Goal: Register for event/course: Sign up to attend an event or enroll in a course

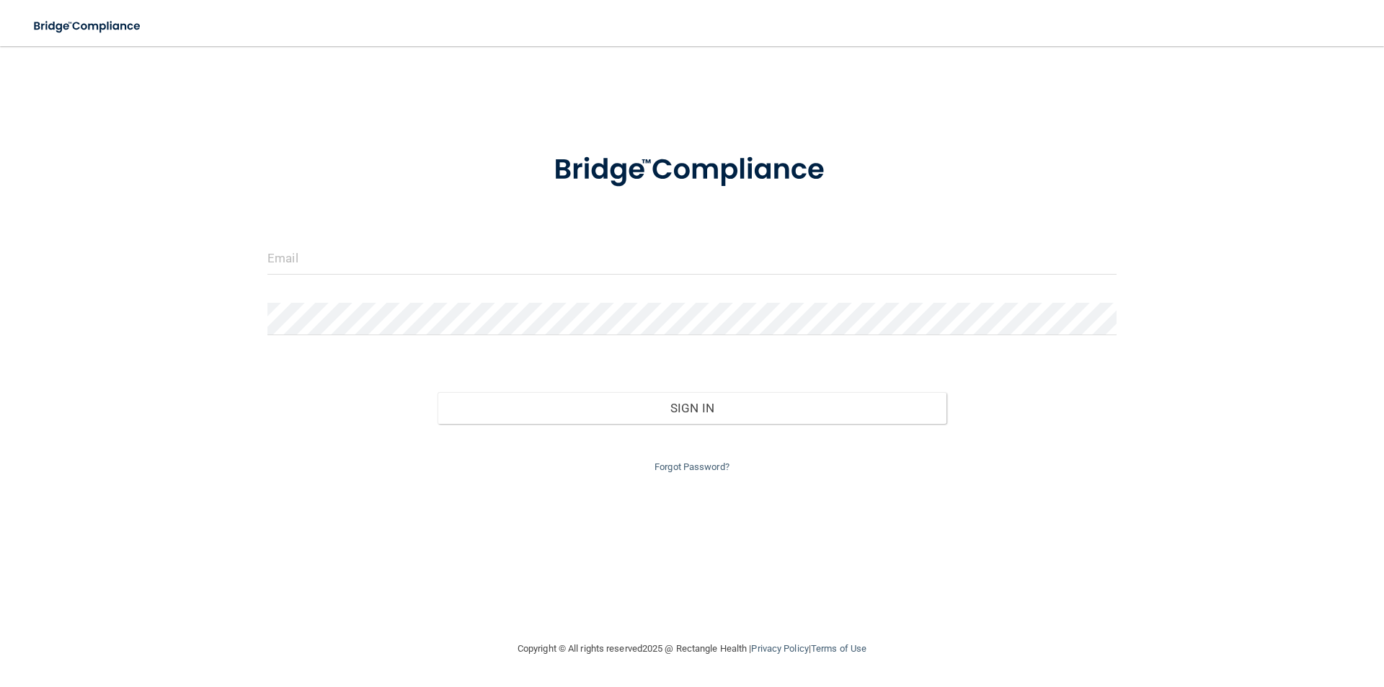
click at [366, 258] on input "email" at bounding box center [692, 258] width 849 height 32
type input "[PERSON_NAME][EMAIL_ADDRESS][DOMAIN_NAME]"
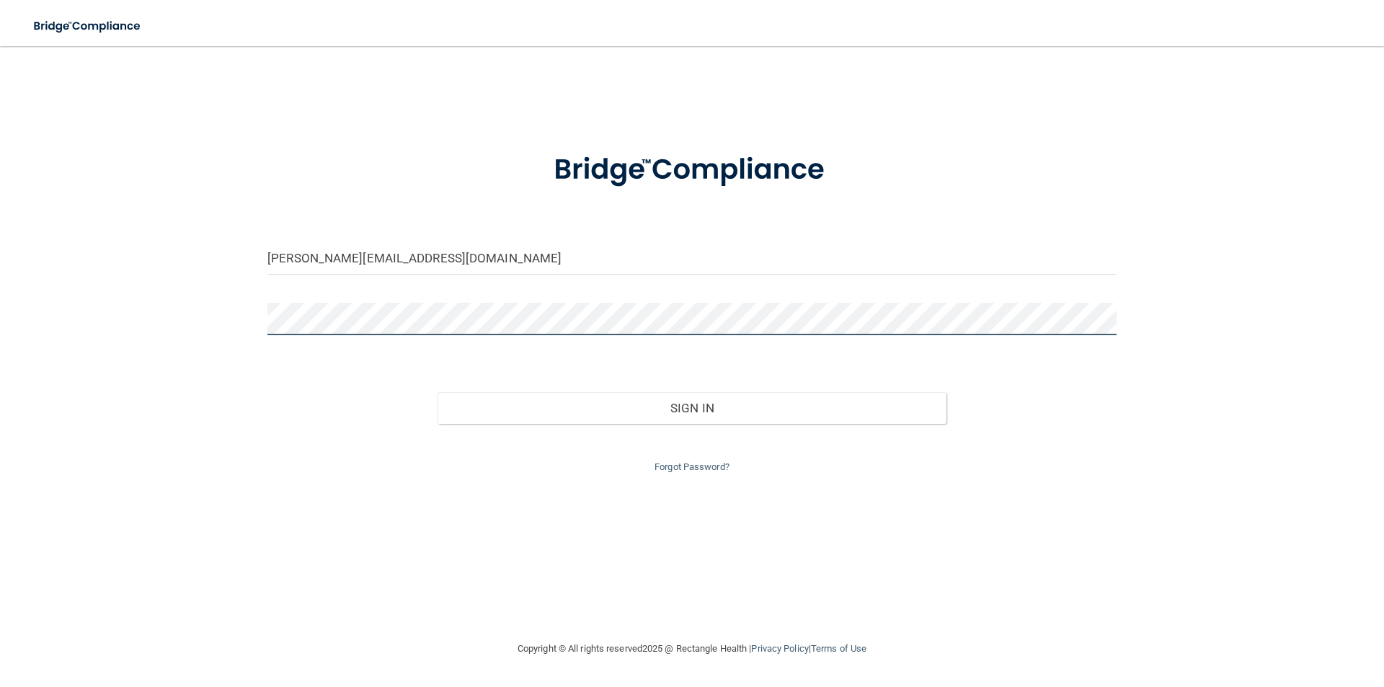
click at [438, 392] on button "Sign In" at bounding box center [693, 408] width 510 height 32
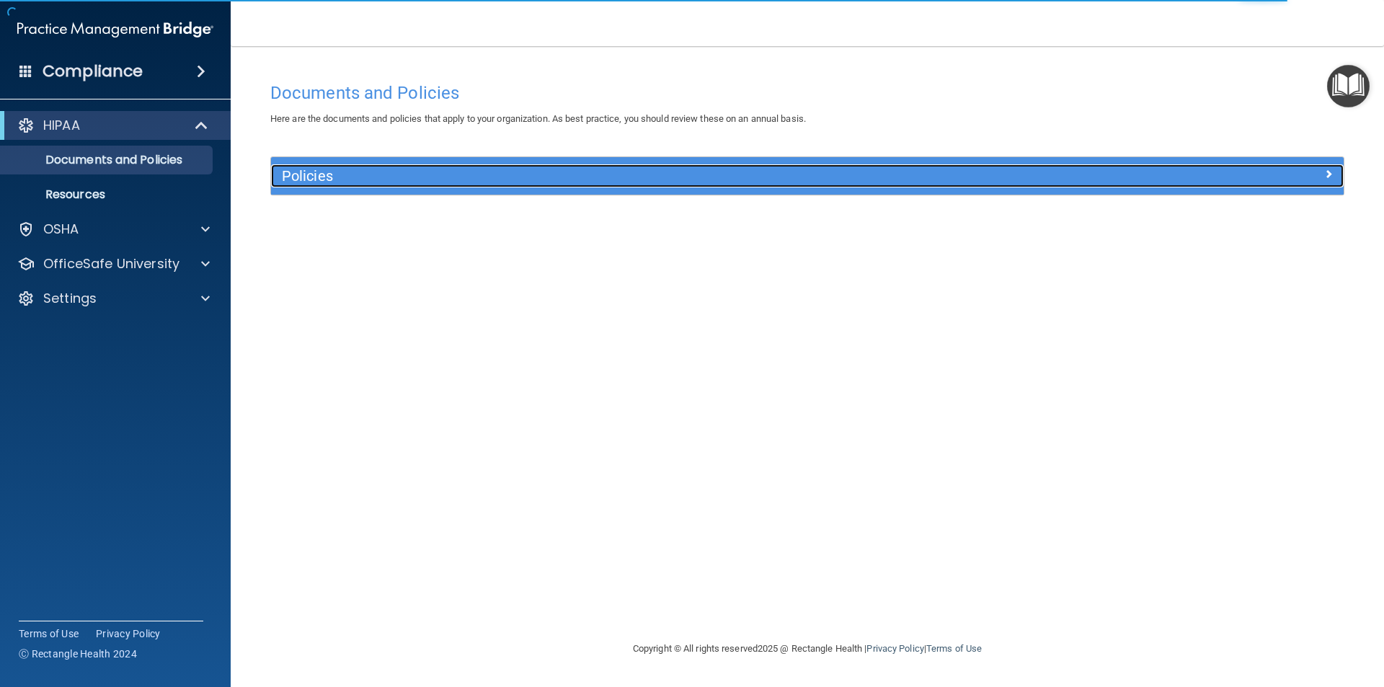
click at [861, 181] on h5 "Policies" at bounding box center [673, 176] width 783 height 16
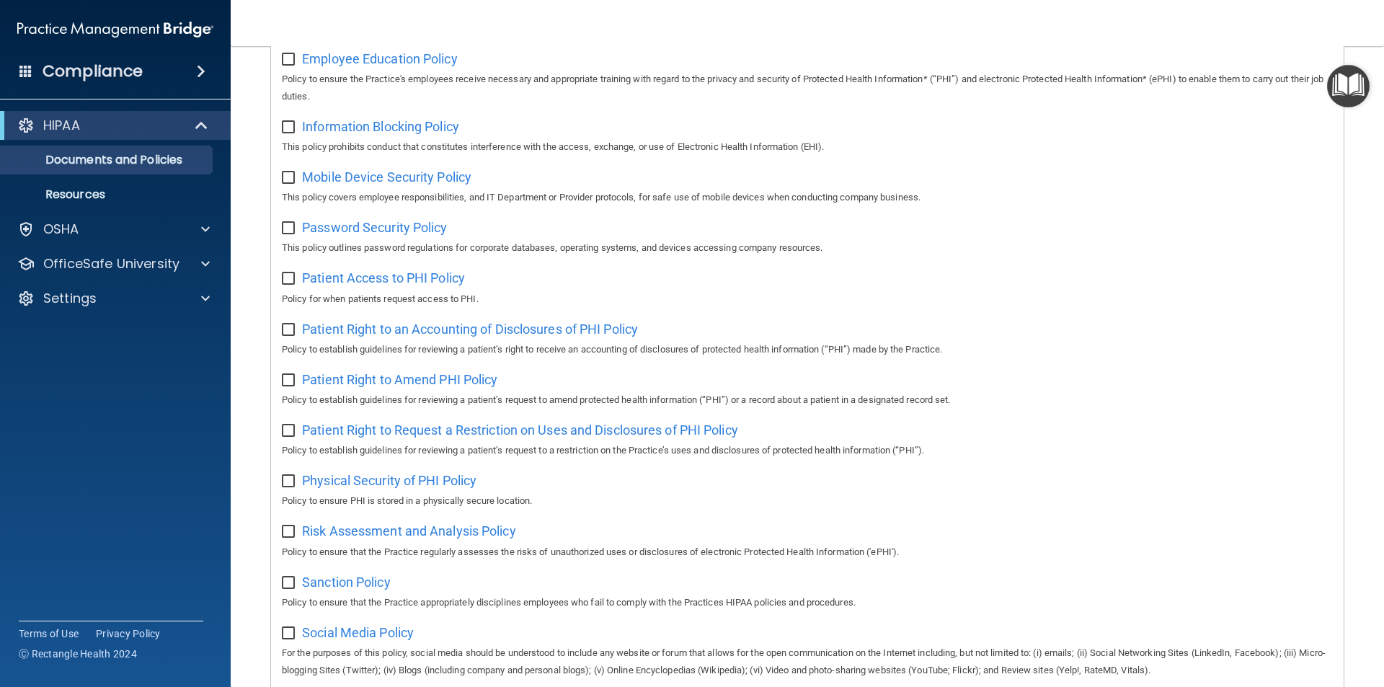
scroll to position [759, 0]
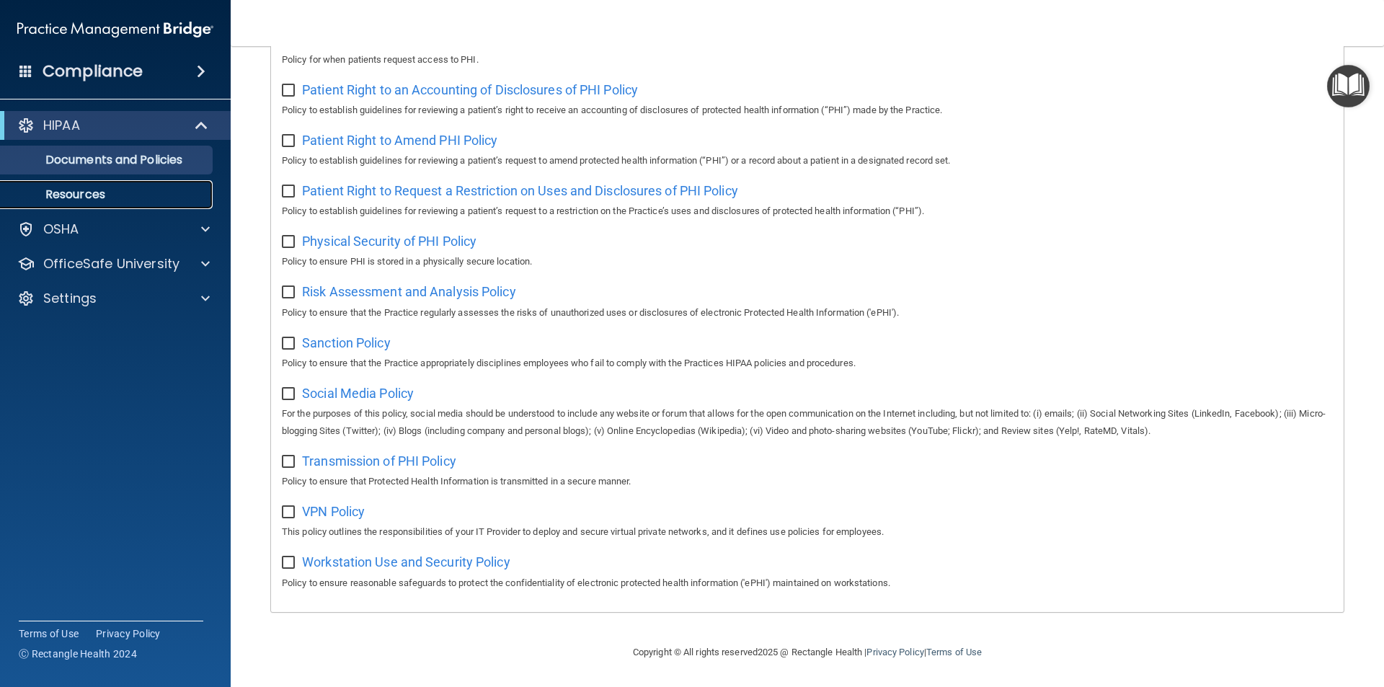
click at [92, 187] on p "Resources" at bounding box center [107, 194] width 197 height 14
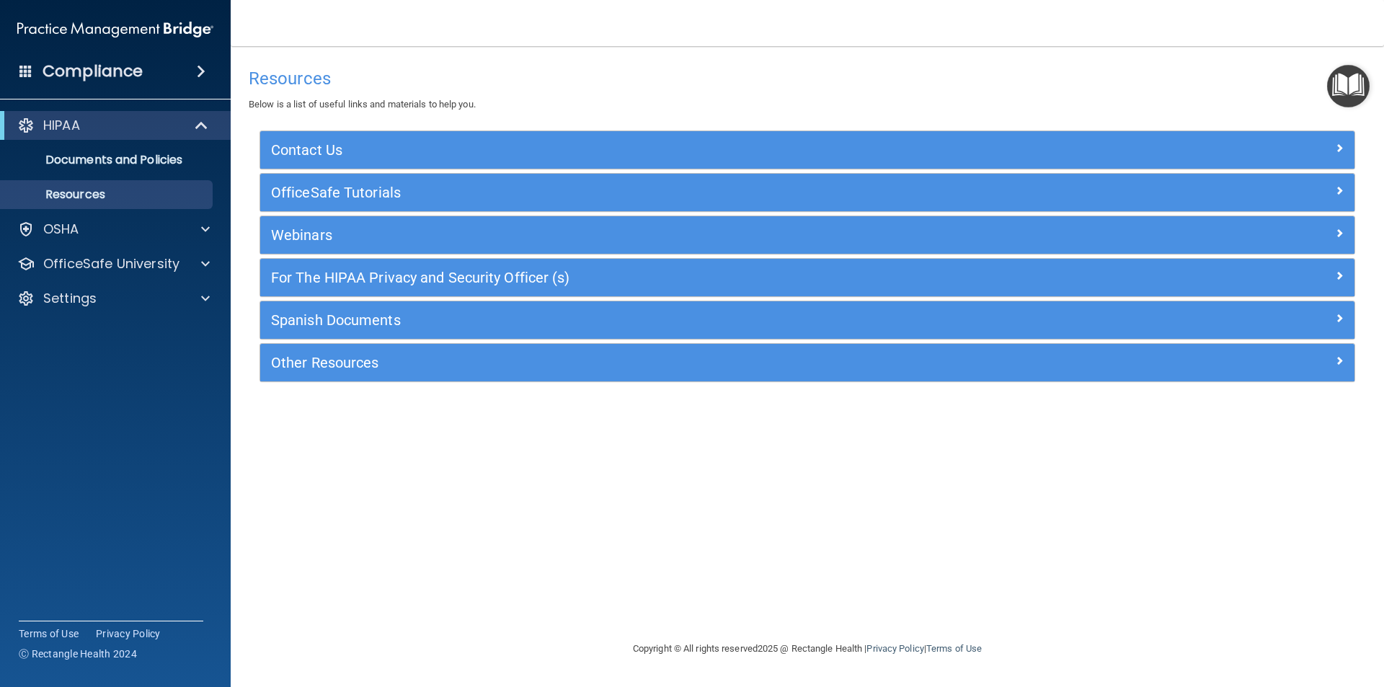
click at [94, 244] on div "HIPAA Documents and Policies Report an Incident Business Associates Emergency P…" at bounding box center [115, 214] width 231 height 219
click at [119, 231] on div "OSHA" at bounding box center [95, 229] width 179 height 17
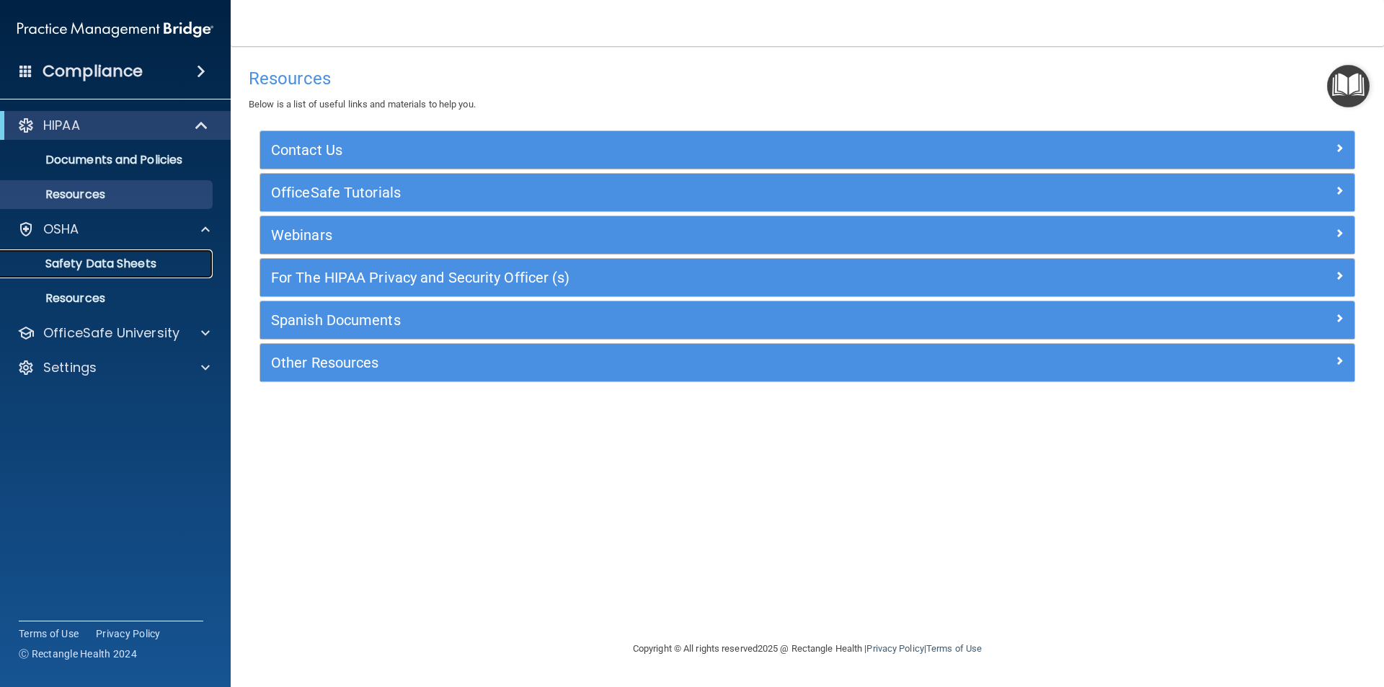
click at [94, 257] on p "Safety Data Sheets" at bounding box center [107, 264] width 197 height 14
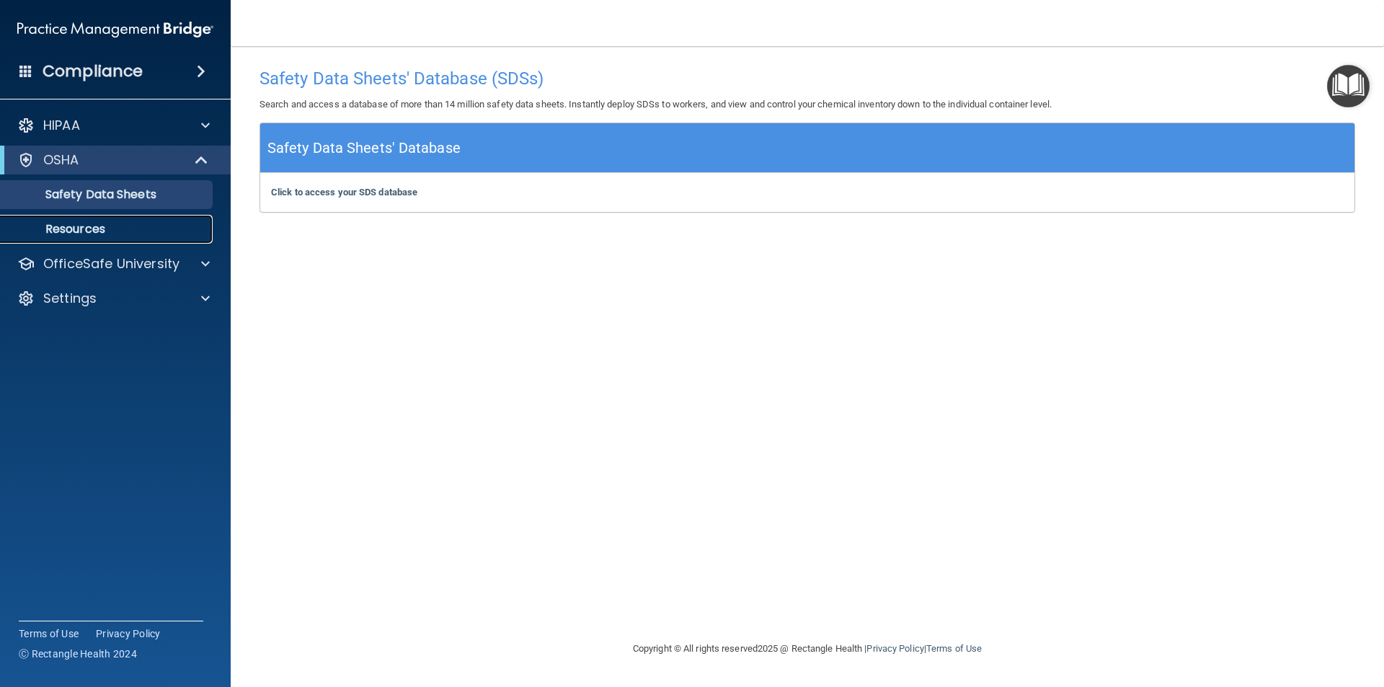
click at [174, 229] on p "Resources" at bounding box center [107, 229] width 197 height 14
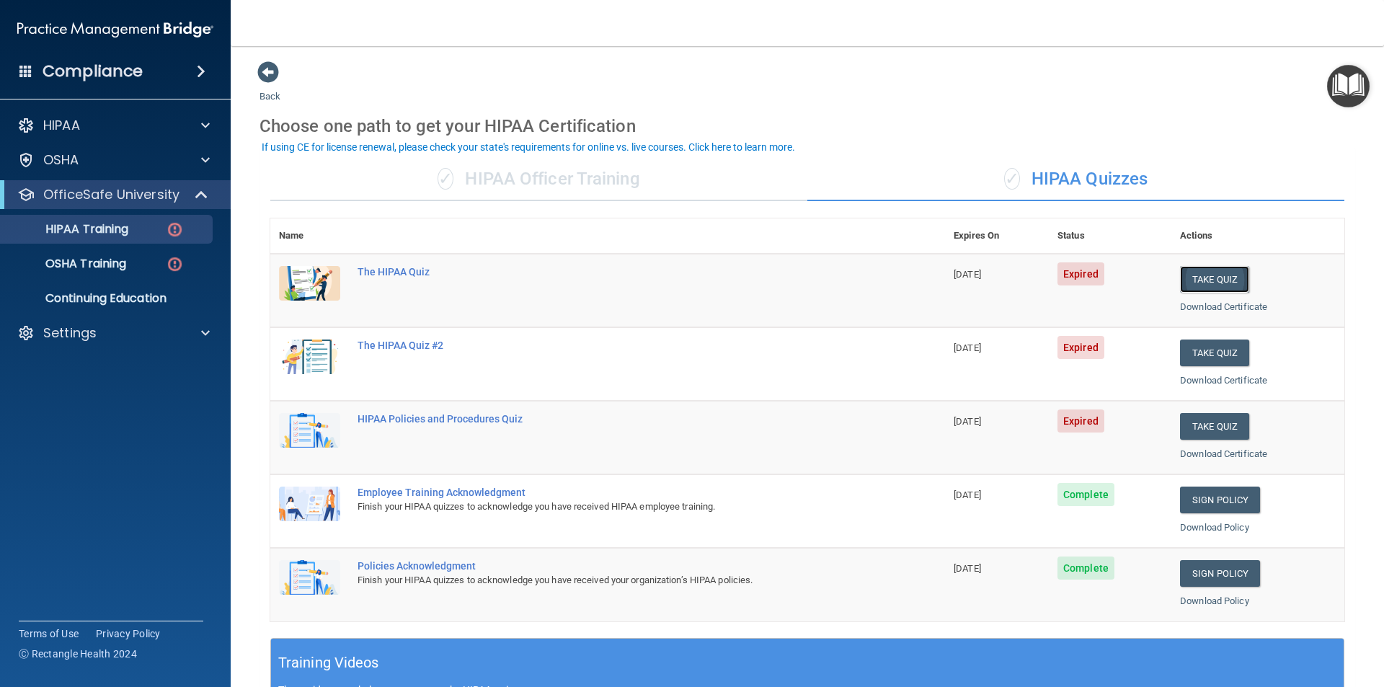
click at [1186, 275] on button "Take Quiz" at bounding box center [1214, 279] width 69 height 27
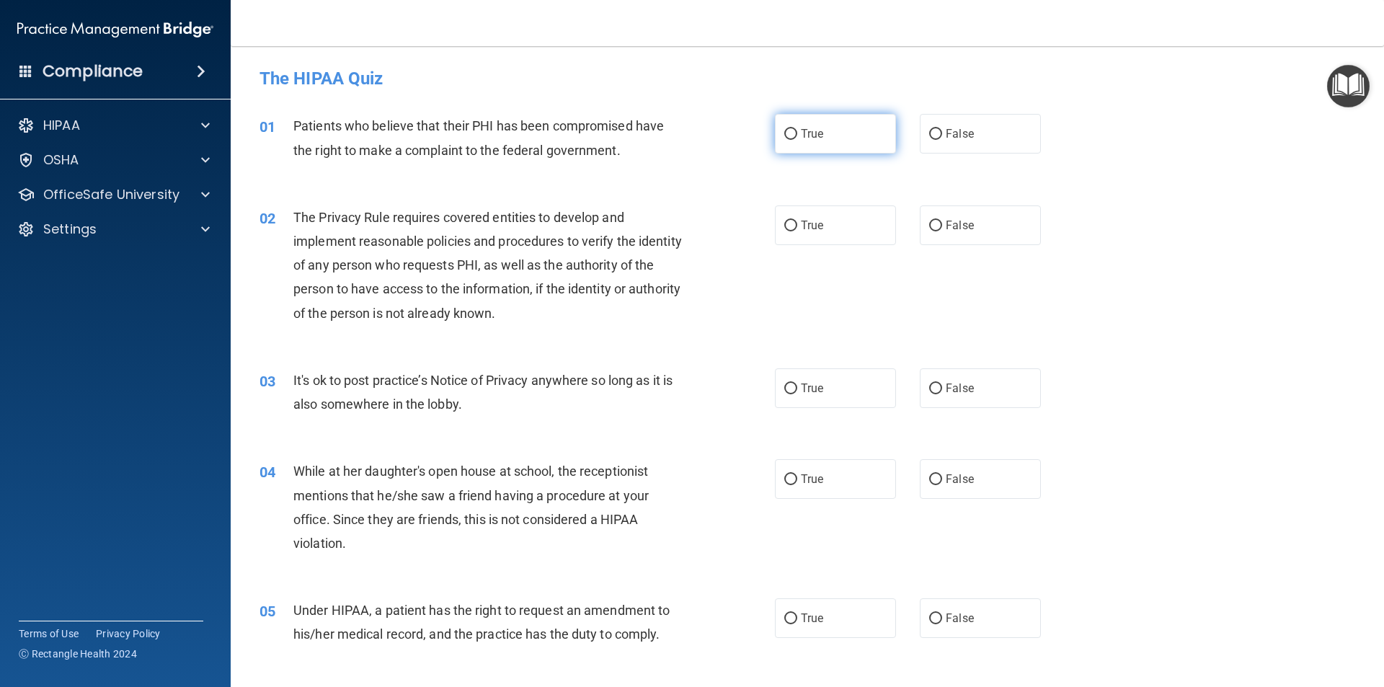
click at [808, 132] on span "True" at bounding box center [812, 134] width 22 height 14
click at [797, 132] on input "True" at bounding box center [790, 134] width 13 height 11
radio input "true"
click at [850, 231] on label "True" at bounding box center [835, 225] width 121 height 40
click at [797, 231] on input "True" at bounding box center [790, 226] width 13 height 11
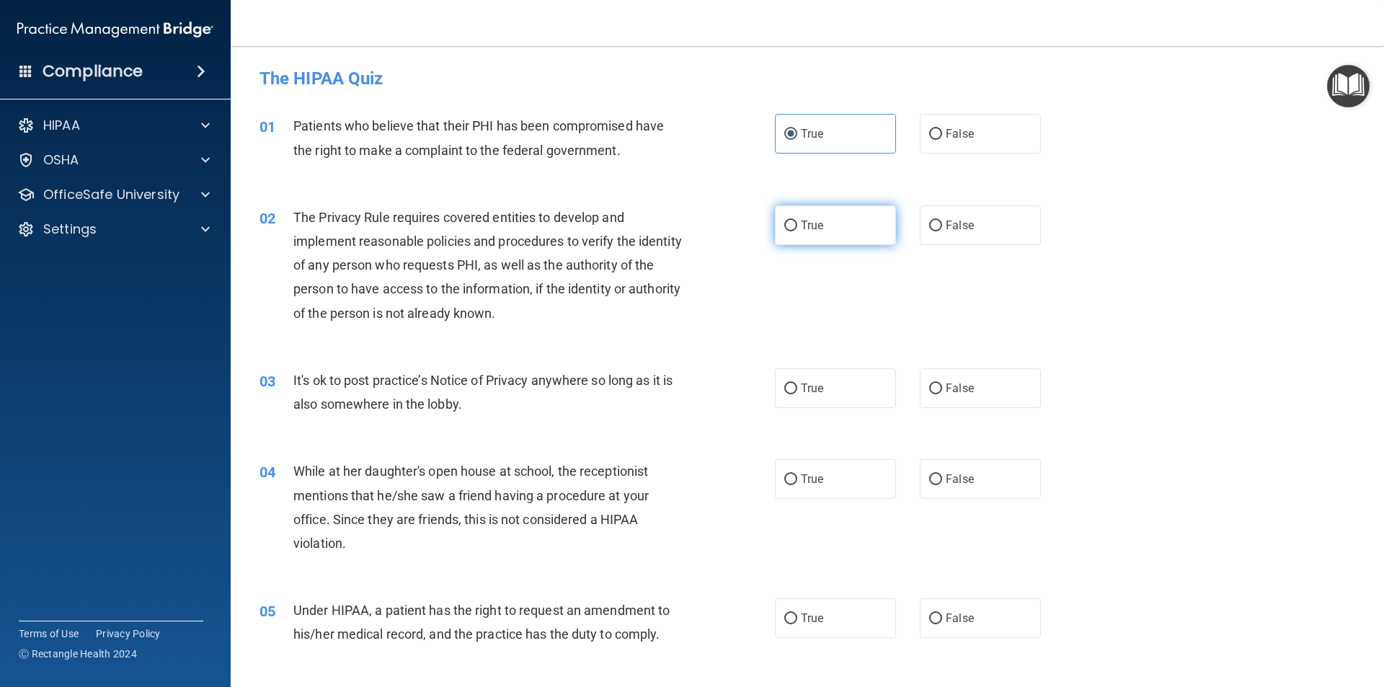
radio input "true"
click at [963, 392] on span "False" at bounding box center [960, 388] width 28 height 14
click at [942, 392] on input "False" at bounding box center [935, 389] width 13 height 11
radio input "true"
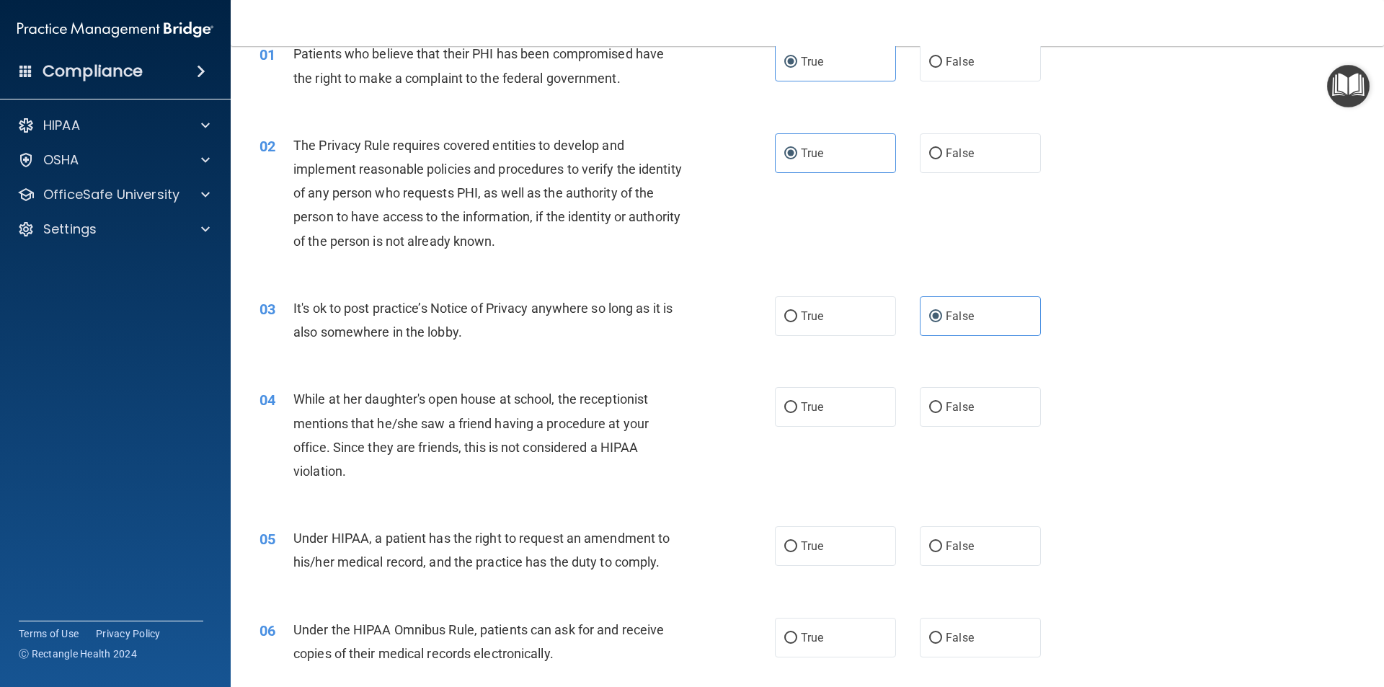
scroll to position [144, 0]
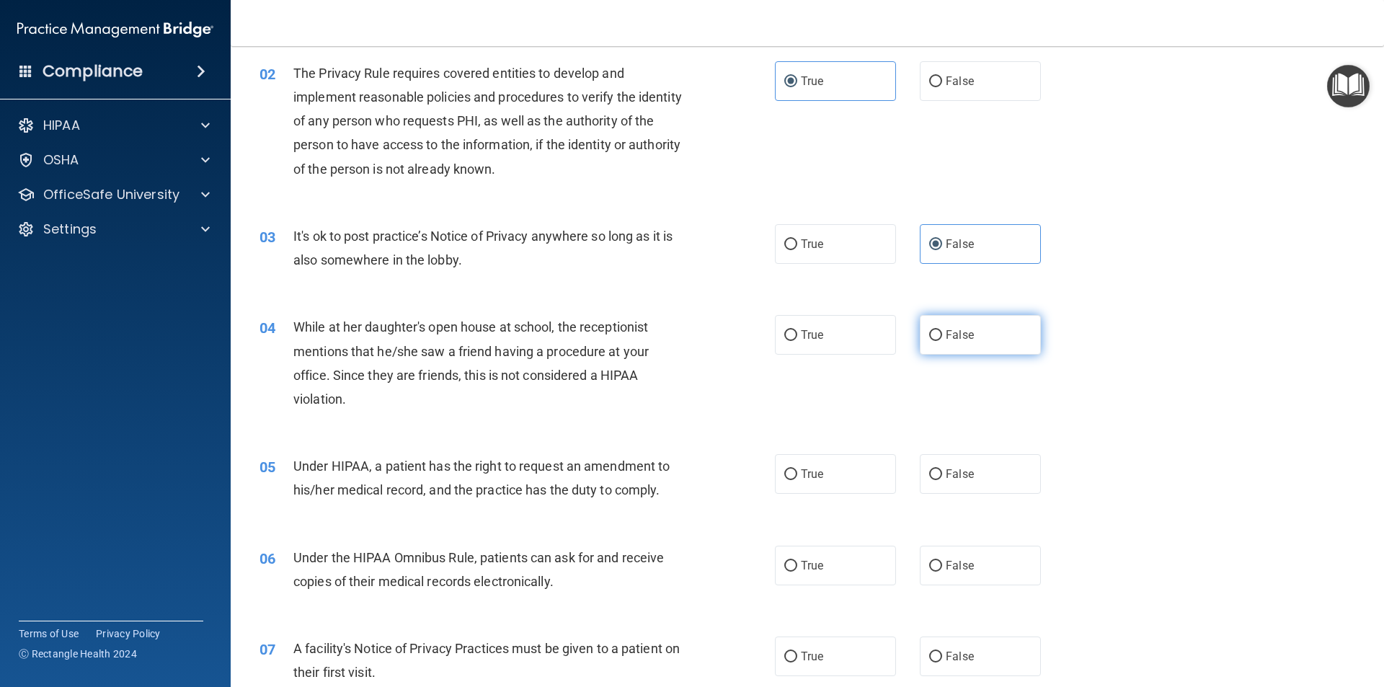
click at [931, 337] on input "False" at bounding box center [935, 335] width 13 height 11
radio input "true"
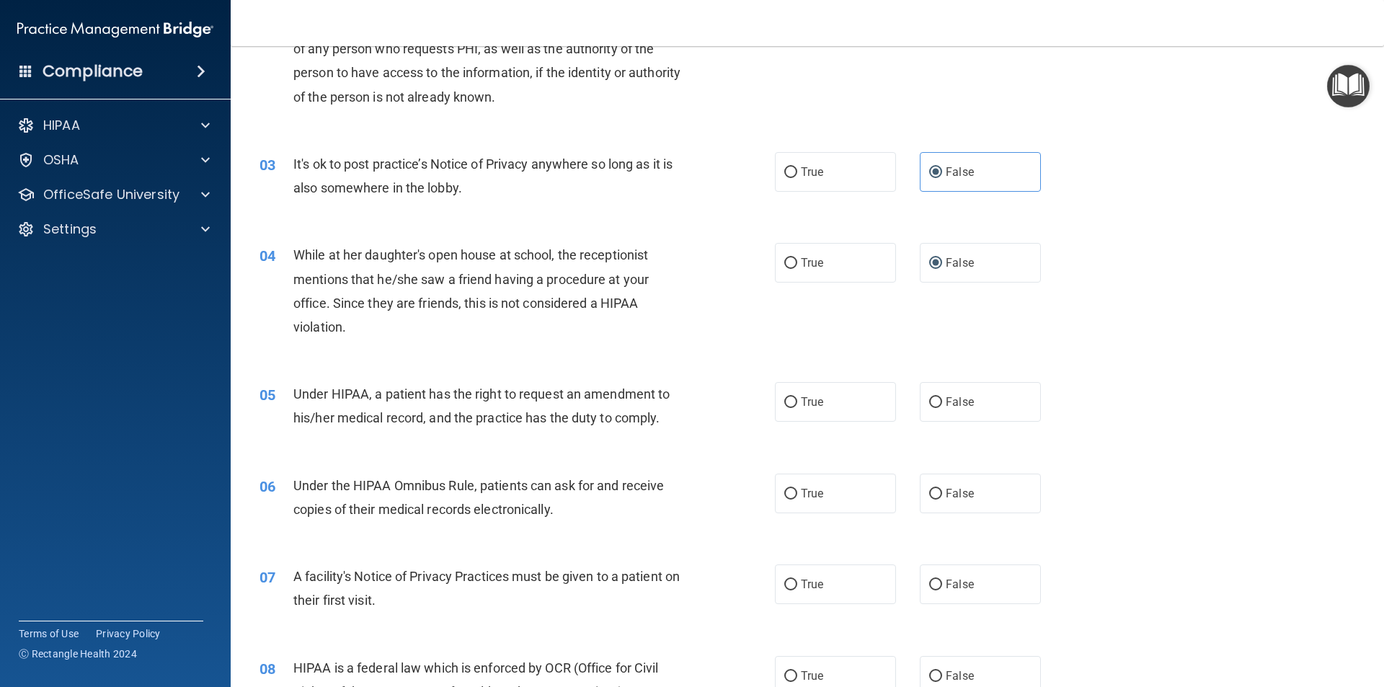
scroll to position [288, 0]
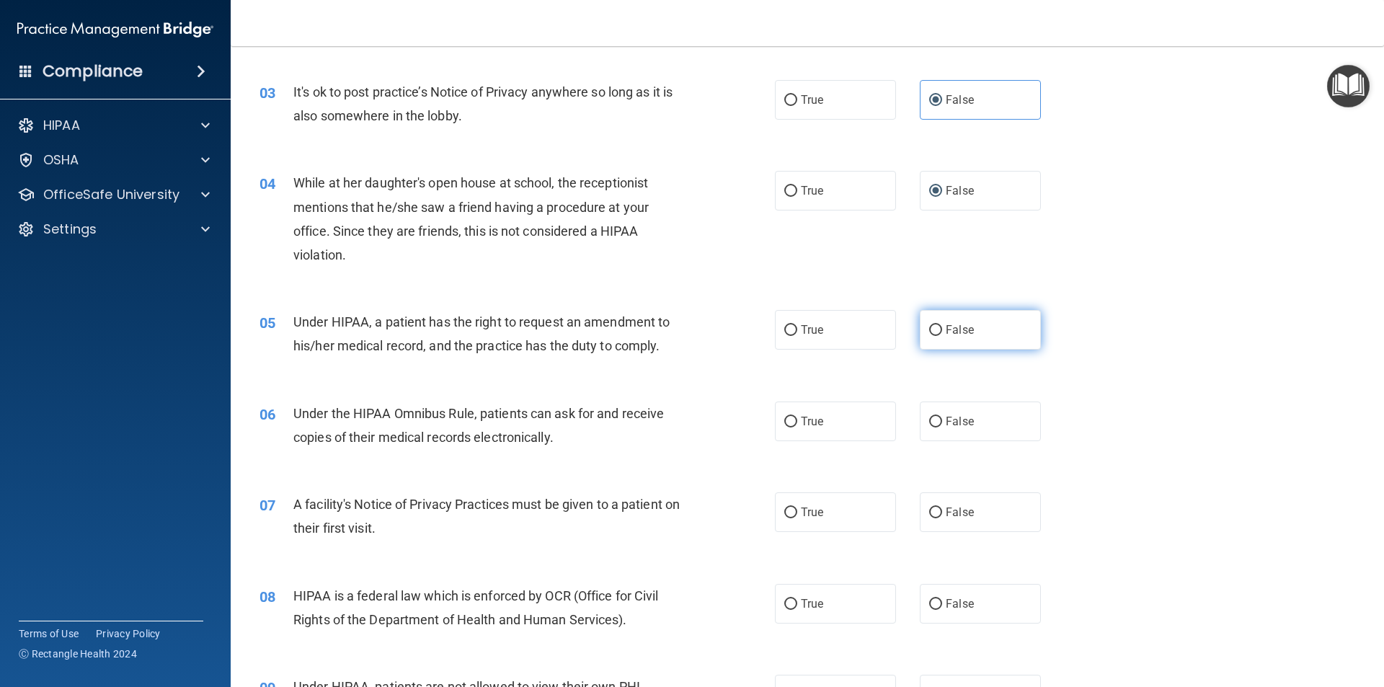
click at [975, 336] on label "False" at bounding box center [980, 330] width 121 height 40
click at [942, 336] on input "False" at bounding box center [935, 330] width 13 height 11
radio input "true"
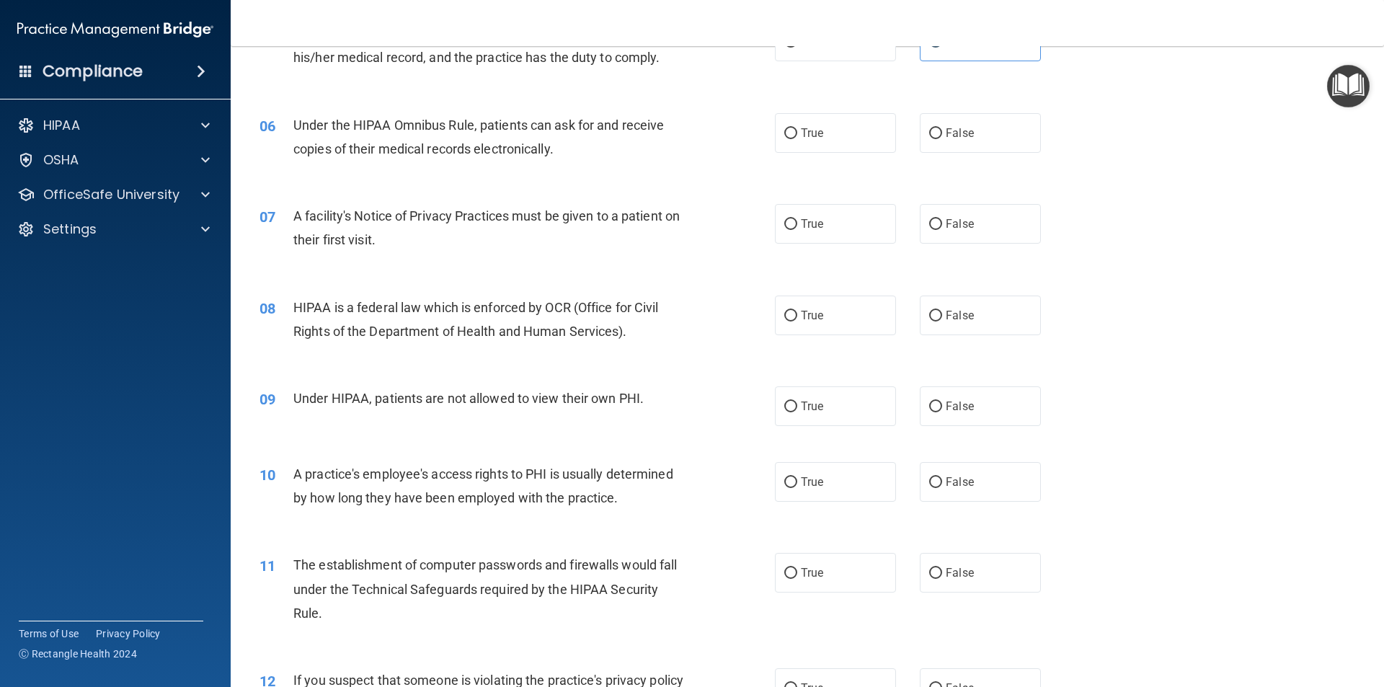
scroll to position [505, 0]
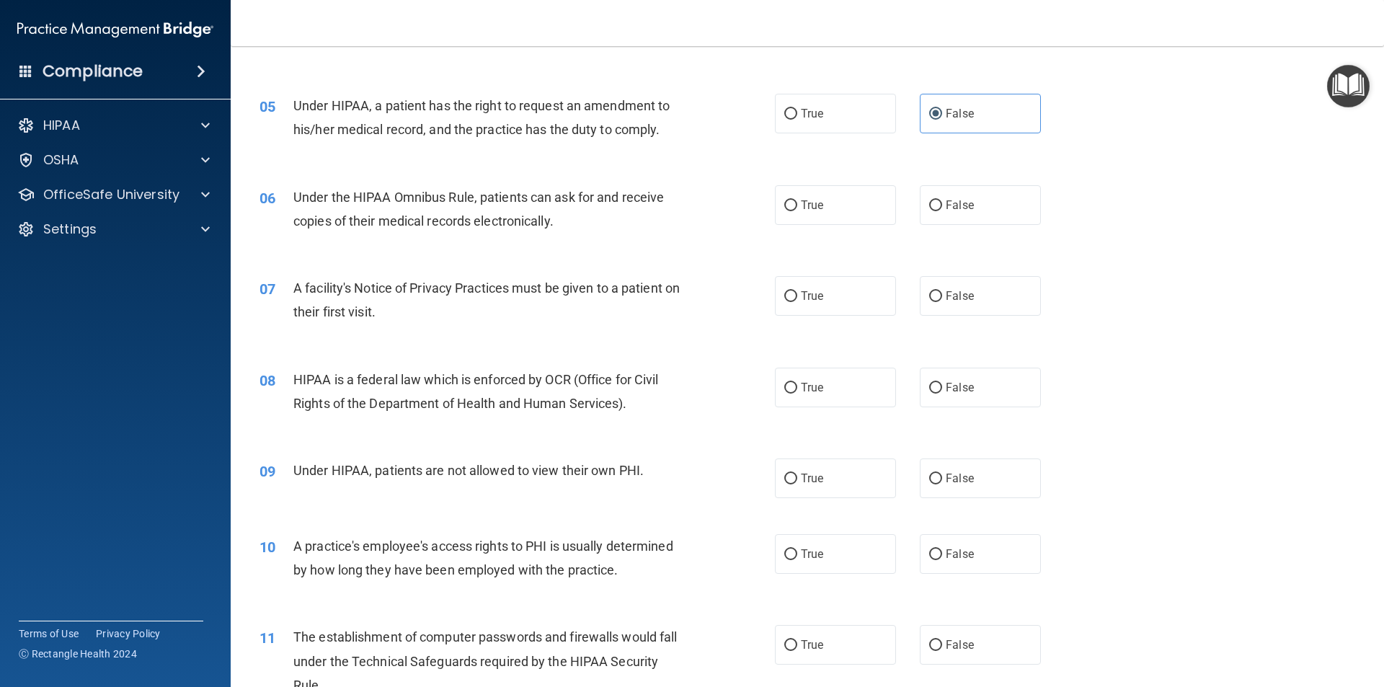
click at [815, 226] on div "06 Under the HIPAA Omnibus Rule, patients can ask for and receive copies of the…" at bounding box center [808, 212] width 1118 height 91
click at [817, 284] on label "True" at bounding box center [835, 296] width 121 height 40
click at [797, 291] on input "True" at bounding box center [790, 296] width 13 height 11
radio input "true"
click at [818, 363] on div "08 HIPAA is a federal law which is enforced by OCR (Office for Civil Rights of …" at bounding box center [808, 395] width 1118 height 91
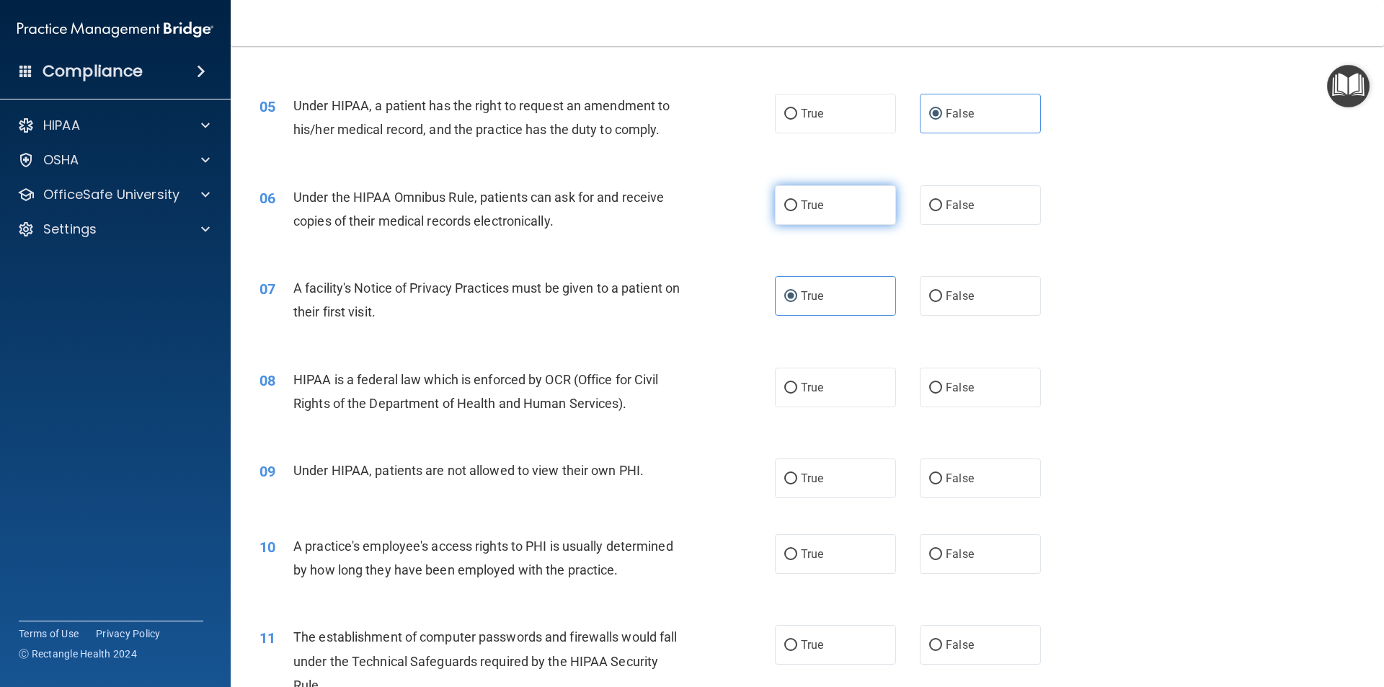
click at [833, 218] on label "True" at bounding box center [835, 205] width 121 height 40
click at [797, 211] on input "True" at bounding box center [790, 205] width 13 height 11
radio input "true"
click at [817, 392] on span "True" at bounding box center [812, 388] width 22 height 14
click at [797, 392] on input "True" at bounding box center [790, 388] width 13 height 11
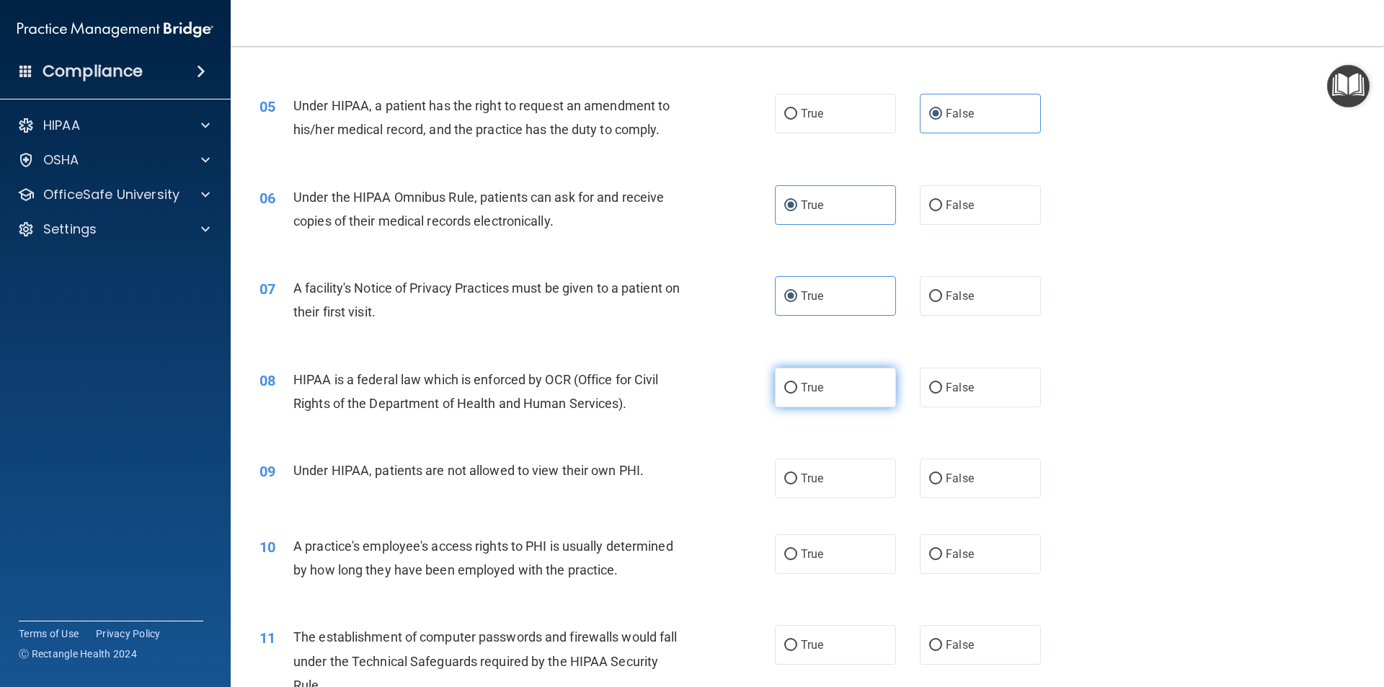
radio input "true"
click at [932, 470] on label "False" at bounding box center [980, 479] width 121 height 40
click at [932, 474] on input "False" at bounding box center [935, 479] width 13 height 11
radio input "true"
click at [989, 557] on label "False" at bounding box center [980, 554] width 121 height 40
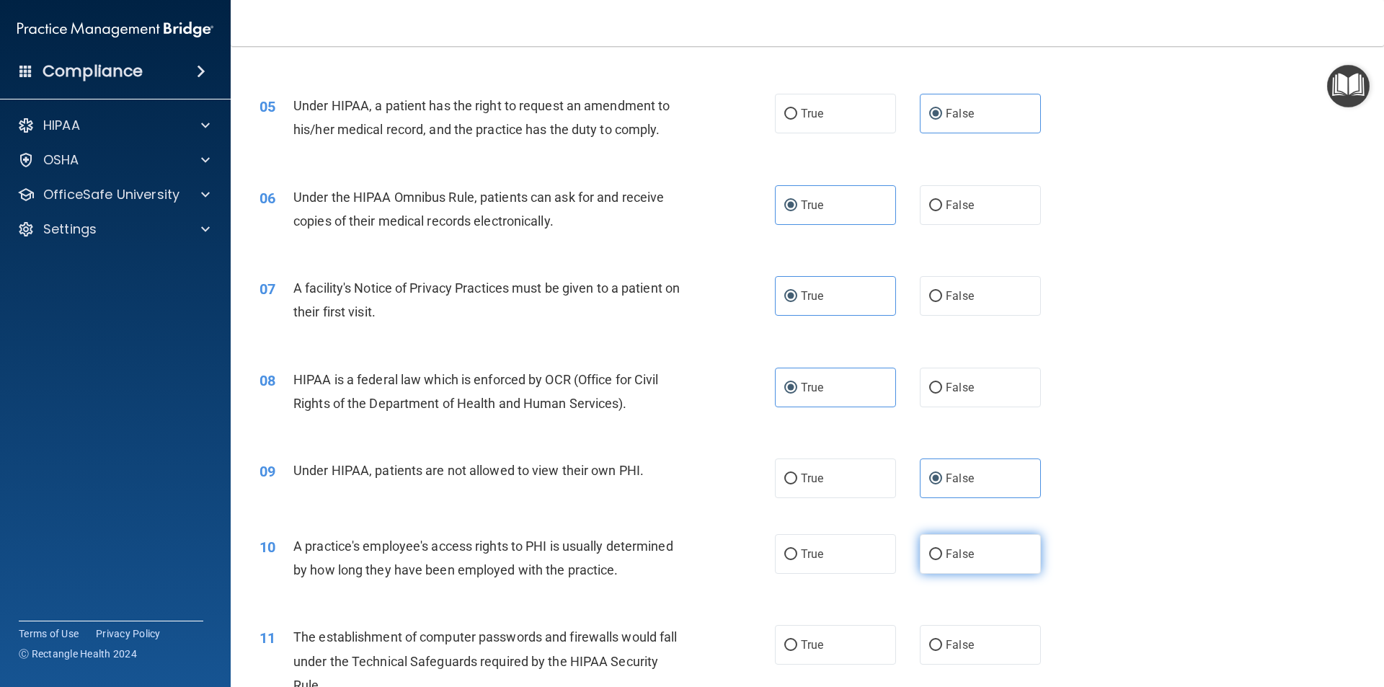
click at [942, 557] on input "False" at bounding box center [935, 554] width 13 height 11
radio input "true"
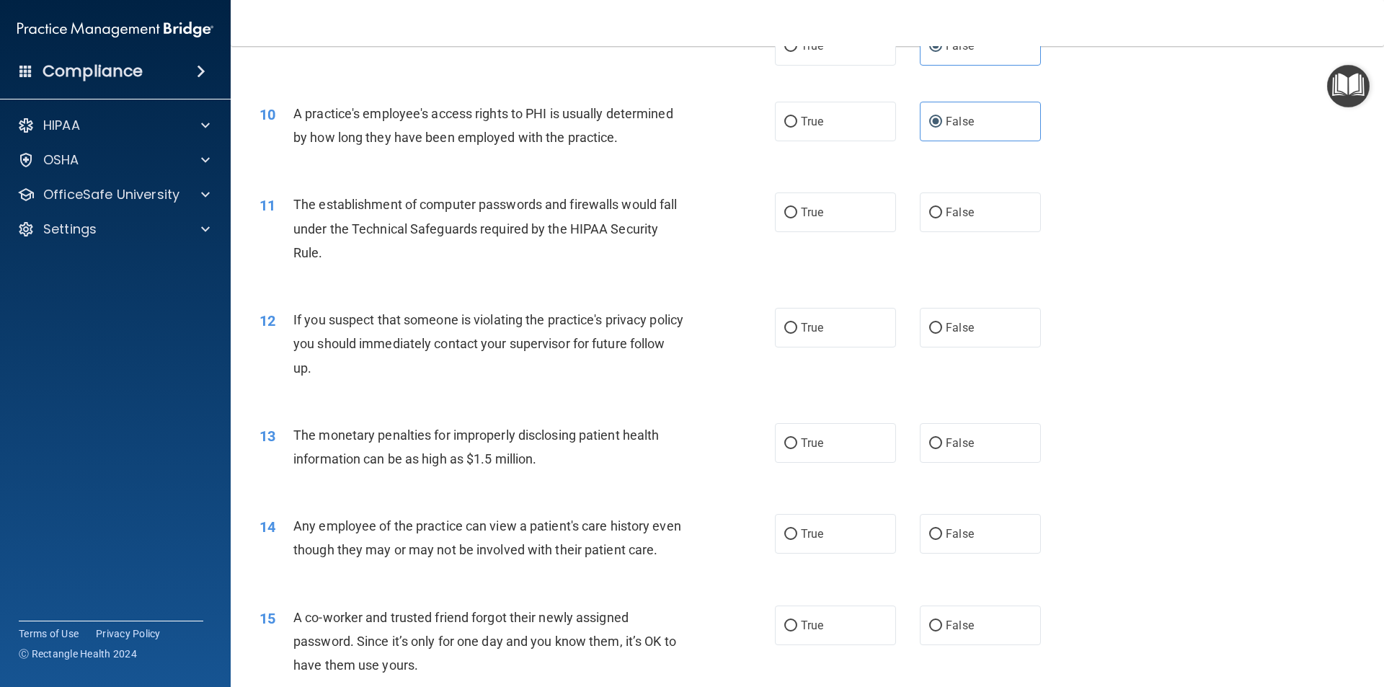
scroll to position [1009, 0]
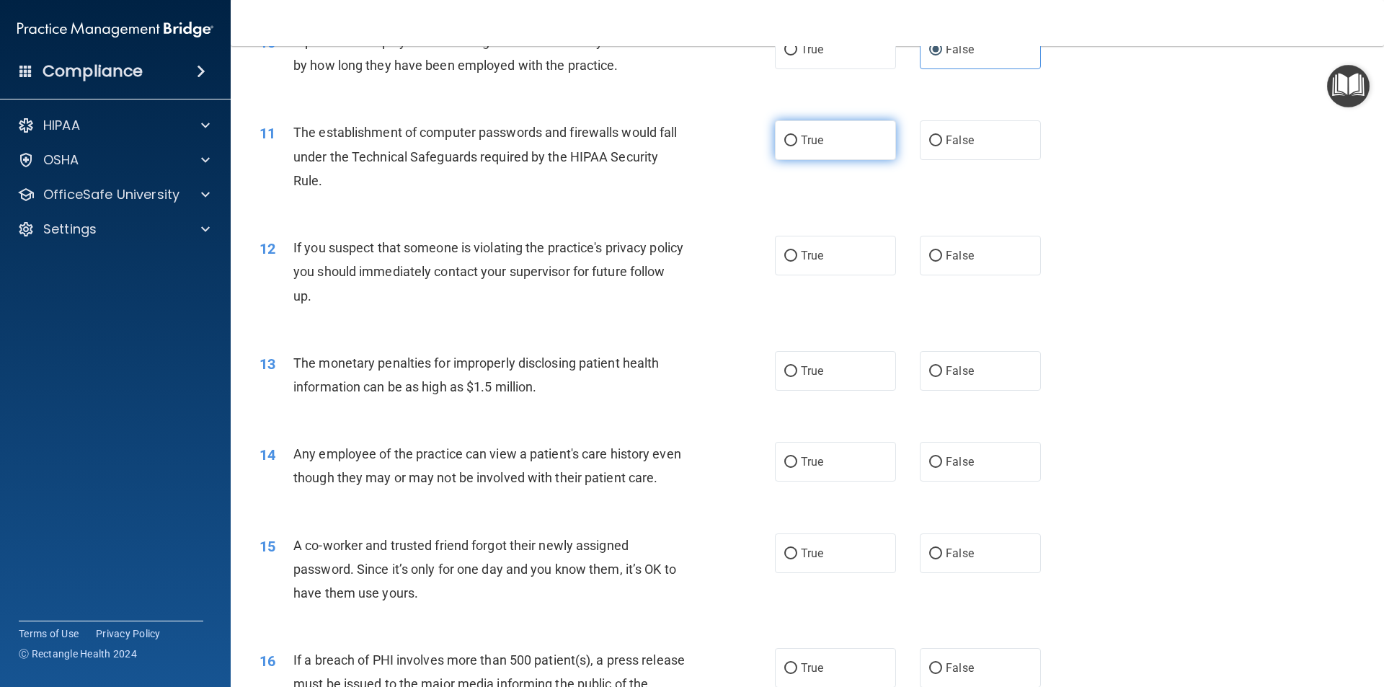
click at [801, 136] on span "True" at bounding box center [812, 140] width 22 height 14
click at [796, 136] on input "True" at bounding box center [790, 141] width 13 height 11
radio input "true"
click at [801, 260] on span "True" at bounding box center [812, 256] width 22 height 14
click at [797, 260] on input "True" at bounding box center [790, 256] width 13 height 11
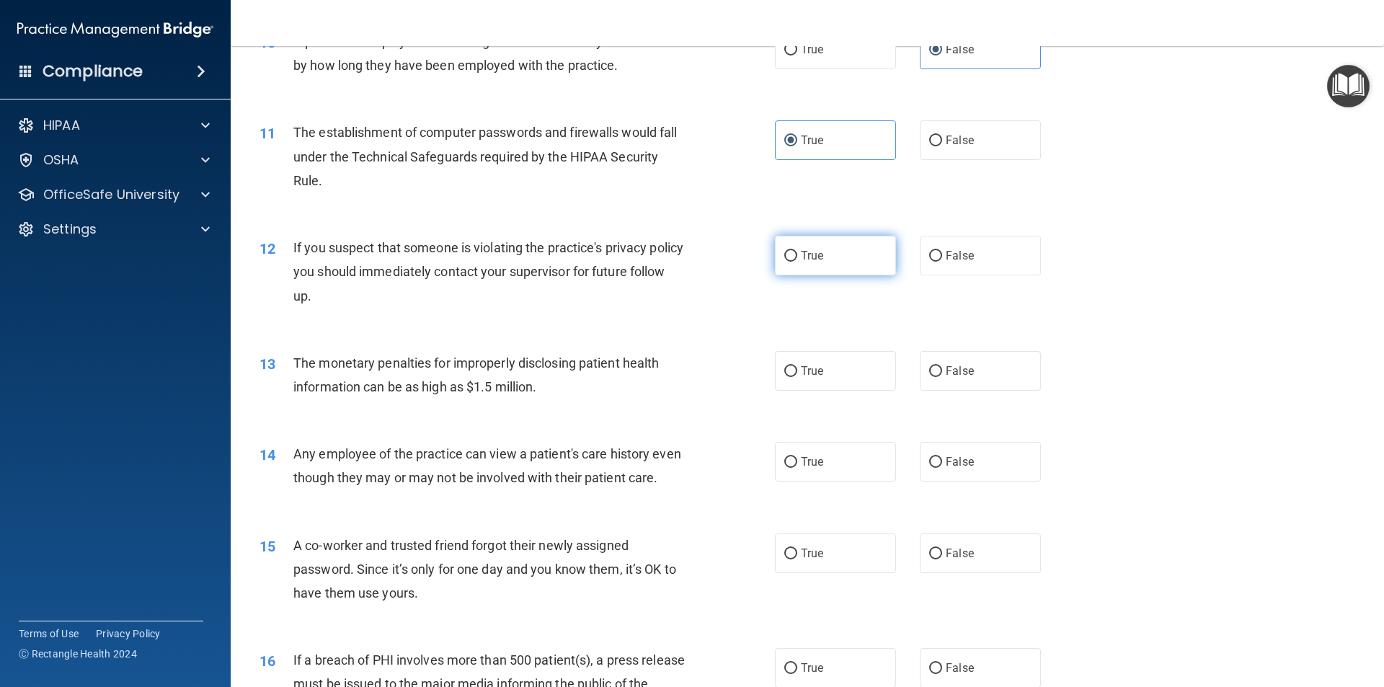
radio input "true"
click at [803, 370] on span "True" at bounding box center [812, 371] width 22 height 14
click at [797, 370] on input "True" at bounding box center [790, 371] width 13 height 11
radio input "true"
click at [988, 469] on label "False" at bounding box center [980, 462] width 121 height 40
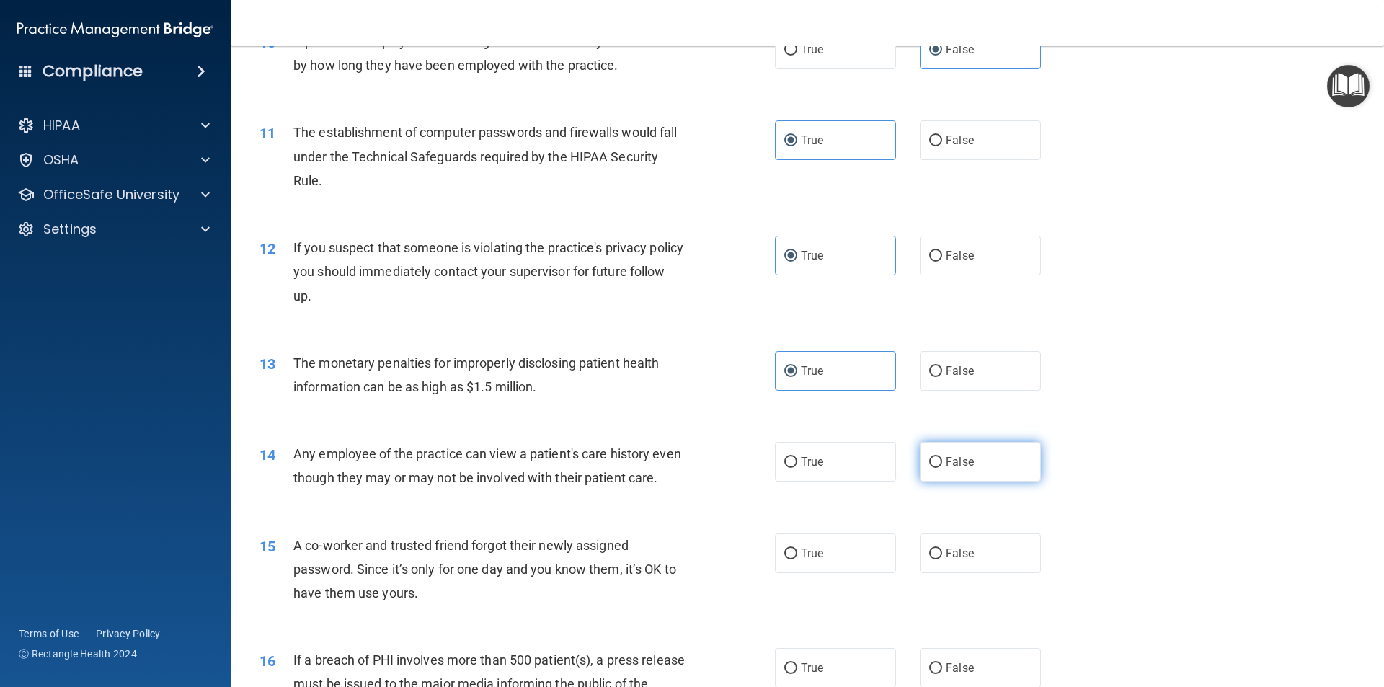
click at [942, 468] on input "False" at bounding box center [935, 462] width 13 height 11
radio input "true"
click at [968, 572] on label "False" at bounding box center [980, 554] width 121 height 40
click at [942, 560] on input "False" at bounding box center [935, 554] width 13 height 11
radio input "true"
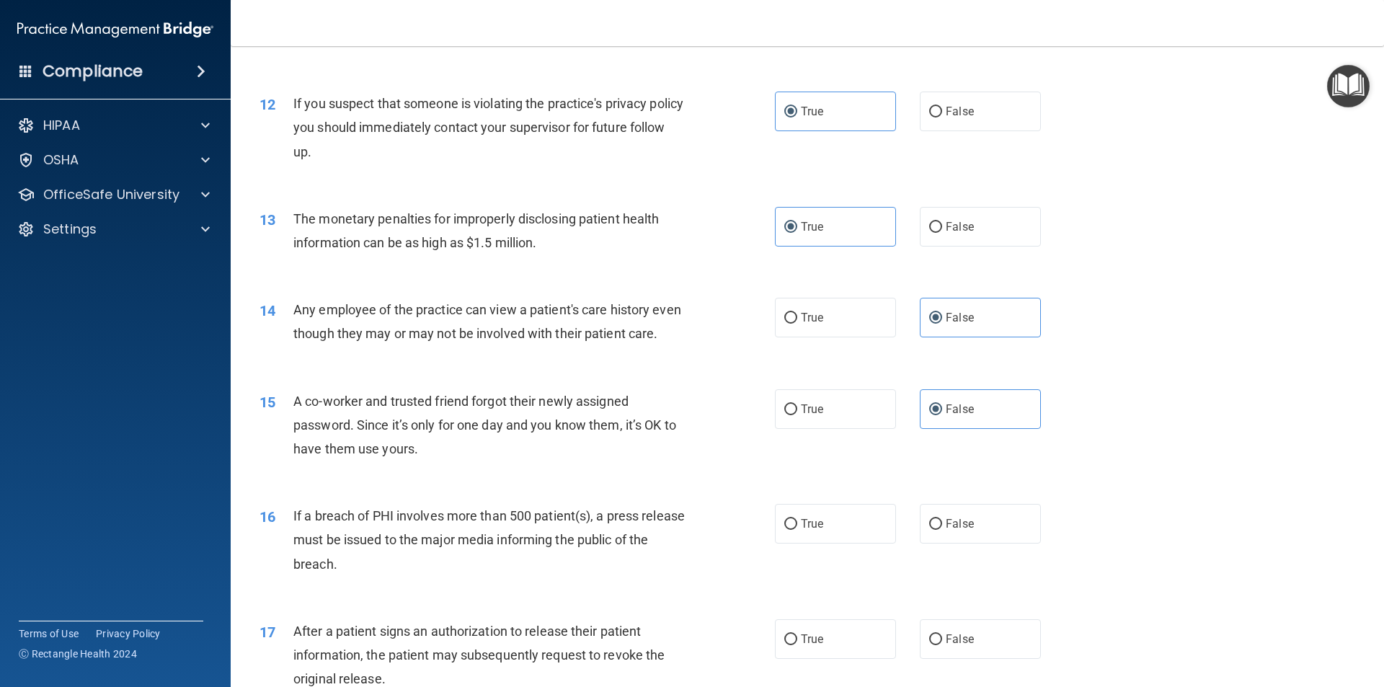
scroll to position [1226, 0]
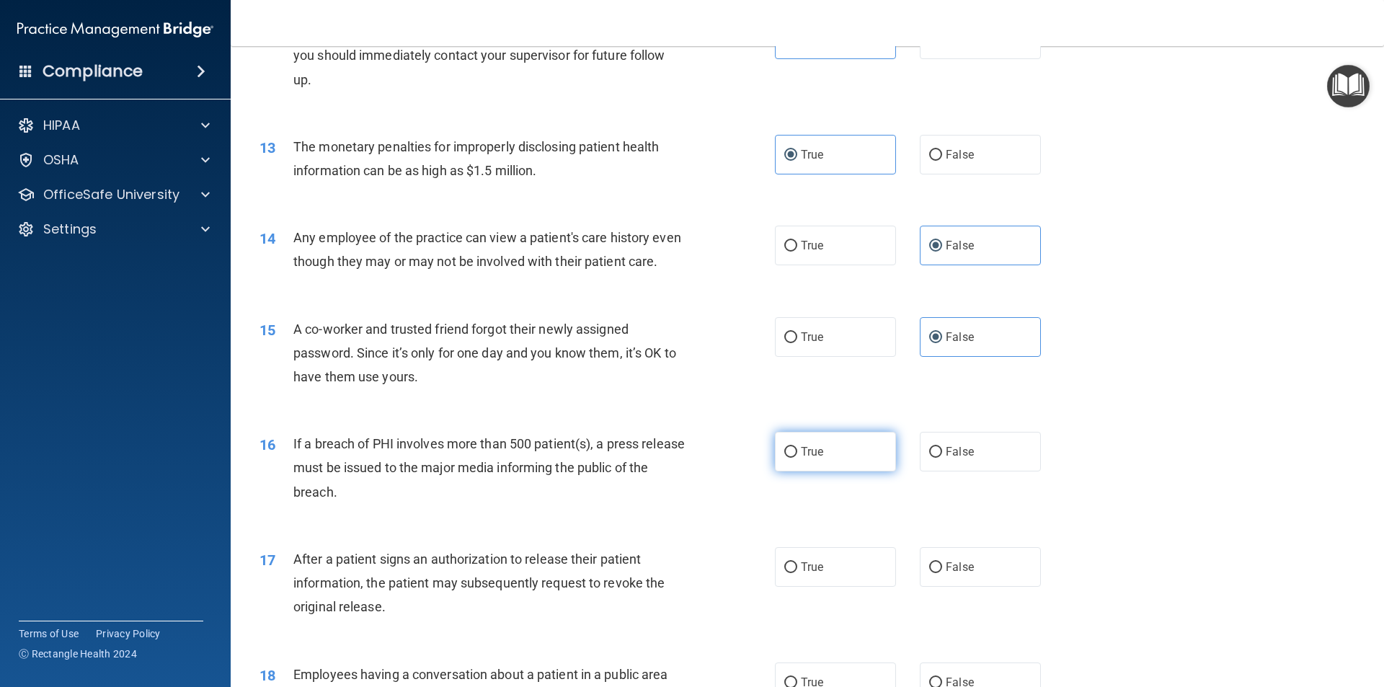
click at [865, 472] on label "True" at bounding box center [835, 452] width 121 height 40
click at [797, 458] on input "True" at bounding box center [790, 452] width 13 height 11
radio input "true"
click at [817, 574] on span "True" at bounding box center [812, 567] width 22 height 14
click at [797, 573] on input "True" at bounding box center [790, 567] width 13 height 11
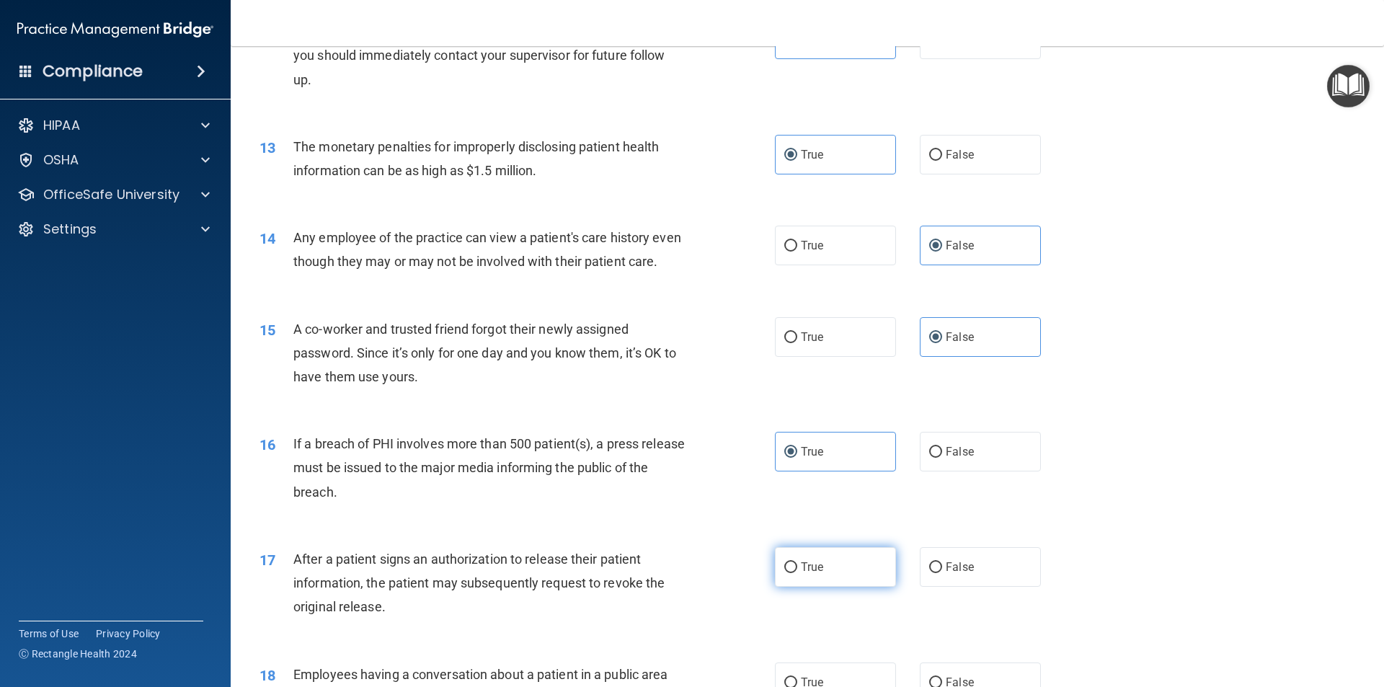
radio input "true"
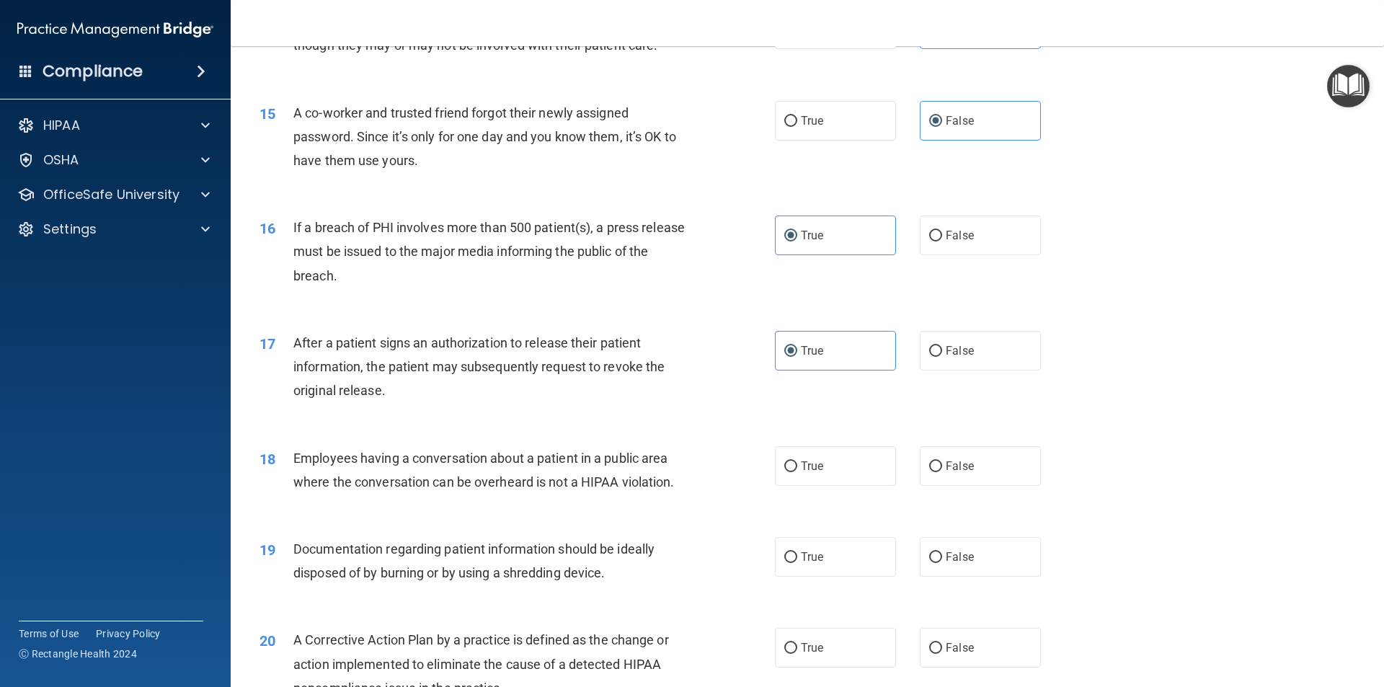
scroll to position [1514, 0]
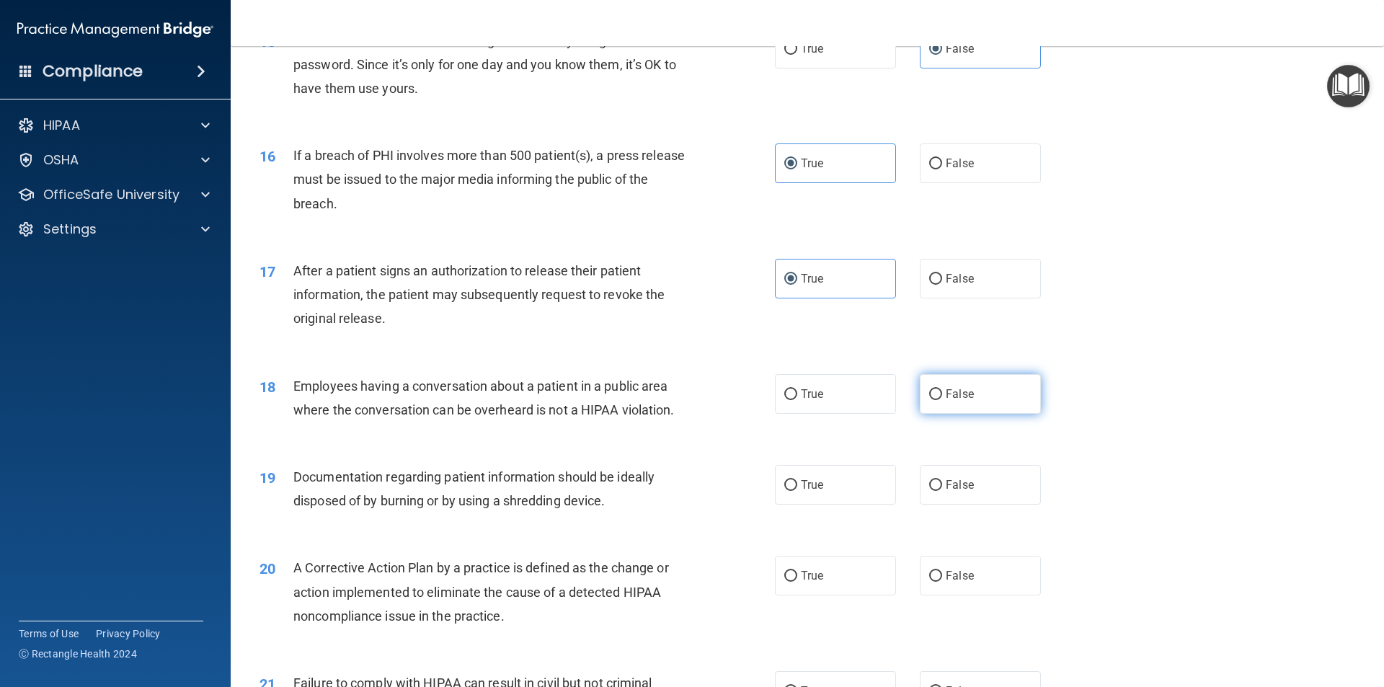
click at [950, 401] on span "False" at bounding box center [960, 394] width 28 height 14
click at [942, 400] on input "False" at bounding box center [935, 394] width 13 height 11
radio input "true"
click at [840, 505] on label "True" at bounding box center [835, 485] width 121 height 40
click at [797, 491] on input "True" at bounding box center [790, 485] width 13 height 11
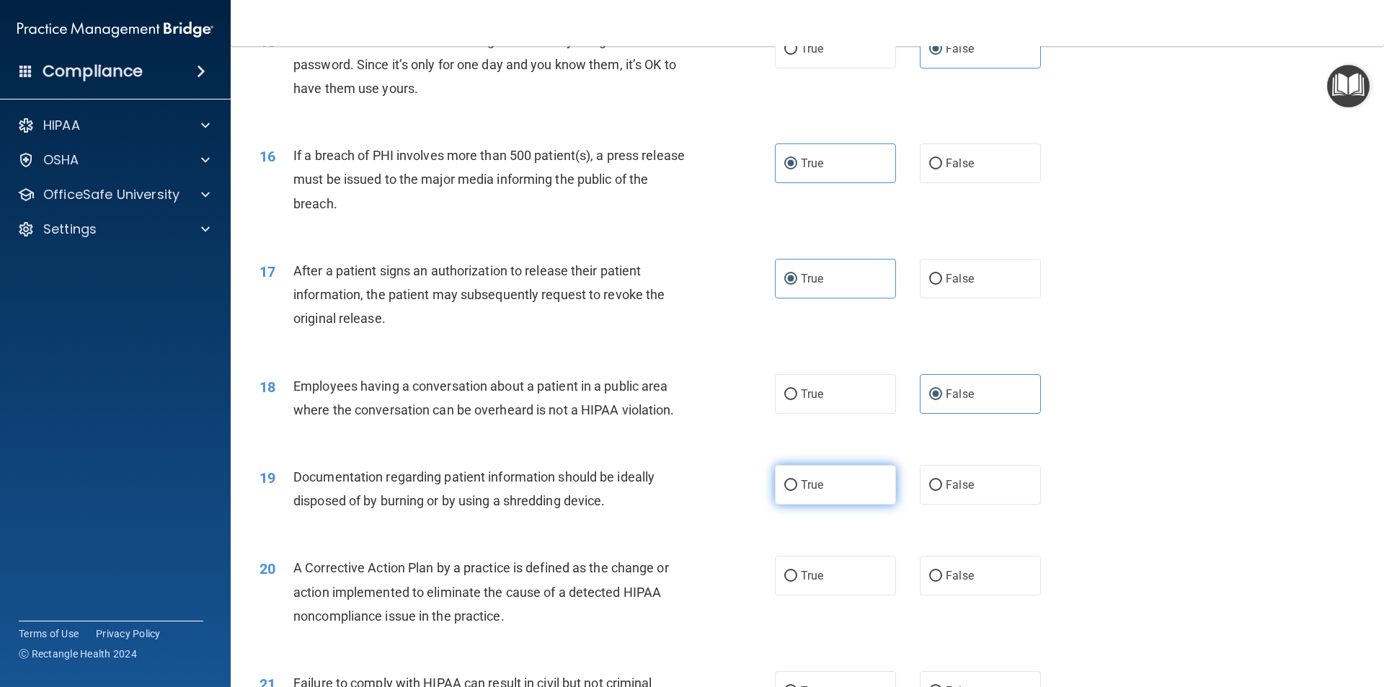
radio input "true"
click at [818, 583] on span "True" at bounding box center [812, 576] width 22 height 14
click at [797, 582] on input "True" at bounding box center [790, 576] width 13 height 11
radio input "true"
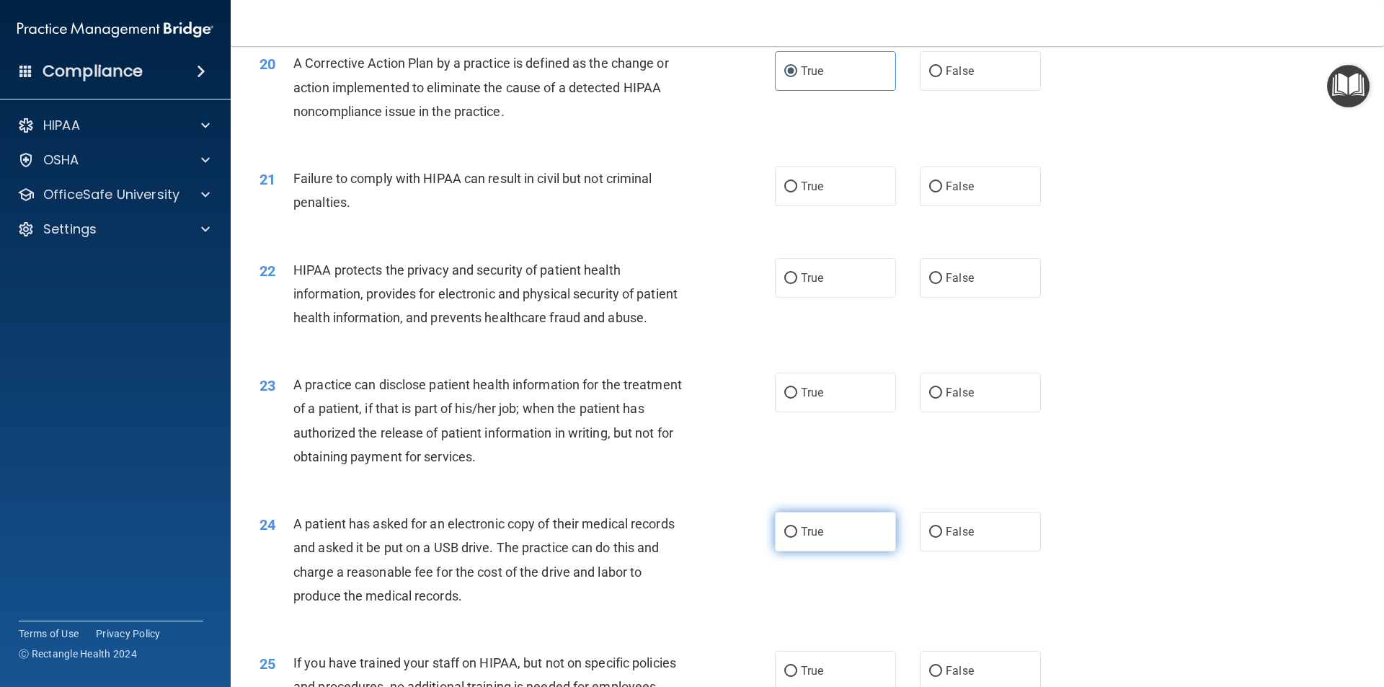
scroll to position [2091, 0]
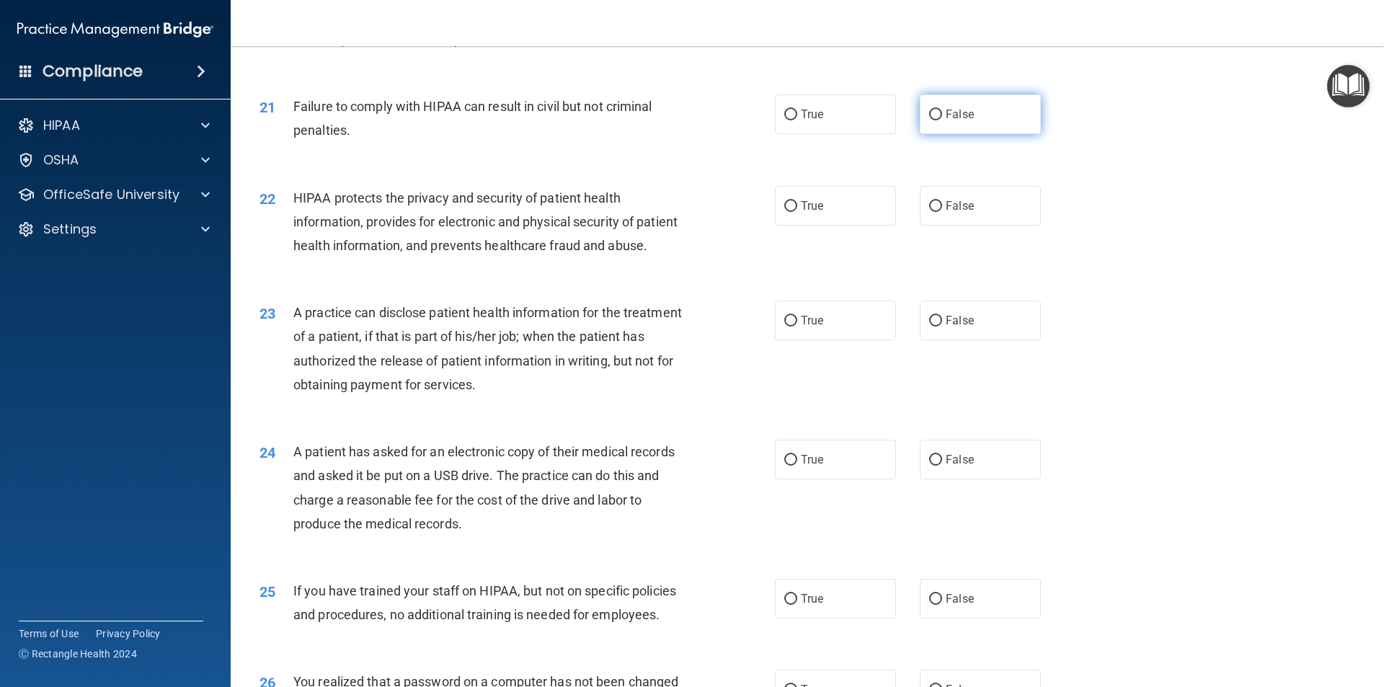
click at [978, 134] on label "False" at bounding box center [980, 114] width 121 height 40
click at [942, 120] on input "False" at bounding box center [935, 115] width 13 height 11
radio input "true"
click at [821, 226] on label "True" at bounding box center [835, 206] width 121 height 40
click at [797, 212] on input "True" at bounding box center [790, 206] width 13 height 11
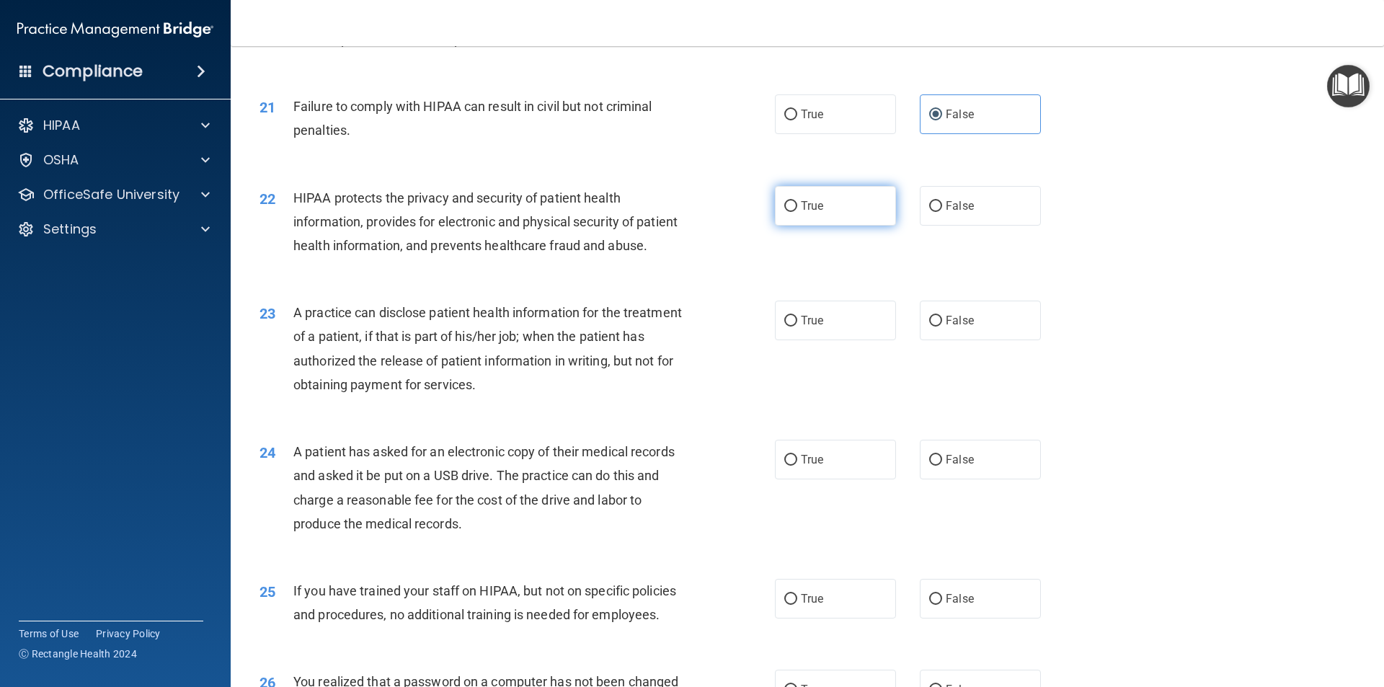
radio input "true"
click at [946, 327] on span "False" at bounding box center [960, 321] width 28 height 14
click at [942, 327] on input "False" at bounding box center [935, 321] width 13 height 11
radio input "true"
click at [804, 479] on label "True" at bounding box center [835, 460] width 121 height 40
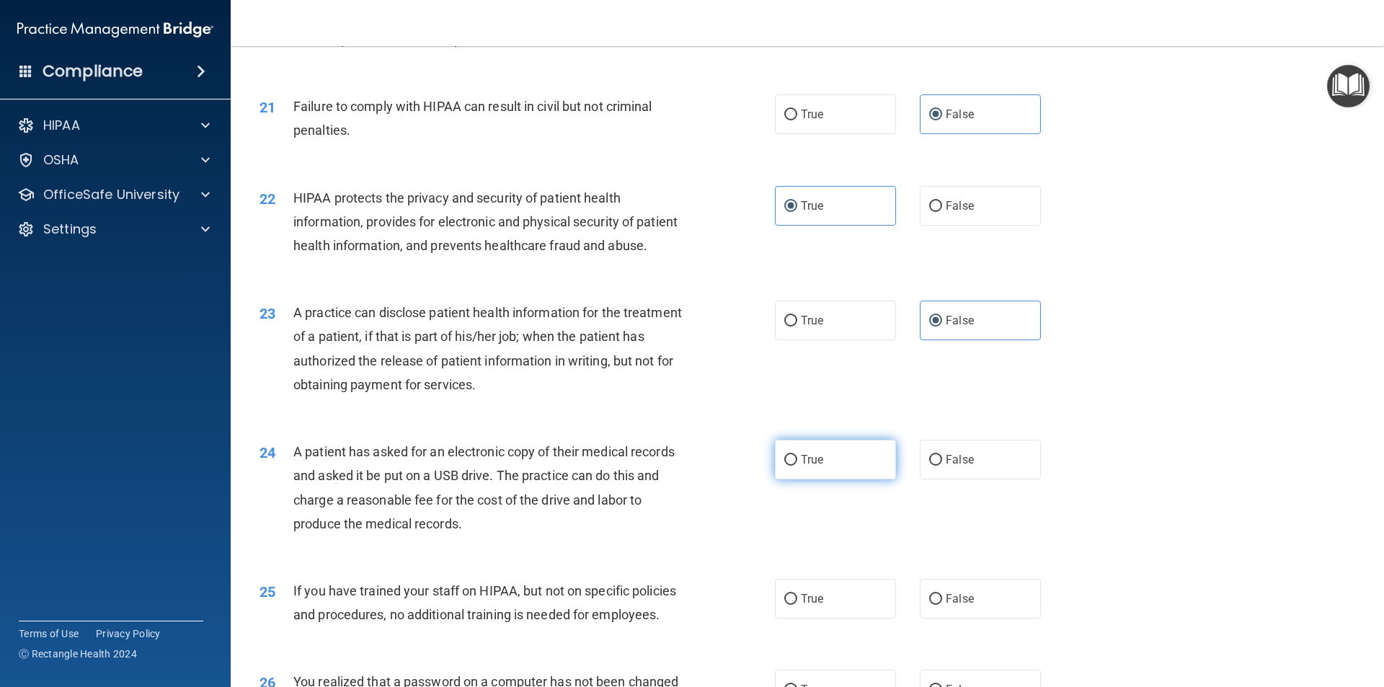
click at [797, 466] on input "True" at bounding box center [790, 460] width 13 height 11
radio input "true"
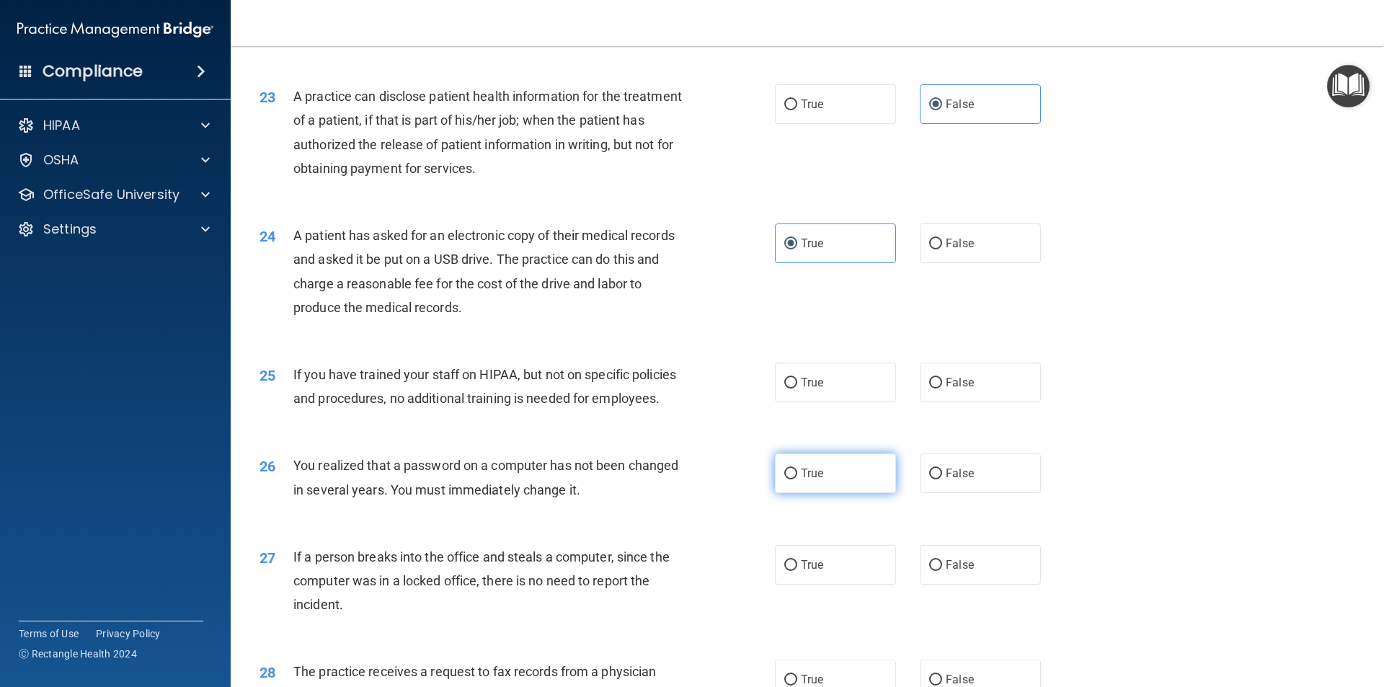
scroll to position [2379, 0]
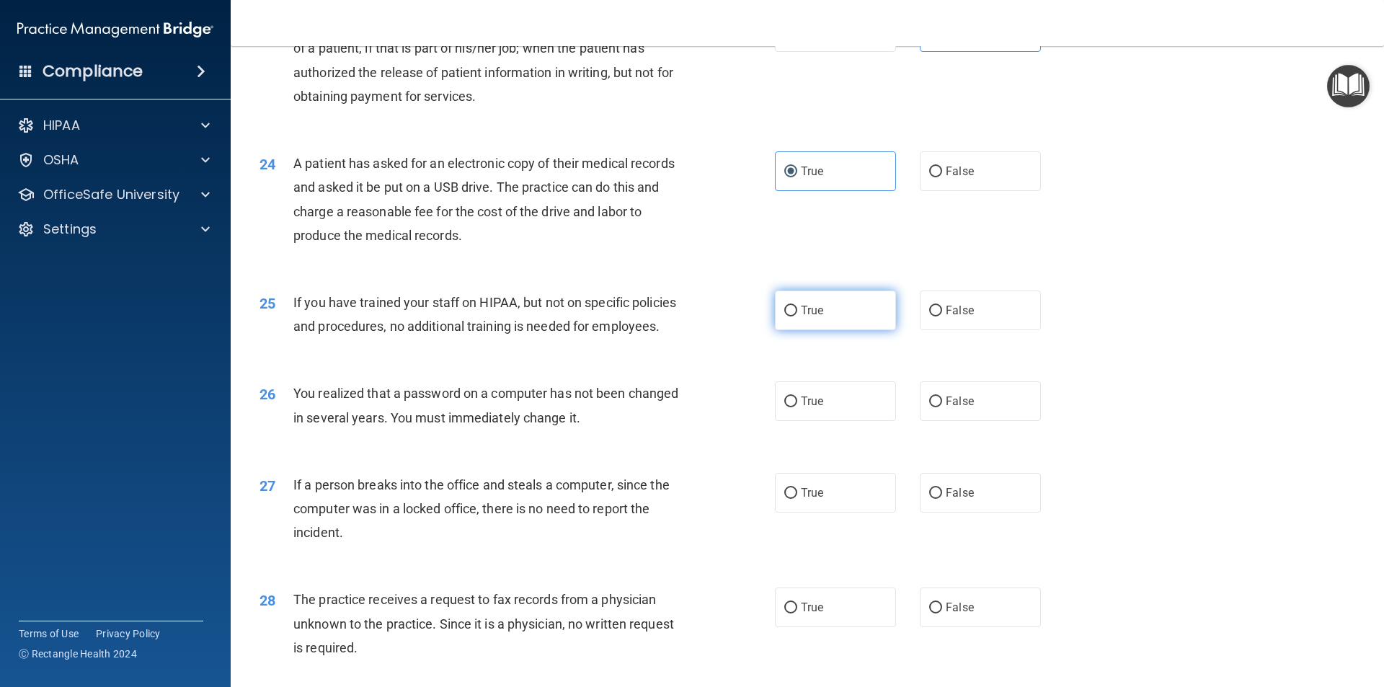
click at [809, 317] on span "True" at bounding box center [812, 311] width 22 height 14
click at [797, 317] on input "True" at bounding box center [790, 311] width 13 height 11
radio input "true"
click at [929, 317] on input "False" at bounding box center [935, 311] width 13 height 11
radio input "true"
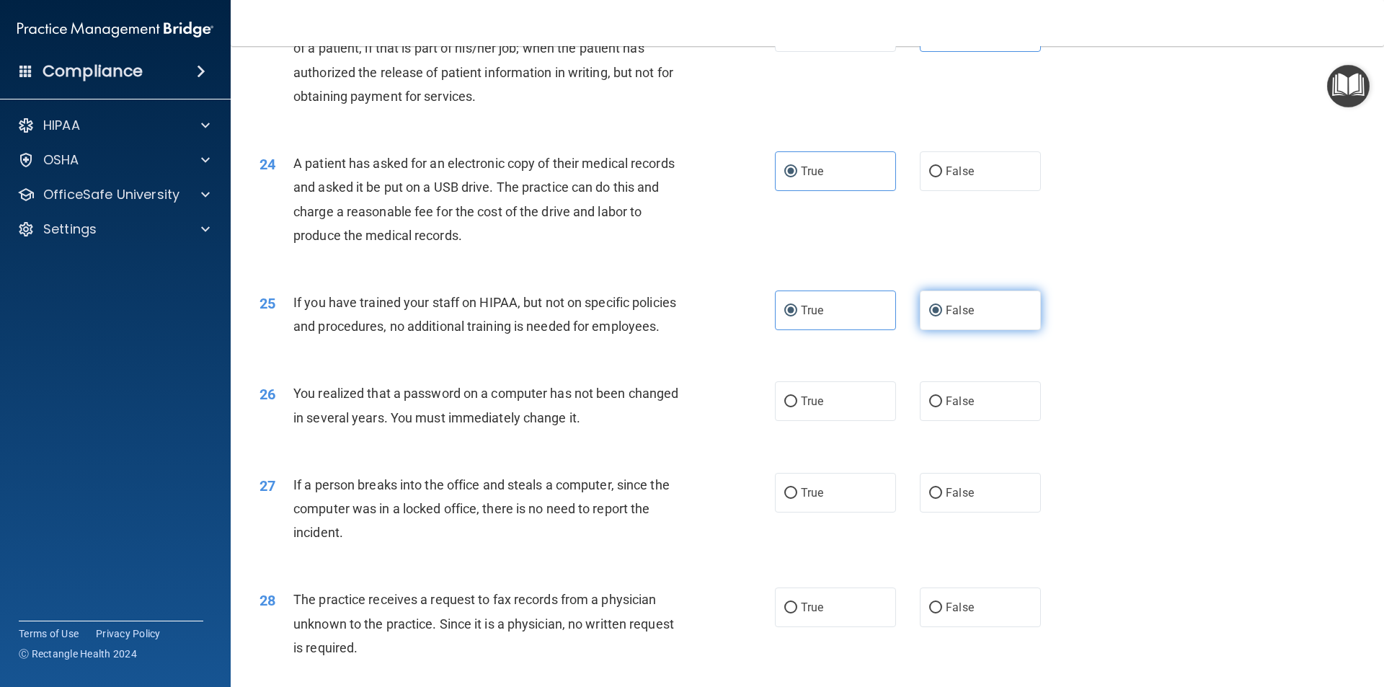
radio input "false"
click at [775, 421] on label "True" at bounding box center [835, 401] width 121 height 40
click at [784, 407] on input "True" at bounding box center [790, 402] width 13 height 11
radio input "true"
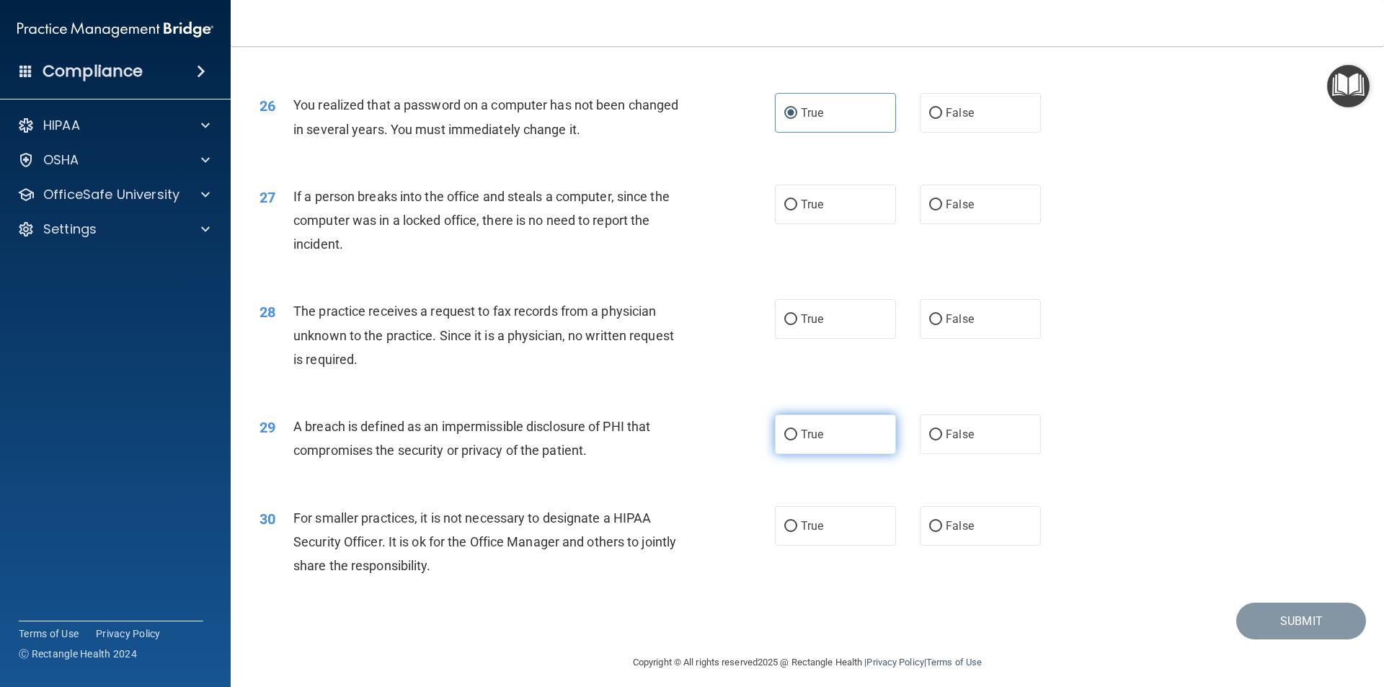
scroll to position [2726, 0]
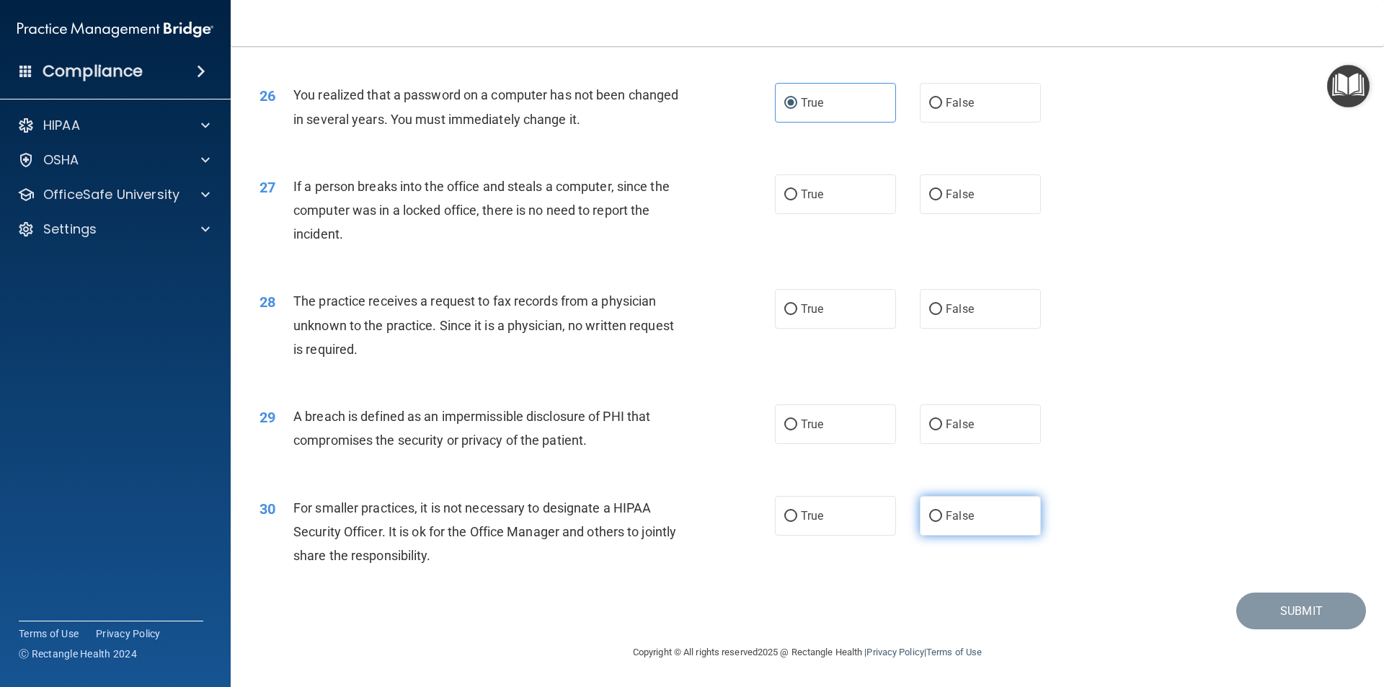
click at [935, 509] on label "False" at bounding box center [980, 516] width 121 height 40
click at [935, 511] on input "False" at bounding box center [935, 516] width 13 height 11
radio input "true"
click at [813, 430] on span "True" at bounding box center [812, 424] width 22 height 14
click at [797, 430] on input "True" at bounding box center [790, 425] width 13 height 11
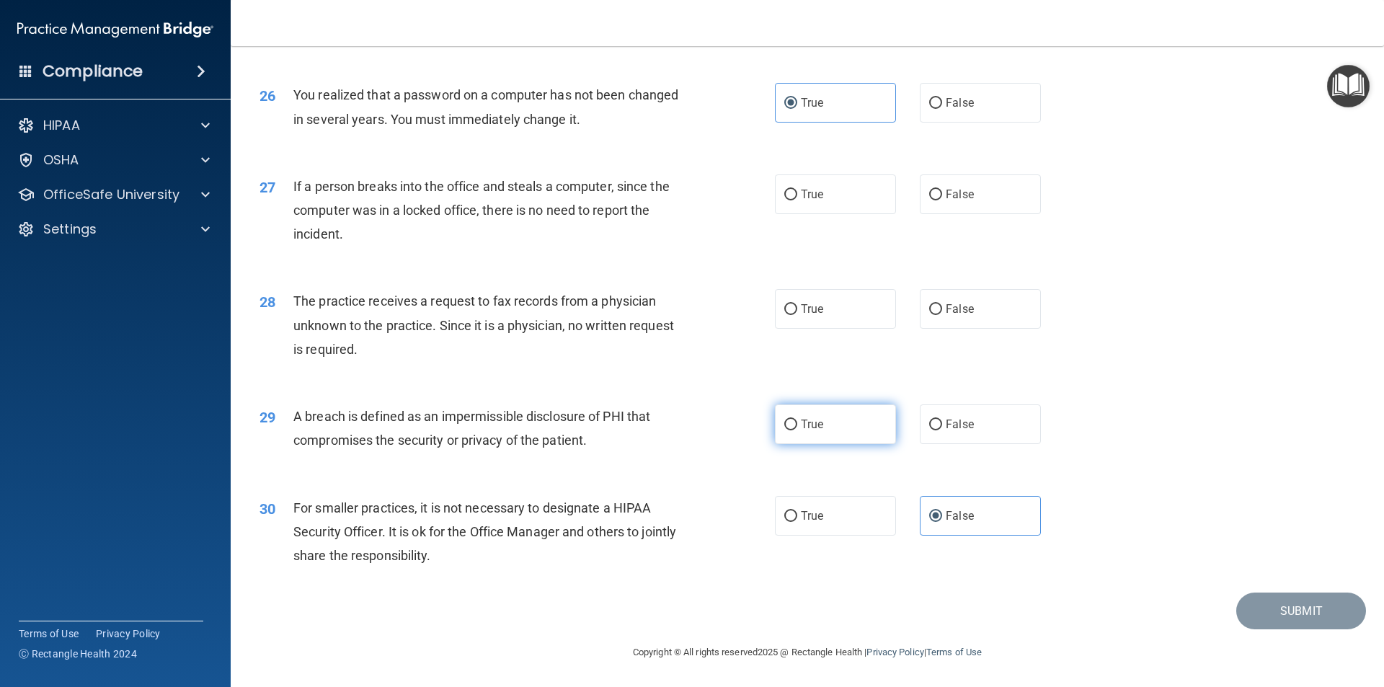
radio input "true"
click at [934, 419] on label "False" at bounding box center [980, 425] width 121 height 40
click at [934, 420] on input "False" at bounding box center [935, 425] width 13 height 11
radio input "true"
radio input "false"
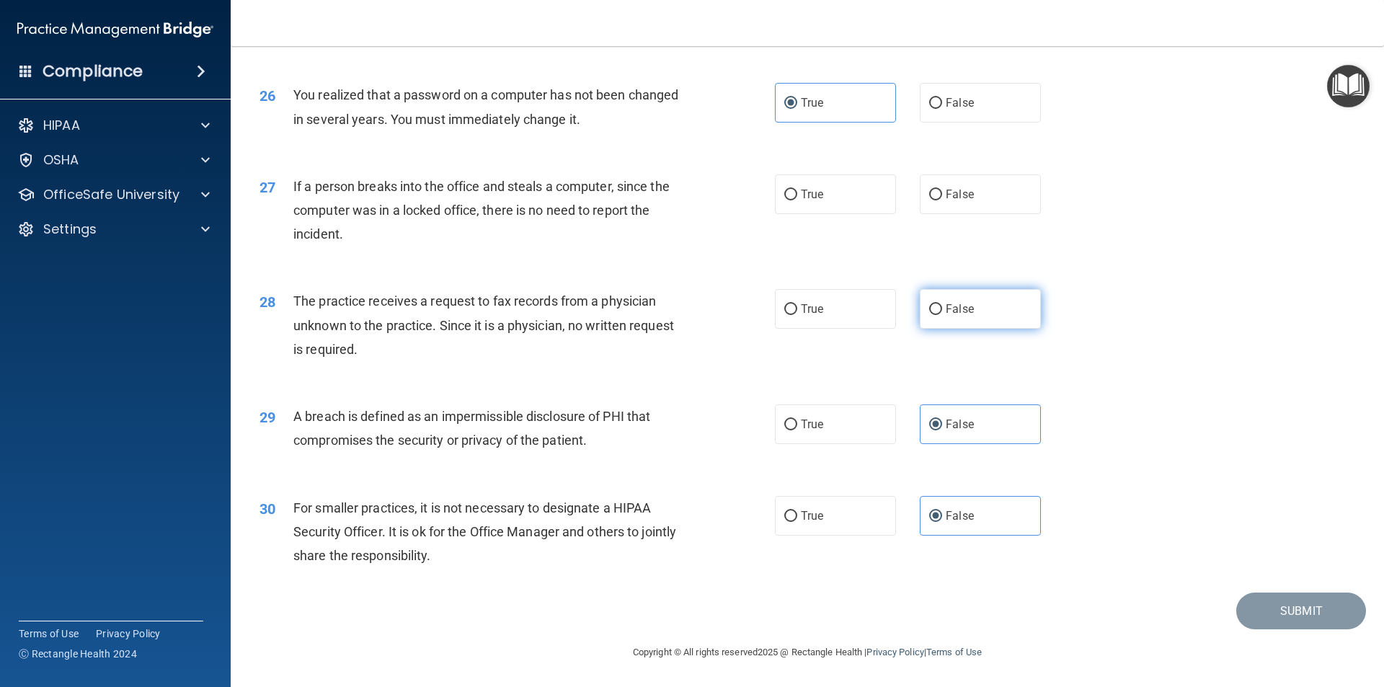
click at [950, 313] on span "False" at bounding box center [960, 309] width 28 height 14
click at [942, 313] on input "False" at bounding box center [935, 309] width 13 height 11
radio input "true"
click at [810, 198] on span "True" at bounding box center [812, 194] width 22 height 14
click at [797, 198] on input "True" at bounding box center [790, 195] width 13 height 11
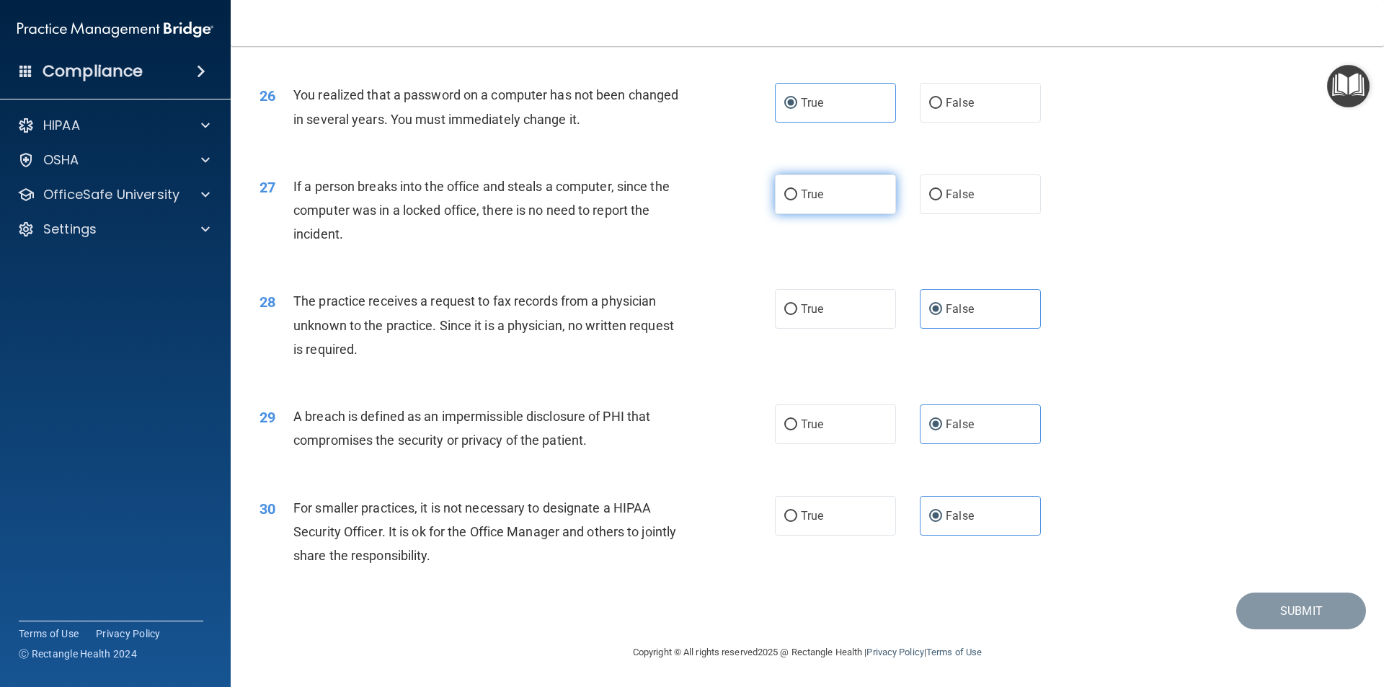
radio input "true"
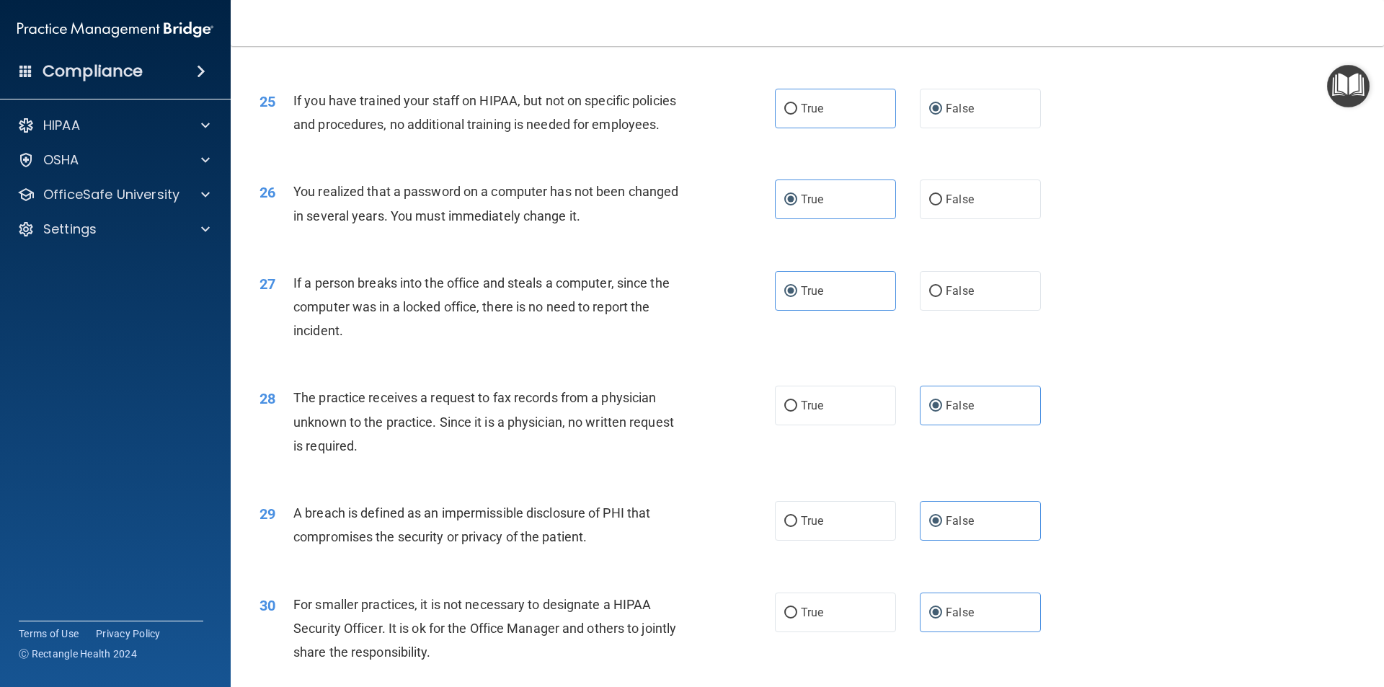
scroll to position [2437, 0]
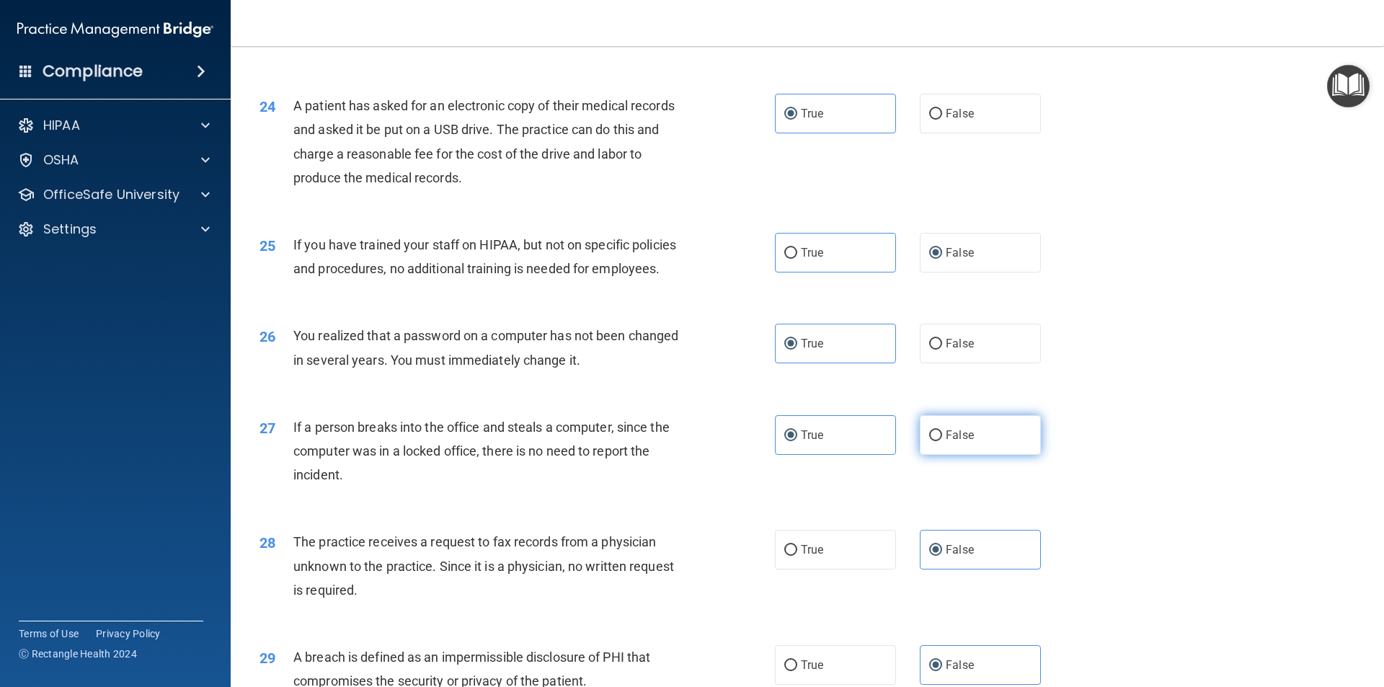
click at [951, 442] on span "False" at bounding box center [960, 435] width 28 height 14
click at [942, 441] on input "False" at bounding box center [935, 435] width 13 height 11
radio input "true"
radio input "false"
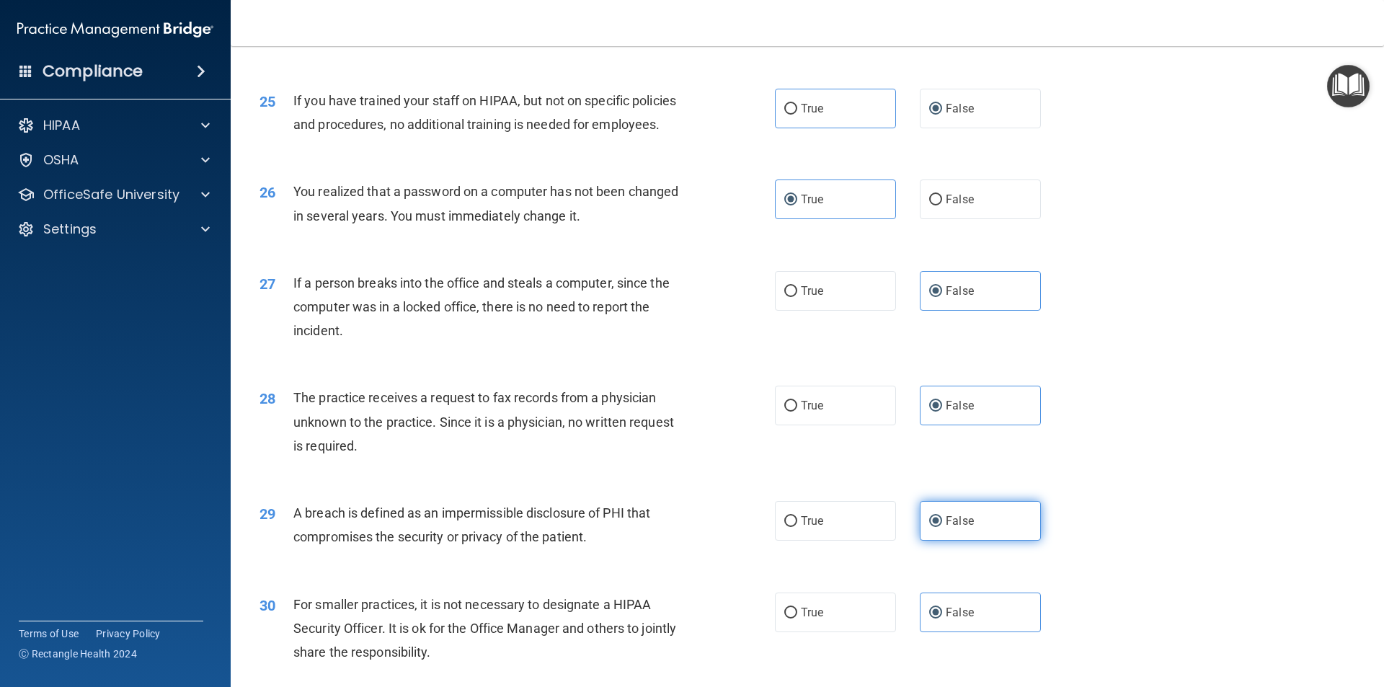
scroll to position [2653, 0]
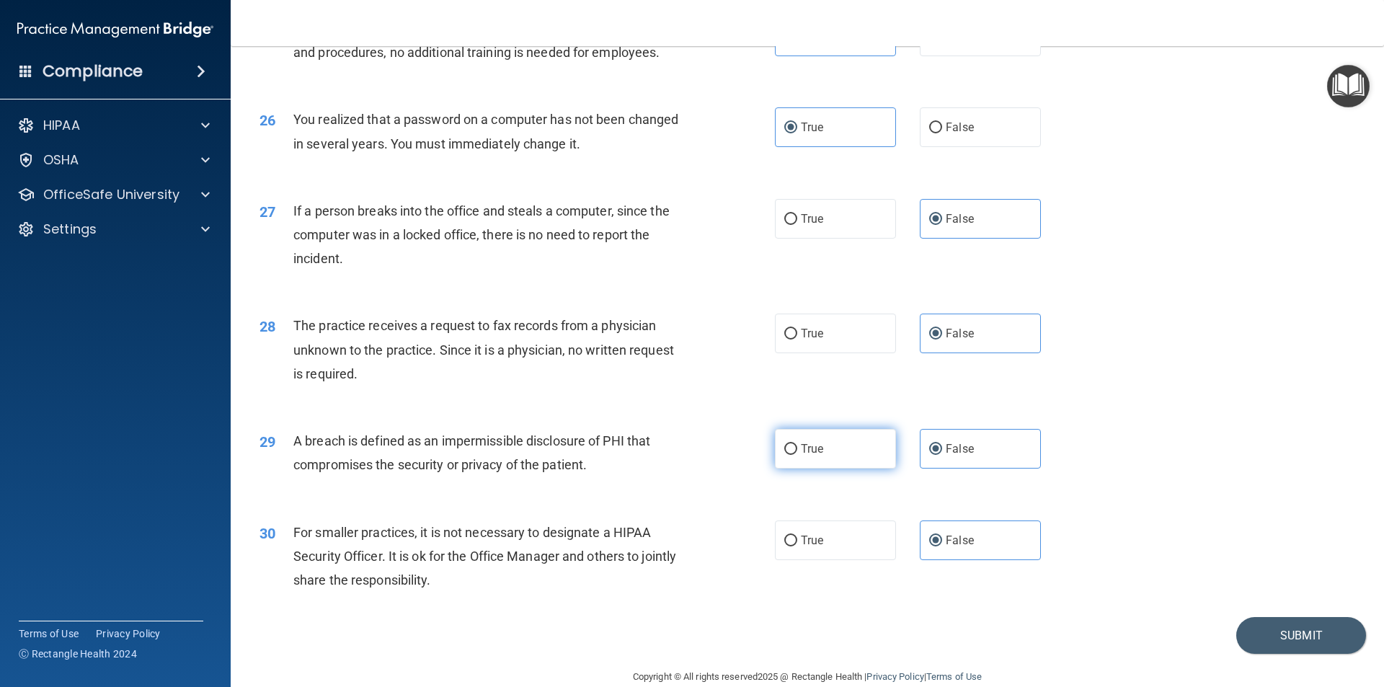
click at [814, 456] on span "True" at bounding box center [812, 449] width 22 height 14
click at [797, 455] on input "True" at bounding box center [790, 449] width 13 height 11
radio input "true"
radio input "false"
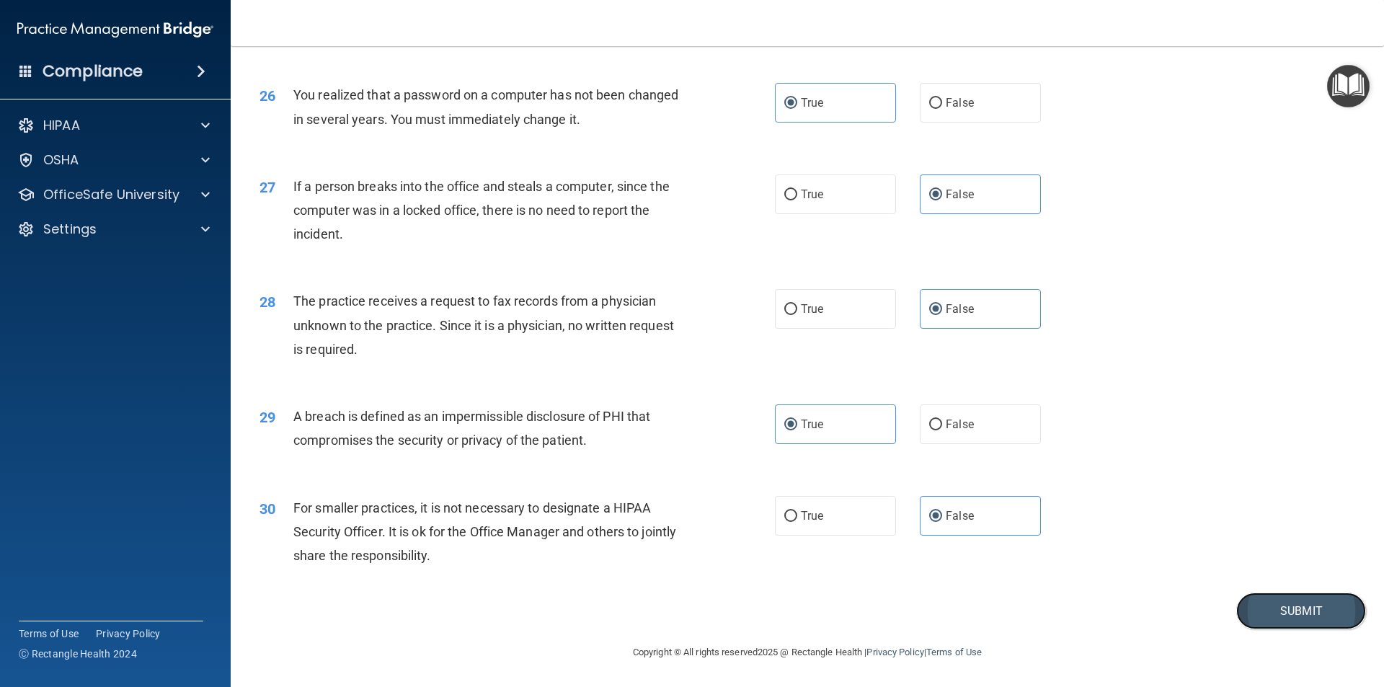
click at [1277, 609] on button "Submit" at bounding box center [1302, 611] width 130 height 37
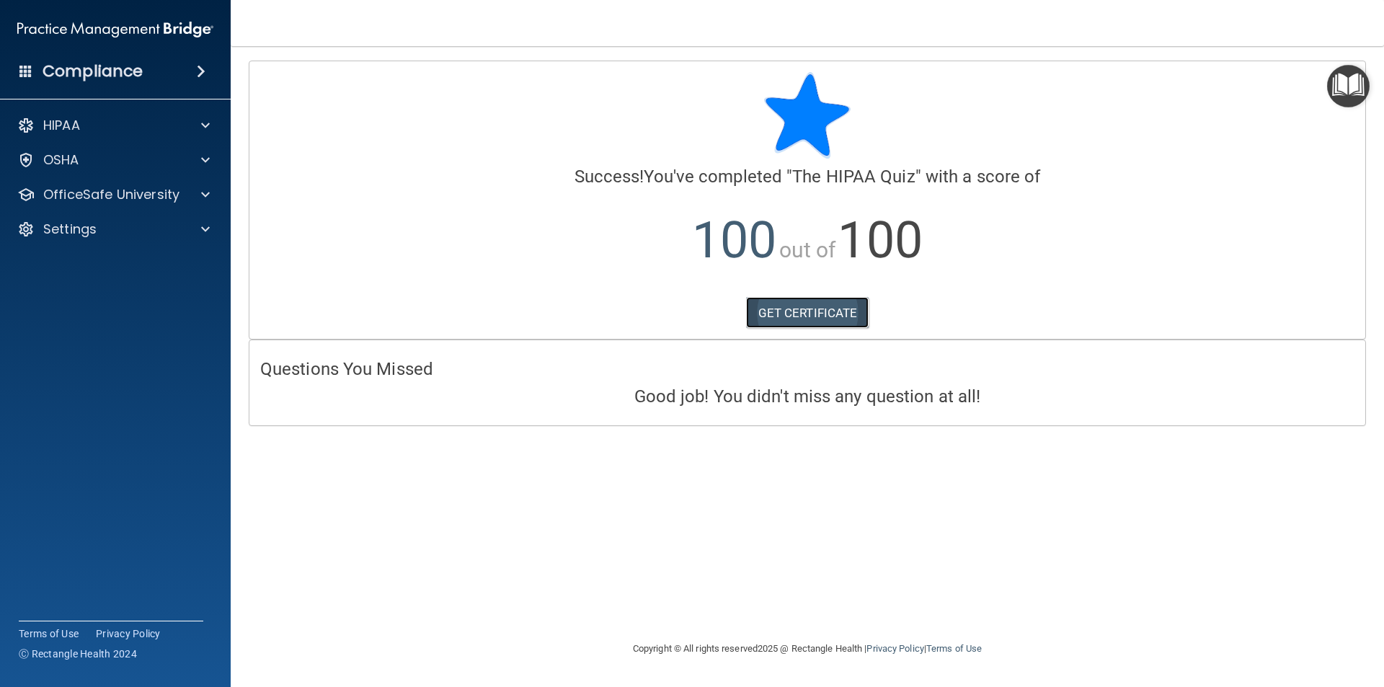
click at [779, 312] on link "GET CERTIFICATE" at bounding box center [807, 313] width 123 height 32
click at [190, 167] on div at bounding box center [203, 159] width 36 height 17
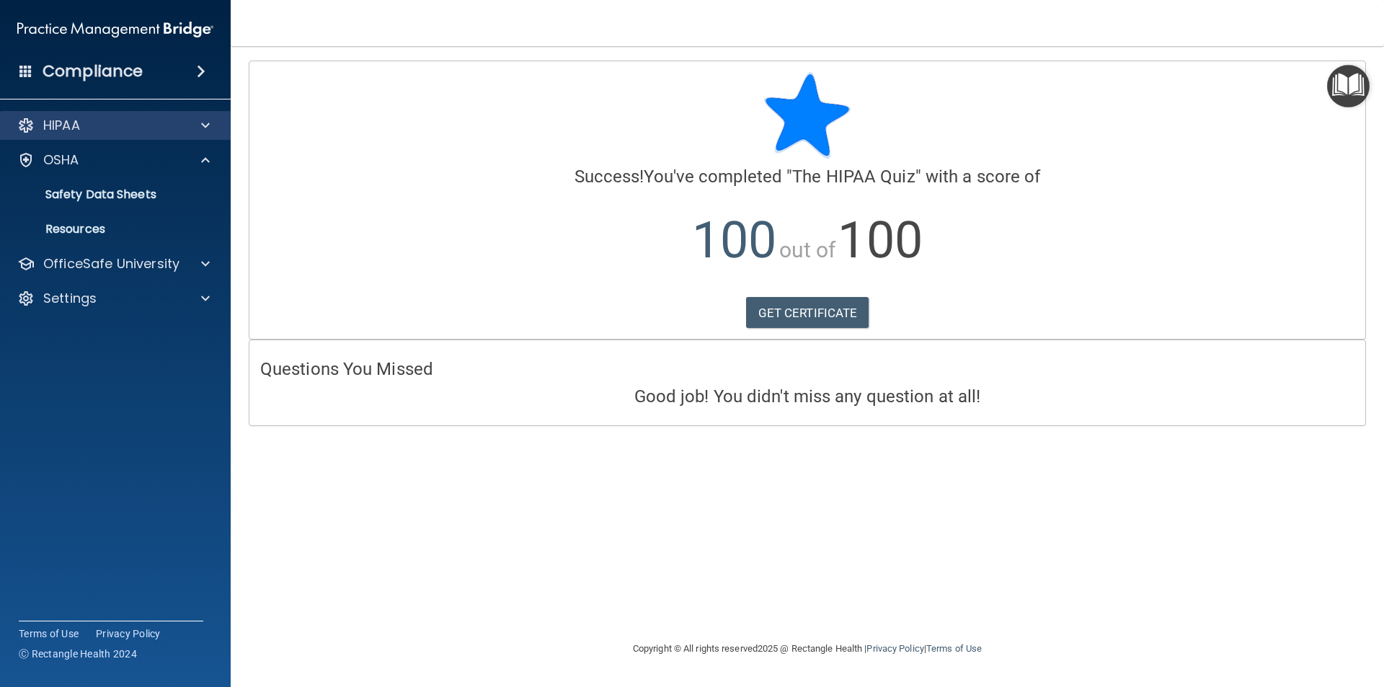
click at [195, 135] on div "HIPAA" at bounding box center [115, 125] width 231 height 29
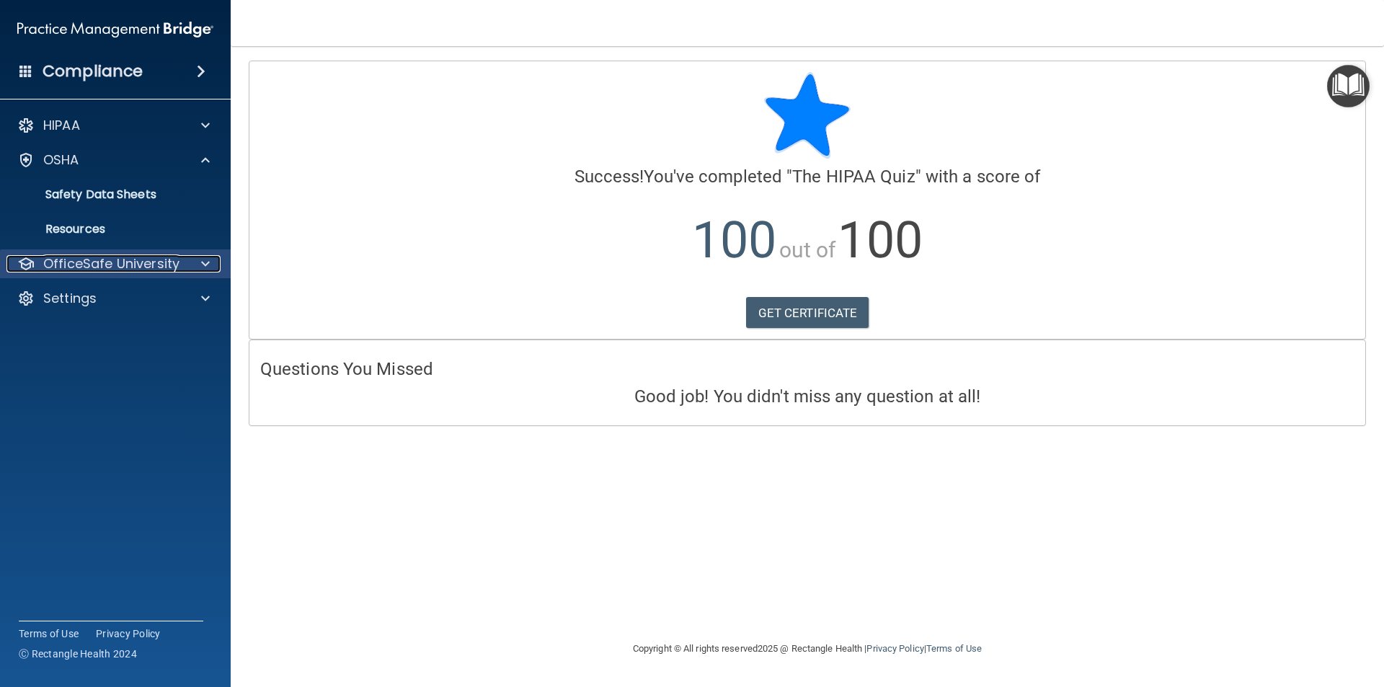
click at [193, 261] on div at bounding box center [203, 263] width 36 height 17
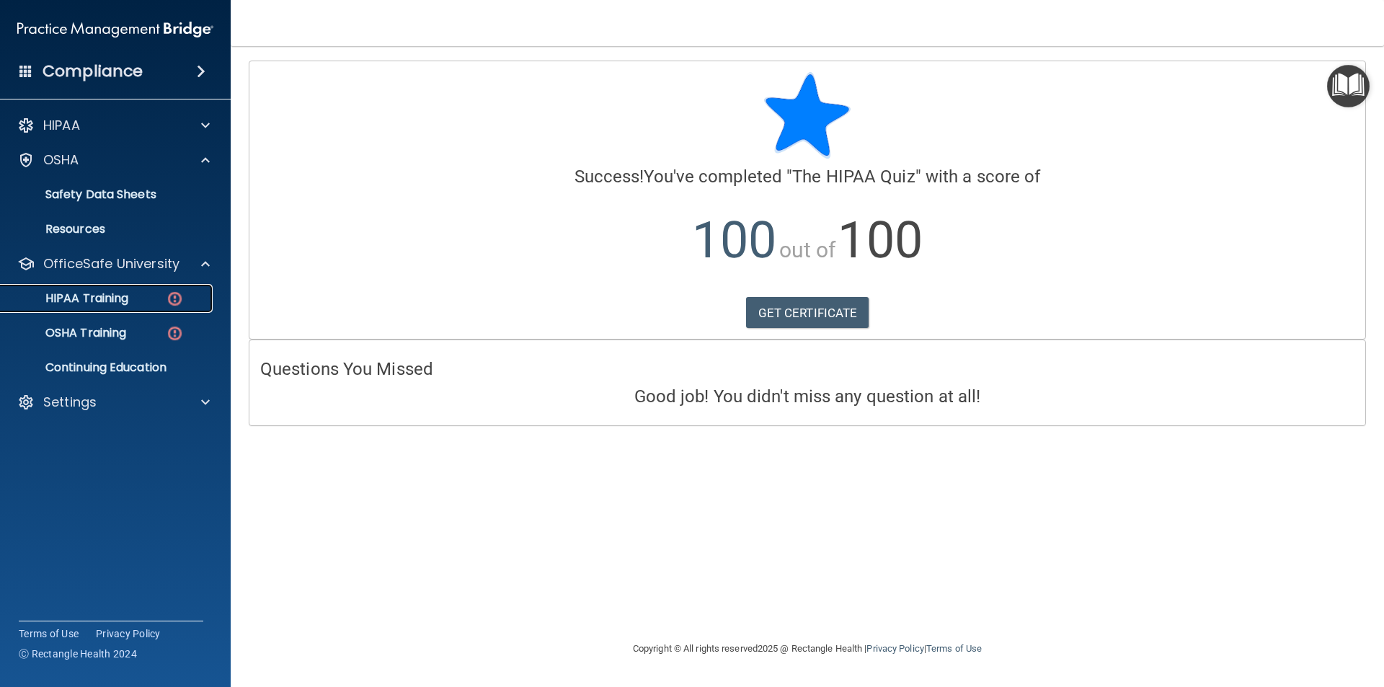
click at [63, 301] on p "HIPAA Training" at bounding box center [68, 298] width 119 height 14
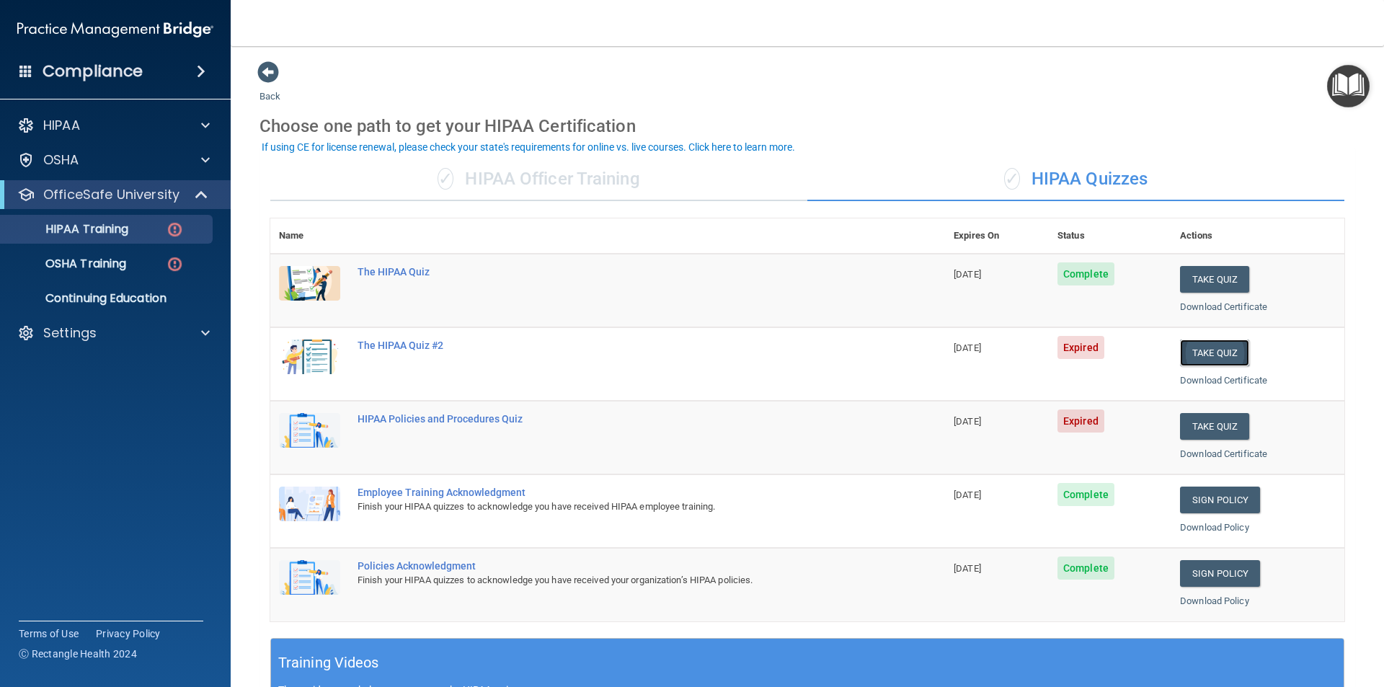
click at [1180, 348] on button "Take Quiz" at bounding box center [1214, 353] width 69 height 27
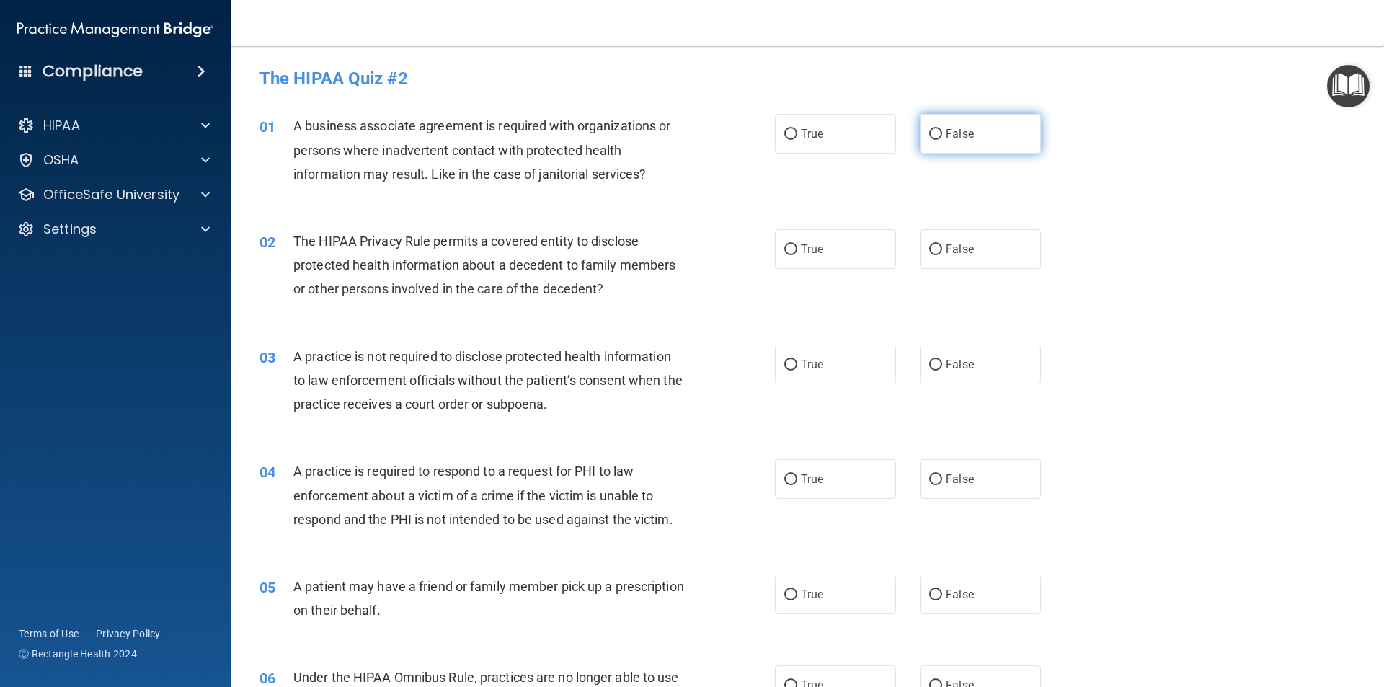
click at [955, 129] on span "False" at bounding box center [960, 134] width 28 height 14
click at [942, 129] on input "False" at bounding box center [935, 134] width 13 height 11
radio input "true"
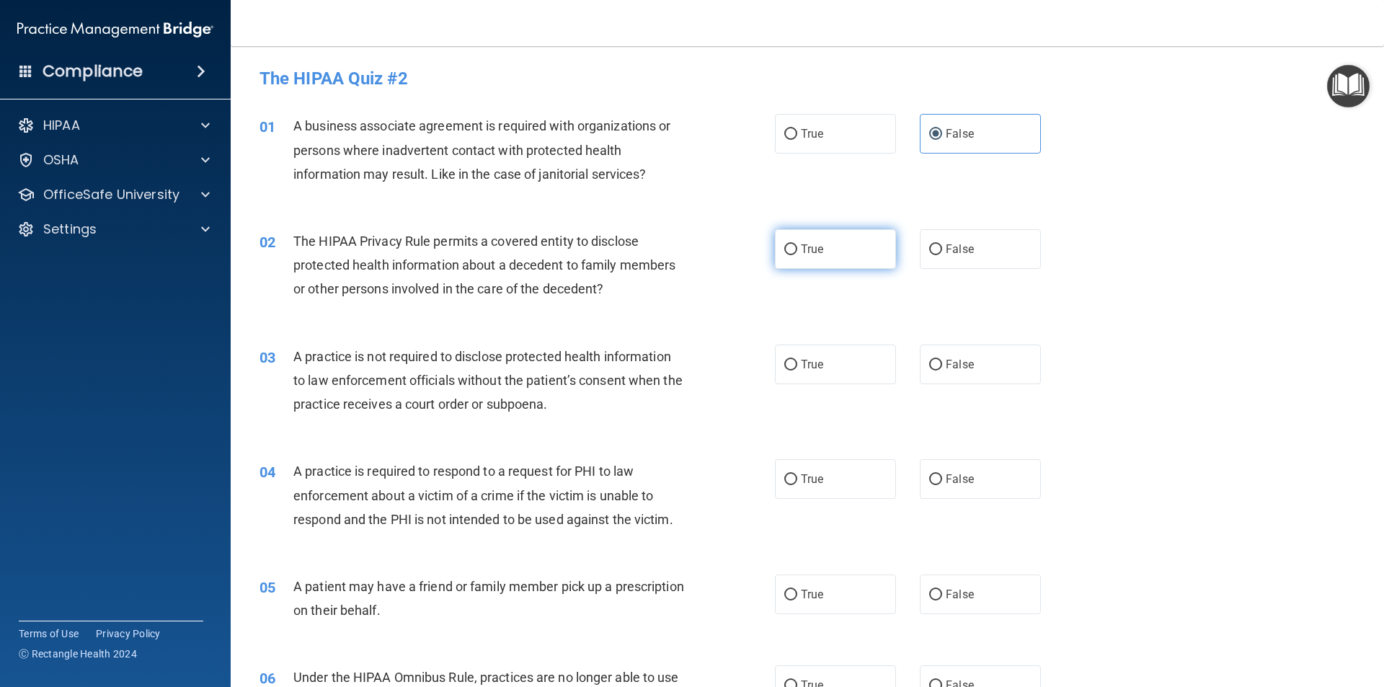
click at [825, 247] on label "True" at bounding box center [835, 249] width 121 height 40
click at [797, 247] on input "True" at bounding box center [790, 249] width 13 height 11
radio input "true"
click at [949, 376] on label "False" at bounding box center [980, 365] width 121 height 40
click at [942, 371] on input "False" at bounding box center [935, 365] width 13 height 11
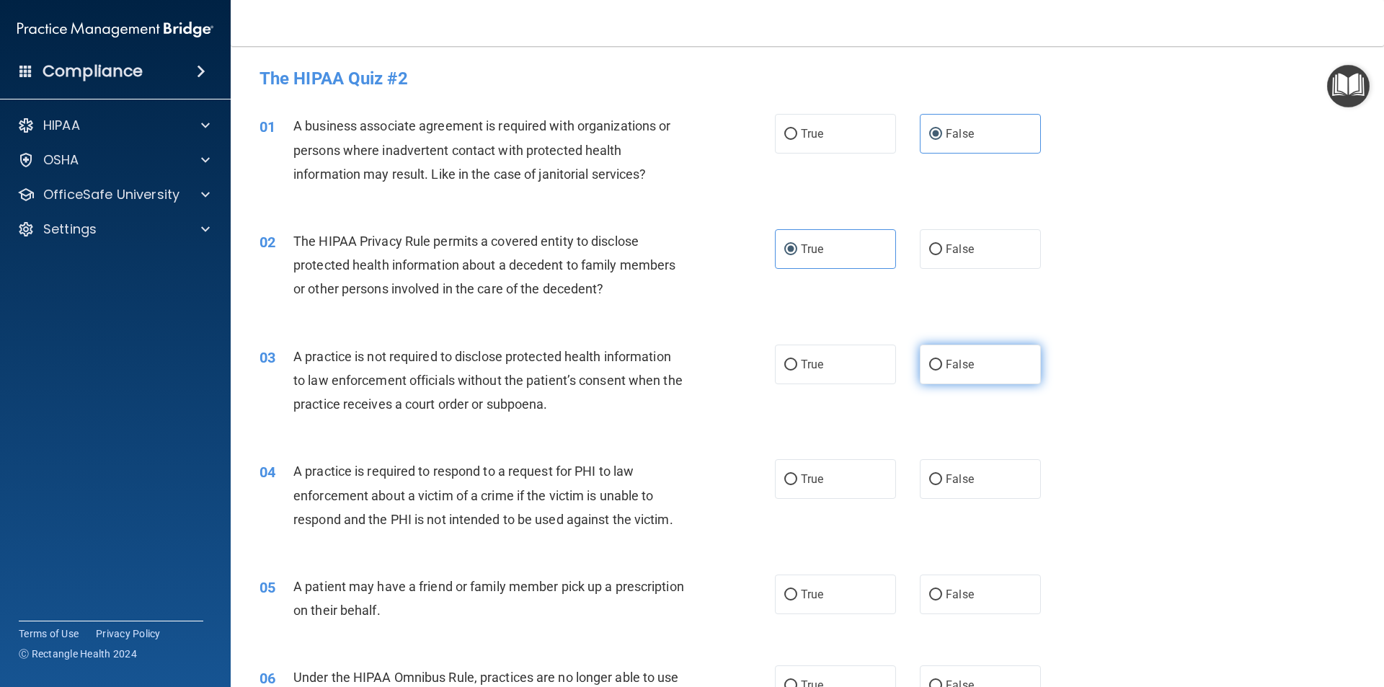
radio input "true"
click at [826, 479] on label "True" at bounding box center [835, 479] width 121 height 40
click at [797, 479] on input "True" at bounding box center [790, 479] width 13 height 11
radio input "true"
click at [808, 583] on label "True" at bounding box center [835, 595] width 121 height 40
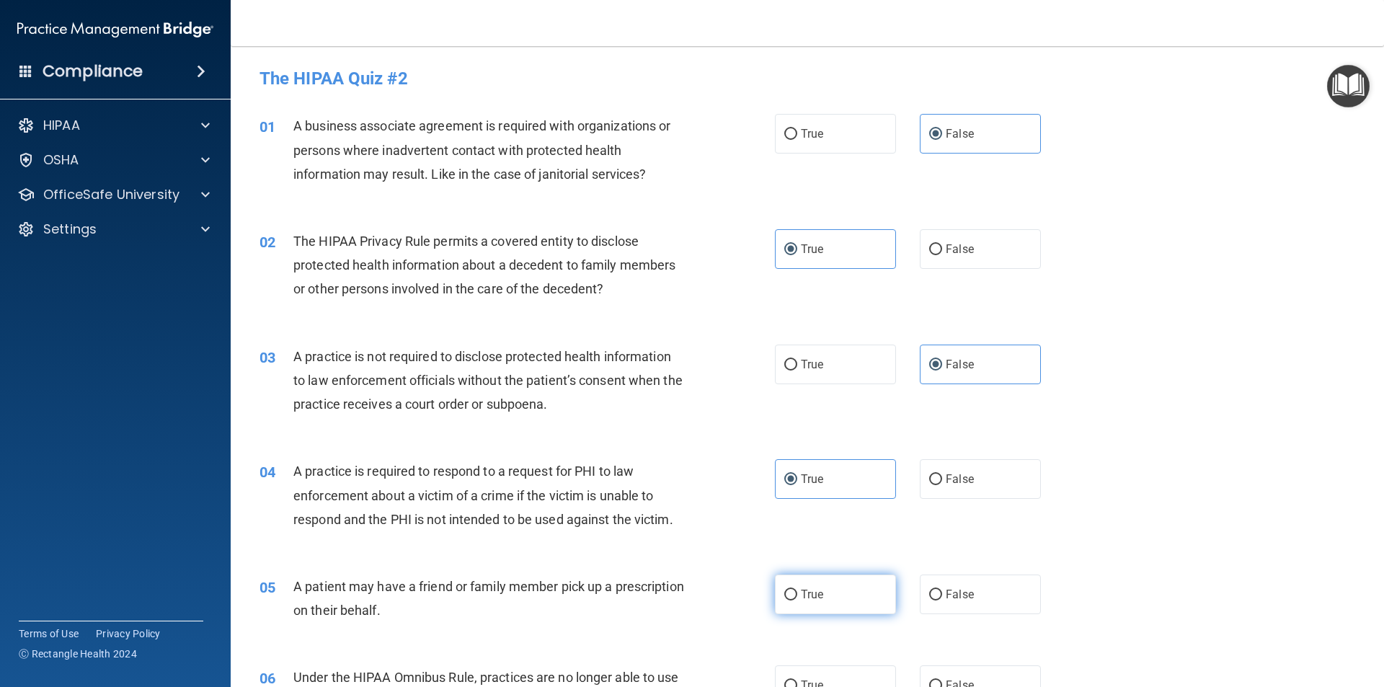
click at [797, 590] on input "True" at bounding box center [790, 595] width 13 height 11
radio input "true"
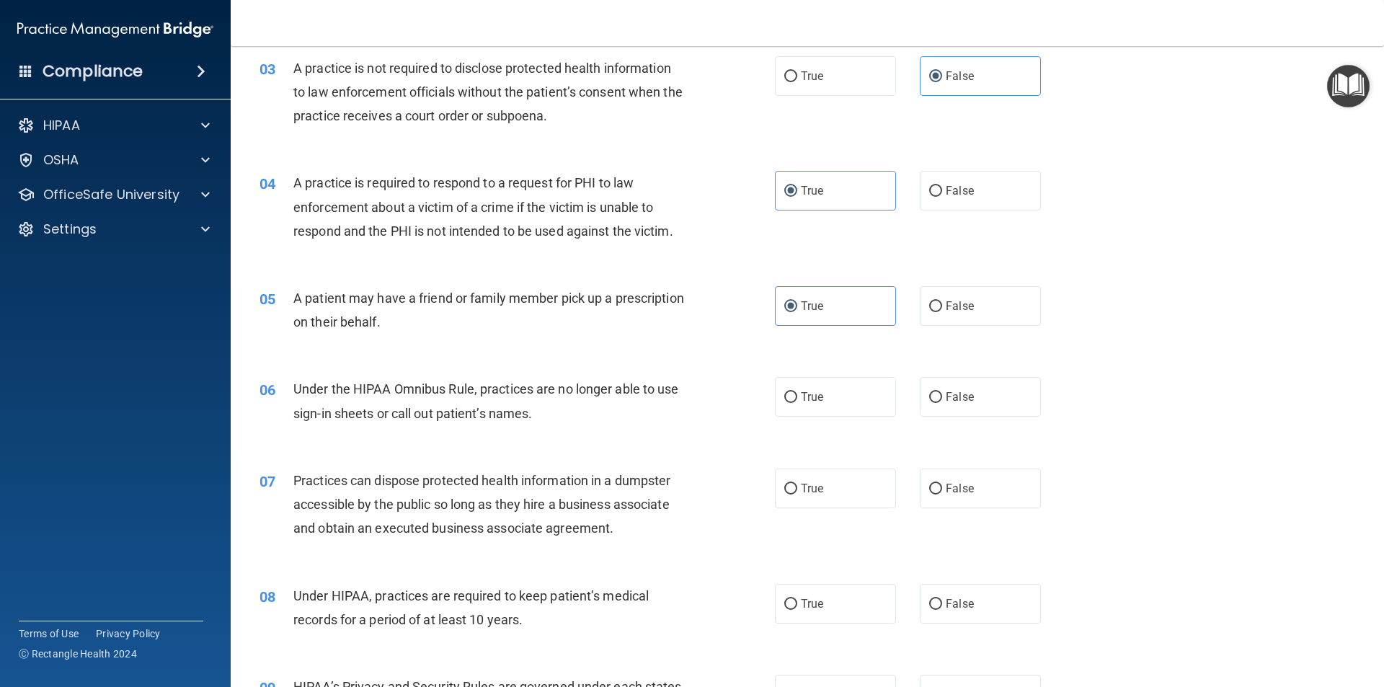
scroll to position [361, 0]
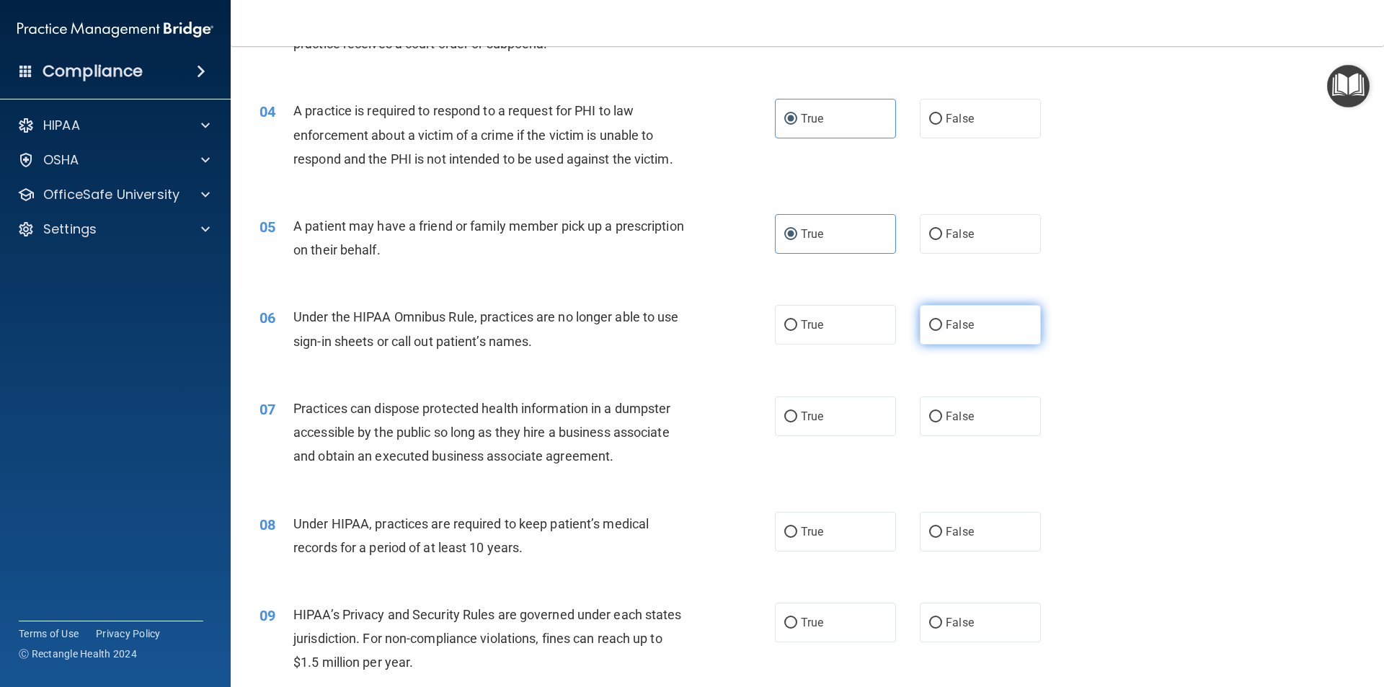
click at [946, 319] on span "False" at bounding box center [960, 325] width 28 height 14
click at [942, 320] on input "False" at bounding box center [935, 325] width 13 height 11
radio input "true"
click at [852, 428] on label "True" at bounding box center [835, 417] width 121 height 40
click at [797, 423] on input "True" at bounding box center [790, 417] width 13 height 11
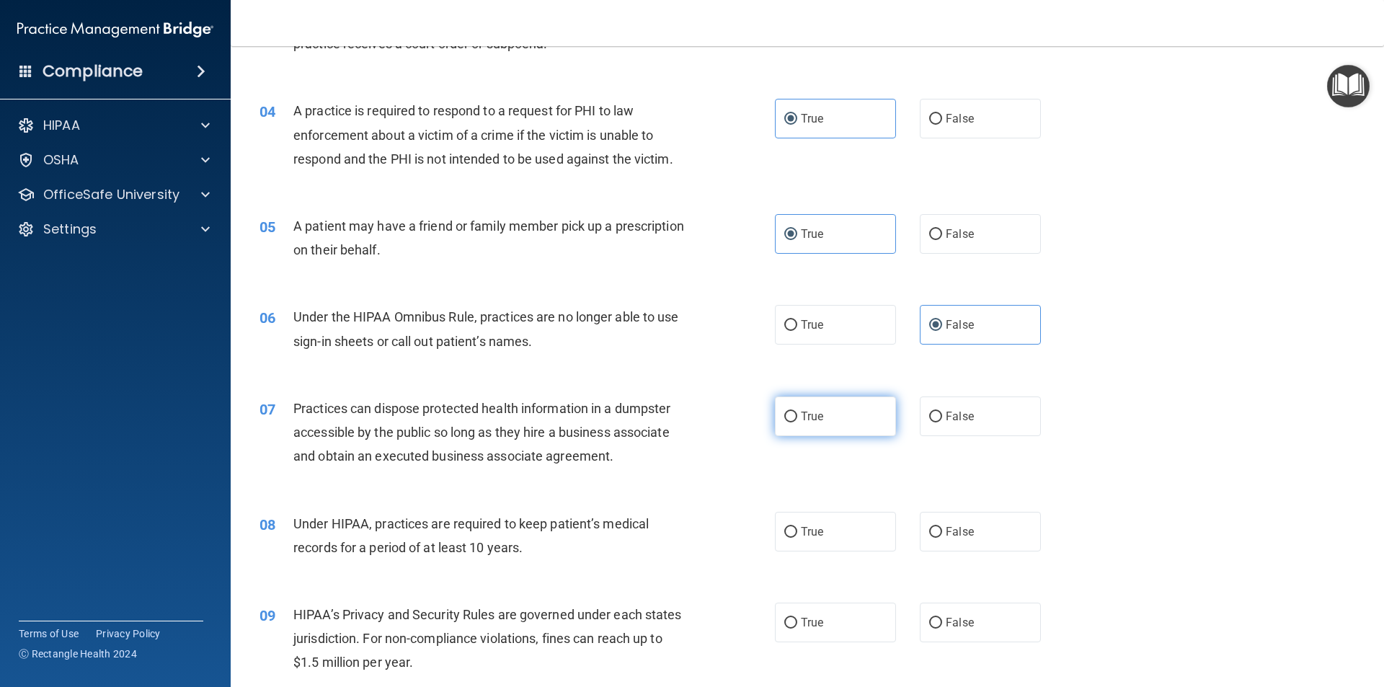
radio input "true"
click at [836, 536] on label "True" at bounding box center [835, 532] width 121 height 40
click at [797, 536] on input "True" at bounding box center [790, 532] width 13 height 11
radio input "true"
click at [961, 534] on span "False" at bounding box center [960, 532] width 28 height 14
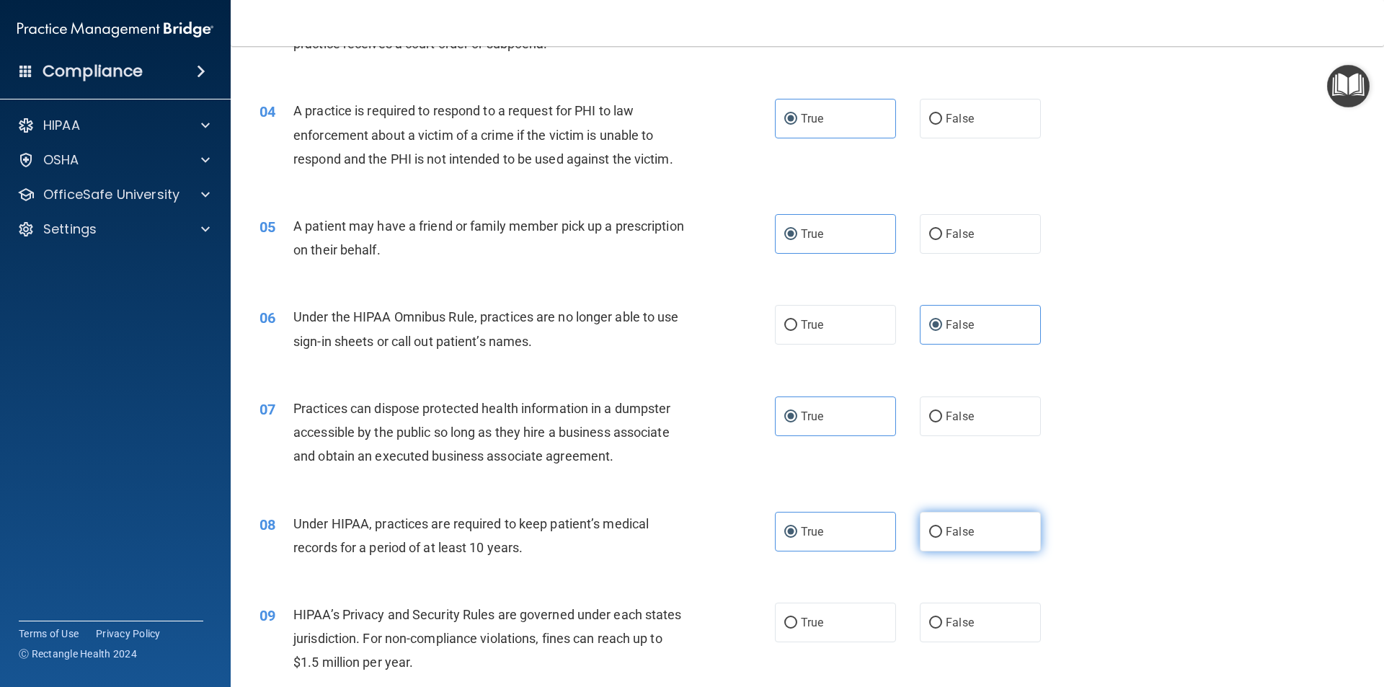
click at [942, 534] on input "False" at bounding box center [935, 532] width 13 height 11
radio input "true"
radio input "false"
click at [957, 617] on span "False" at bounding box center [960, 623] width 28 height 14
click at [942, 618] on input "False" at bounding box center [935, 623] width 13 height 11
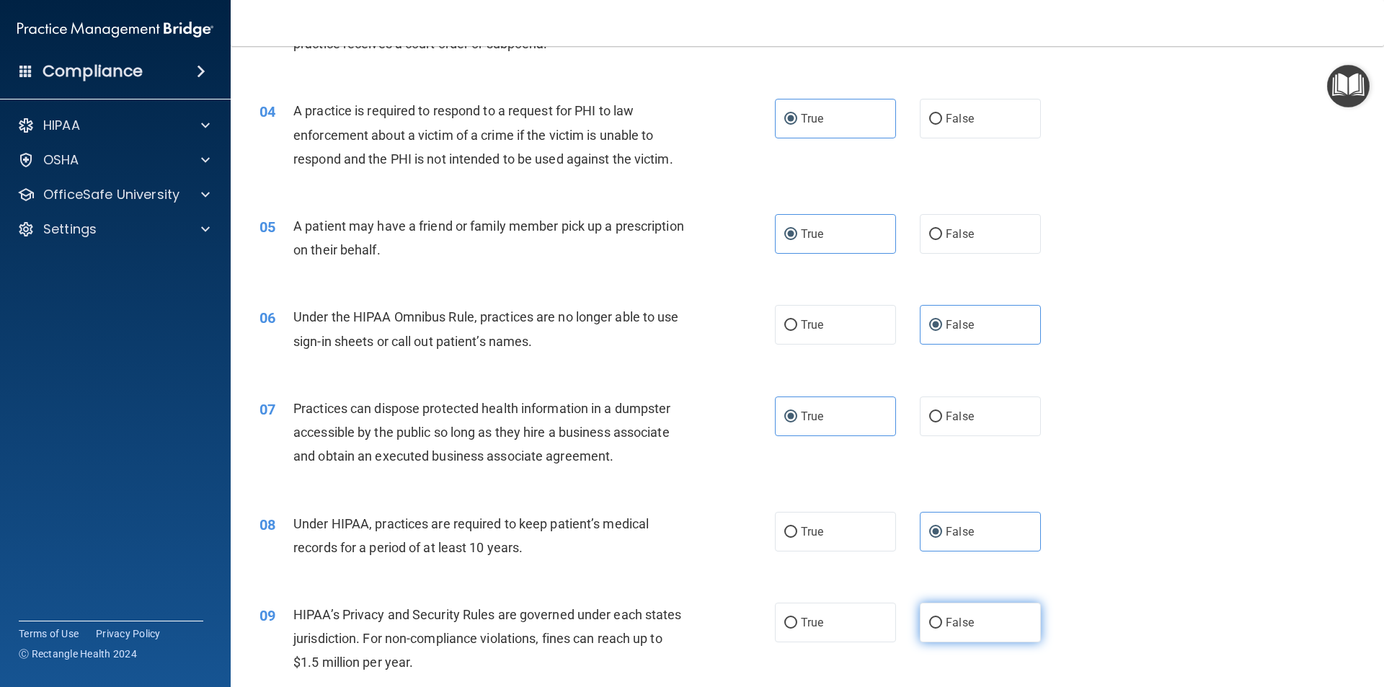
radio input "true"
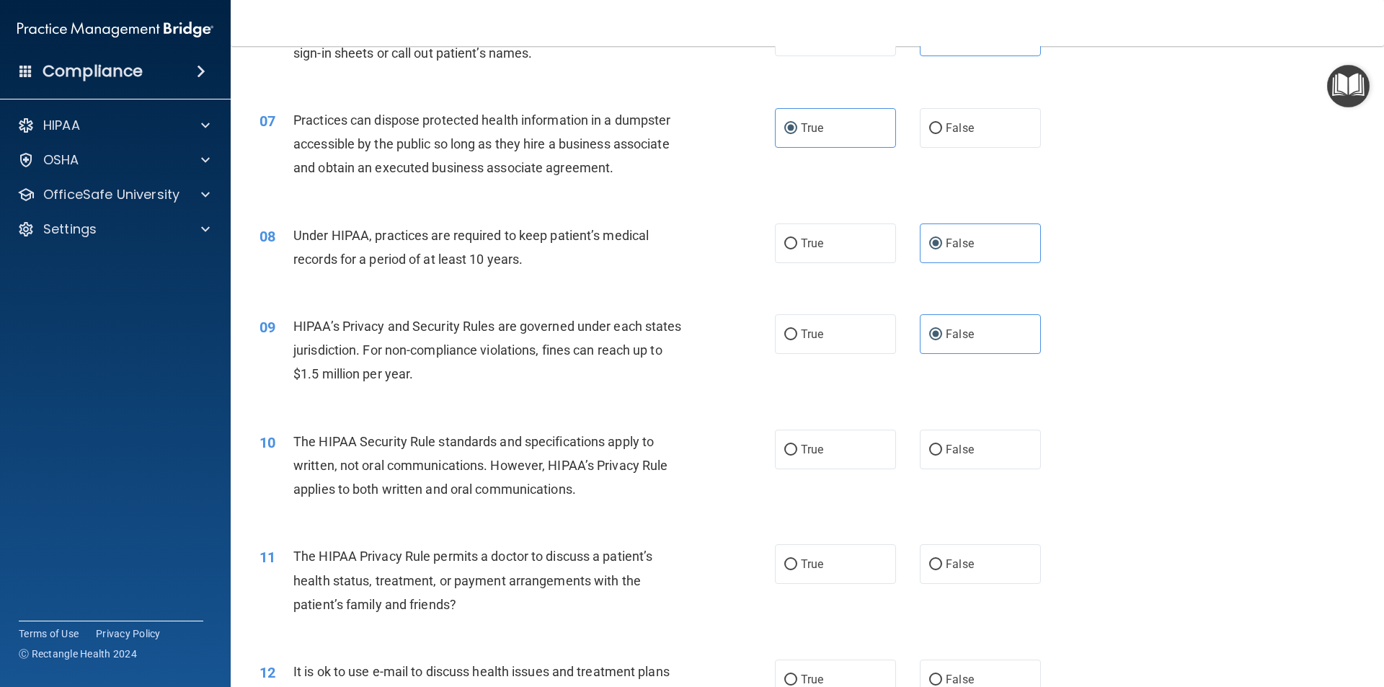
scroll to position [721, 0]
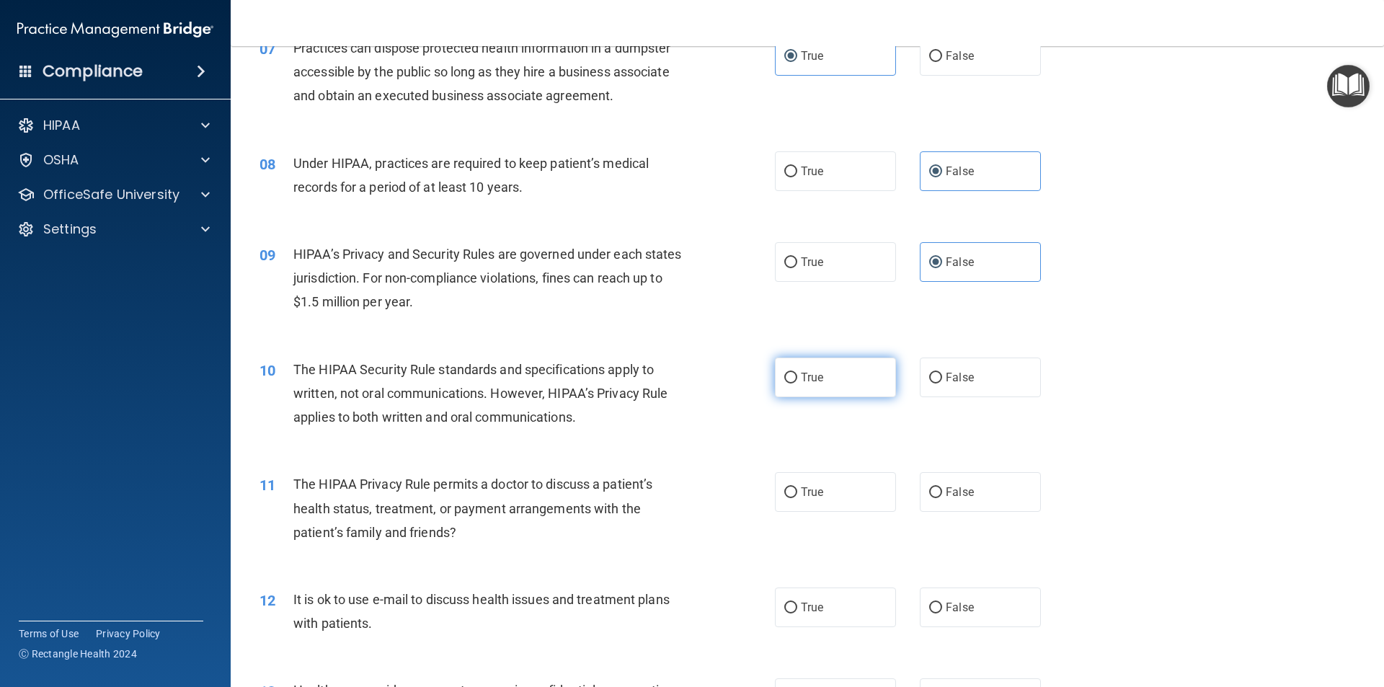
click at [806, 381] on span "True" at bounding box center [812, 378] width 22 height 14
click at [797, 381] on input "True" at bounding box center [790, 378] width 13 height 11
radio input "true"
click at [947, 499] on label "False" at bounding box center [980, 492] width 121 height 40
click at [942, 498] on input "False" at bounding box center [935, 492] width 13 height 11
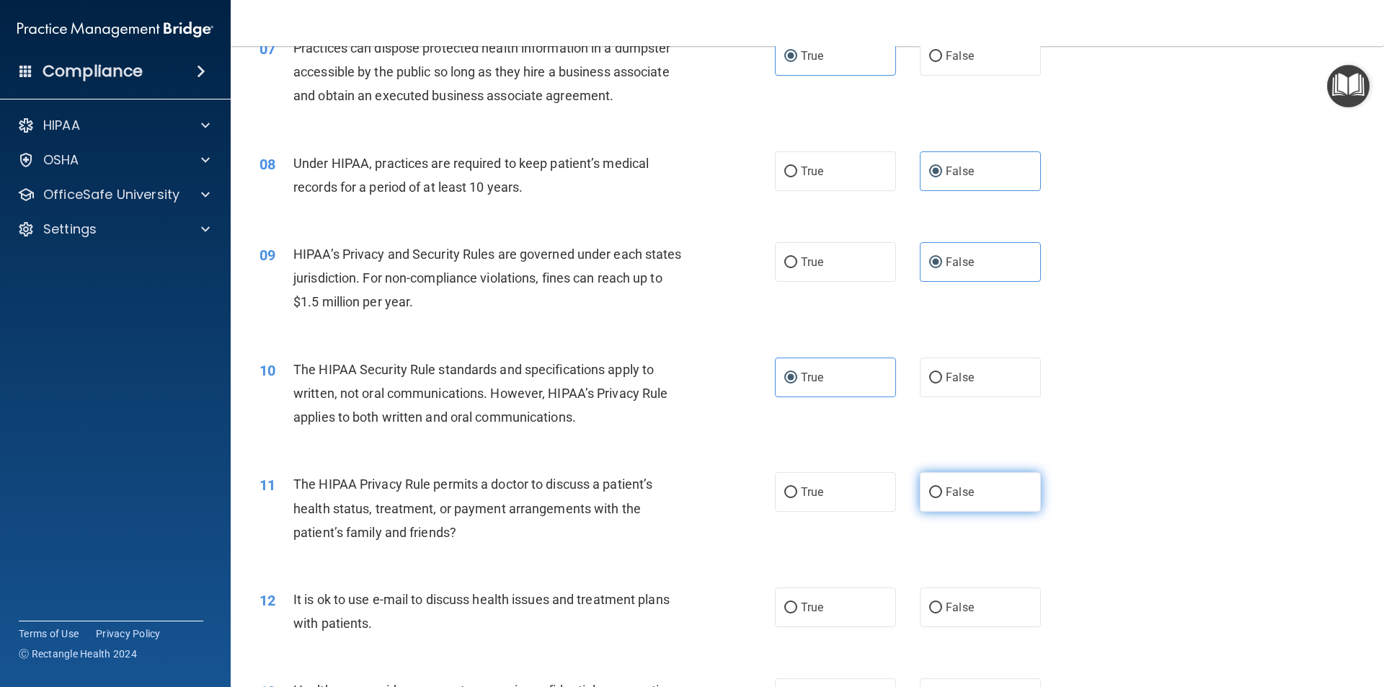
radio input "true"
click at [955, 614] on label "False" at bounding box center [980, 608] width 121 height 40
click at [942, 614] on input "False" at bounding box center [935, 608] width 13 height 11
radio input "true"
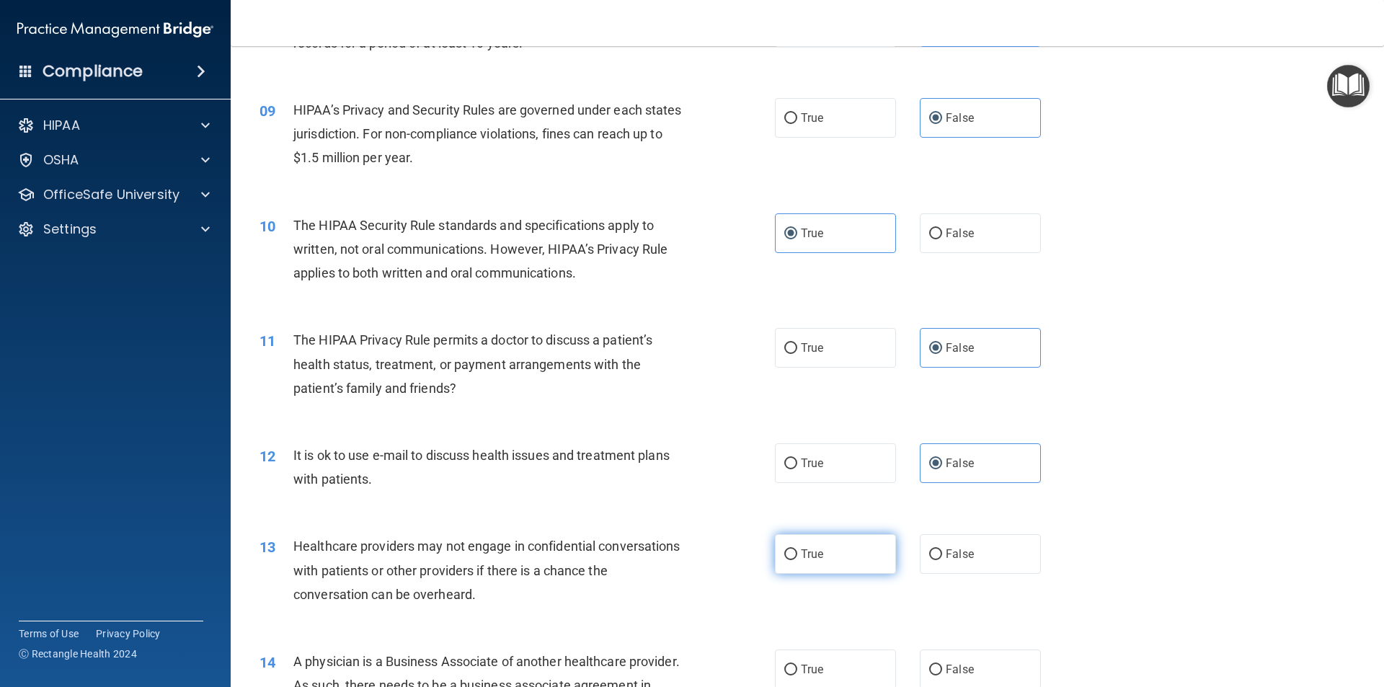
click at [816, 548] on label "True" at bounding box center [835, 554] width 121 height 40
click at [797, 549] on input "True" at bounding box center [790, 554] width 13 height 11
radio input "true"
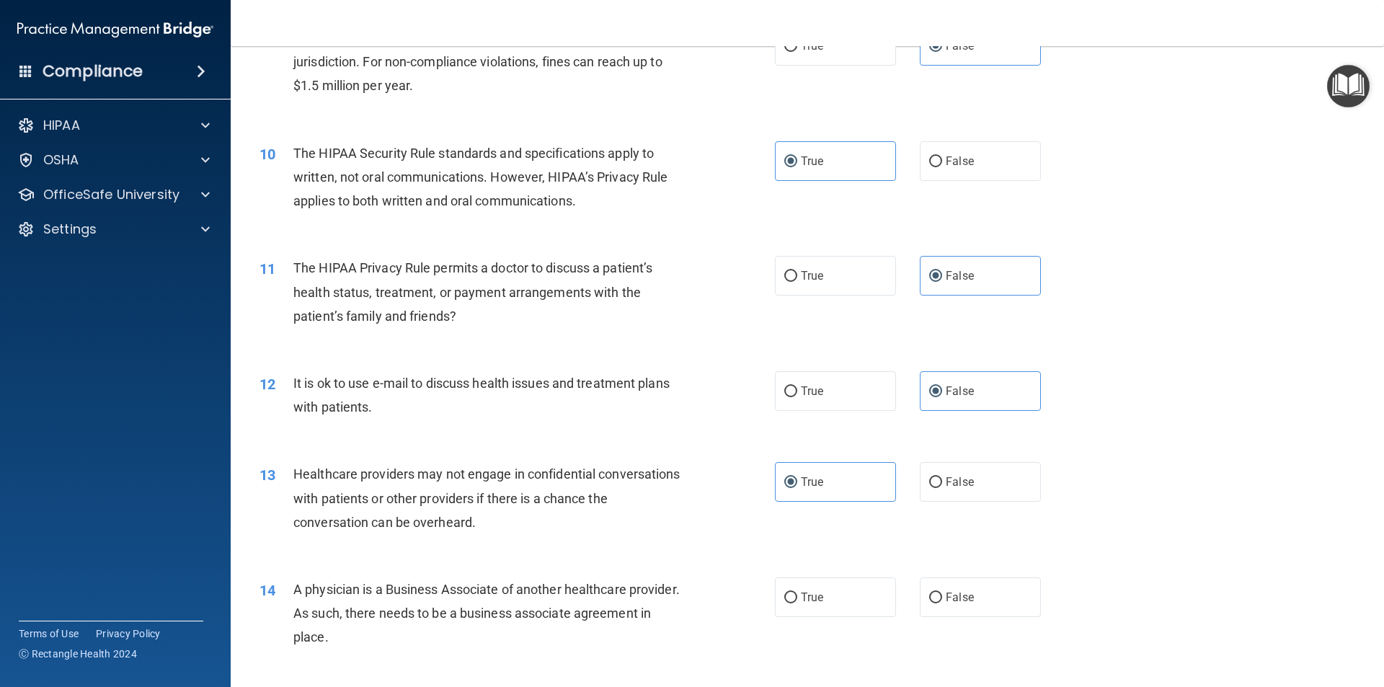
scroll to position [1082, 0]
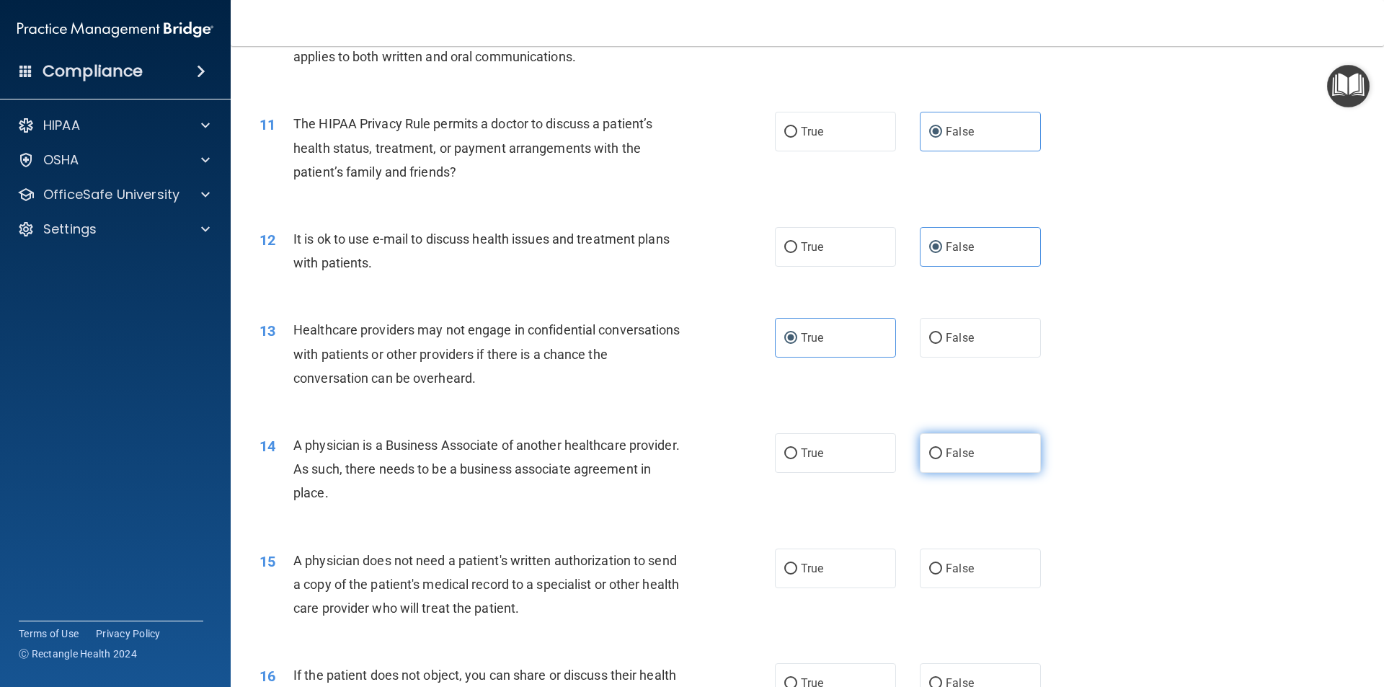
click at [932, 459] on input "False" at bounding box center [935, 453] width 13 height 11
radio input "true"
click at [946, 571] on span "False" at bounding box center [960, 569] width 28 height 14
click at [942, 571] on input "False" at bounding box center [935, 569] width 13 height 11
radio input "true"
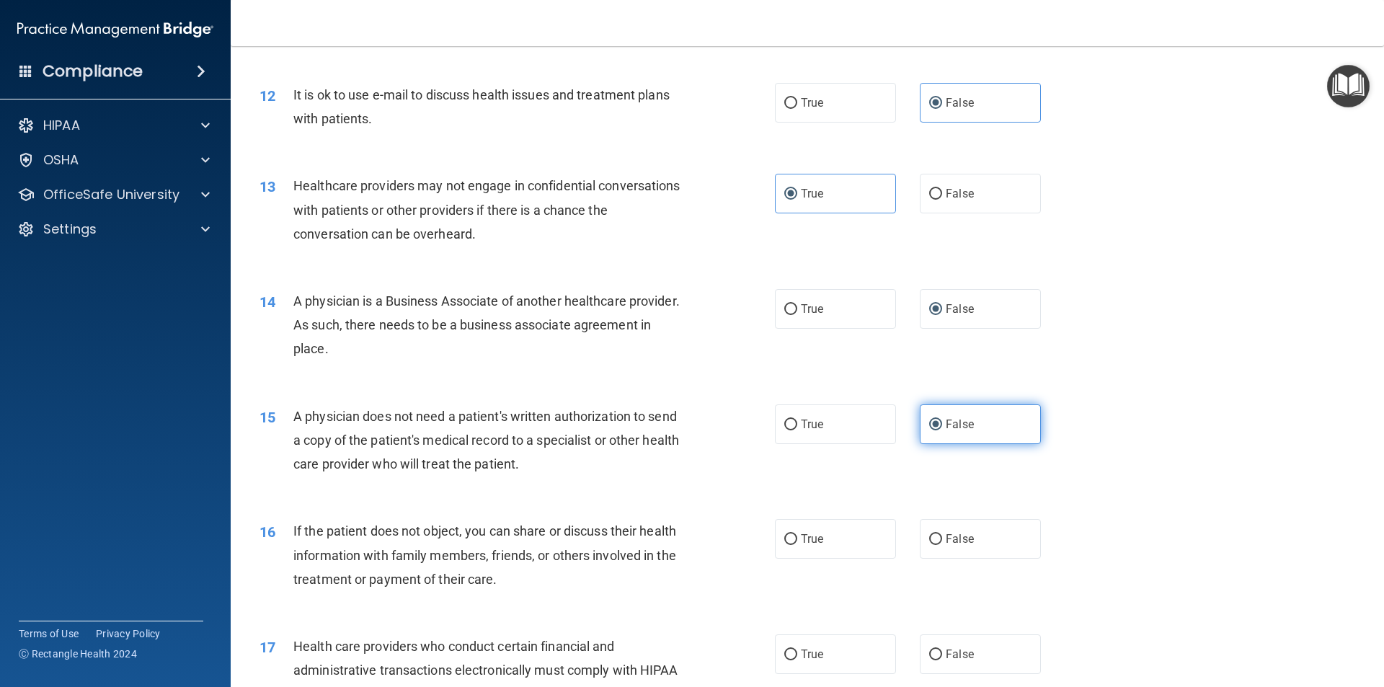
scroll to position [1298, 0]
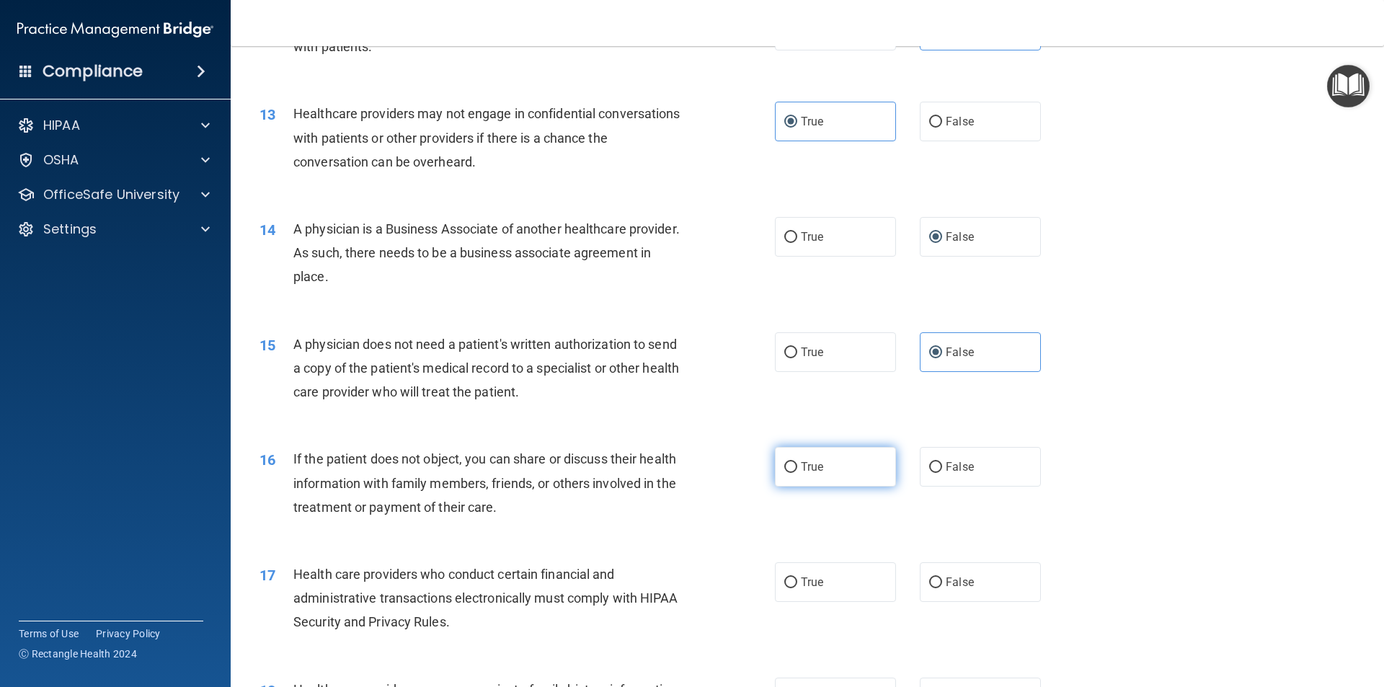
click at [851, 472] on label "True" at bounding box center [835, 467] width 121 height 40
click at [797, 472] on input "True" at bounding box center [790, 467] width 13 height 11
radio input "true"
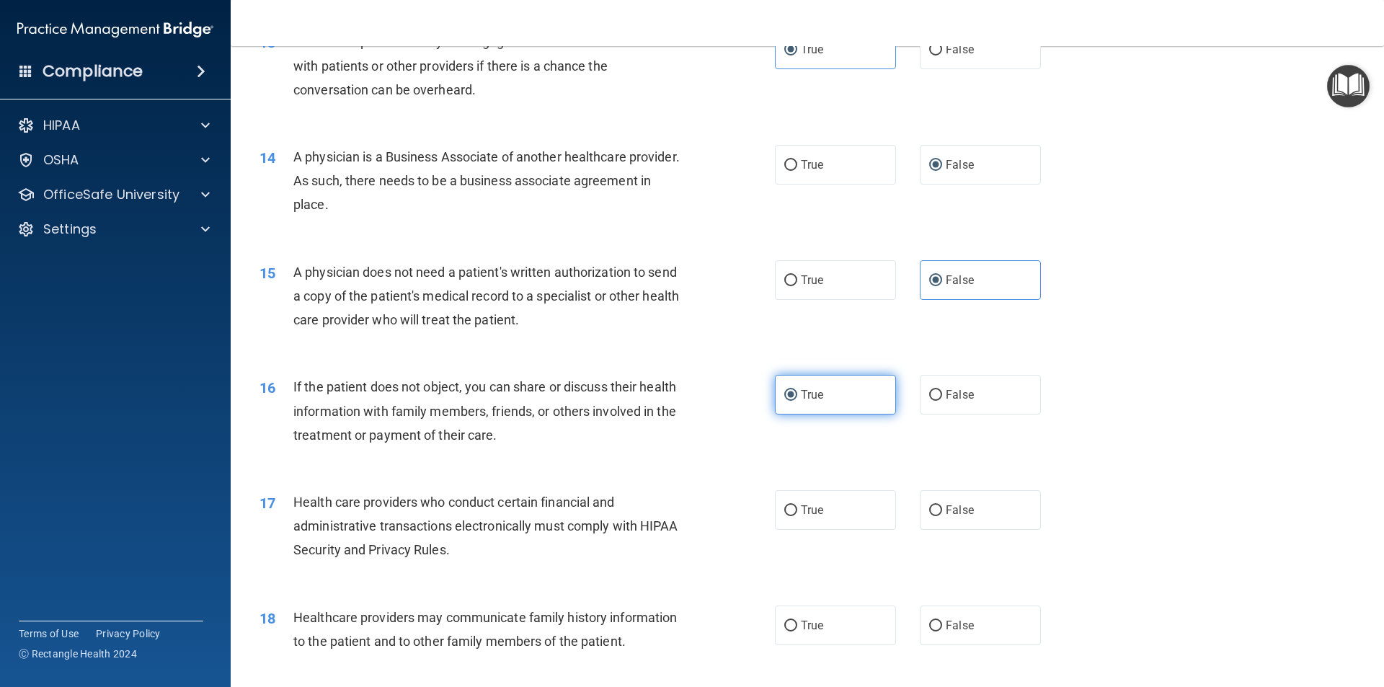
scroll to position [1442, 0]
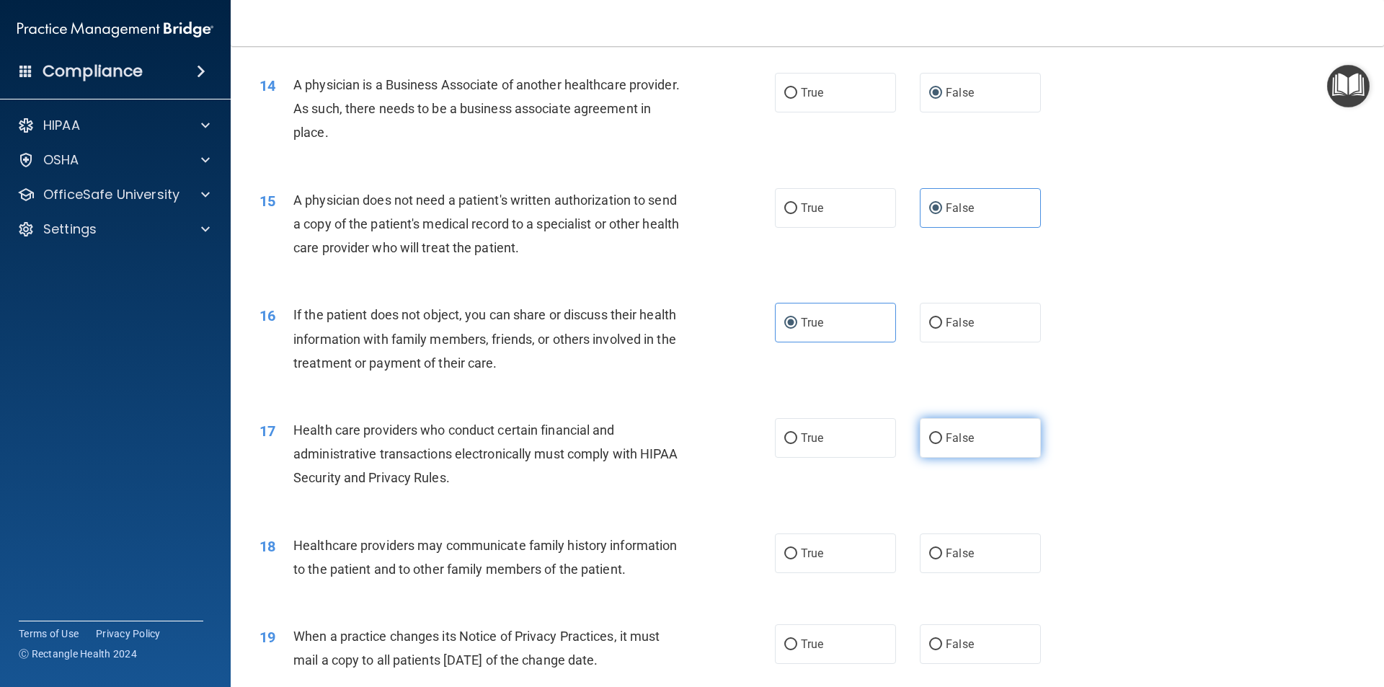
click at [939, 436] on label "False" at bounding box center [980, 438] width 121 height 40
click at [939, 436] on input "False" at bounding box center [935, 438] width 13 height 11
radio input "true"
click at [957, 558] on span "False" at bounding box center [960, 554] width 28 height 14
click at [942, 558] on input "False" at bounding box center [935, 554] width 13 height 11
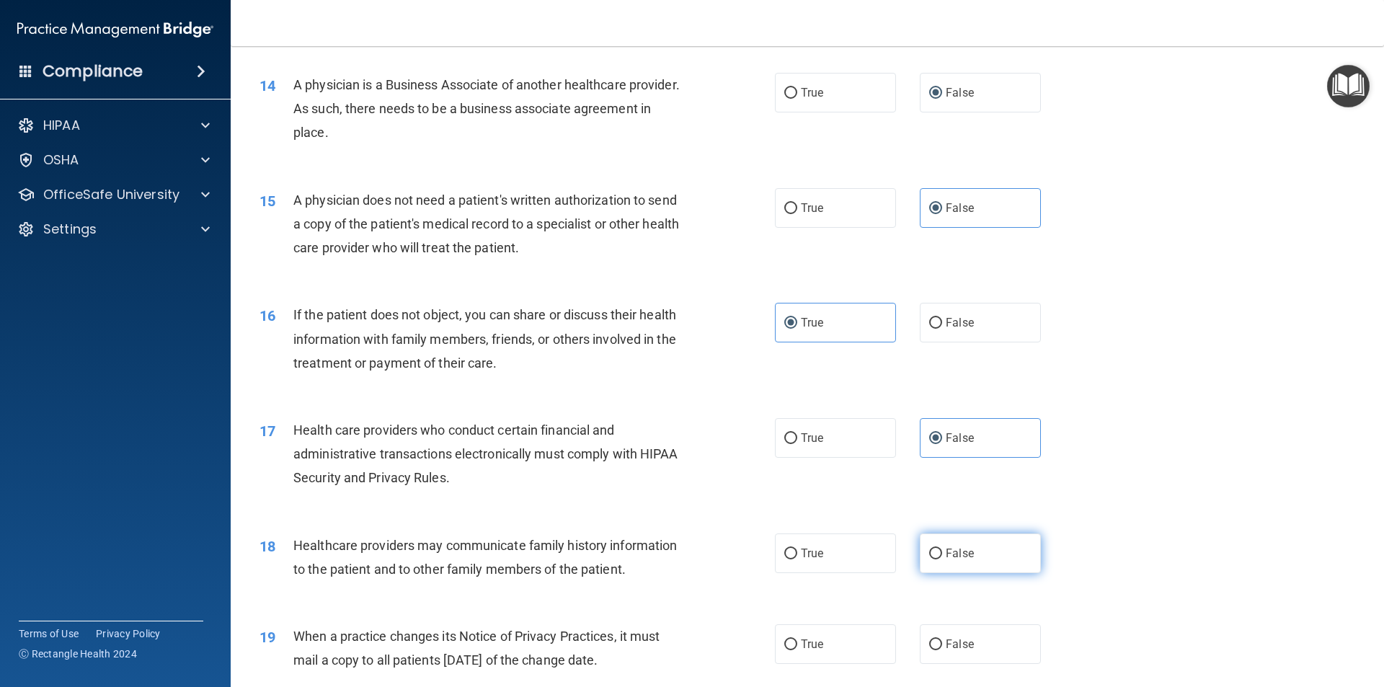
radio input "true"
click at [808, 647] on span "True" at bounding box center [812, 644] width 22 height 14
click at [797, 647] on input "True" at bounding box center [790, 645] width 13 height 11
radio input "true"
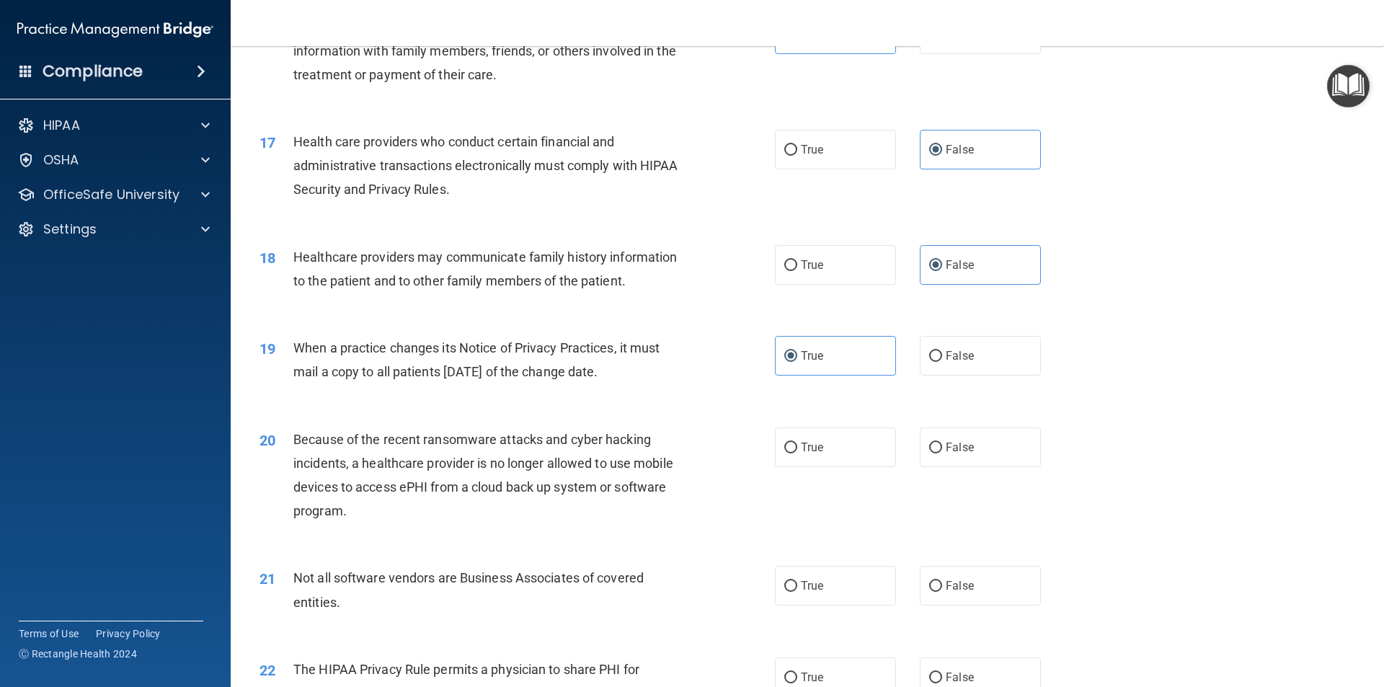
scroll to position [1875, 0]
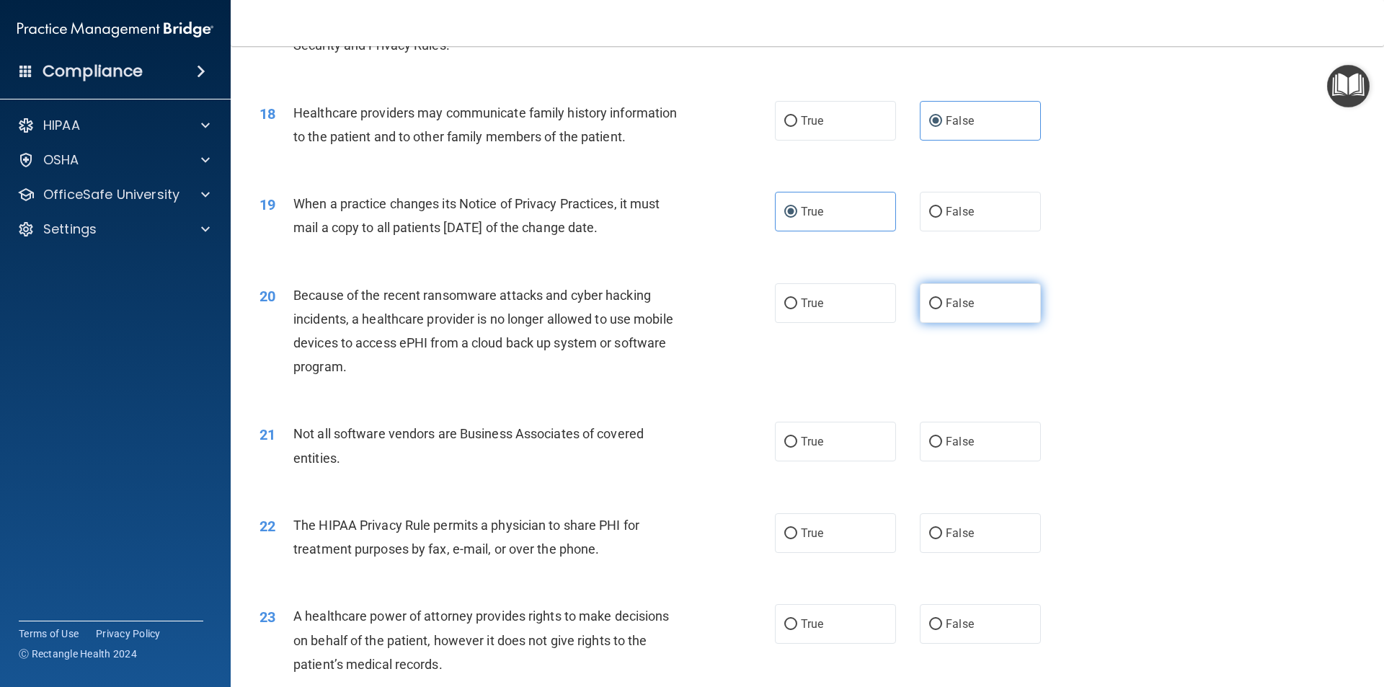
click at [969, 315] on label "False" at bounding box center [980, 303] width 121 height 40
click at [942, 309] on input "False" at bounding box center [935, 304] width 13 height 11
radio input "true"
click at [834, 442] on label "True" at bounding box center [835, 442] width 121 height 40
click at [797, 442] on input "True" at bounding box center [790, 442] width 13 height 11
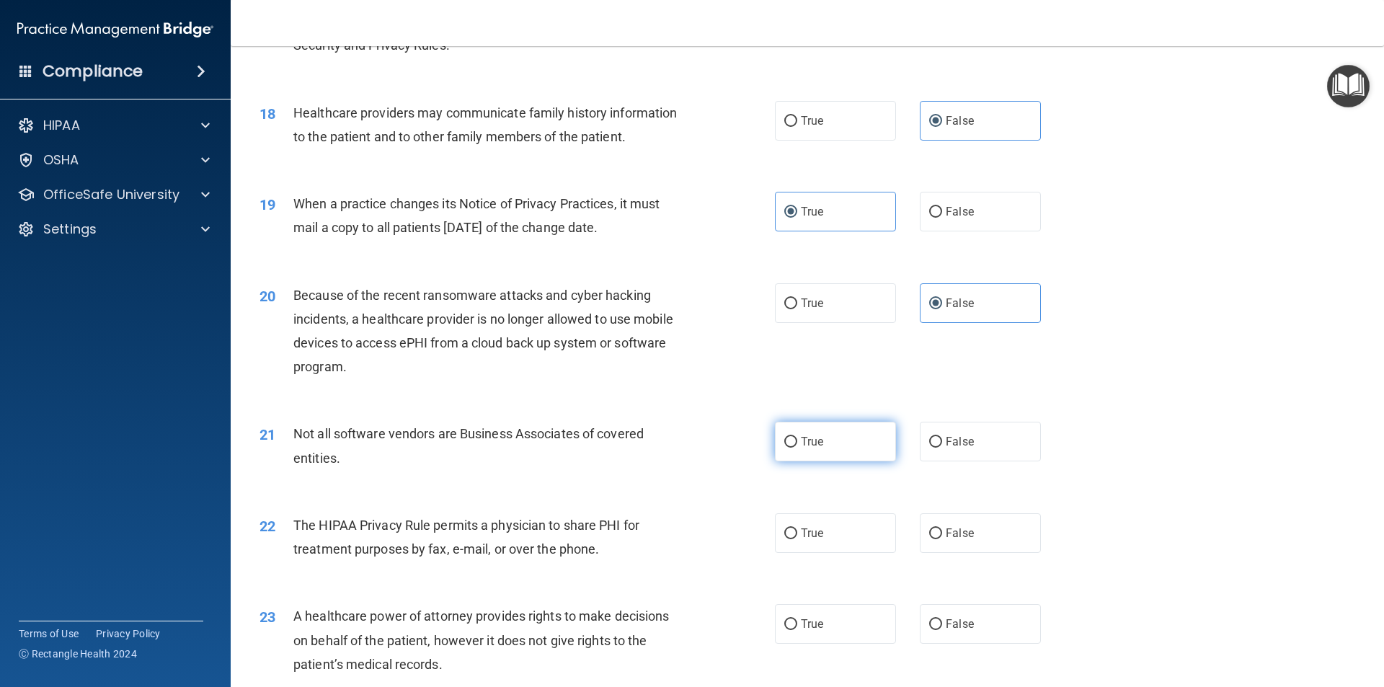
radio input "true"
click at [950, 532] on span "False" at bounding box center [960, 533] width 28 height 14
click at [942, 532] on input "False" at bounding box center [935, 534] width 13 height 11
radio input "true"
click at [946, 621] on span "False" at bounding box center [960, 624] width 28 height 14
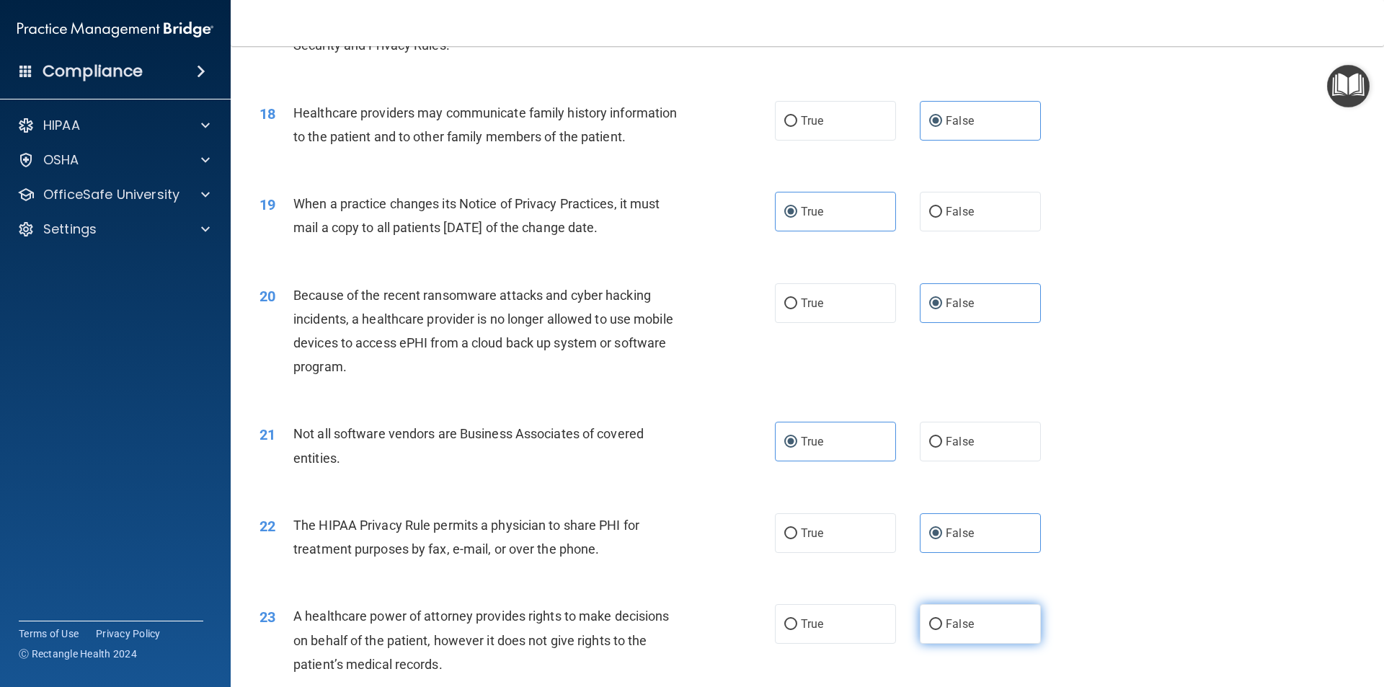
click at [940, 621] on input "False" at bounding box center [935, 624] width 13 height 11
radio input "true"
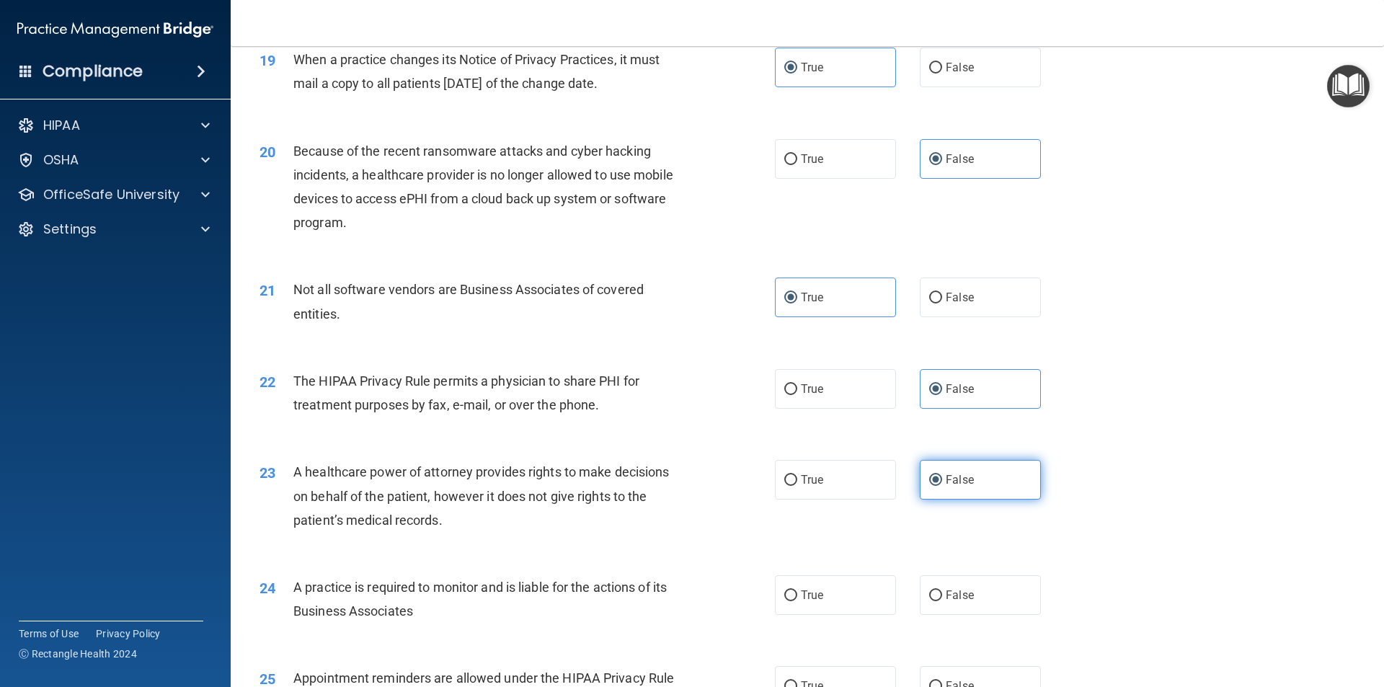
scroll to position [2163, 0]
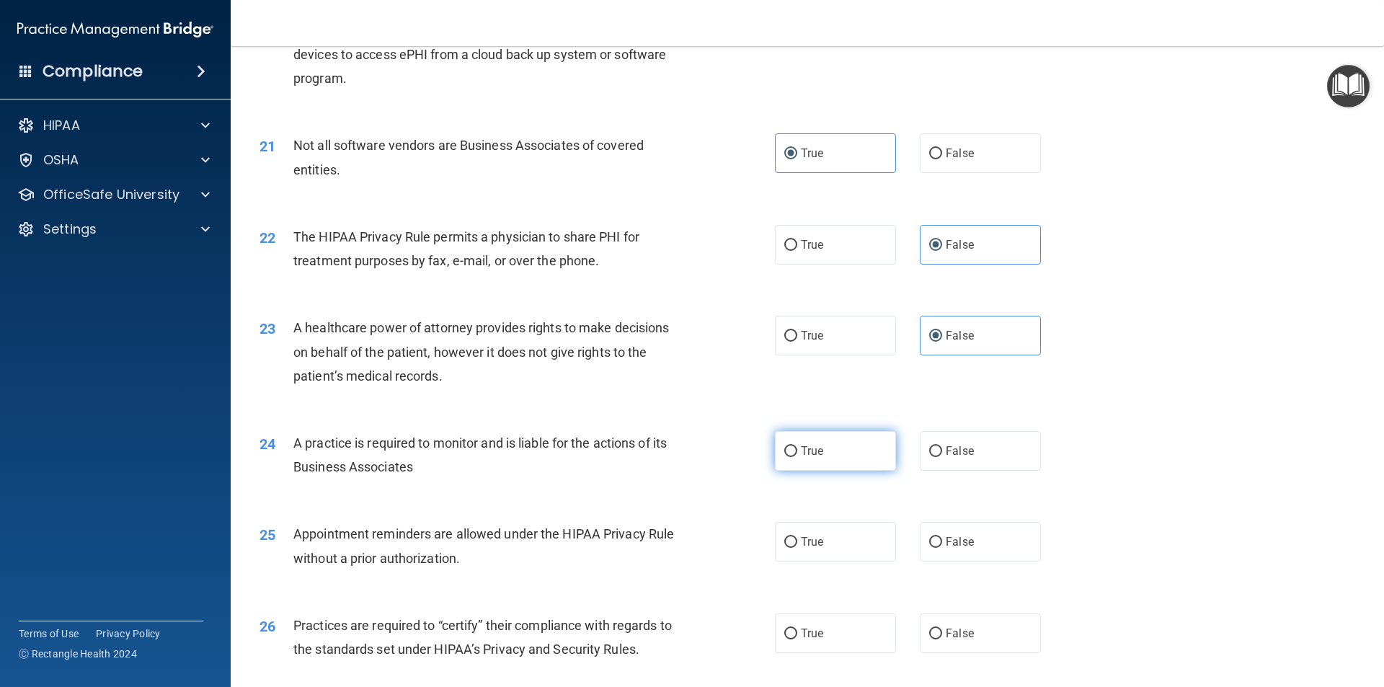
click at [845, 453] on label "True" at bounding box center [835, 451] width 121 height 40
click at [797, 453] on input "True" at bounding box center [790, 451] width 13 height 11
radio input "true"
click at [821, 539] on label "True" at bounding box center [835, 542] width 121 height 40
click at [797, 539] on input "True" at bounding box center [790, 542] width 13 height 11
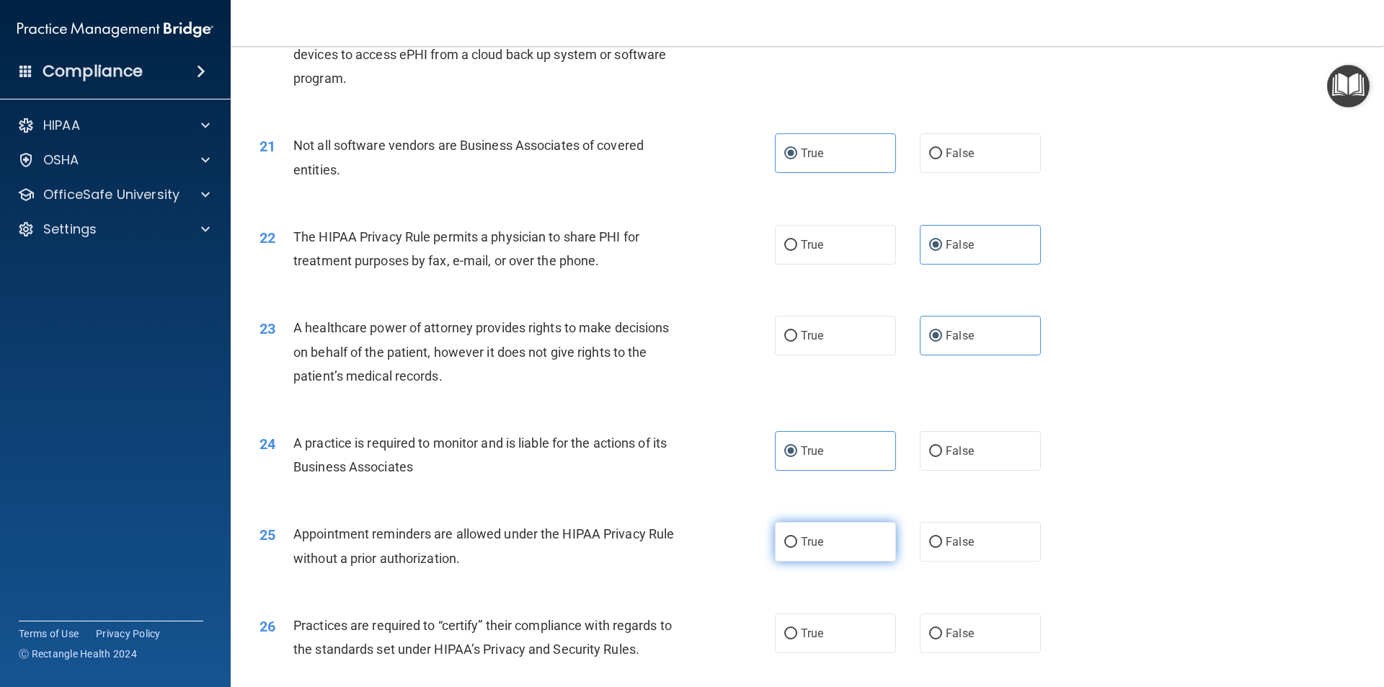
radio input "true"
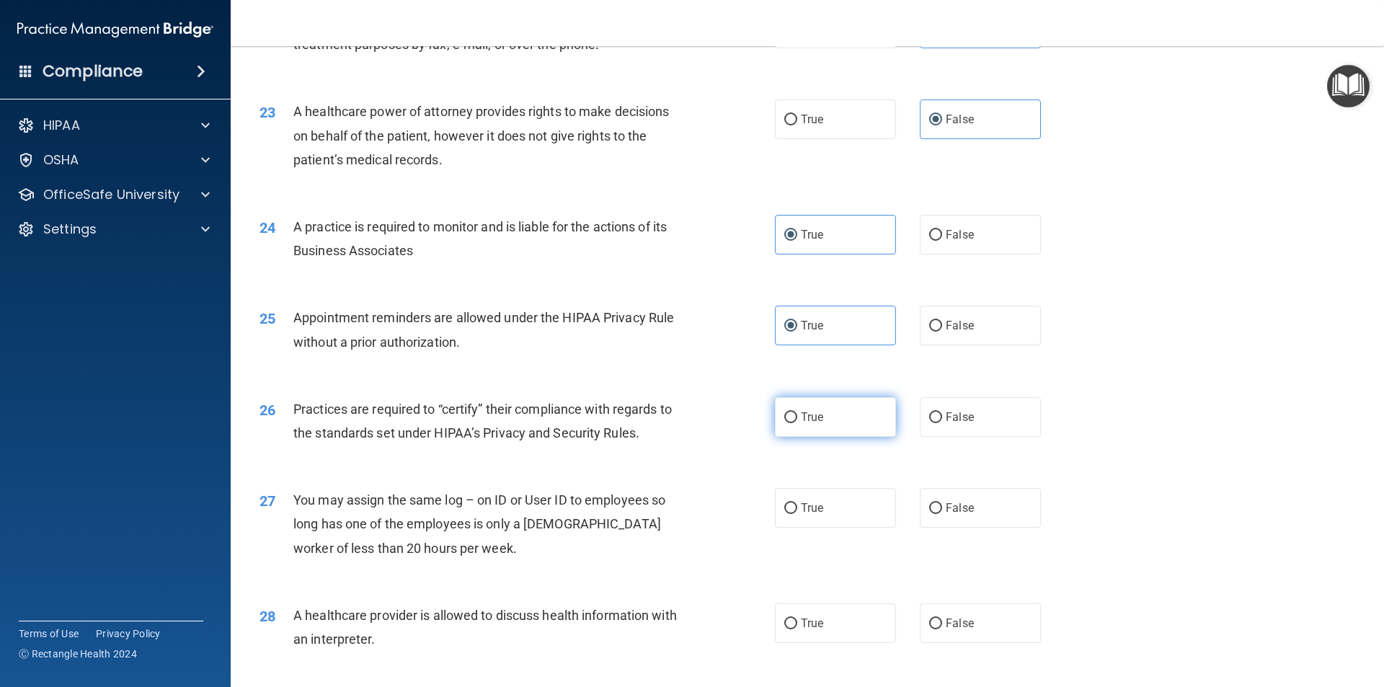
scroll to position [2452, 0]
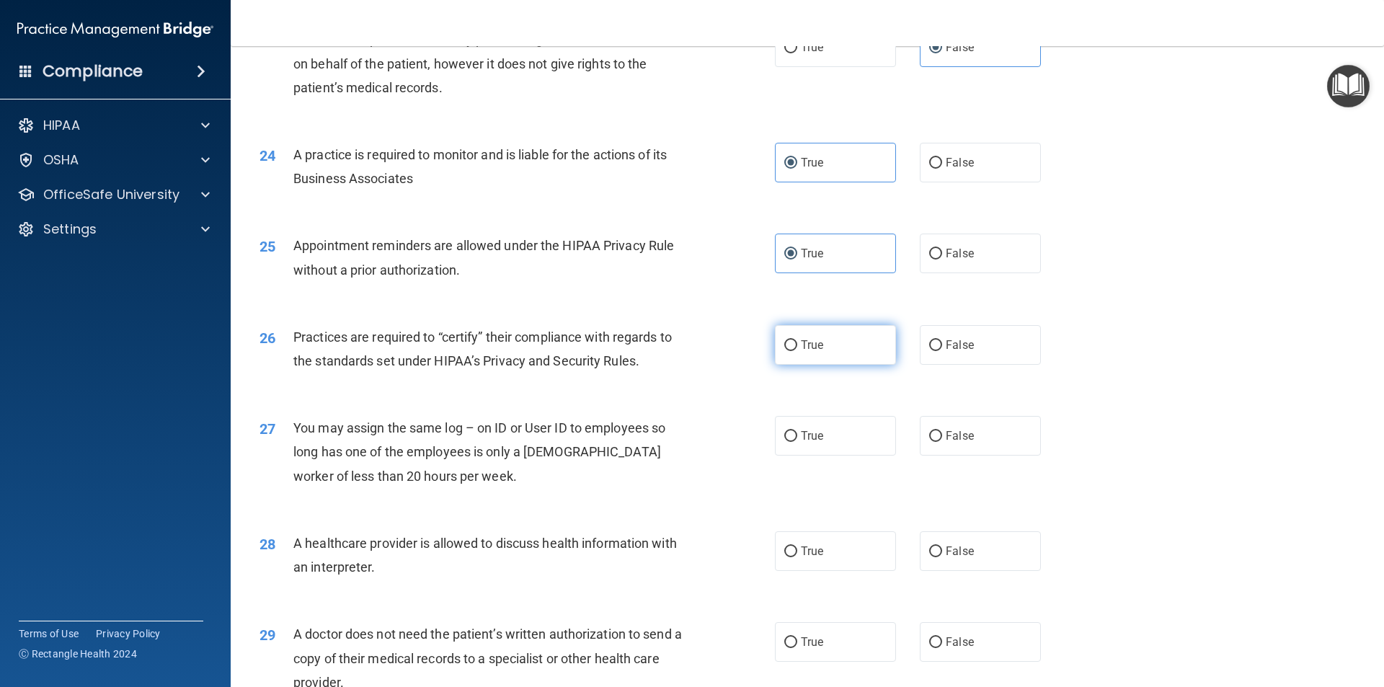
click at [824, 347] on label "True" at bounding box center [835, 345] width 121 height 40
click at [797, 347] on input "True" at bounding box center [790, 345] width 13 height 11
radio input "true"
click at [946, 443] on label "False" at bounding box center [980, 436] width 121 height 40
click at [942, 442] on input "False" at bounding box center [935, 436] width 13 height 11
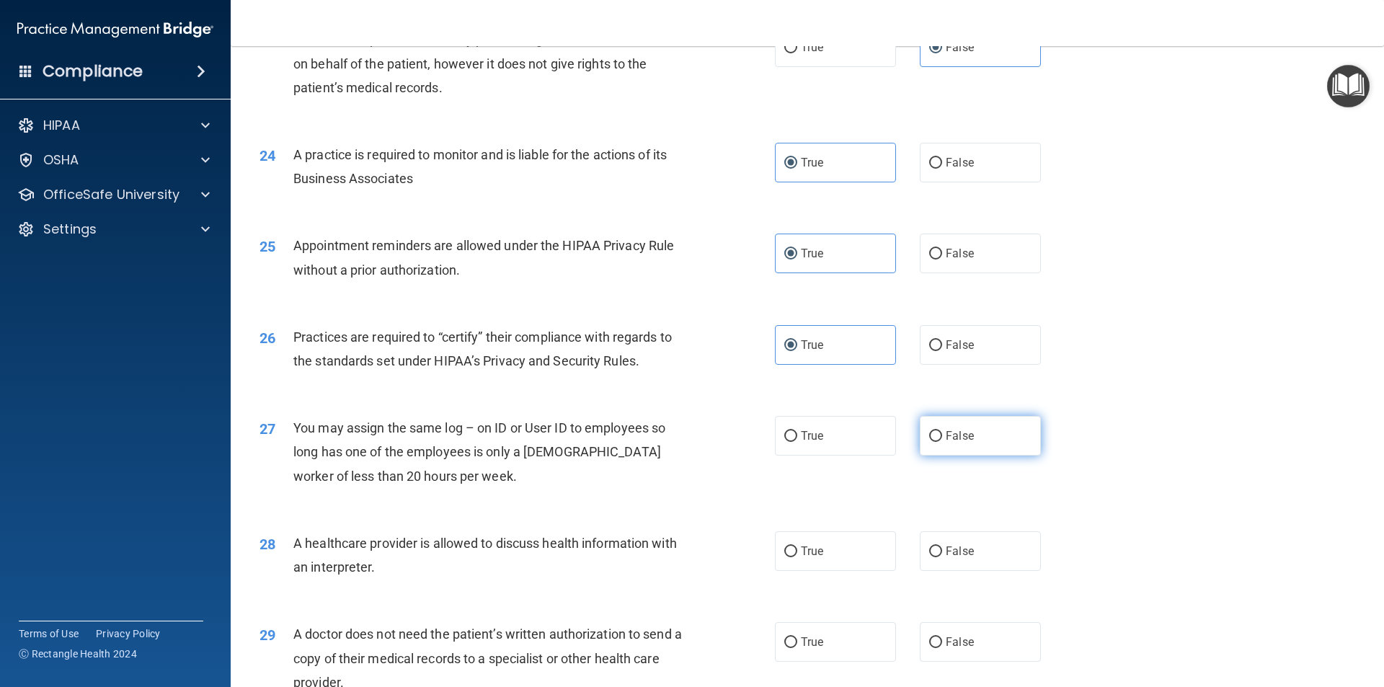
radio input "true"
click at [945, 560] on label "False" at bounding box center [980, 551] width 121 height 40
click at [942, 557] on input "False" at bounding box center [935, 552] width 13 height 11
radio input "true"
click at [808, 635] on span "True" at bounding box center [812, 642] width 22 height 14
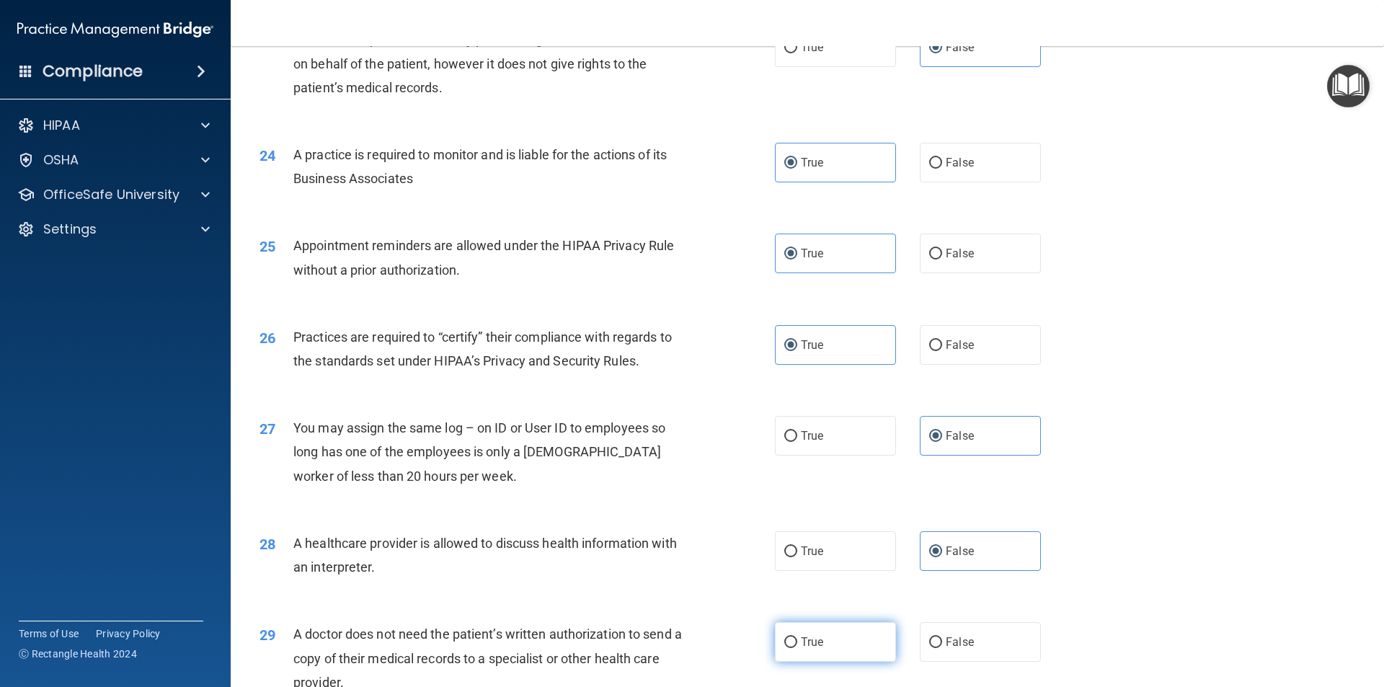
click at [797, 637] on input "True" at bounding box center [790, 642] width 13 height 11
radio input "true"
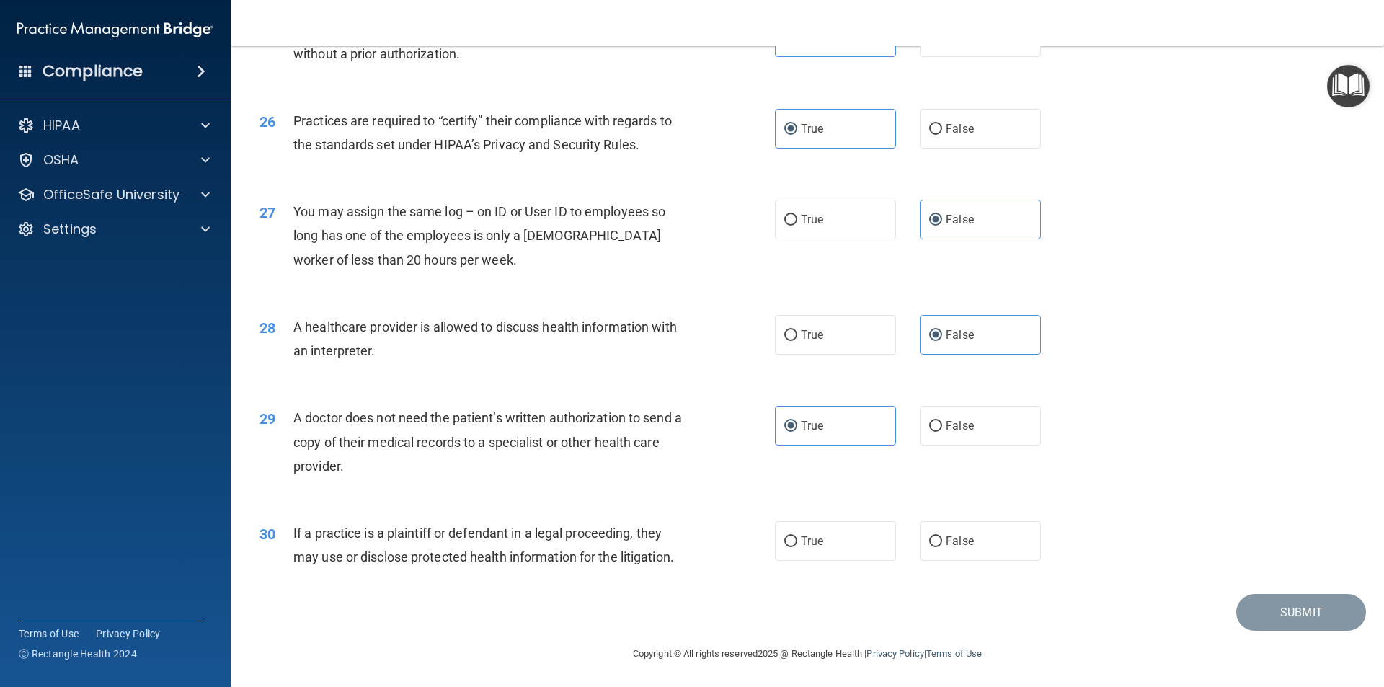
scroll to position [2669, 0]
click at [968, 540] on label "False" at bounding box center [980, 540] width 121 height 40
click at [942, 540] on input "False" at bounding box center [935, 540] width 13 height 11
radio input "true"
click at [1250, 609] on button "Submit" at bounding box center [1302, 611] width 130 height 37
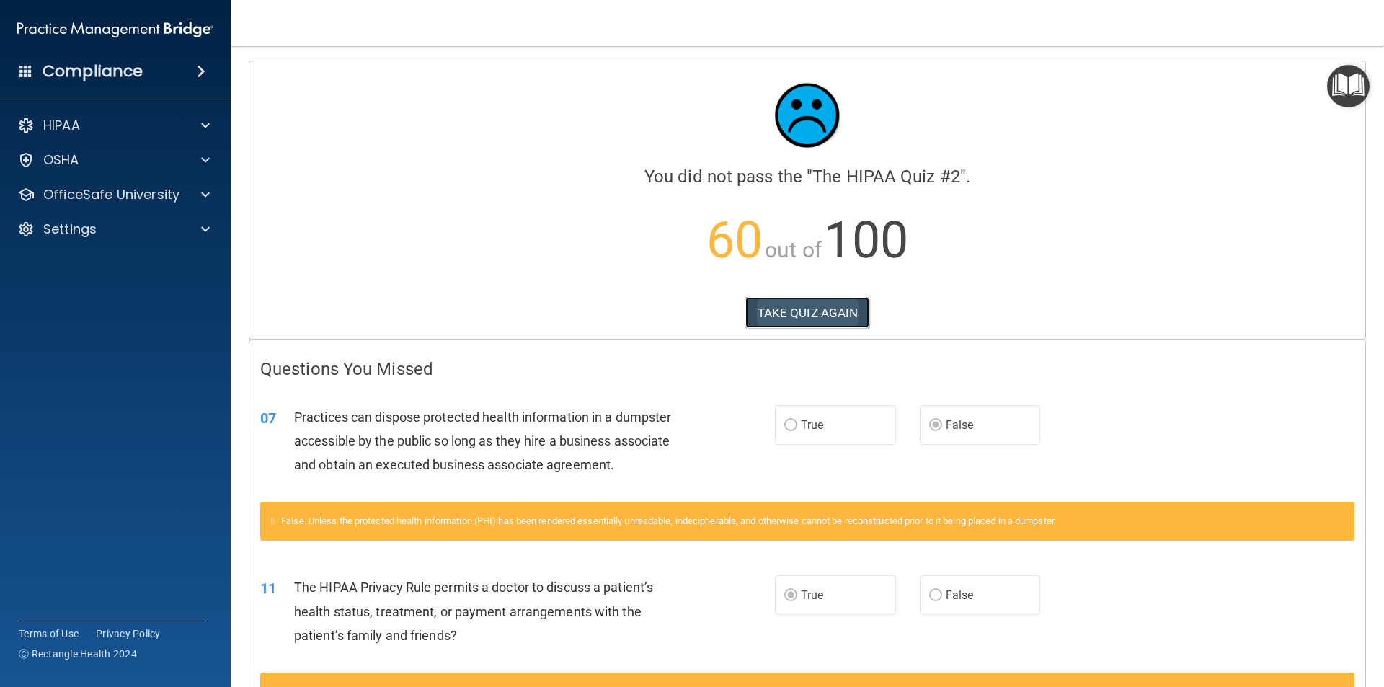
click at [820, 309] on button "TAKE QUIZ AGAIN" at bounding box center [808, 313] width 125 height 32
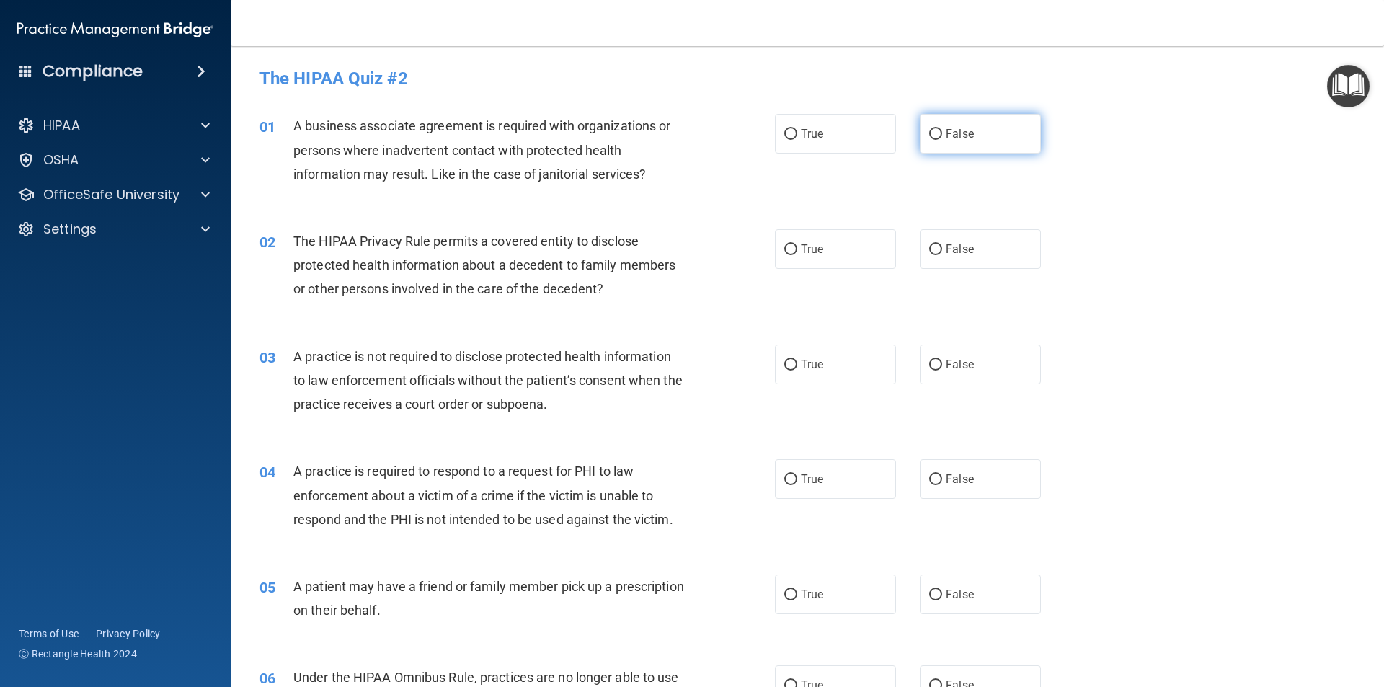
click at [942, 143] on label "False" at bounding box center [980, 134] width 121 height 40
click at [942, 140] on input "False" at bounding box center [935, 134] width 13 height 11
radio input "true"
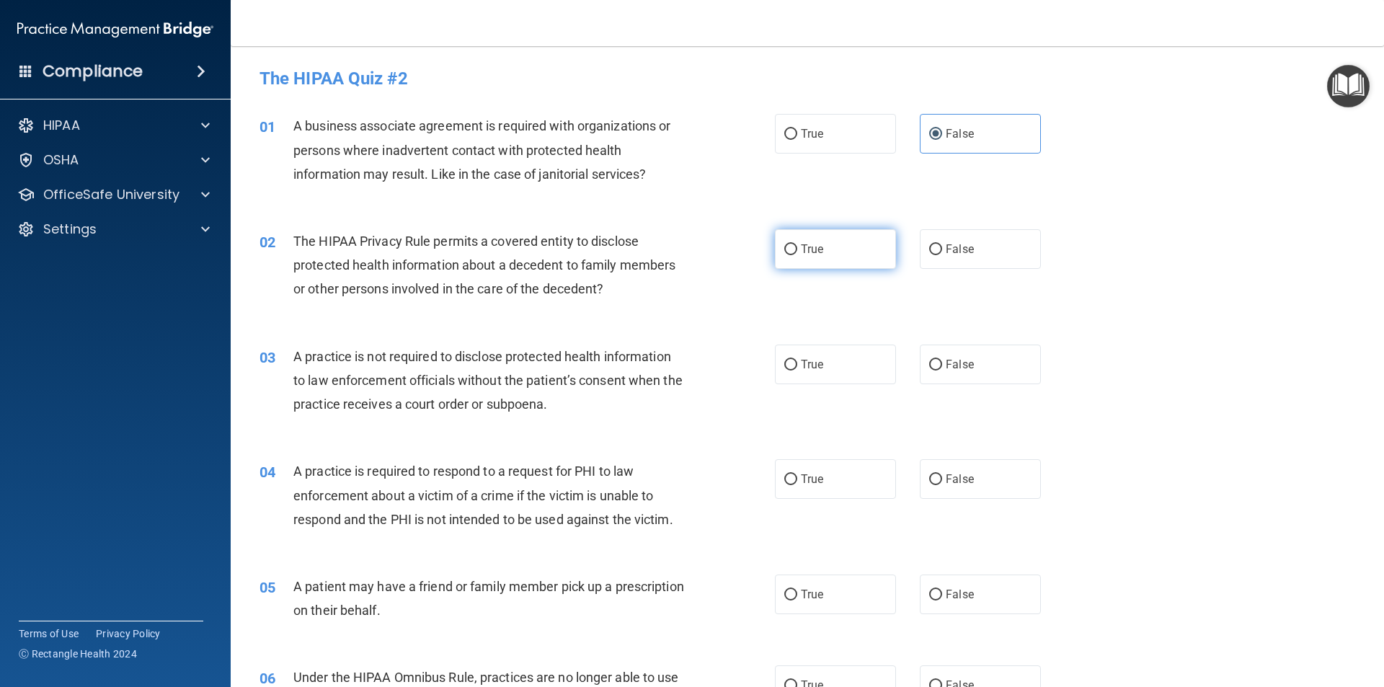
click at [816, 260] on label "True" at bounding box center [835, 249] width 121 height 40
click at [797, 255] on input "True" at bounding box center [790, 249] width 13 height 11
radio input "true"
click at [932, 379] on label "False" at bounding box center [980, 365] width 121 height 40
click at [932, 371] on input "False" at bounding box center [935, 365] width 13 height 11
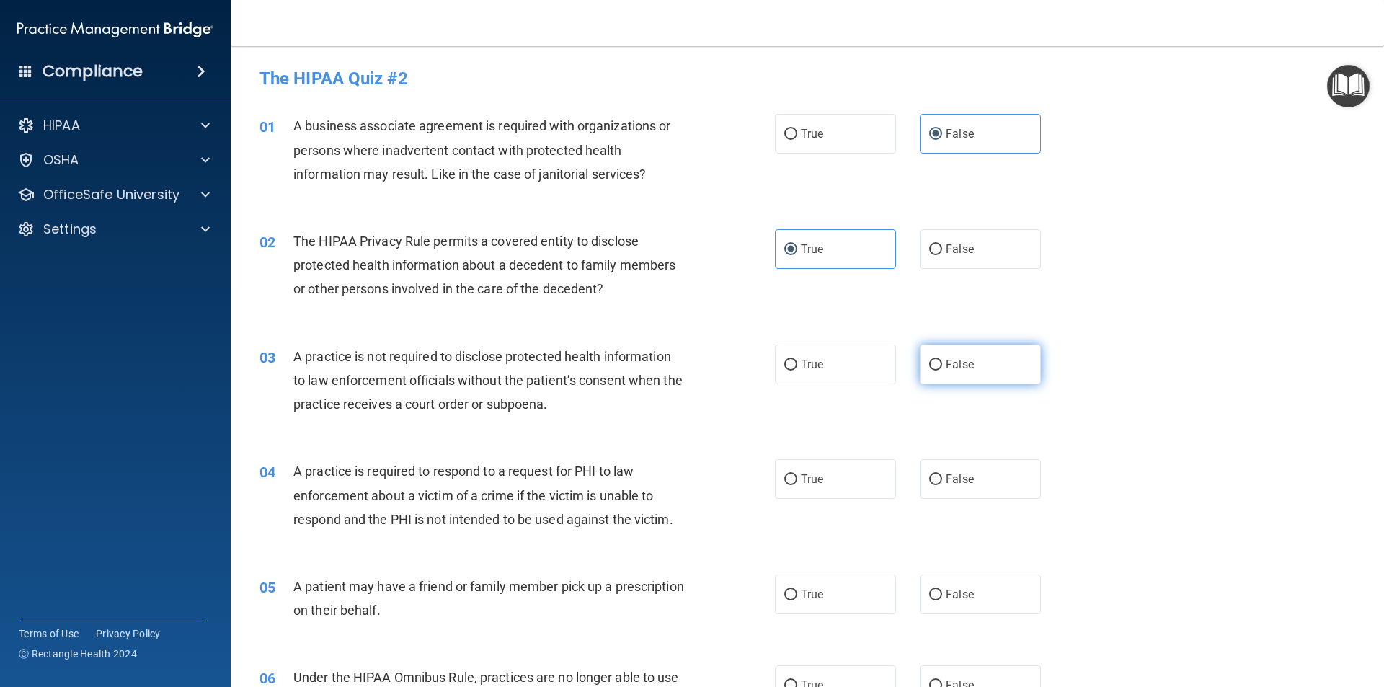
radio input "true"
click at [838, 474] on label "True" at bounding box center [835, 479] width 121 height 40
click at [797, 474] on input "True" at bounding box center [790, 479] width 13 height 11
radio input "true"
click at [818, 594] on span "True" at bounding box center [812, 595] width 22 height 14
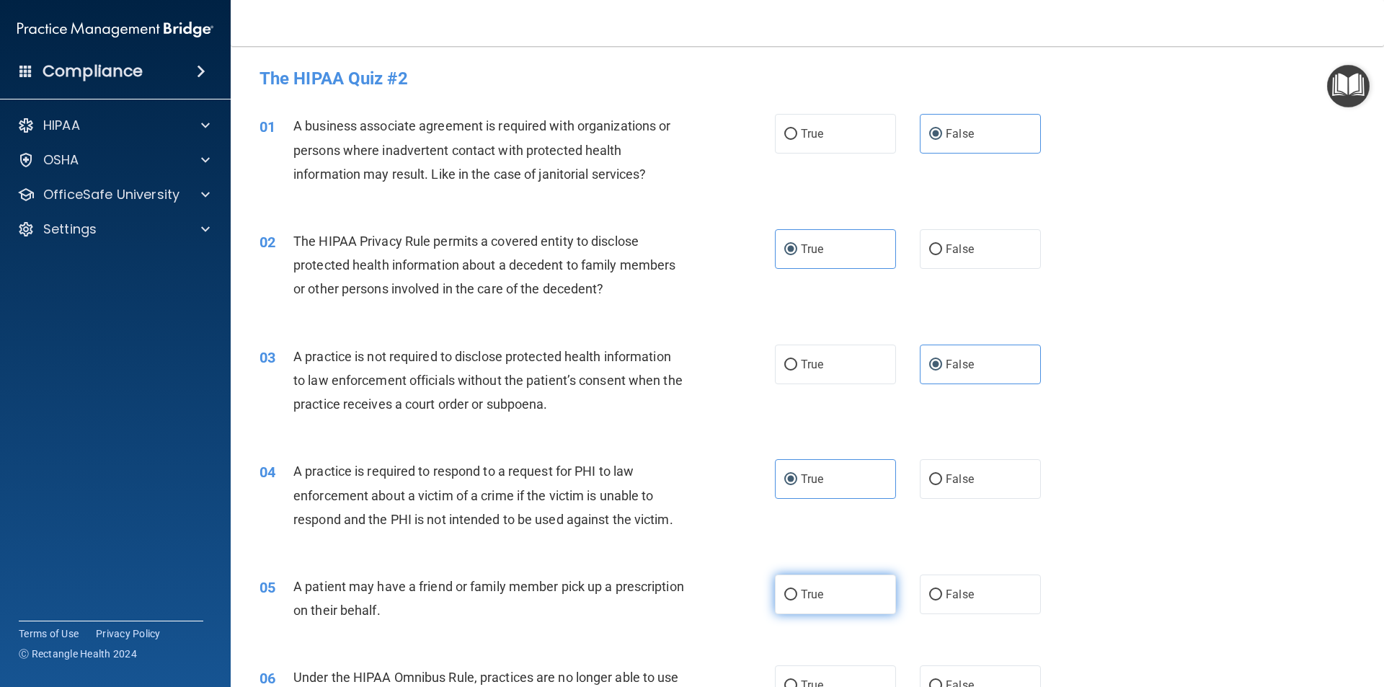
click at [797, 594] on input "True" at bounding box center [790, 595] width 13 height 11
radio input "true"
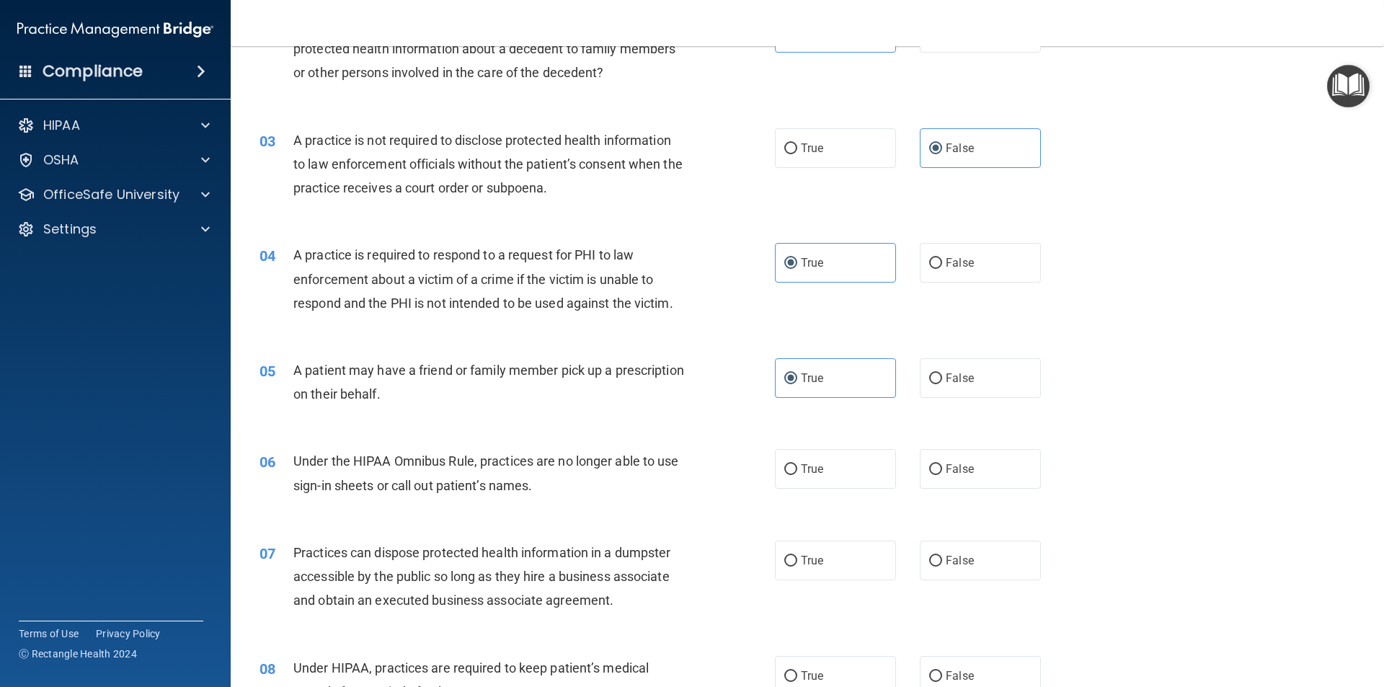
scroll to position [288, 0]
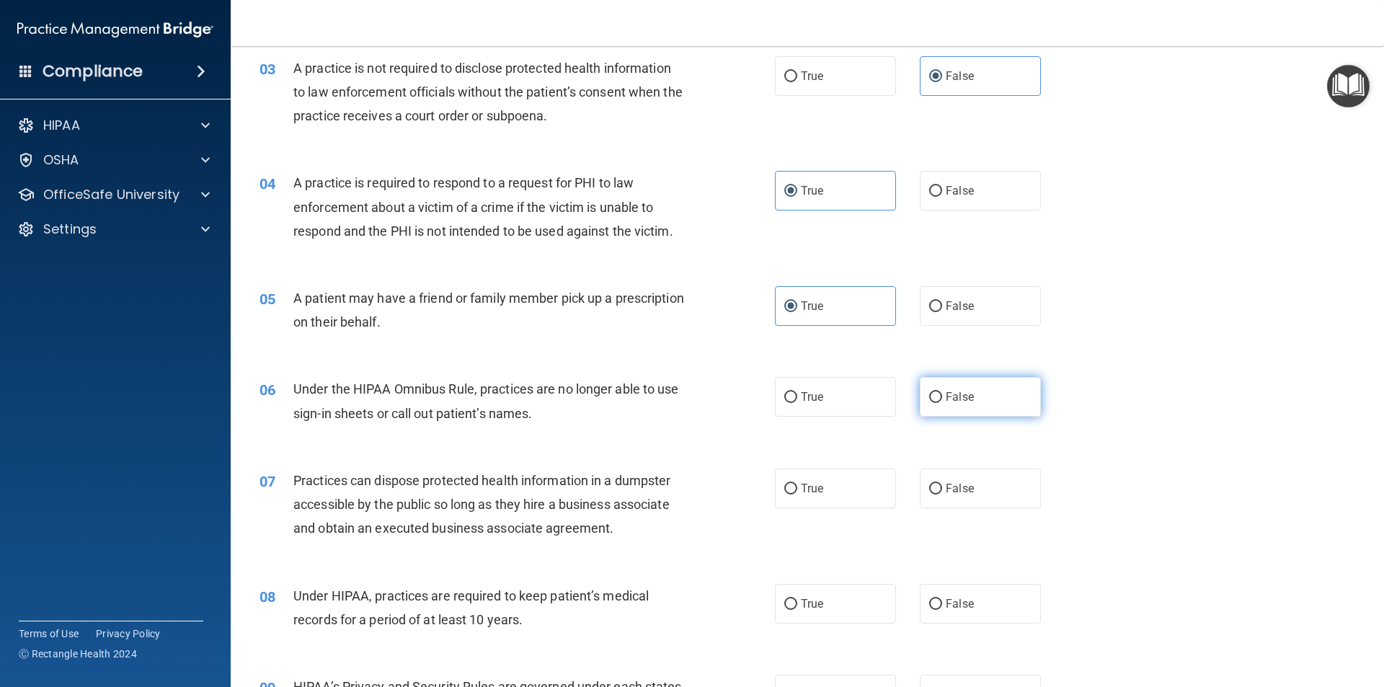
click at [981, 403] on label "False" at bounding box center [980, 397] width 121 height 40
click at [942, 403] on input "False" at bounding box center [935, 397] width 13 height 11
radio input "true"
click at [968, 476] on label "False" at bounding box center [980, 489] width 121 height 40
click at [942, 484] on input "False" at bounding box center [935, 489] width 13 height 11
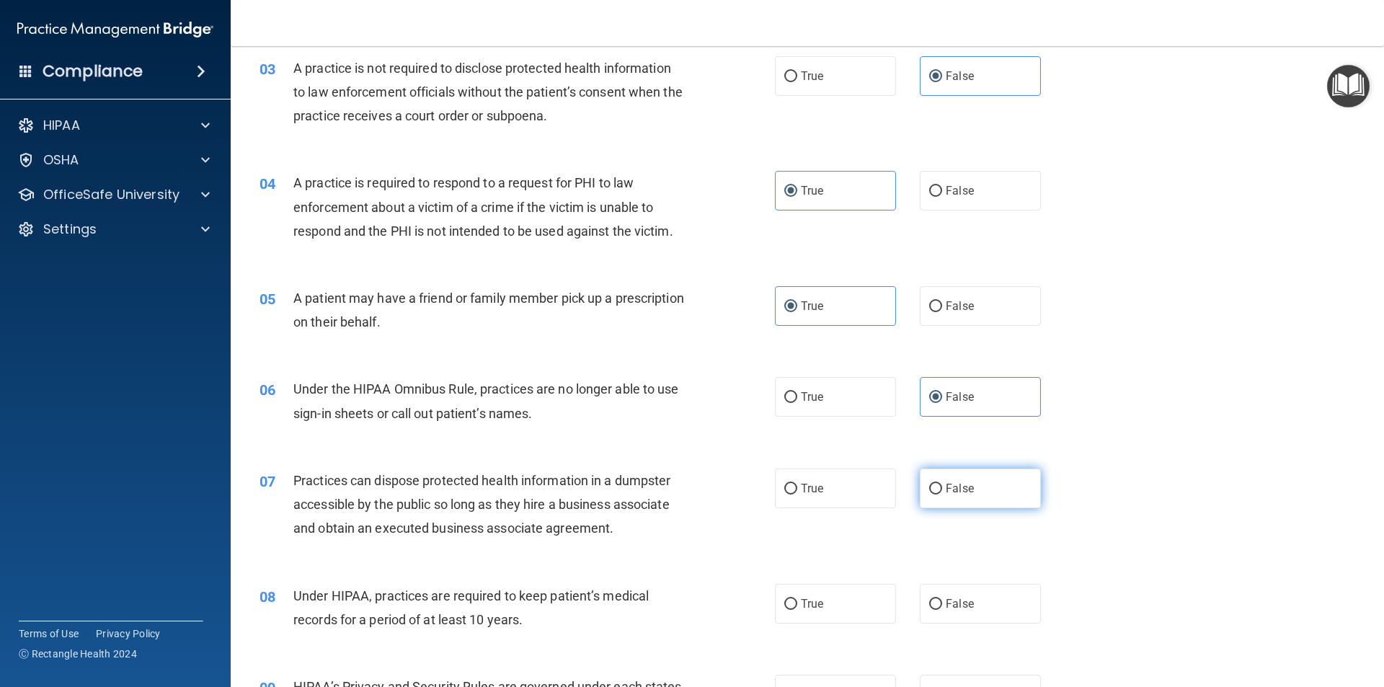
radio input "true"
click at [953, 609] on span "False" at bounding box center [960, 604] width 28 height 14
click at [942, 609] on input "False" at bounding box center [935, 604] width 13 height 11
radio input "true"
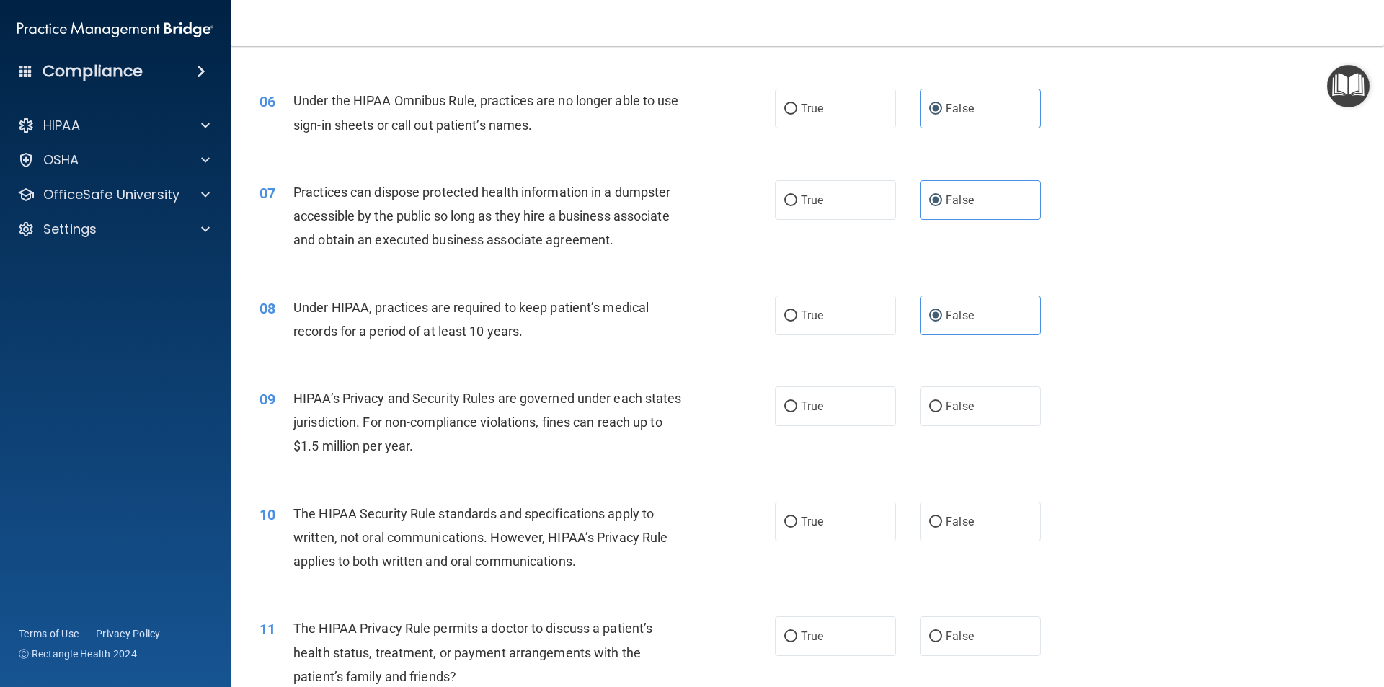
scroll to position [649, 0]
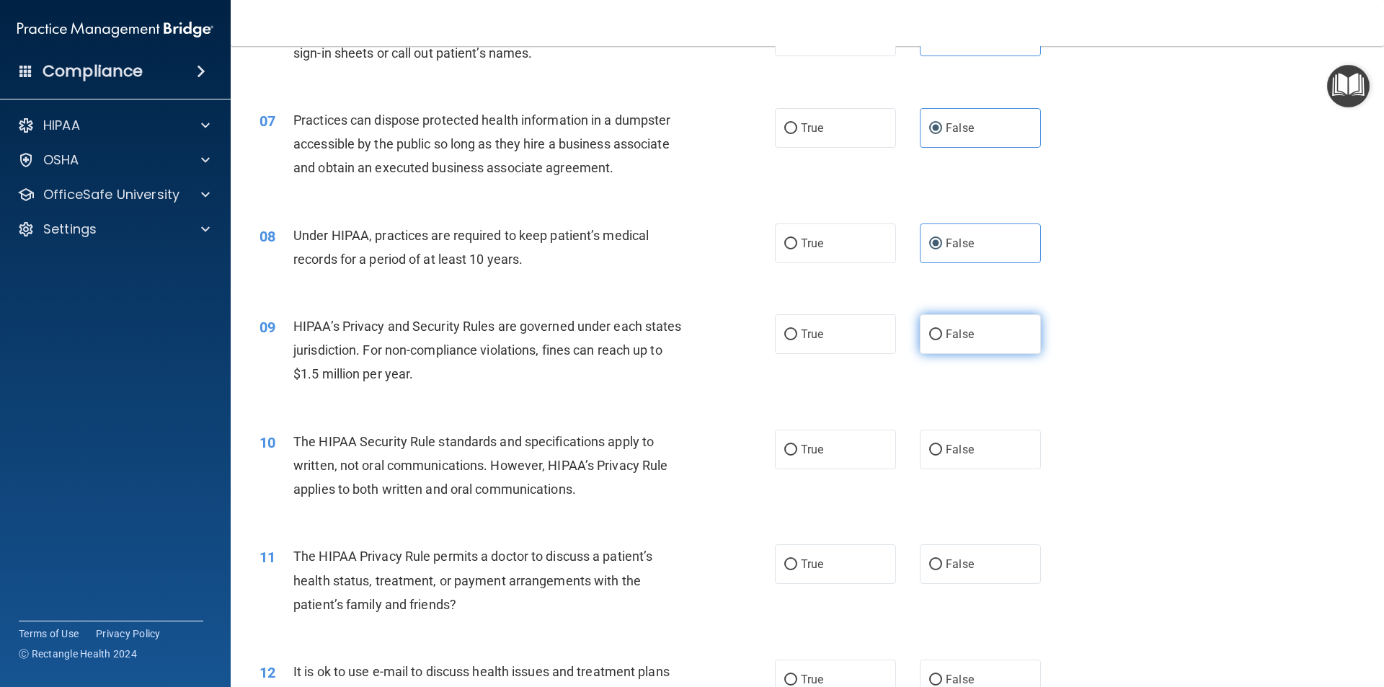
click at [948, 339] on span "False" at bounding box center [960, 334] width 28 height 14
click at [942, 339] on input "False" at bounding box center [935, 335] width 13 height 11
radio input "true"
click at [816, 464] on label "True" at bounding box center [835, 450] width 121 height 40
click at [797, 456] on input "True" at bounding box center [790, 450] width 13 height 11
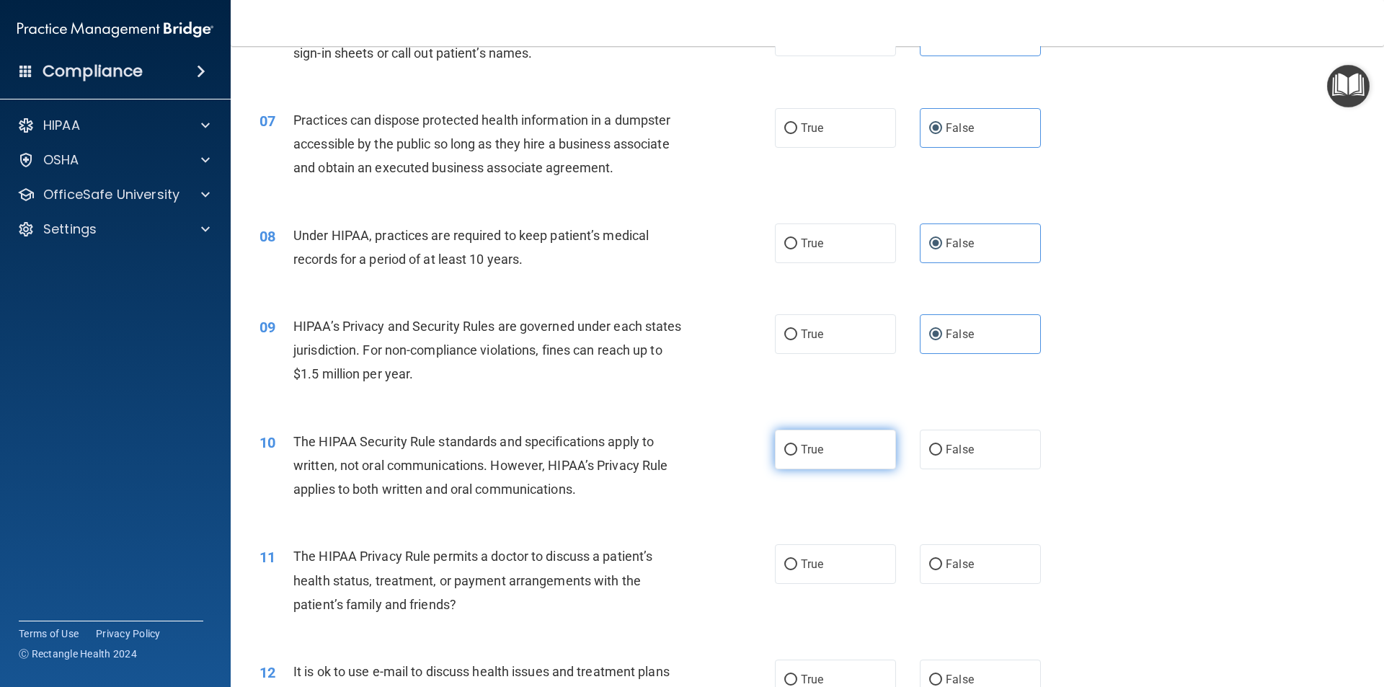
radio input "true"
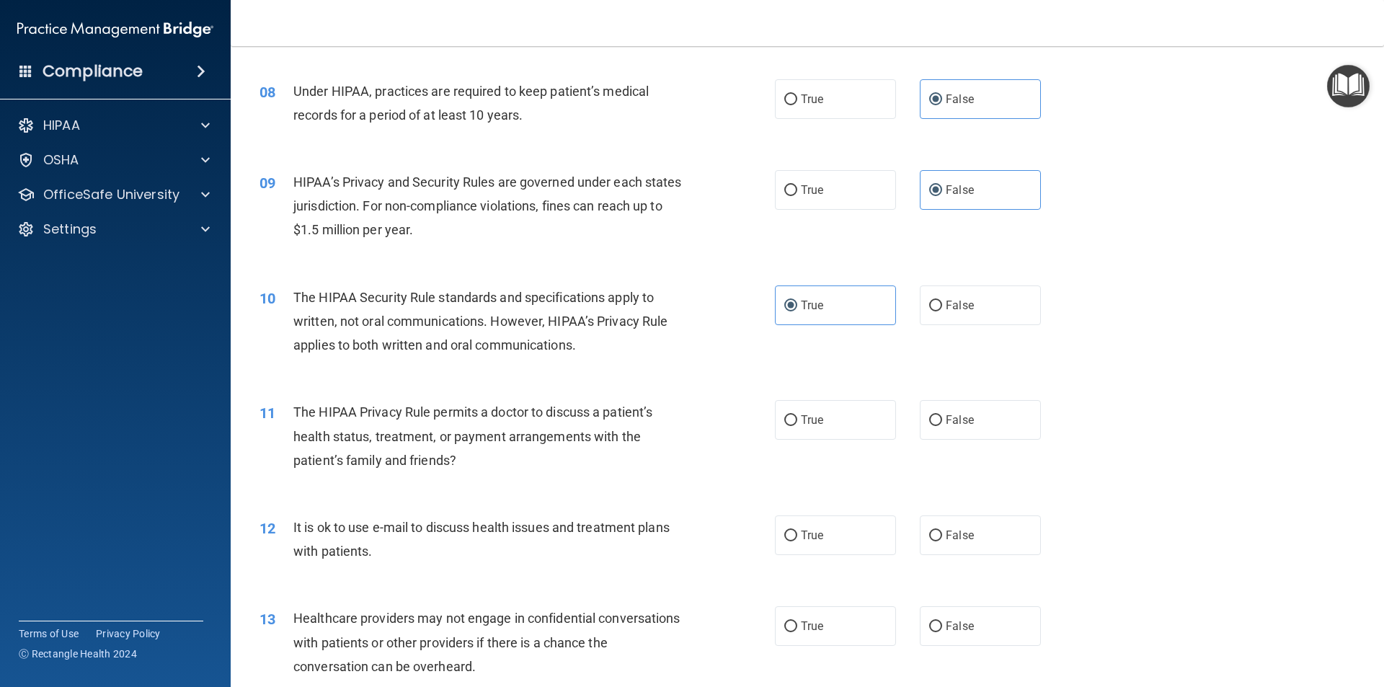
scroll to position [865, 0]
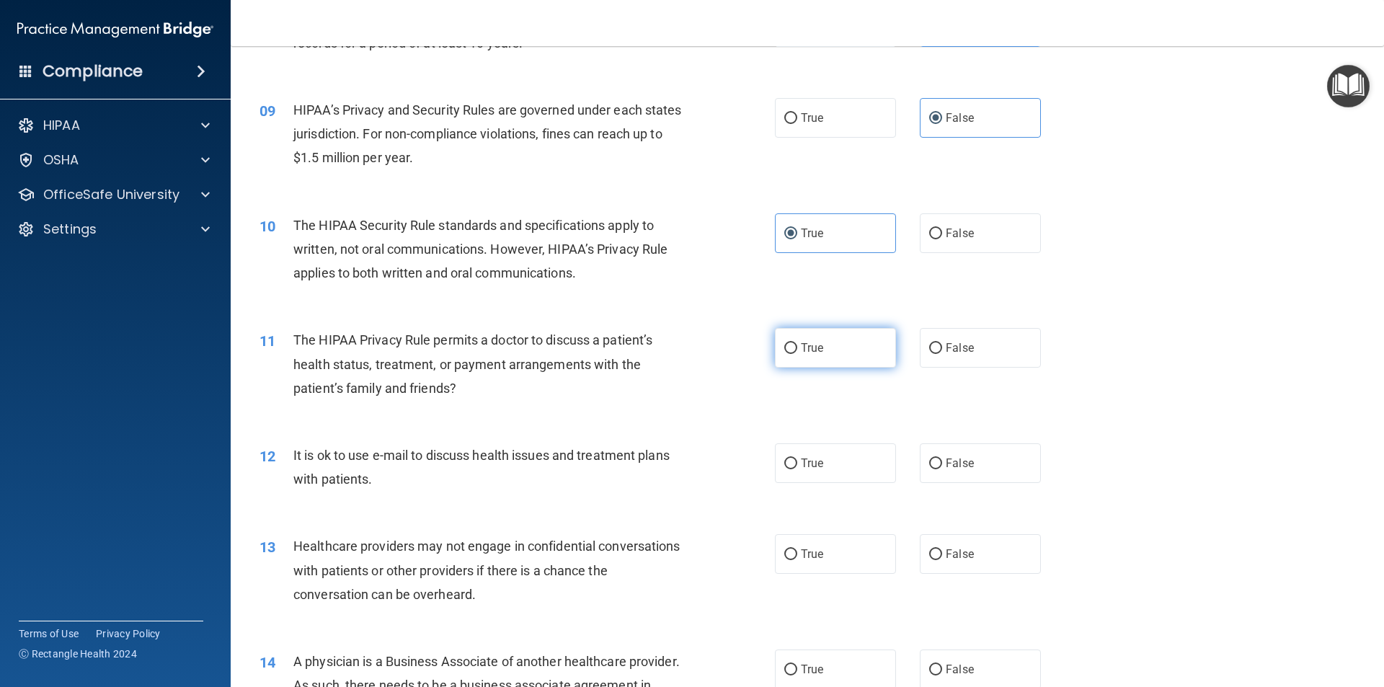
click at [821, 349] on label "True" at bounding box center [835, 348] width 121 height 40
click at [797, 349] on input "True" at bounding box center [790, 348] width 13 height 11
radio input "true"
click at [813, 456] on span "True" at bounding box center [812, 463] width 22 height 14
click at [797, 459] on input "True" at bounding box center [790, 464] width 13 height 11
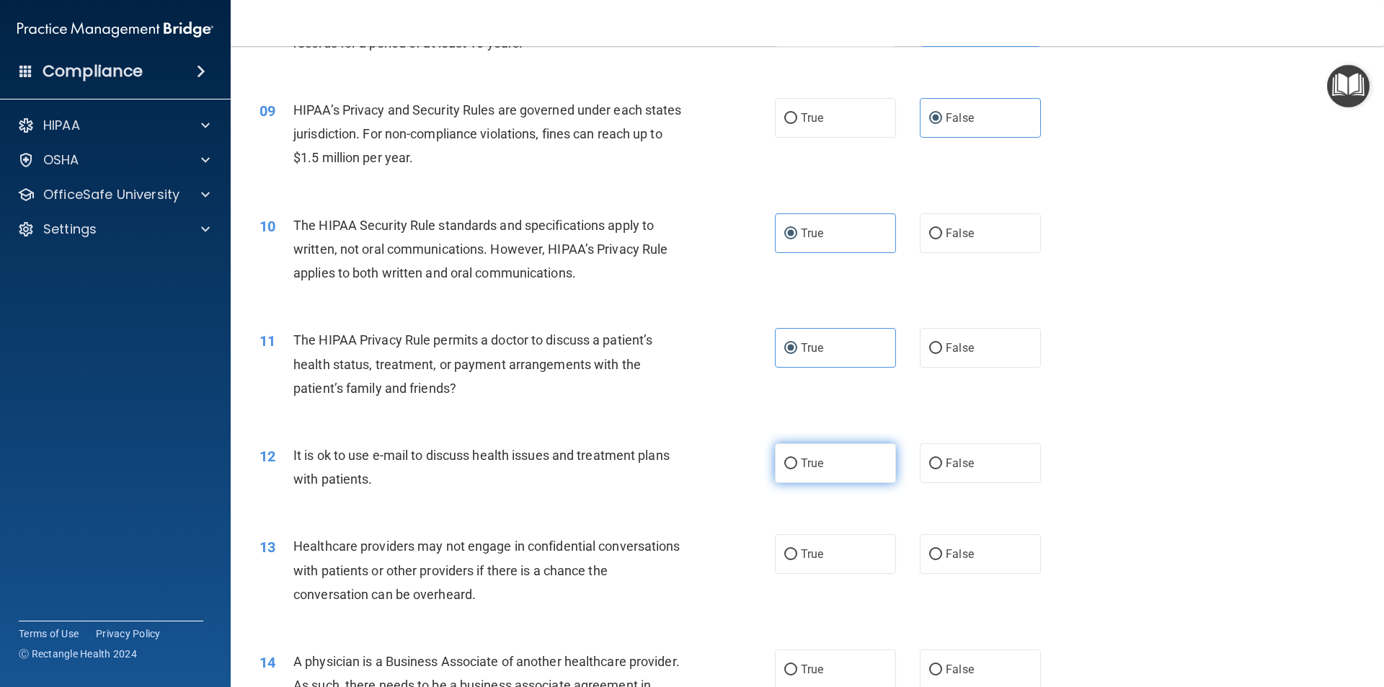
radio input "true"
click at [966, 558] on span "False" at bounding box center [960, 554] width 28 height 14
click at [942, 558] on input "False" at bounding box center [935, 554] width 13 height 11
radio input "true"
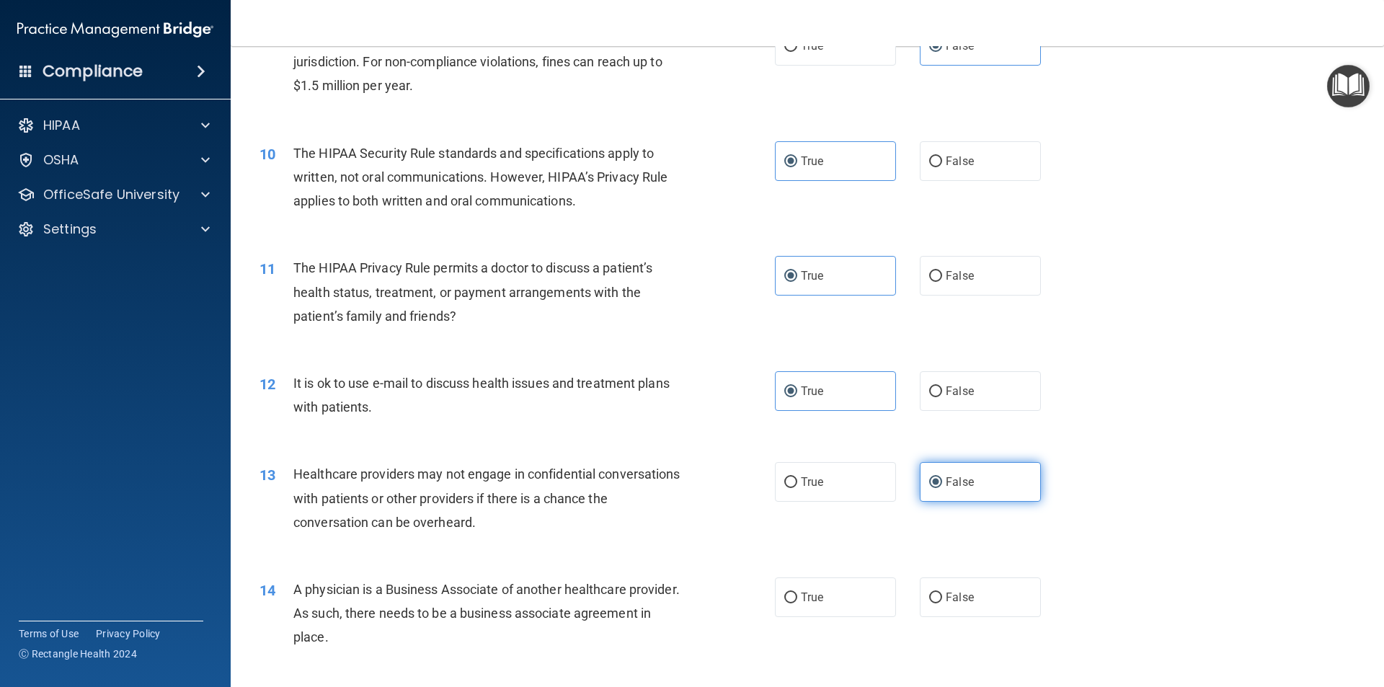
scroll to position [1009, 0]
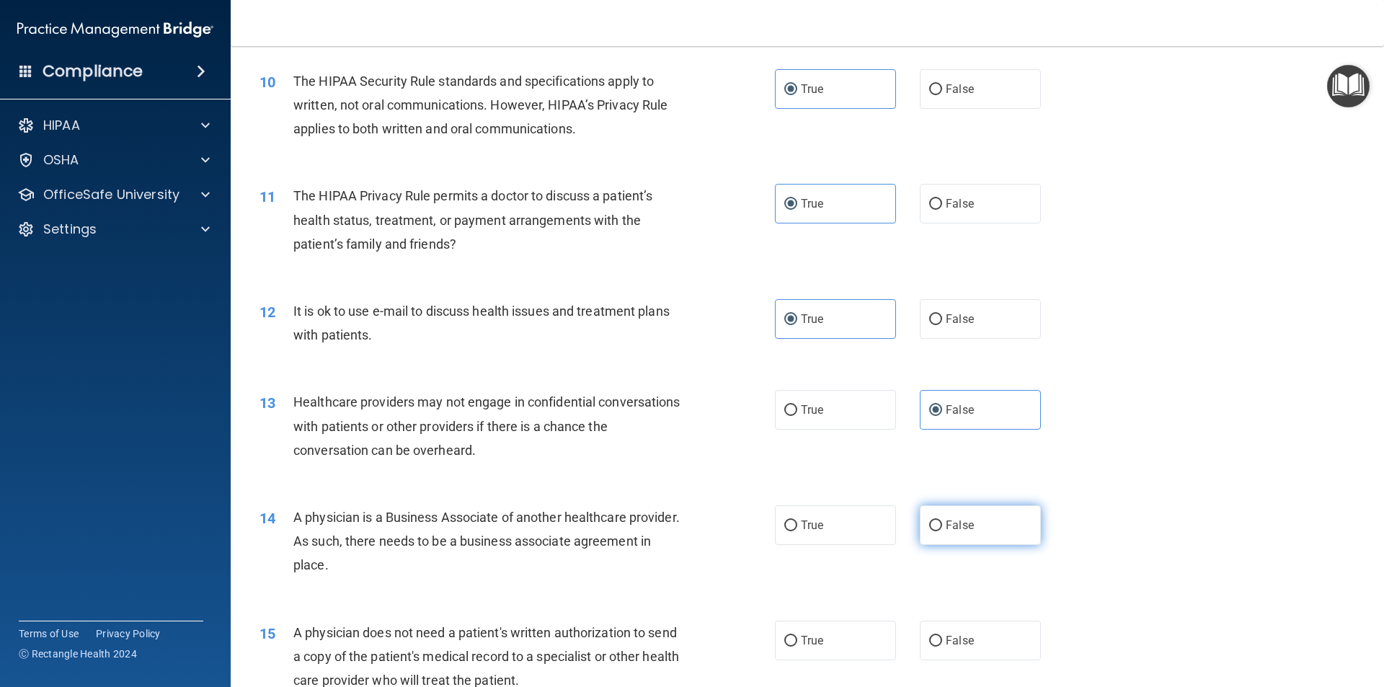
click at [979, 516] on label "False" at bounding box center [980, 525] width 121 height 40
click at [942, 521] on input "False" at bounding box center [935, 526] width 13 height 11
radio input "true"
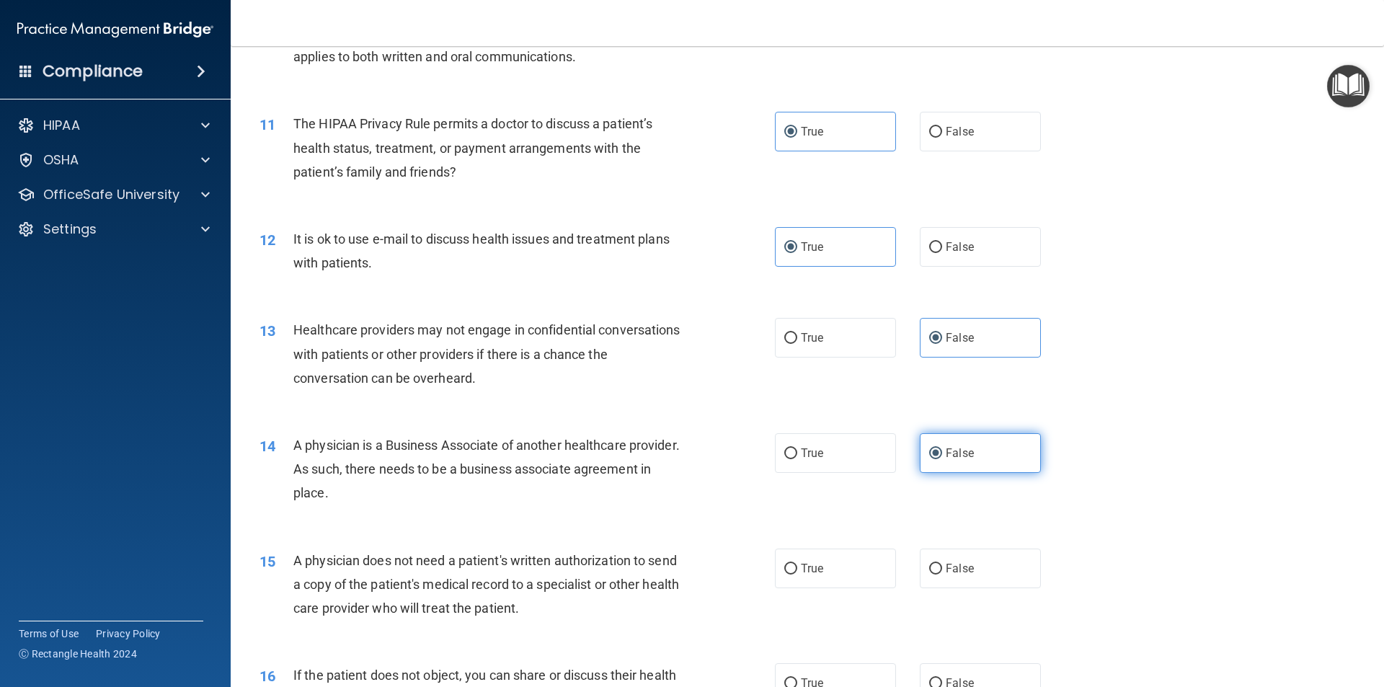
scroll to position [1154, 0]
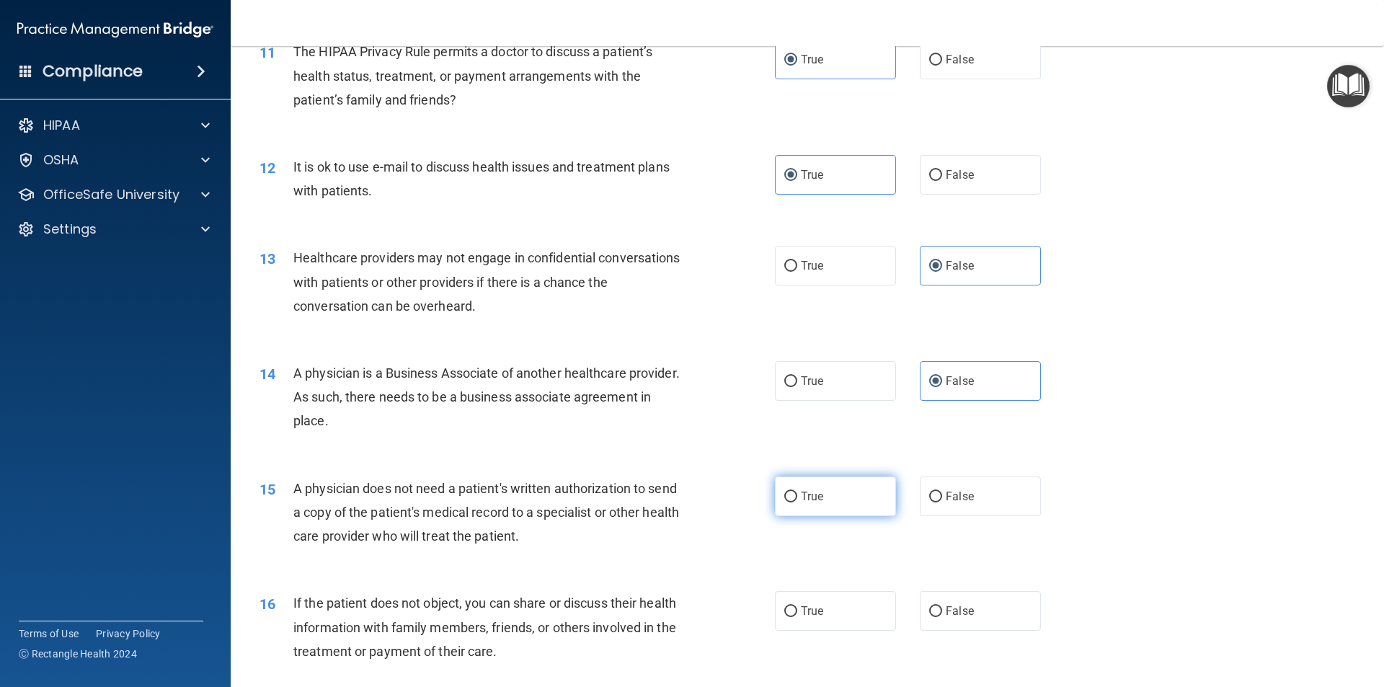
click at [823, 496] on label "True" at bounding box center [835, 497] width 121 height 40
click at [797, 496] on input "True" at bounding box center [790, 497] width 13 height 11
radio input "true"
click at [812, 619] on label "True" at bounding box center [835, 611] width 121 height 40
click at [797, 617] on input "True" at bounding box center [790, 611] width 13 height 11
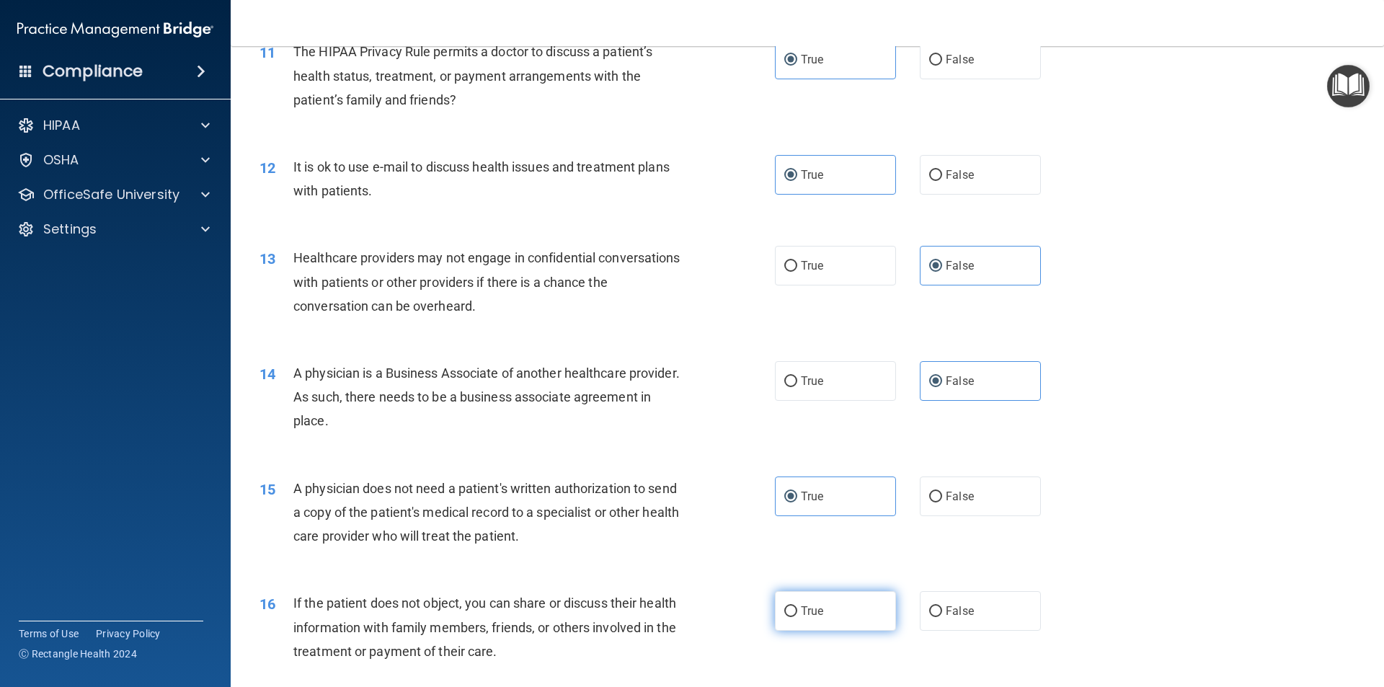
radio input "true"
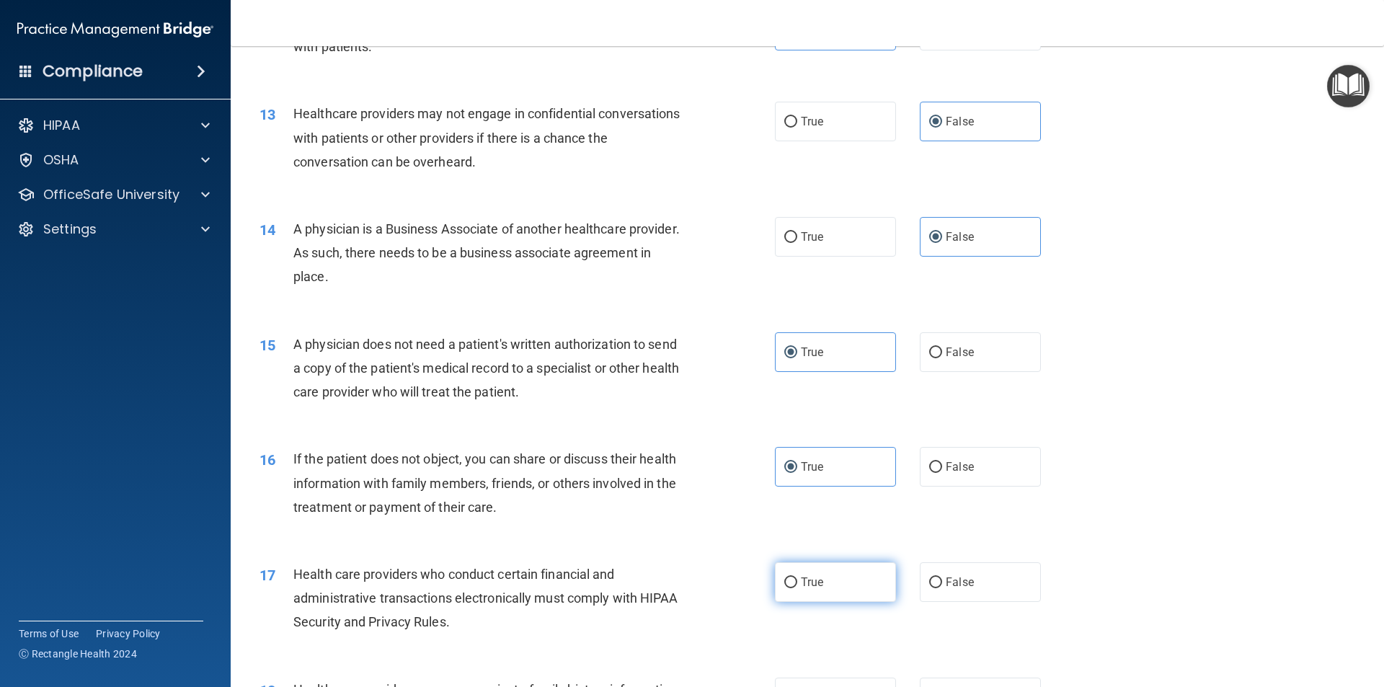
click at [812, 581] on span "True" at bounding box center [812, 582] width 22 height 14
click at [797, 581] on input "True" at bounding box center [790, 583] width 13 height 11
radio input "true"
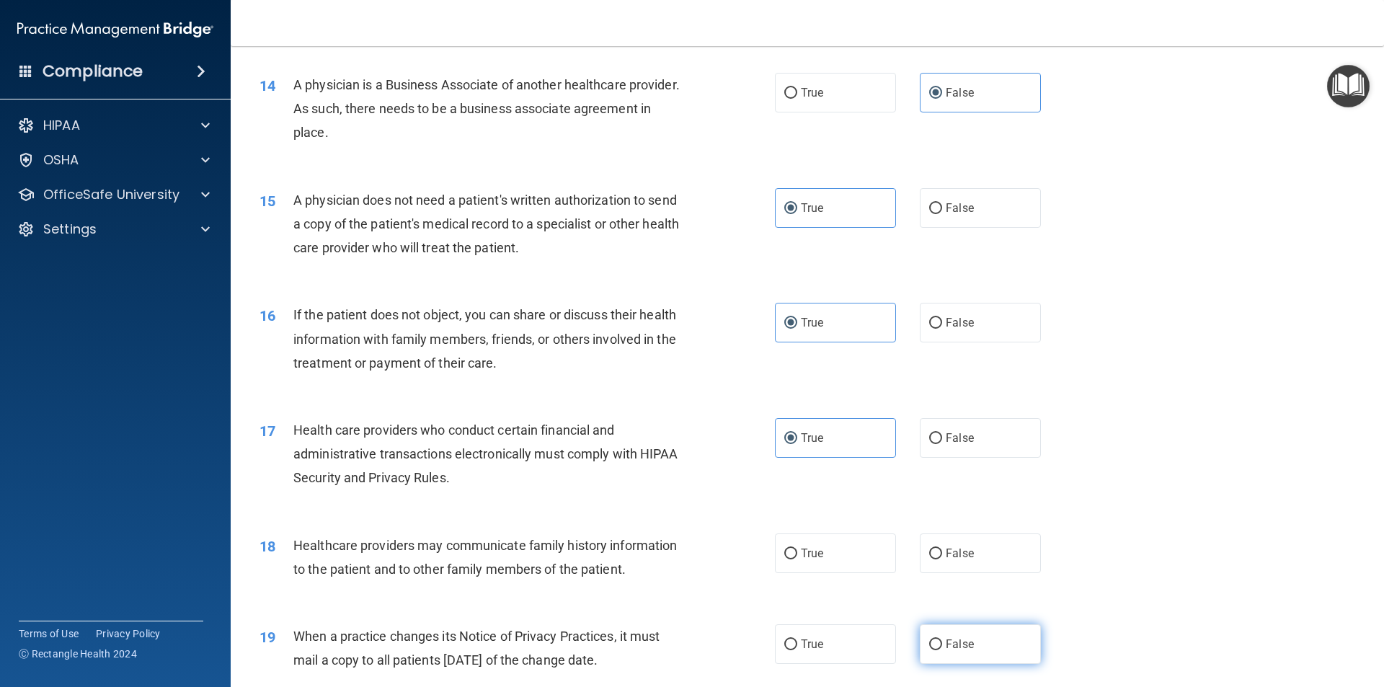
scroll to position [1514, 0]
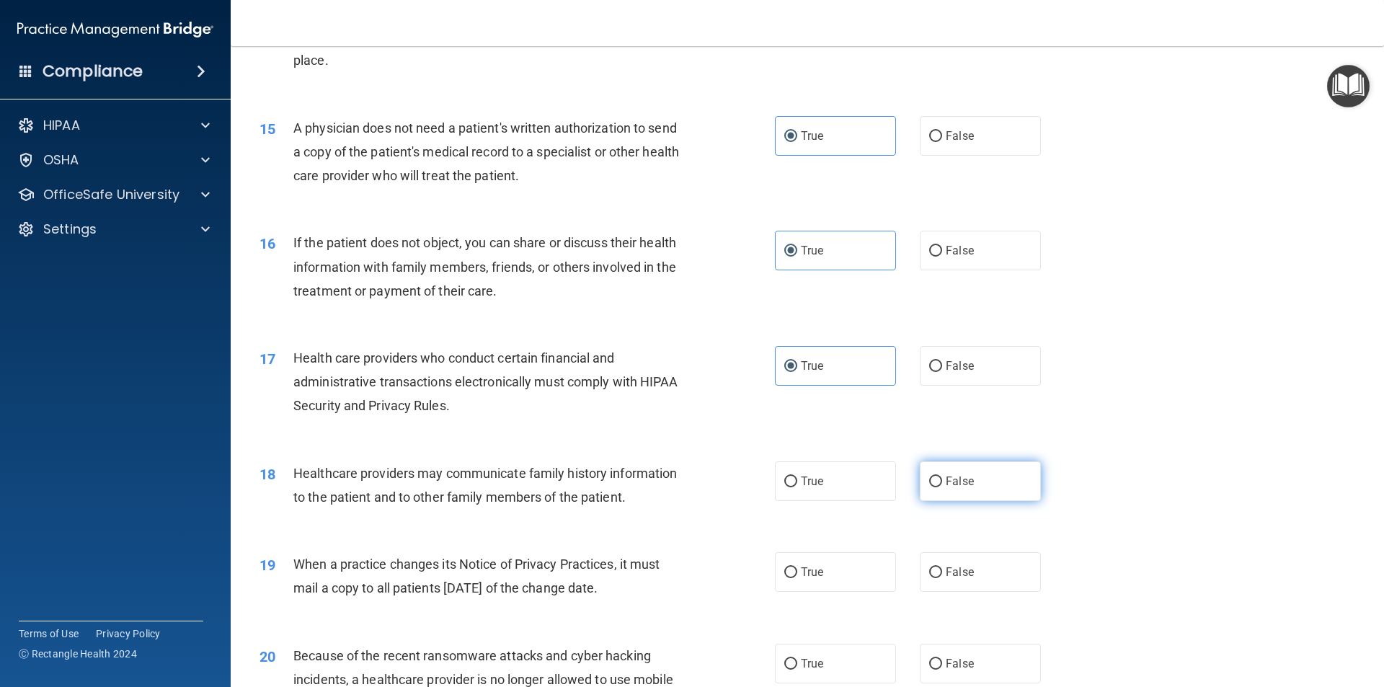
click at [963, 483] on span "False" at bounding box center [960, 481] width 28 height 14
click at [942, 483] on input "False" at bounding box center [935, 482] width 13 height 11
radio input "true"
click at [938, 567] on label "False" at bounding box center [980, 572] width 121 height 40
click at [938, 567] on input "False" at bounding box center [935, 572] width 13 height 11
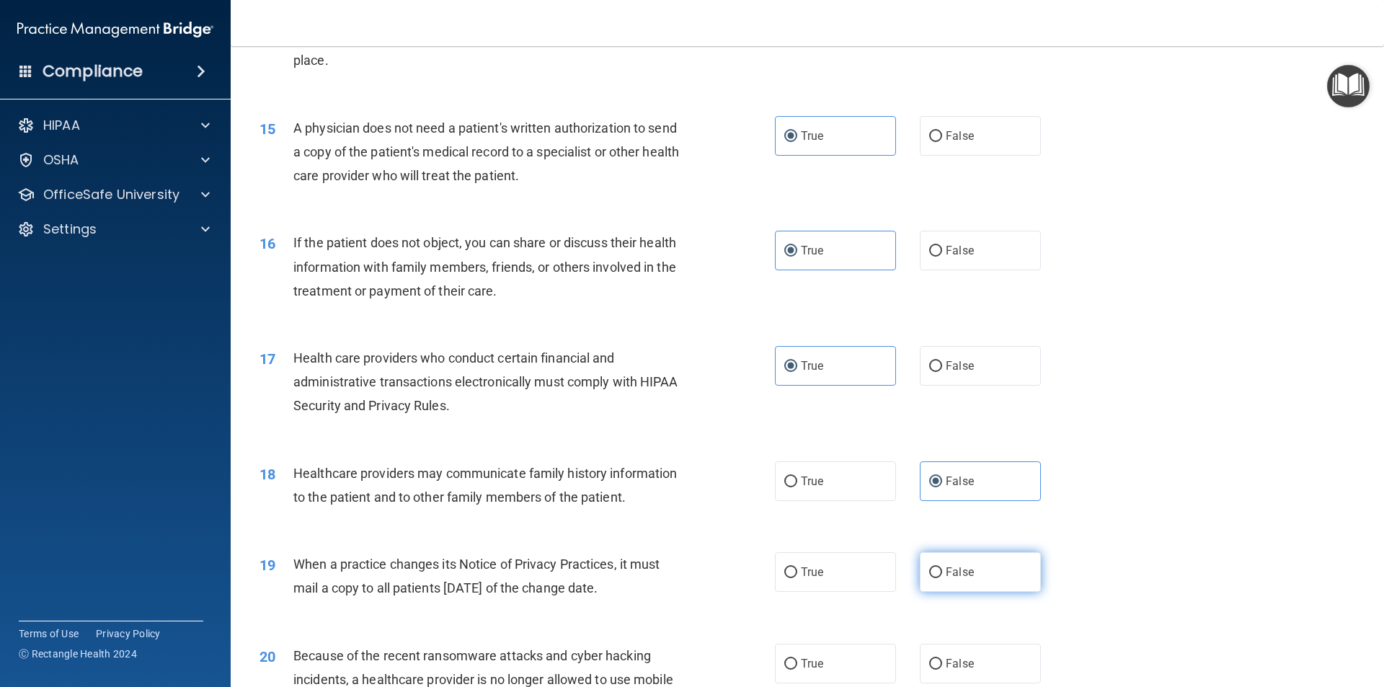
radio input "true"
click at [969, 660] on label "False" at bounding box center [980, 664] width 121 height 40
click at [942, 660] on input "False" at bounding box center [935, 664] width 13 height 11
radio input "true"
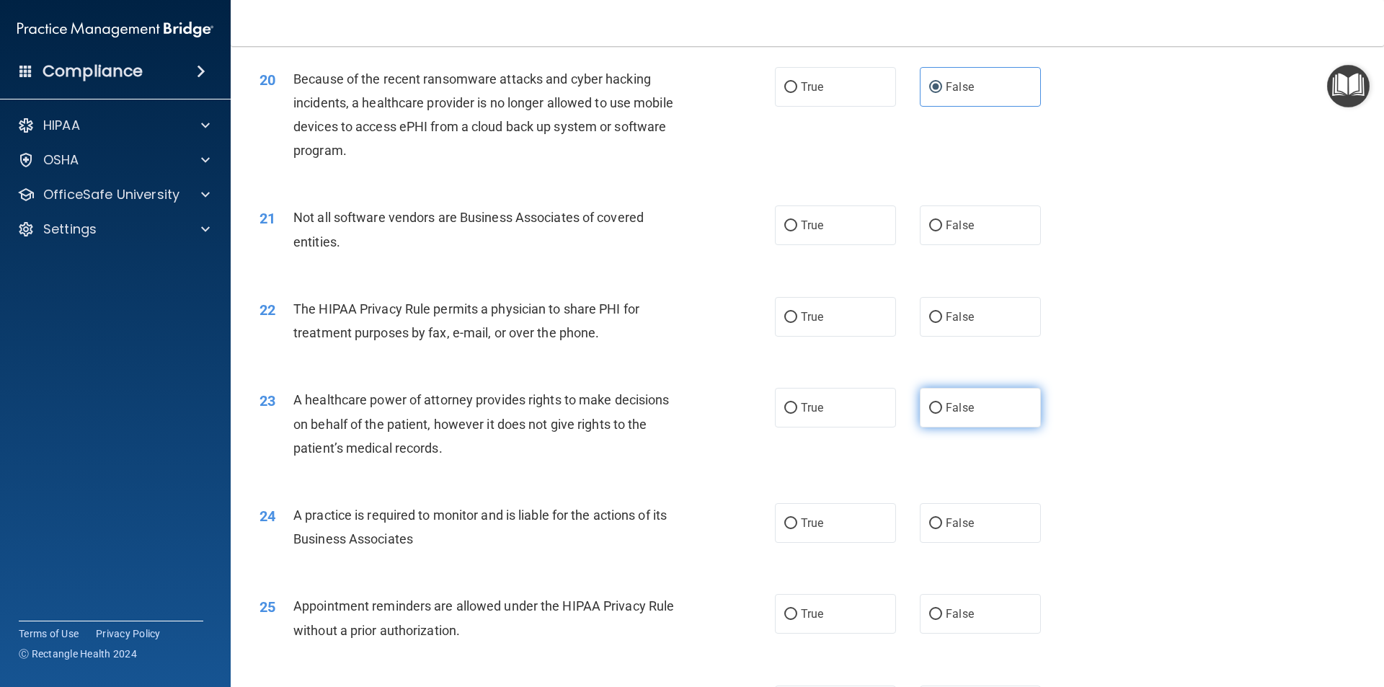
scroll to position [2163, 0]
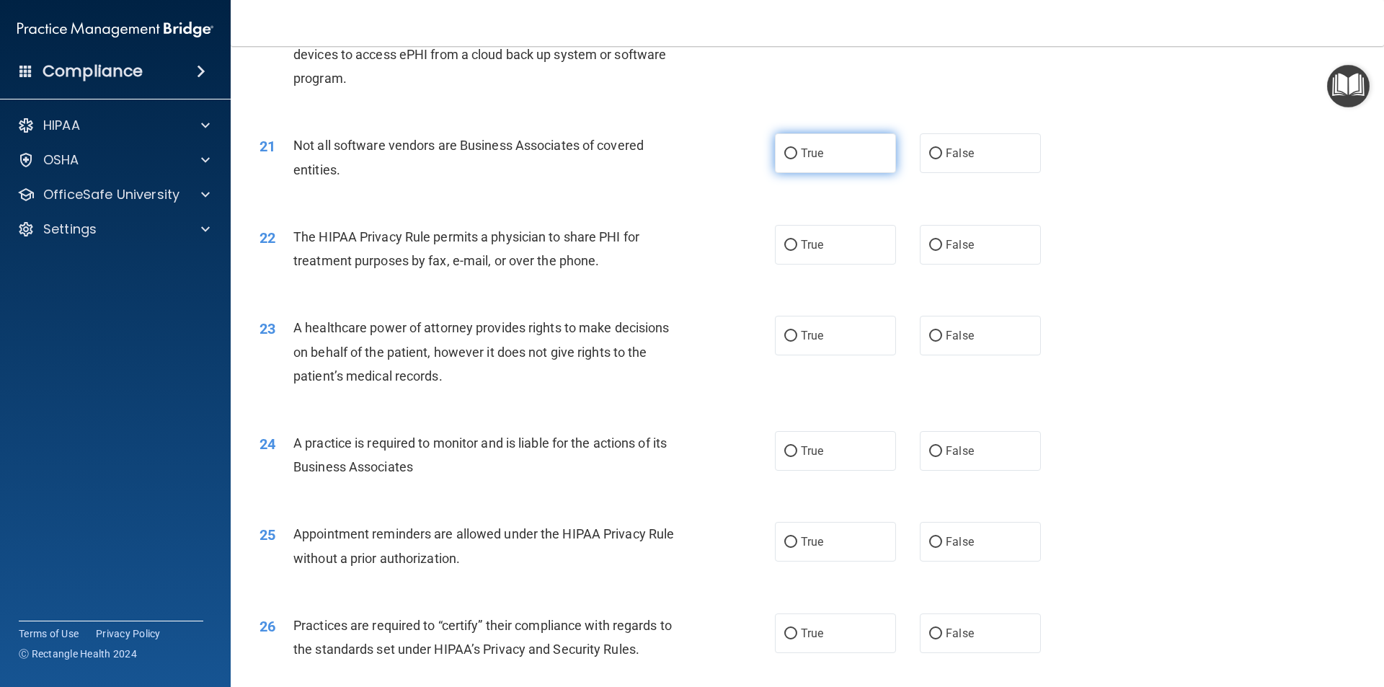
click at [826, 157] on label "True" at bounding box center [835, 153] width 121 height 40
click at [797, 157] on input "True" at bounding box center [790, 154] width 13 height 11
radio input "true"
click at [807, 249] on span "True" at bounding box center [812, 245] width 22 height 14
click at [797, 249] on input "True" at bounding box center [790, 245] width 13 height 11
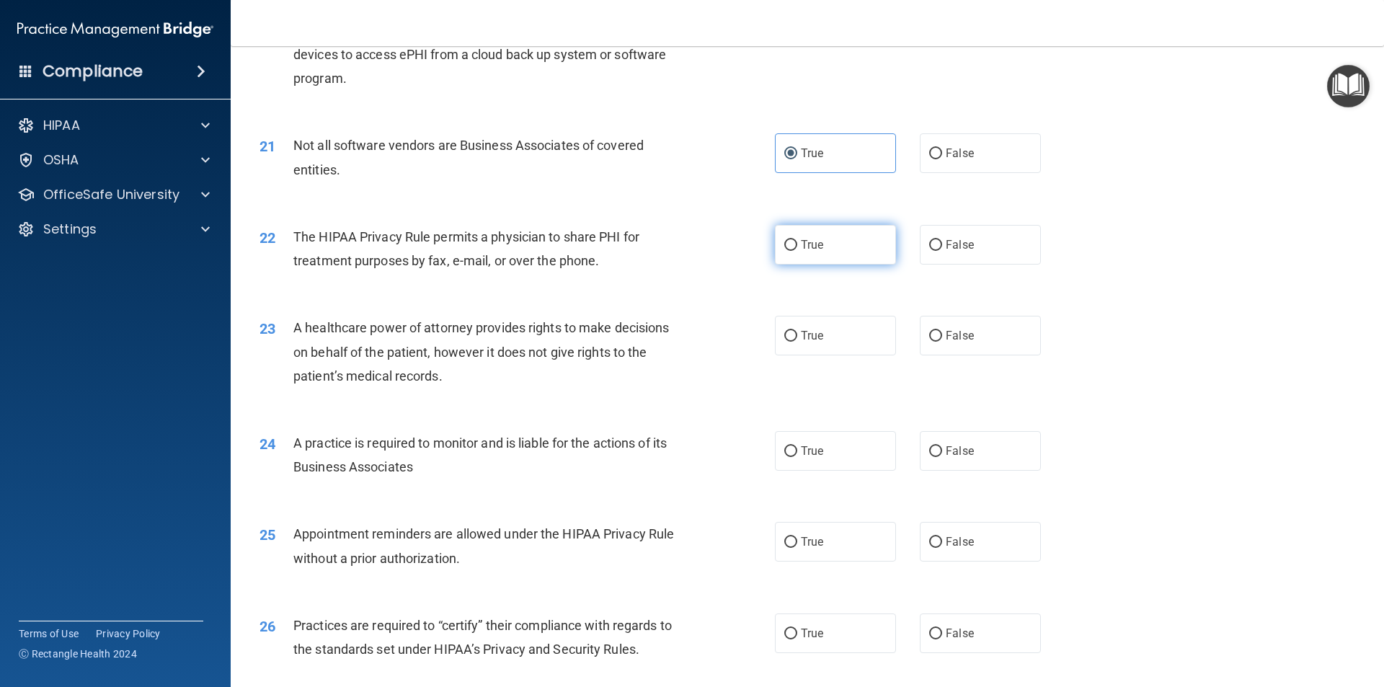
radio input "true"
click at [943, 342] on label "False" at bounding box center [980, 336] width 121 height 40
click at [942, 342] on input "False" at bounding box center [935, 336] width 13 height 11
radio input "true"
click at [947, 445] on span "False" at bounding box center [960, 451] width 28 height 14
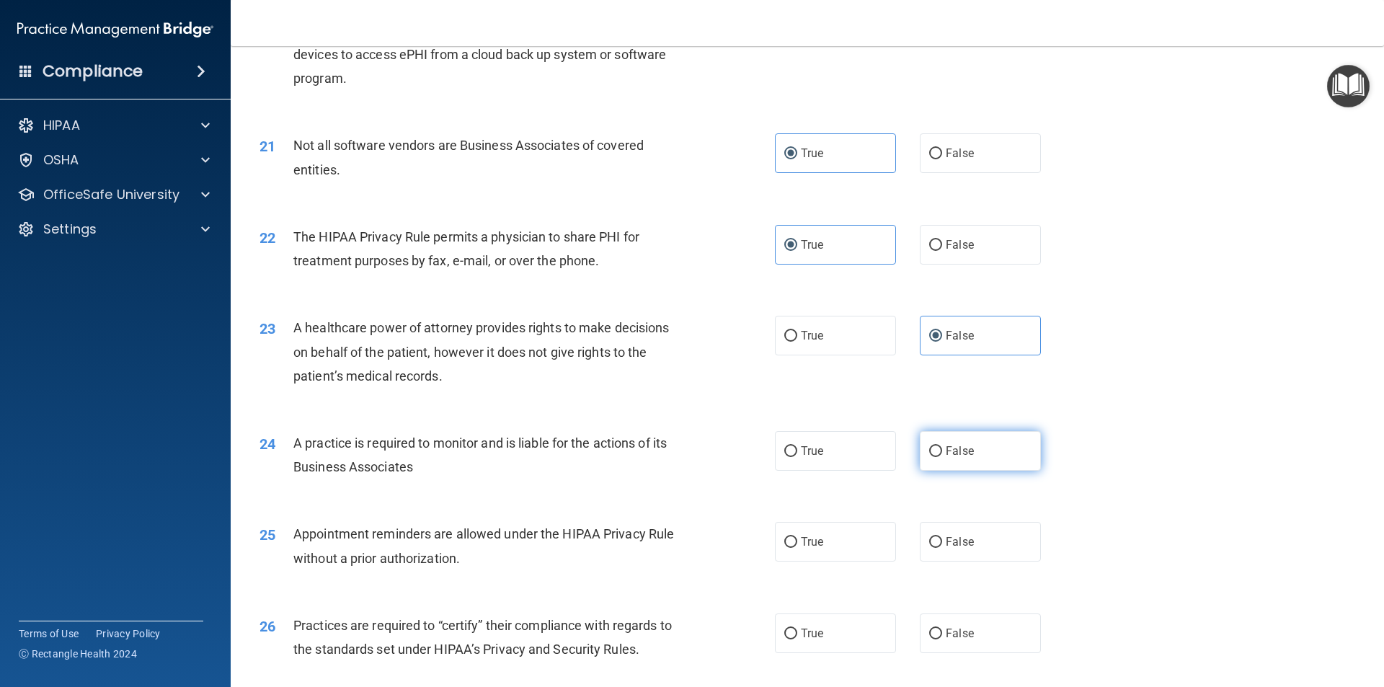
click at [942, 446] on input "False" at bounding box center [935, 451] width 13 height 11
radio input "true"
click at [831, 528] on label "True" at bounding box center [835, 542] width 121 height 40
click at [797, 537] on input "True" at bounding box center [790, 542] width 13 height 11
radio input "true"
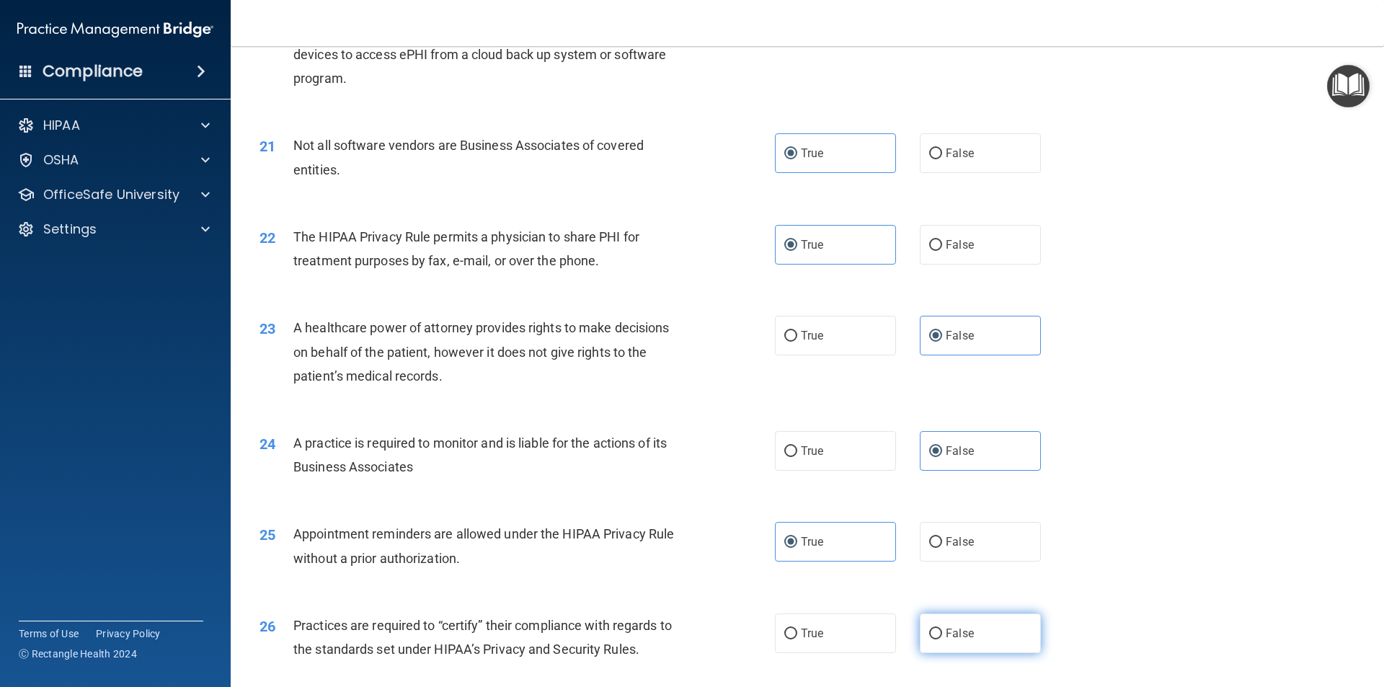
click at [952, 643] on label "False" at bounding box center [980, 634] width 121 height 40
click at [942, 640] on input "False" at bounding box center [935, 634] width 13 height 11
radio input "true"
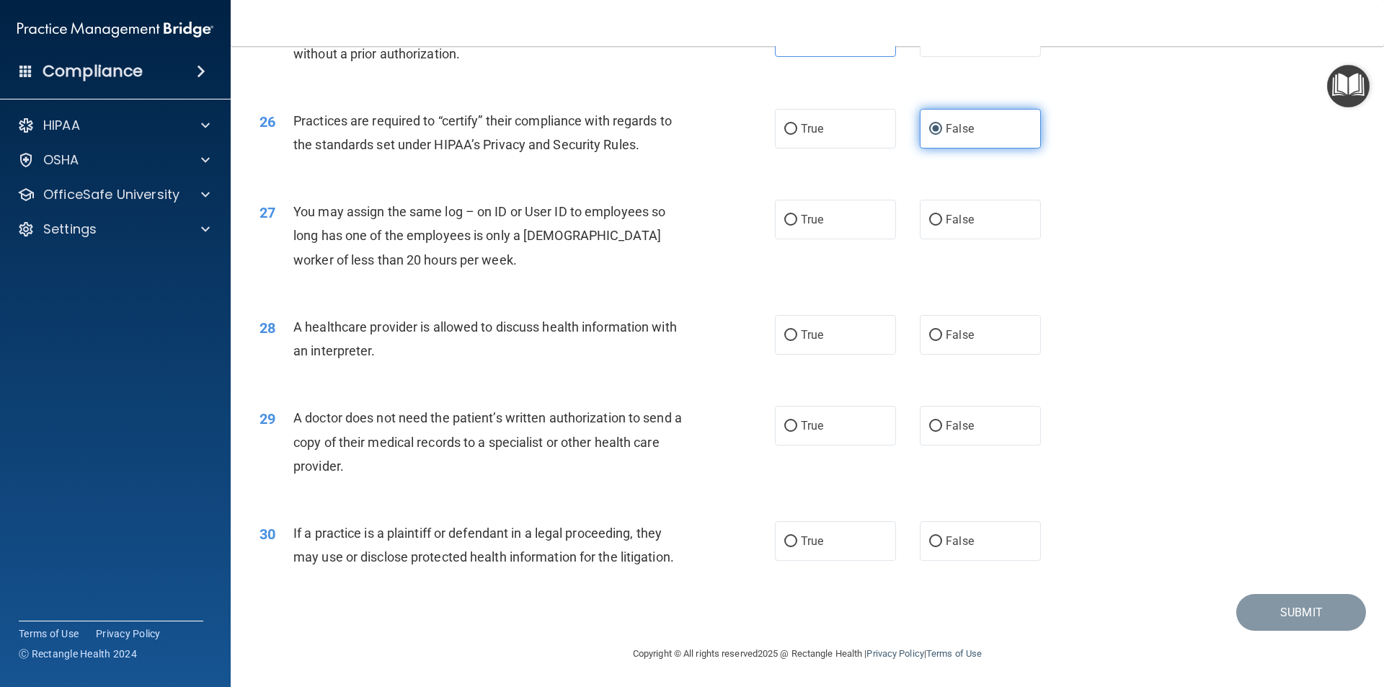
scroll to position [2669, 0]
click at [806, 542] on span "True" at bounding box center [812, 540] width 22 height 14
click at [797, 542] on input "True" at bounding box center [790, 540] width 13 height 11
radio input "true"
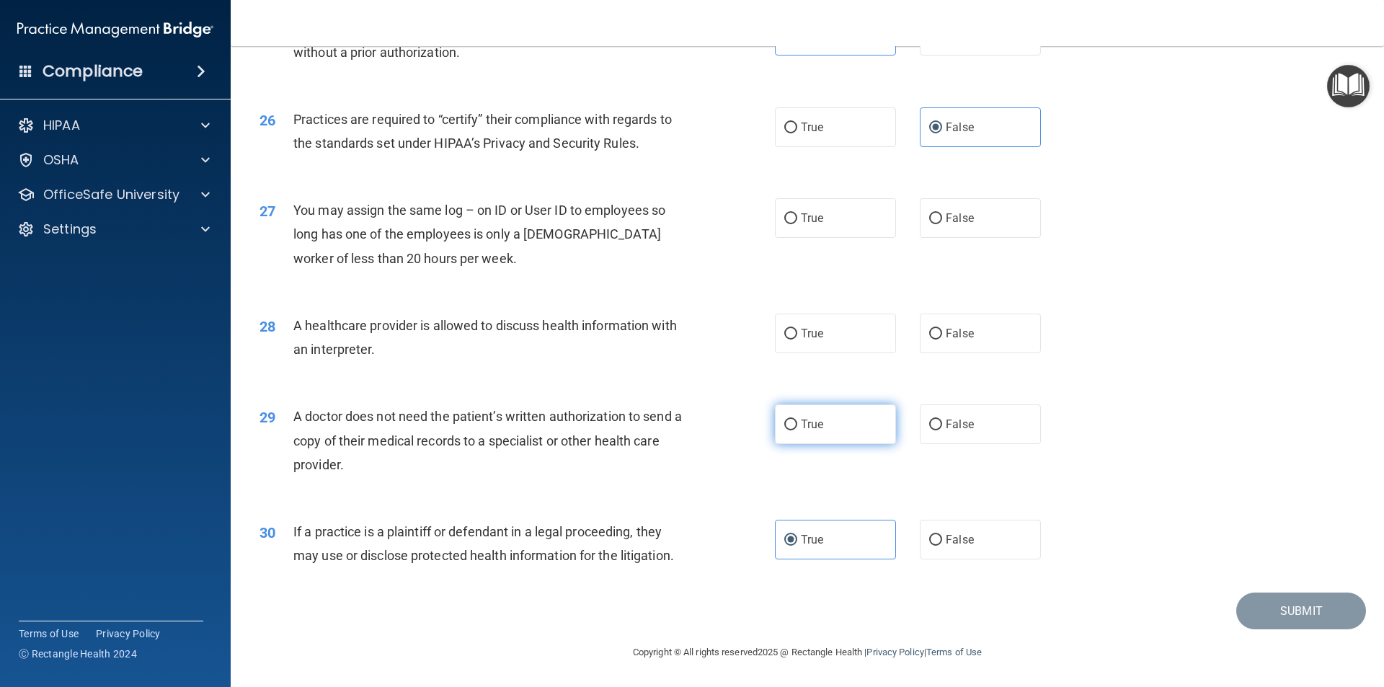
click at [831, 421] on label "True" at bounding box center [835, 425] width 121 height 40
click at [797, 421] on input "True" at bounding box center [790, 425] width 13 height 11
radio input "true"
click at [849, 337] on label "True" at bounding box center [835, 334] width 121 height 40
click at [797, 337] on input "True" at bounding box center [790, 334] width 13 height 11
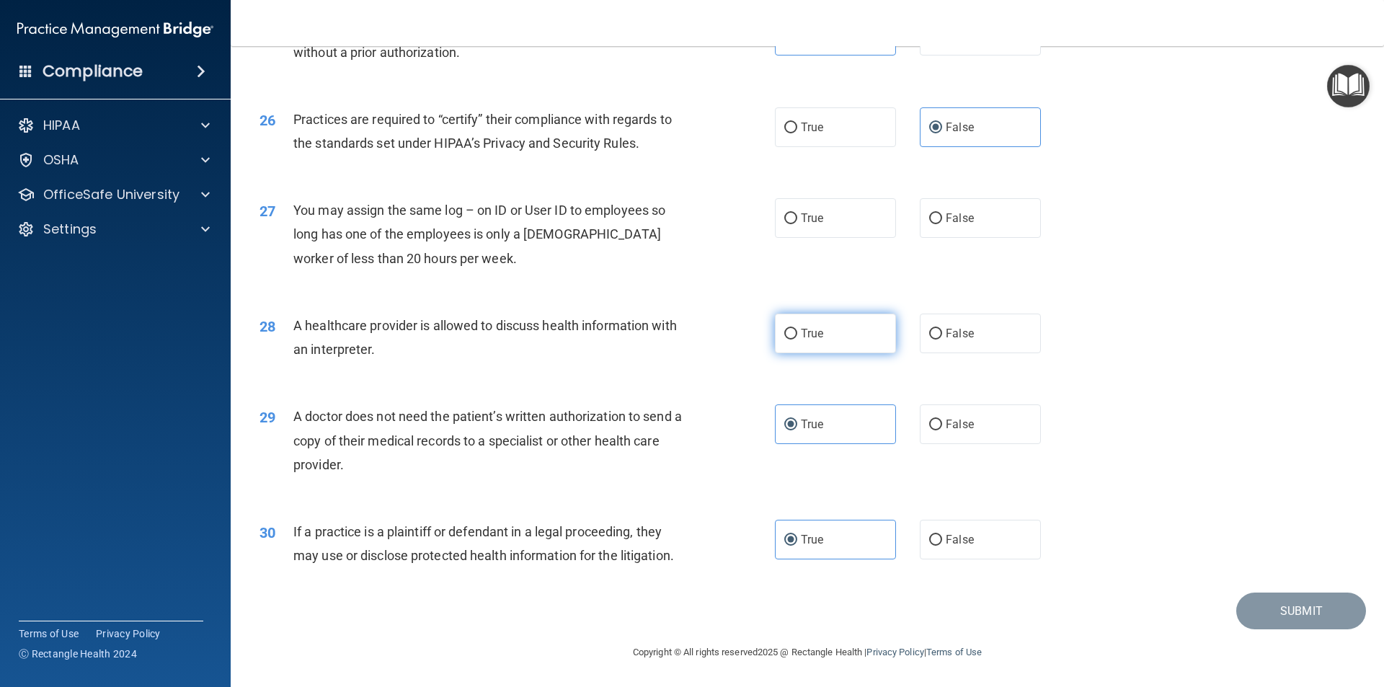
radio input "true"
click at [937, 226] on label "False" at bounding box center [980, 218] width 121 height 40
click at [937, 224] on input "False" at bounding box center [935, 218] width 13 height 11
radio input "true"
click at [1277, 611] on button "Submit" at bounding box center [1302, 611] width 130 height 37
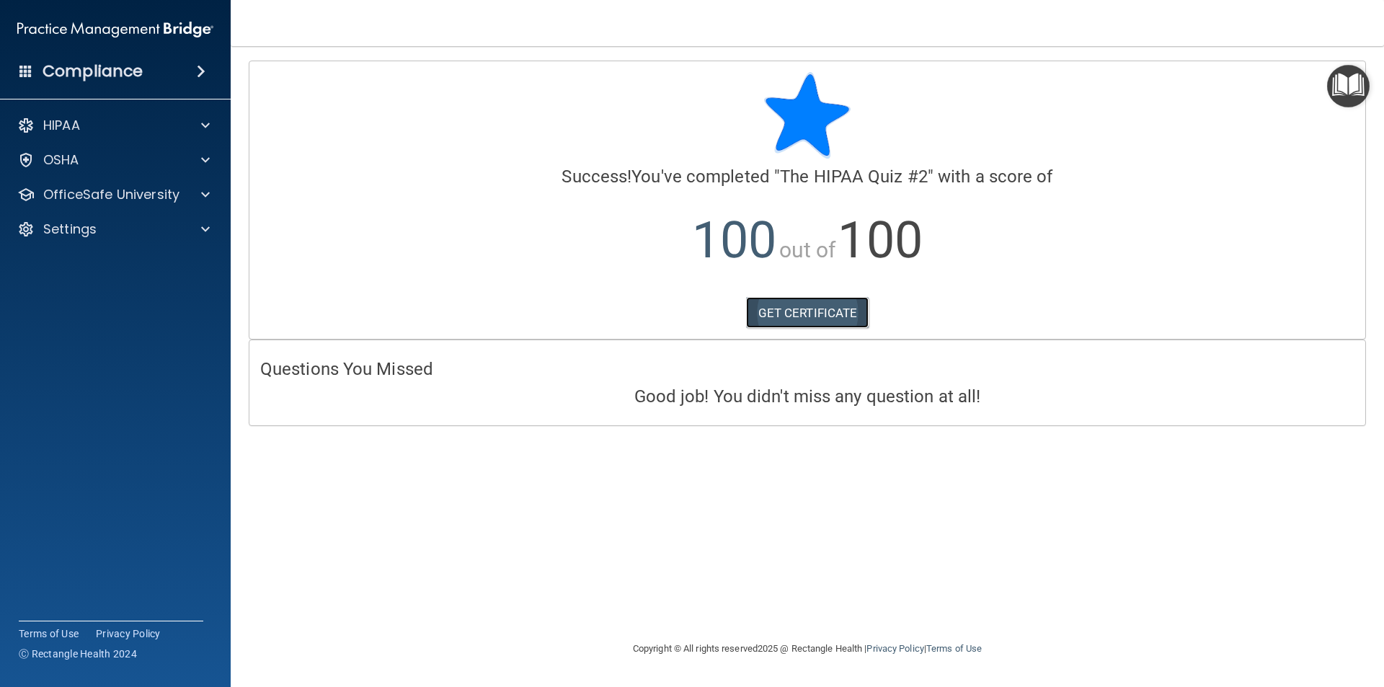
click at [784, 319] on link "GET CERTIFICATE" at bounding box center [807, 313] width 123 height 32
click at [124, 200] on p "OfficeSafe University" at bounding box center [111, 194] width 136 height 17
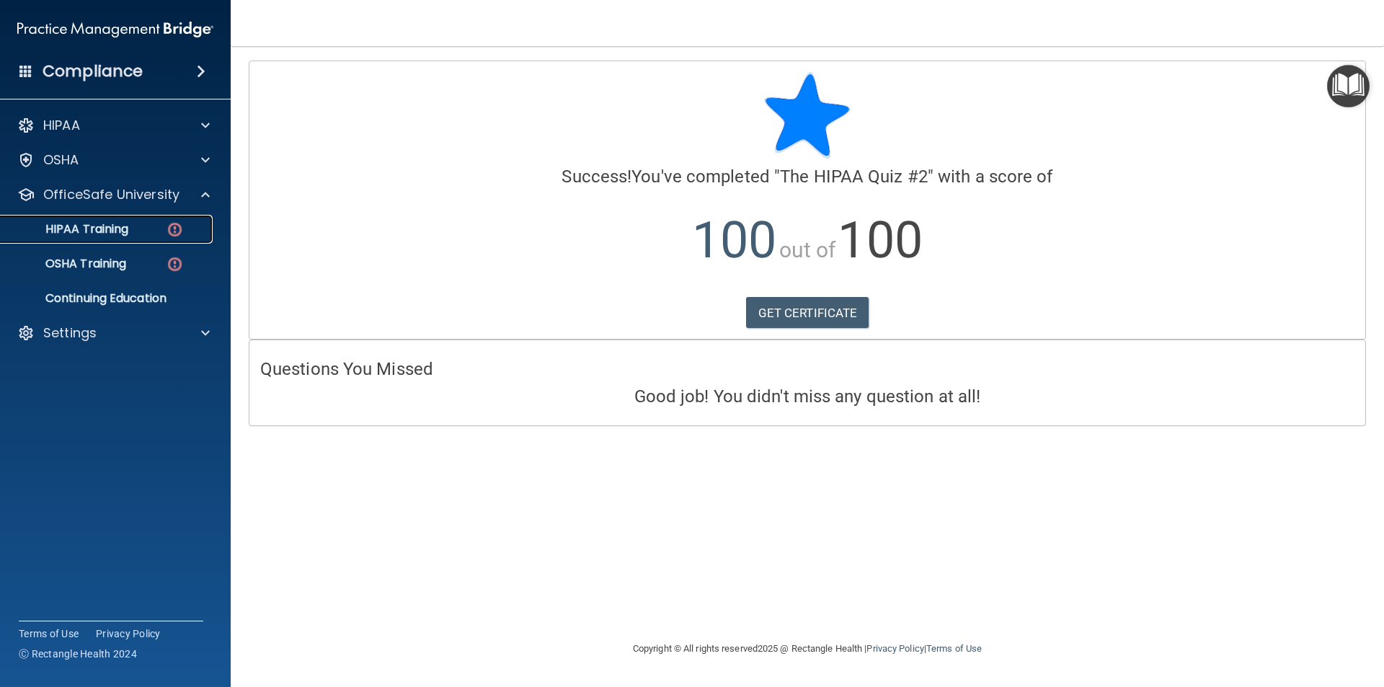
click at [154, 236] on link "HIPAA Training" at bounding box center [99, 229] width 227 height 29
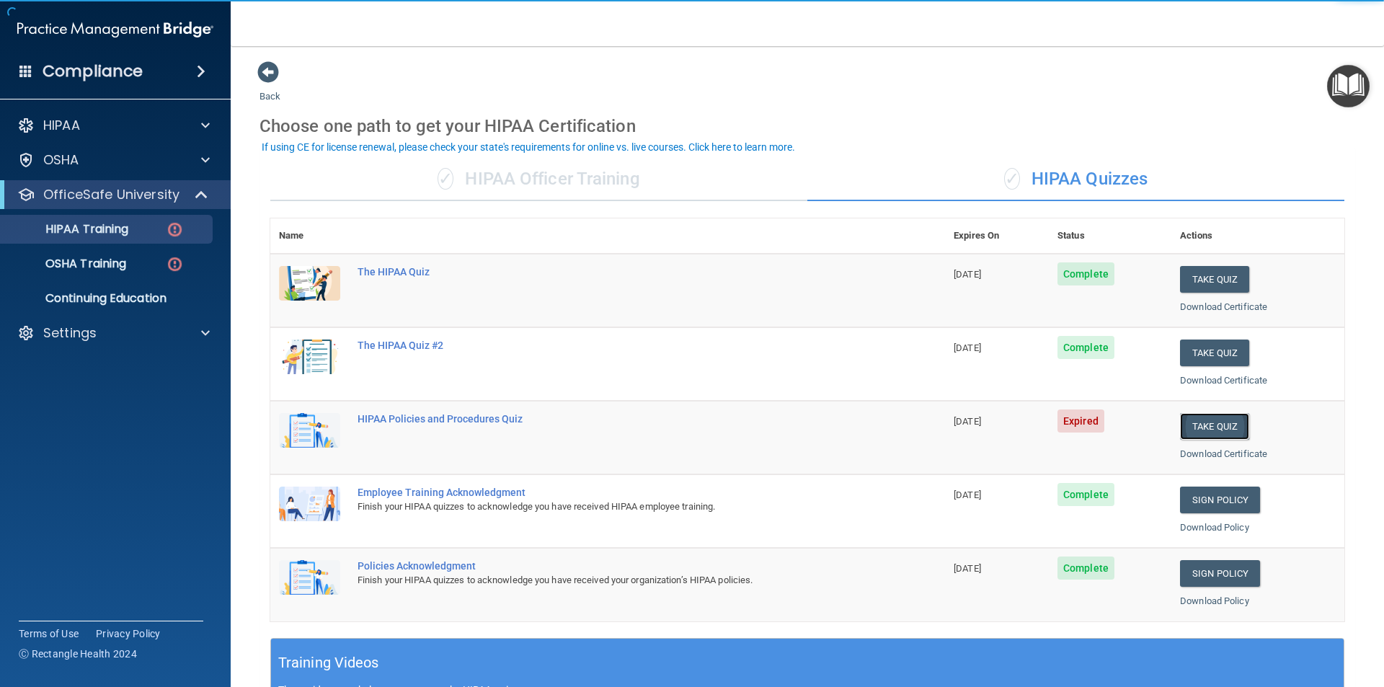
click at [1207, 427] on button "Take Quiz" at bounding box center [1214, 426] width 69 height 27
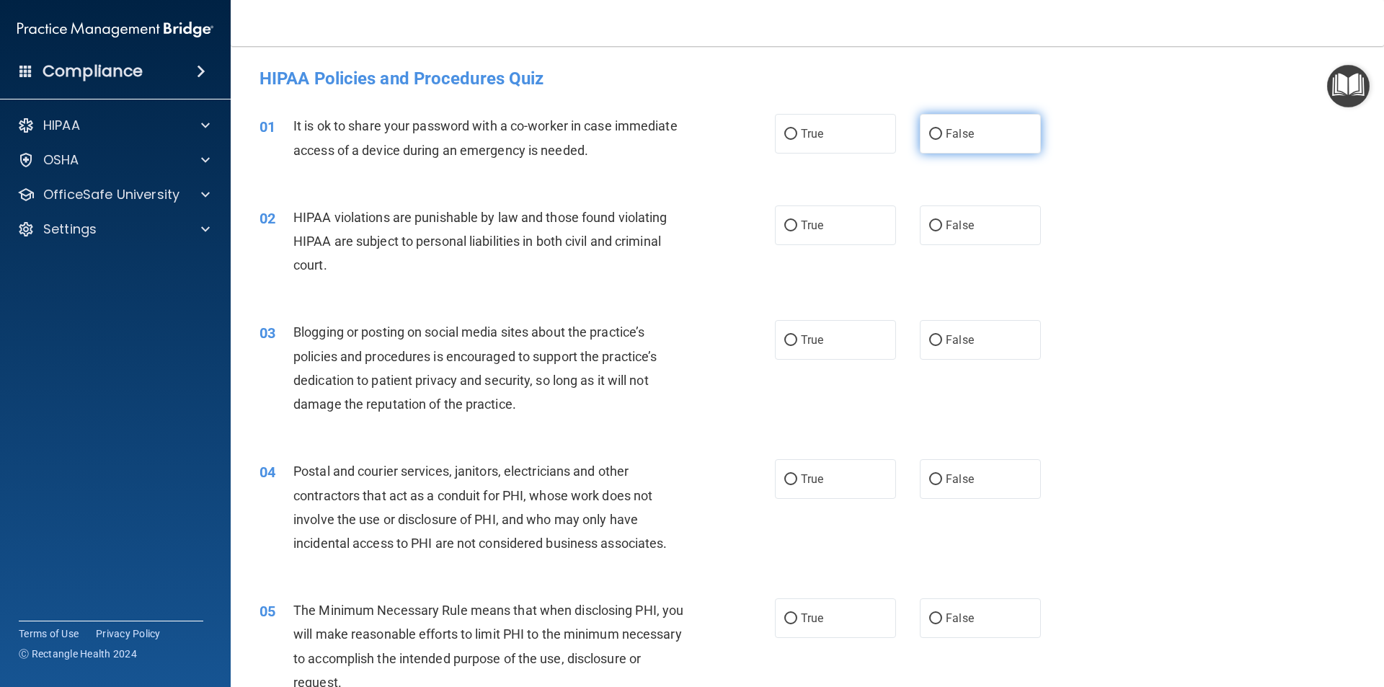
click at [948, 144] on label "False" at bounding box center [980, 134] width 121 height 40
click at [942, 140] on input "False" at bounding box center [935, 134] width 13 height 11
radio input "true"
click at [847, 223] on label "True" at bounding box center [835, 225] width 121 height 40
click at [797, 223] on input "True" at bounding box center [790, 226] width 13 height 11
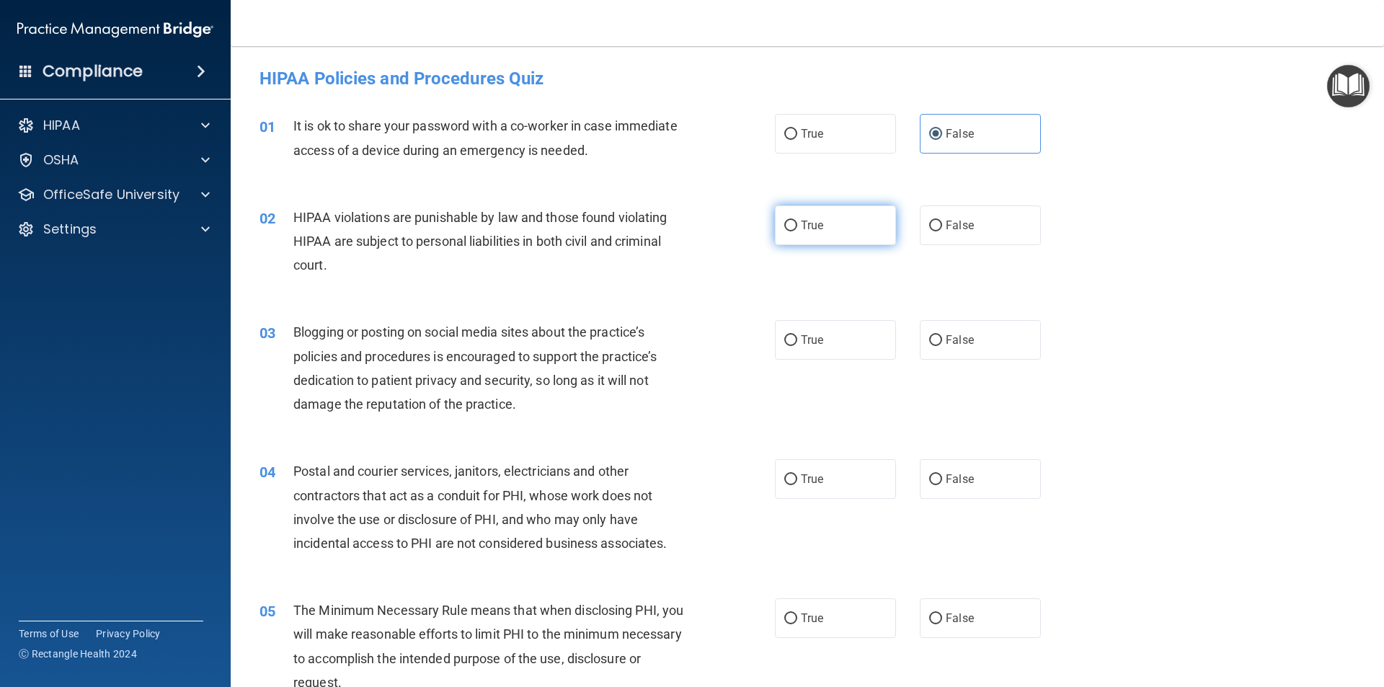
radio input "true"
click at [952, 333] on span "False" at bounding box center [960, 340] width 28 height 14
click at [942, 335] on input "False" at bounding box center [935, 340] width 13 height 11
radio input "true"
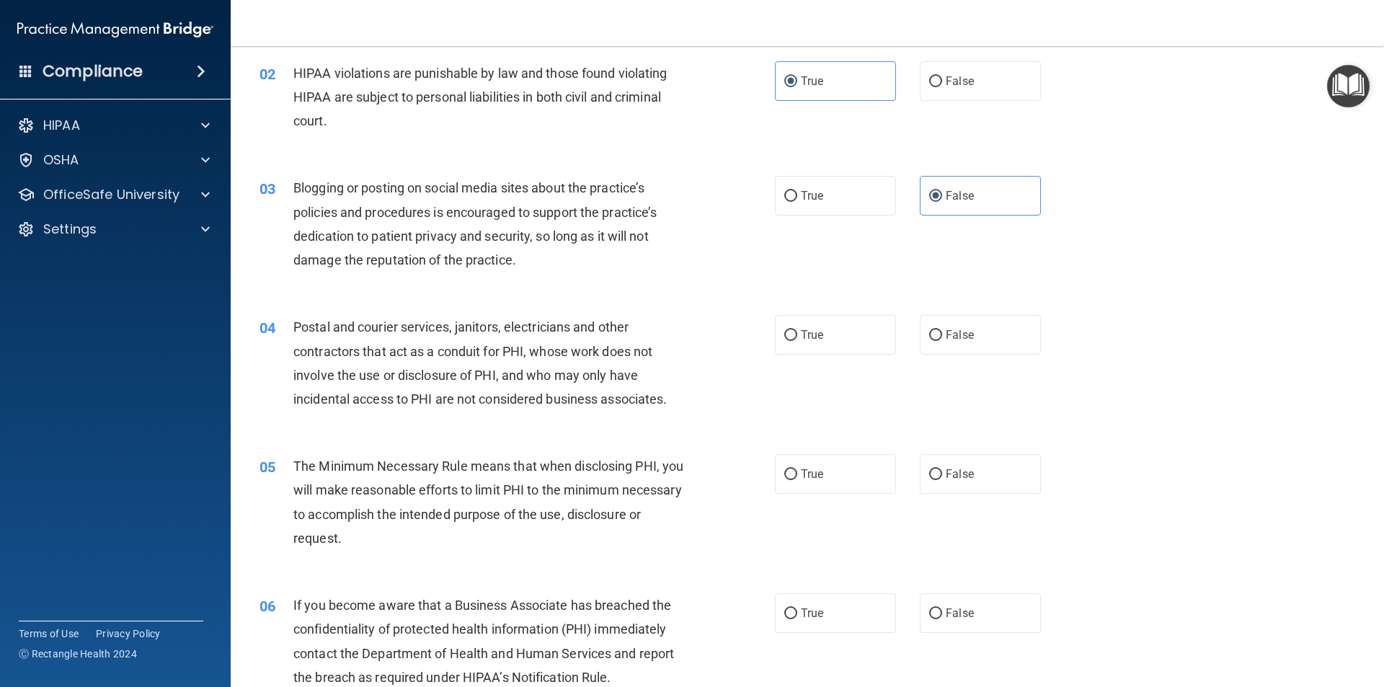
scroll to position [216, 0]
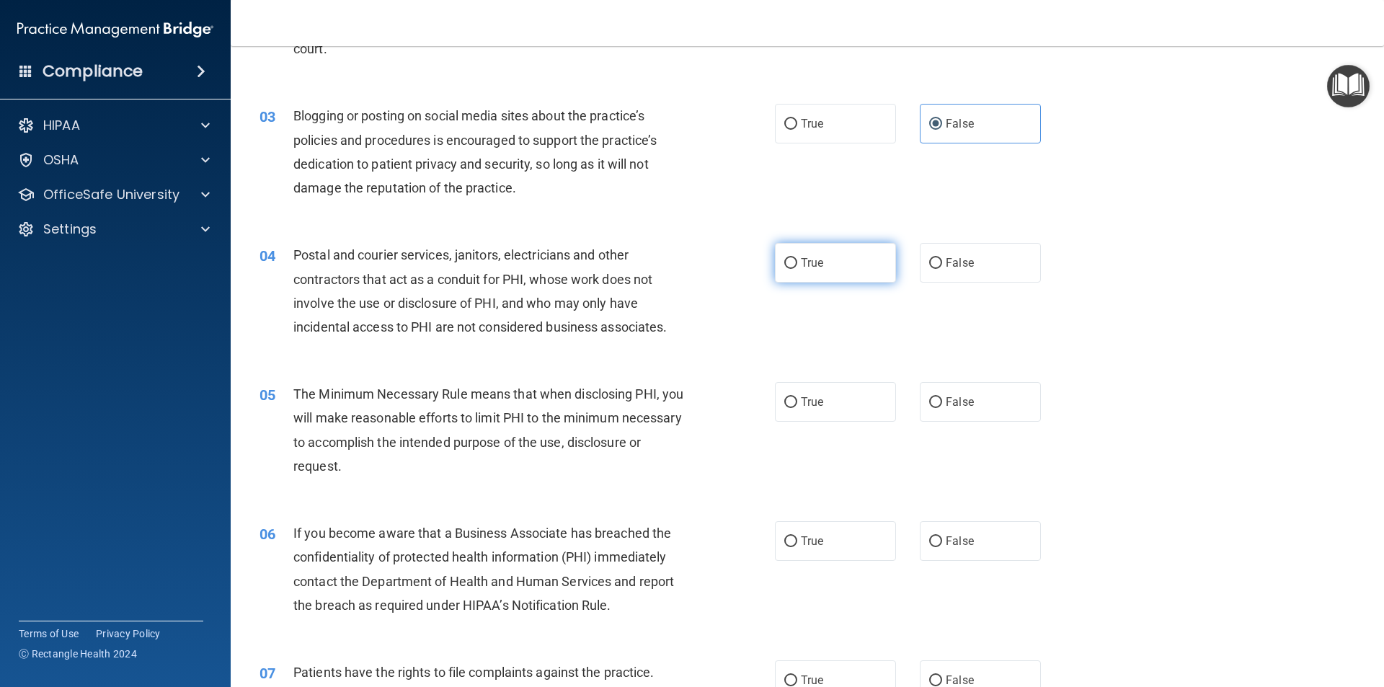
click at [849, 255] on label "True" at bounding box center [835, 263] width 121 height 40
click at [797, 258] on input "True" at bounding box center [790, 263] width 13 height 11
radio input "true"
click at [857, 406] on label "True" at bounding box center [835, 402] width 121 height 40
click at [797, 406] on input "True" at bounding box center [790, 402] width 13 height 11
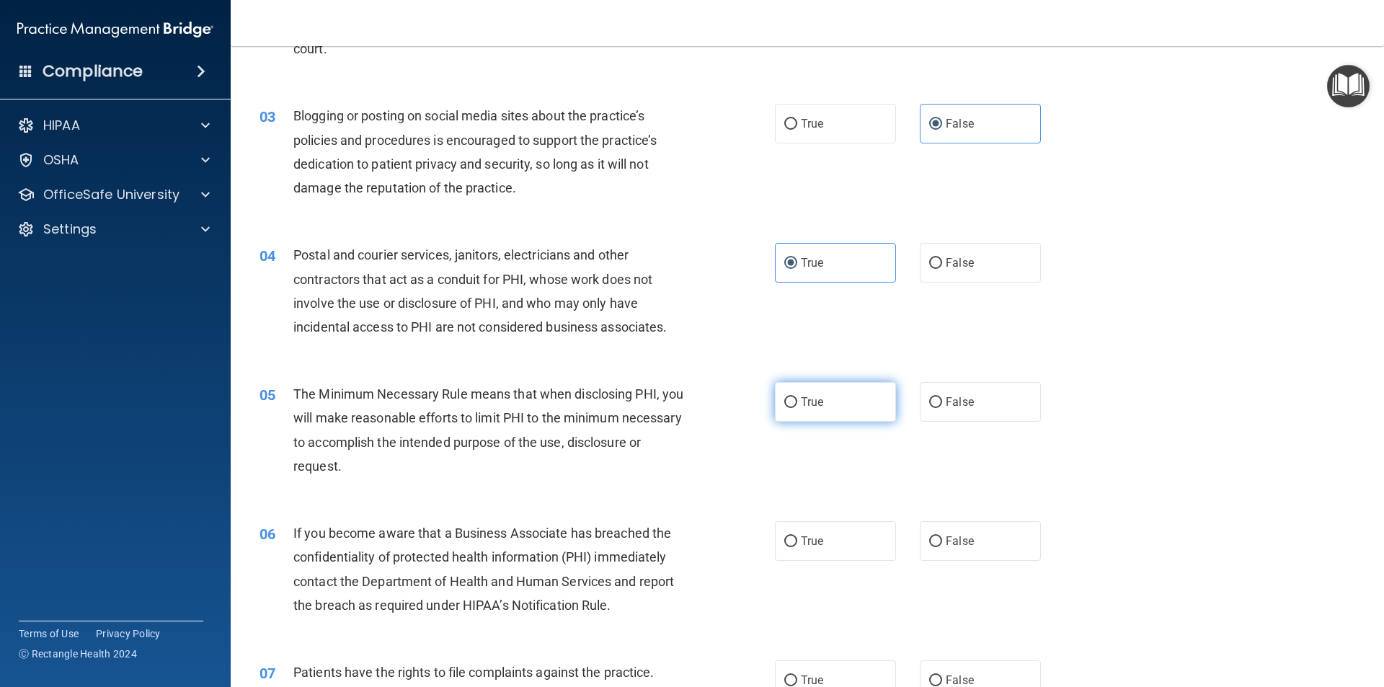
radio input "true"
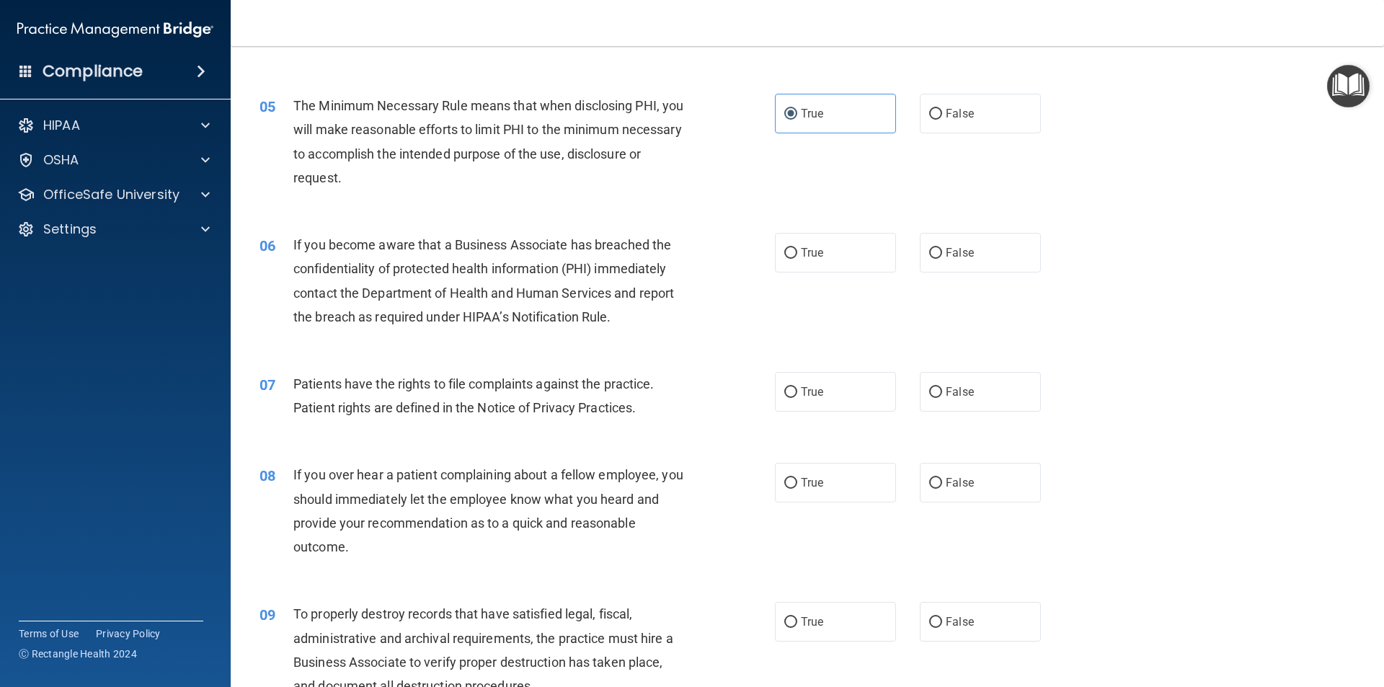
scroll to position [577, 0]
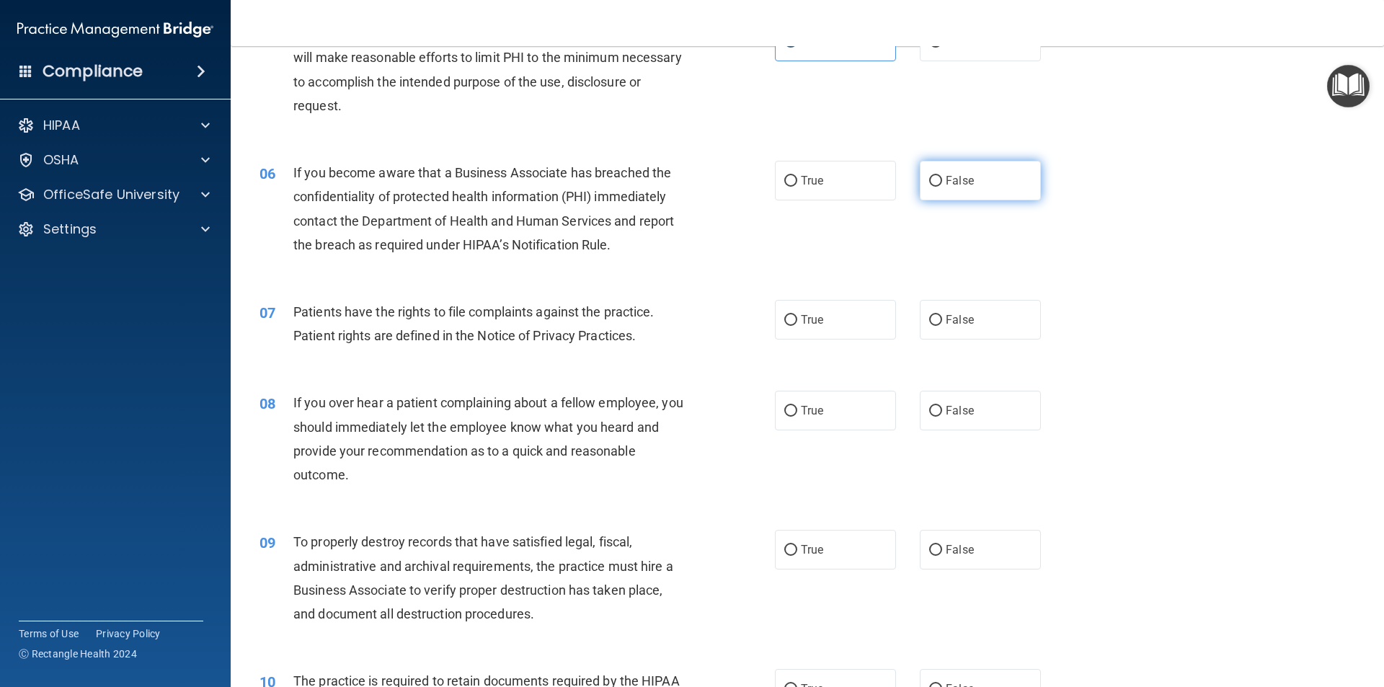
click at [990, 200] on label "False" at bounding box center [980, 181] width 121 height 40
click at [942, 187] on input "False" at bounding box center [935, 181] width 13 height 11
radio input "true"
click at [855, 180] on label "True" at bounding box center [835, 181] width 121 height 40
click at [797, 180] on input "True" at bounding box center [790, 181] width 13 height 11
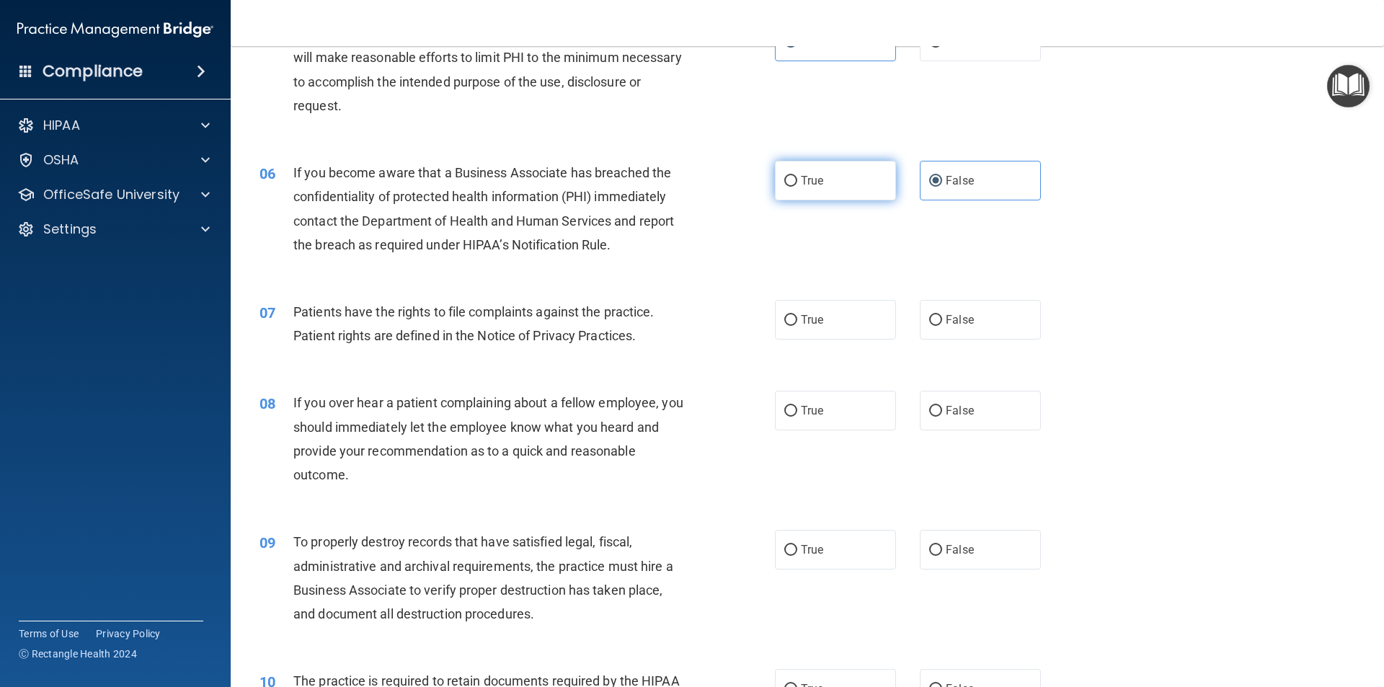
radio input "true"
radio input "false"
click at [829, 330] on label "True" at bounding box center [835, 320] width 121 height 40
click at [797, 326] on input "True" at bounding box center [790, 320] width 13 height 11
radio input "true"
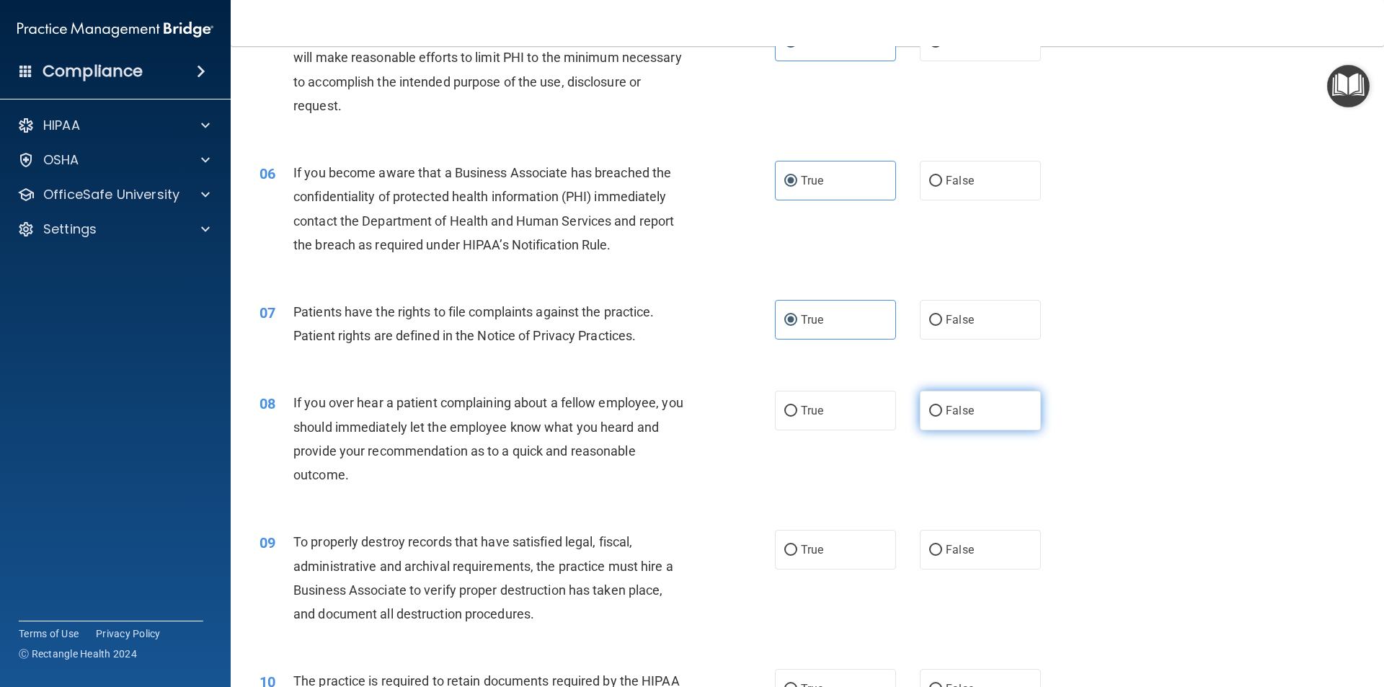
click at [947, 413] on span "False" at bounding box center [960, 411] width 28 height 14
click at [942, 413] on input "False" at bounding box center [935, 411] width 13 height 11
radio input "true"
click at [978, 313] on label "False" at bounding box center [980, 320] width 121 height 40
click at [942, 315] on input "False" at bounding box center [935, 320] width 13 height 11
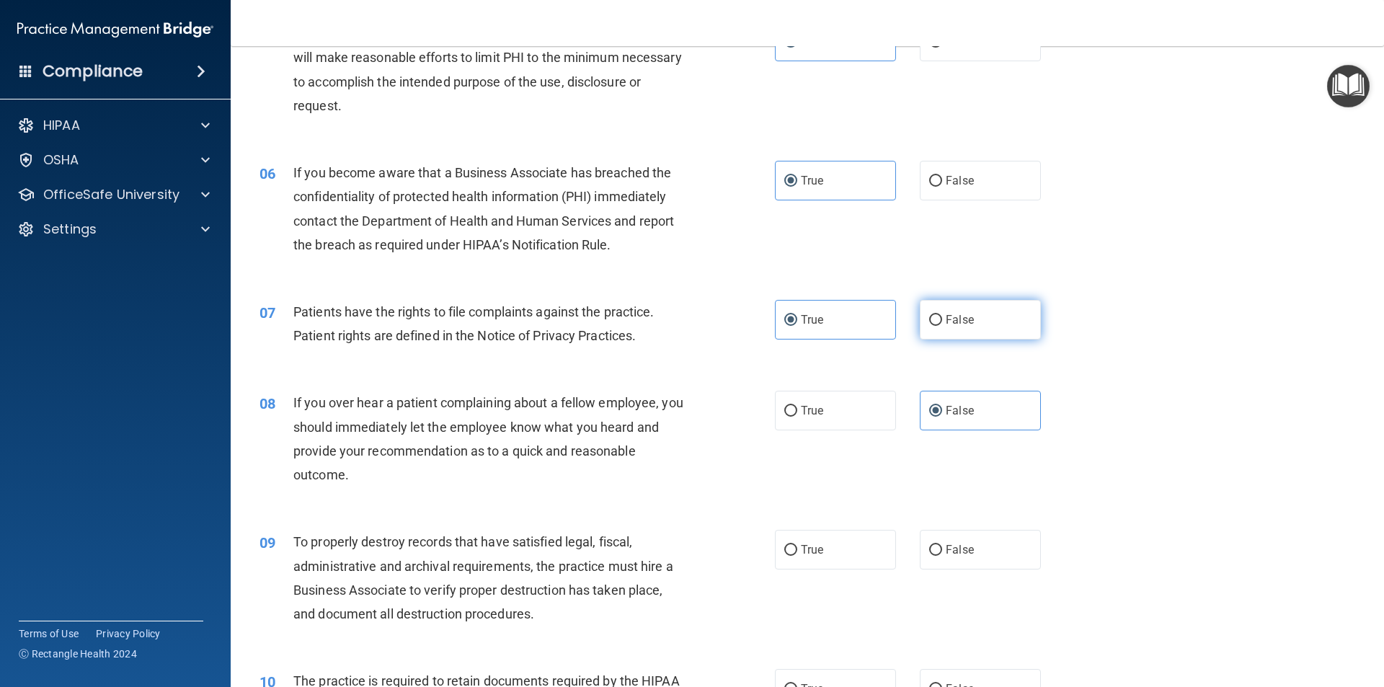
radio input "true"
radio input "false"
click at [989, 205] on div "06 If you become aware that a Business Associate has breached the confidentiali…" at bounding box center [808, 212] width 1118 height 139
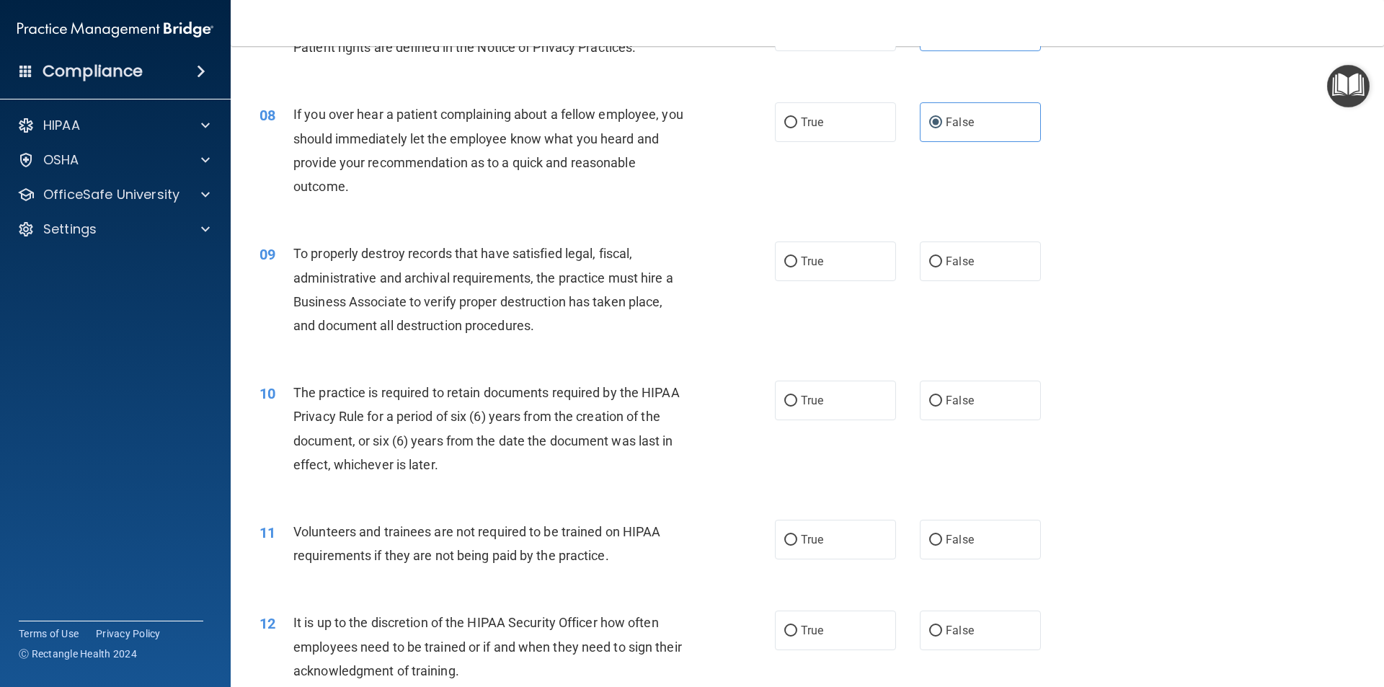
scroll to position [937, 0]
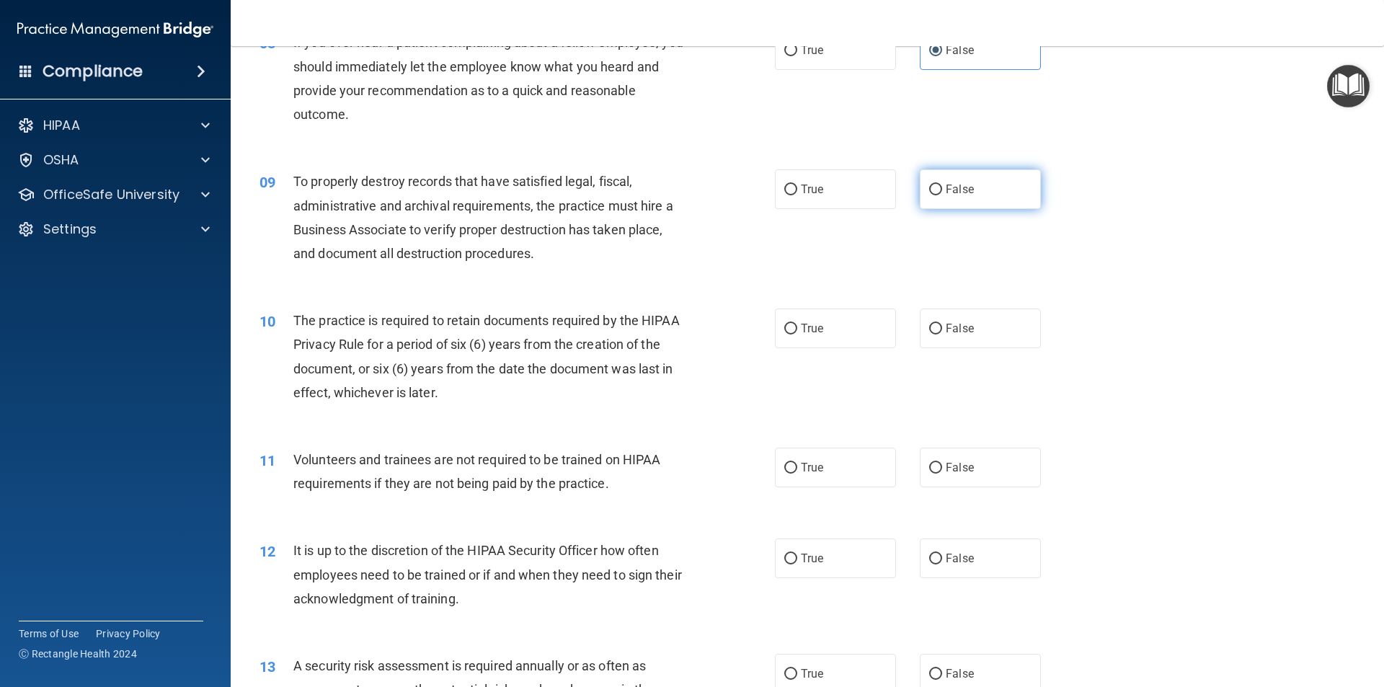
click at [952, 192] on span "False" at bounding box center [960, 189] width 28 height 14
click at [942, 192] on input "False" at bounding box center [935, 190] width 13 height 11
radio input "true"
click at [854, 330] on label "True" at bounding box center [835, 329] width 121 height 40
click at [797, 330] on input "True" at bounding box center [790, 329] width 13 height 11
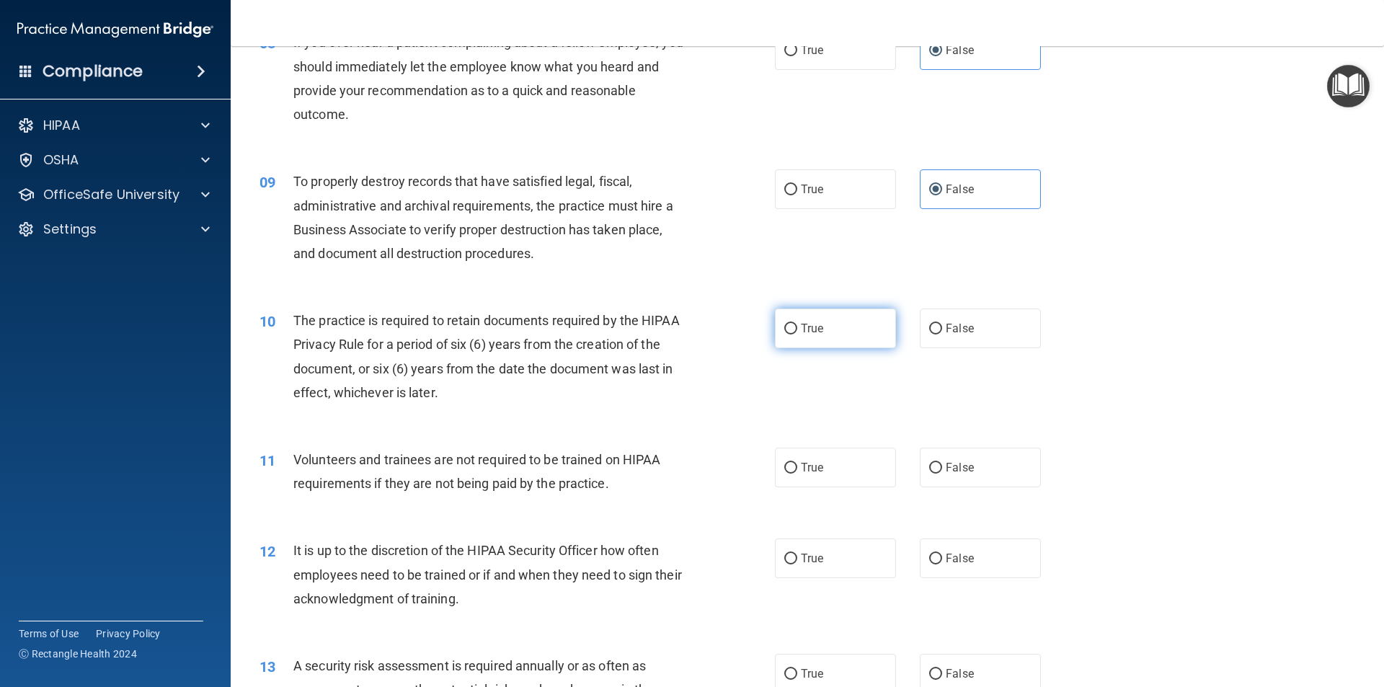
radio input "true"
click at [807, 477] on label "True" at bounding box center [835, 468] width 121 height 40
click at [797, 474] on input "True" at bounding box center [790, 468] width 13 height 11
radio input "true"
click at [804, 549] on label "True" at bounding box center [835, 559] width 121 height 40
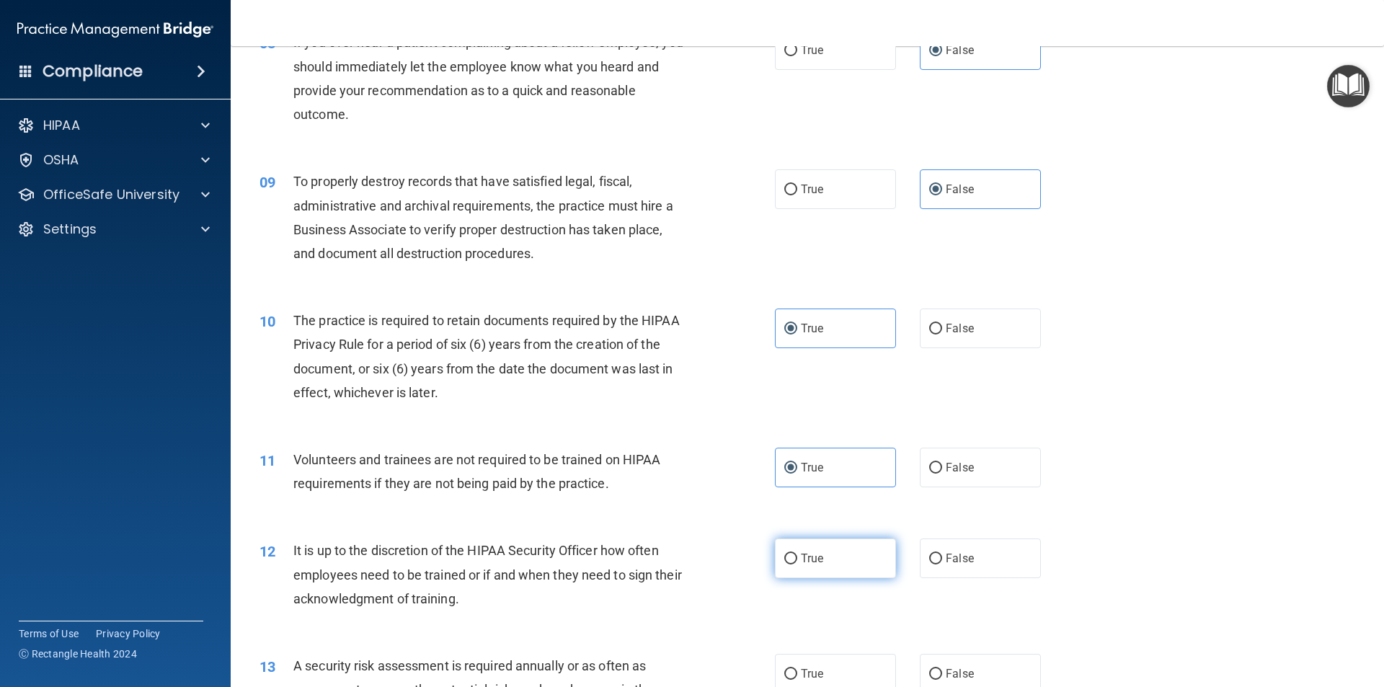
click at [797, 554] on input "True" at bounding box center [790, 559] width 13 height 11
radio input "true"
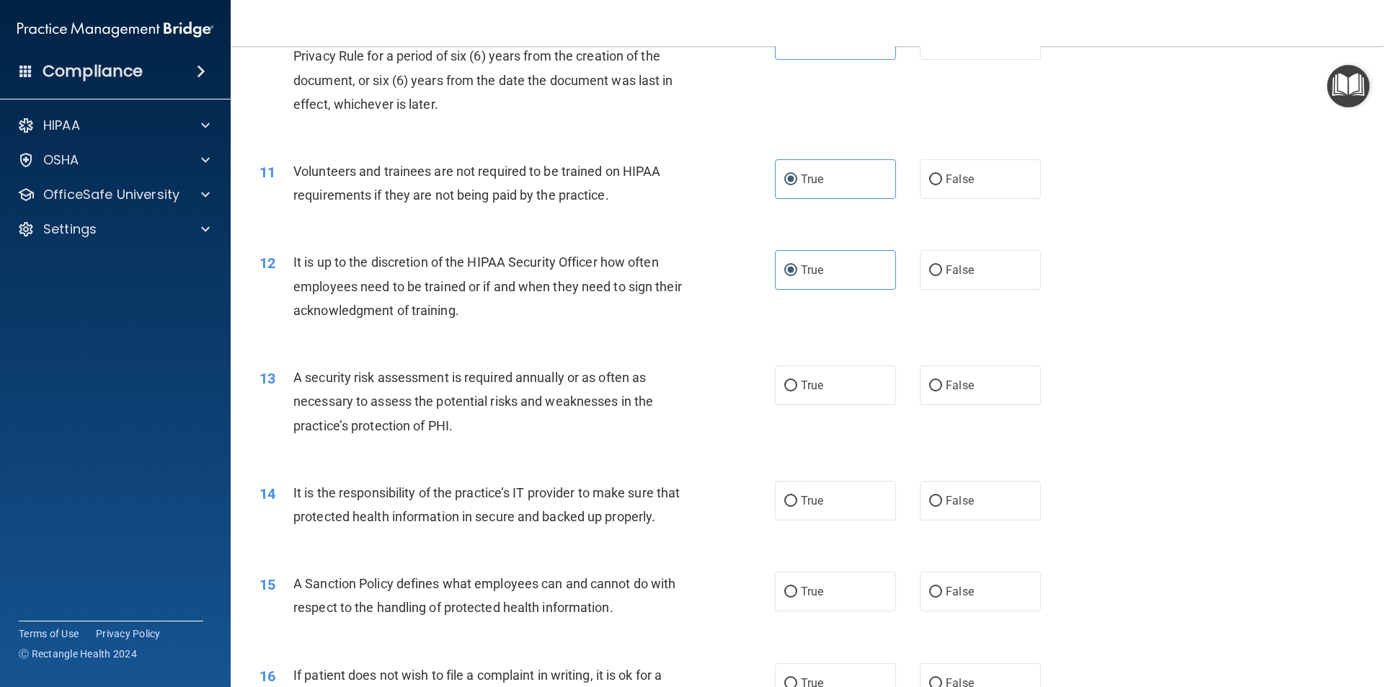
scroll to position [1298, 0]
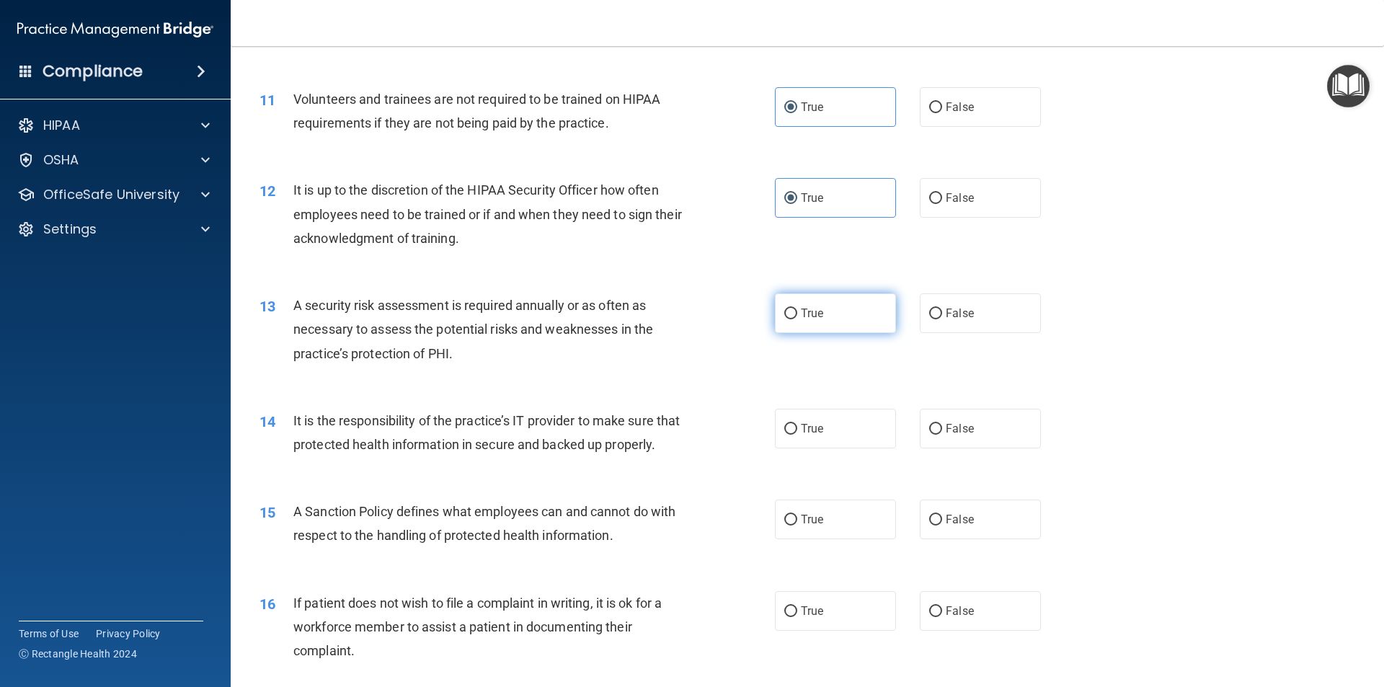
click at [805, 314] on span "True" at bounding box center [812, 313] width 22 height 14
click at [797, 314] on input "True" at bounding box center [790, 314] width 13 height 11
radio input "true"
click at [806, 424] on span "True" at bounding box center [812, 429] width 22 height 14
click at [797, 424] on input "True" at bounding box center [790, 429] width 13 height 11
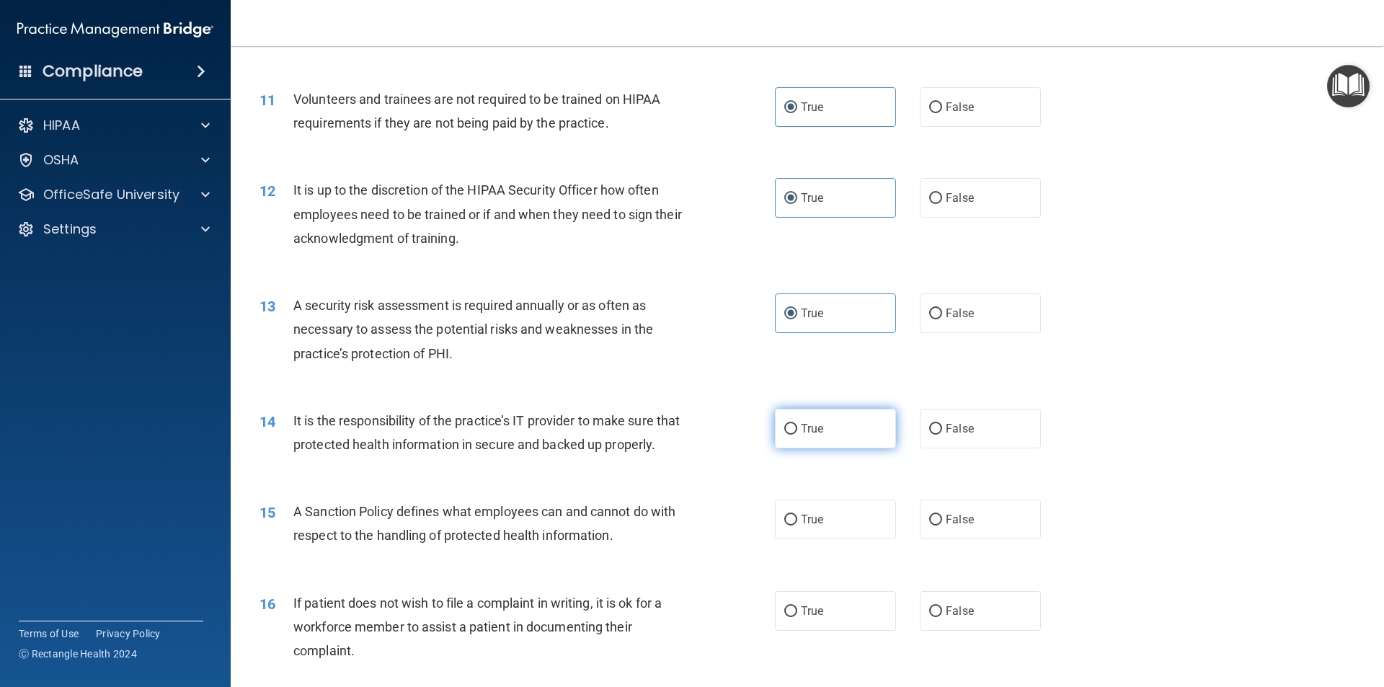
radio input "true"
click at [813, 536] on label "True" at bounding box center [835, 520] width 121 height 40
click at [797, 526] on input "True" at bounding box center [790, 520] width 13 height 11
radio input "true"
click at [952, 312] on span "False" at bounding box center [960, 313] width 28 height 14
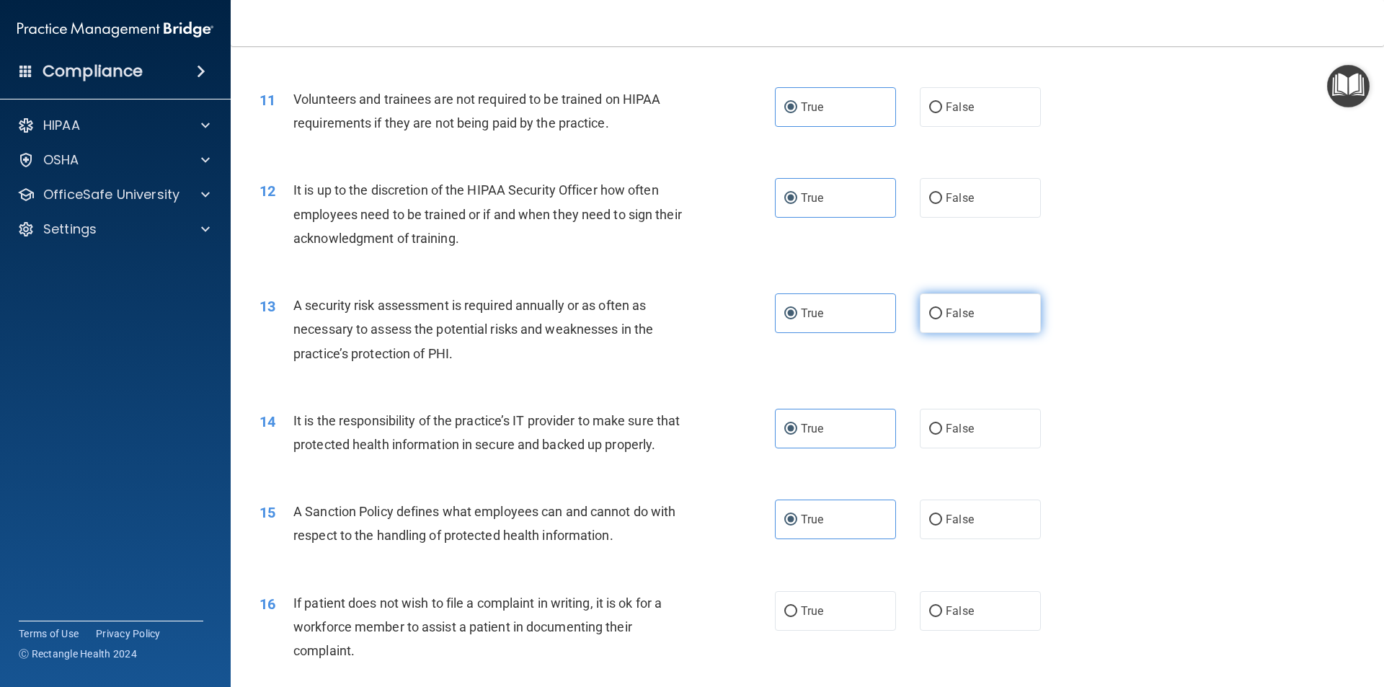
click at [942, 312] on input "False" at bounding box center [935, 314] width 13 height 11
radio input "true"
radio input "false"
click at [955, 433] on span "False" at bounding box center [960, 429] width 28 height 14
click at [942, 433] on input "False" at bounding box center [935, 429] width 13 height 11
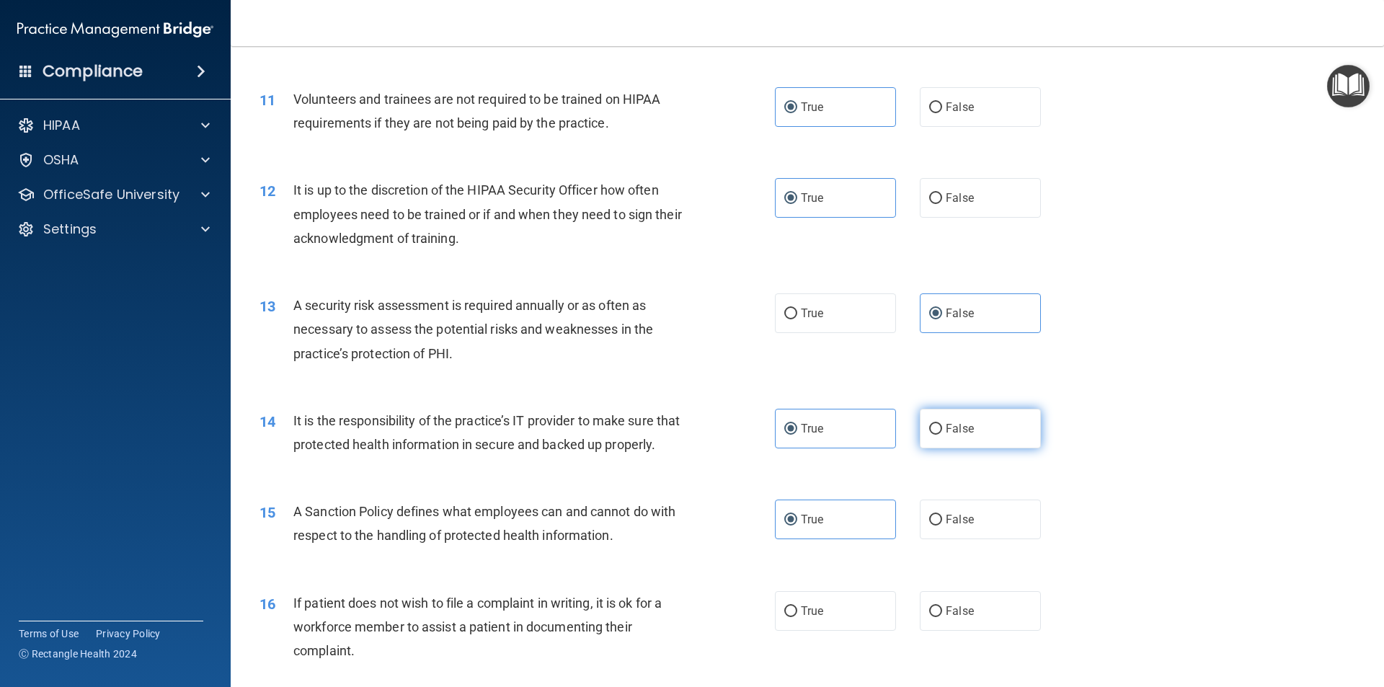
radio input "true"
radio input "false"
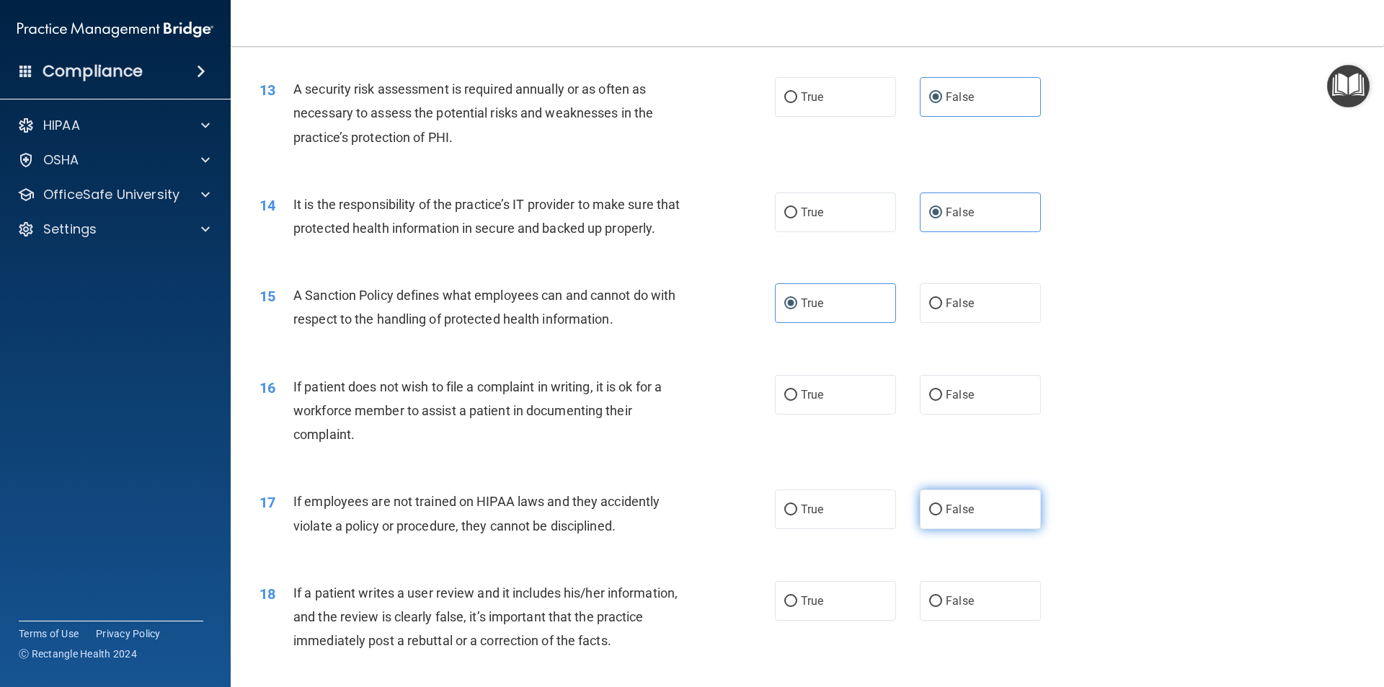
scroll to position [1586, 0]
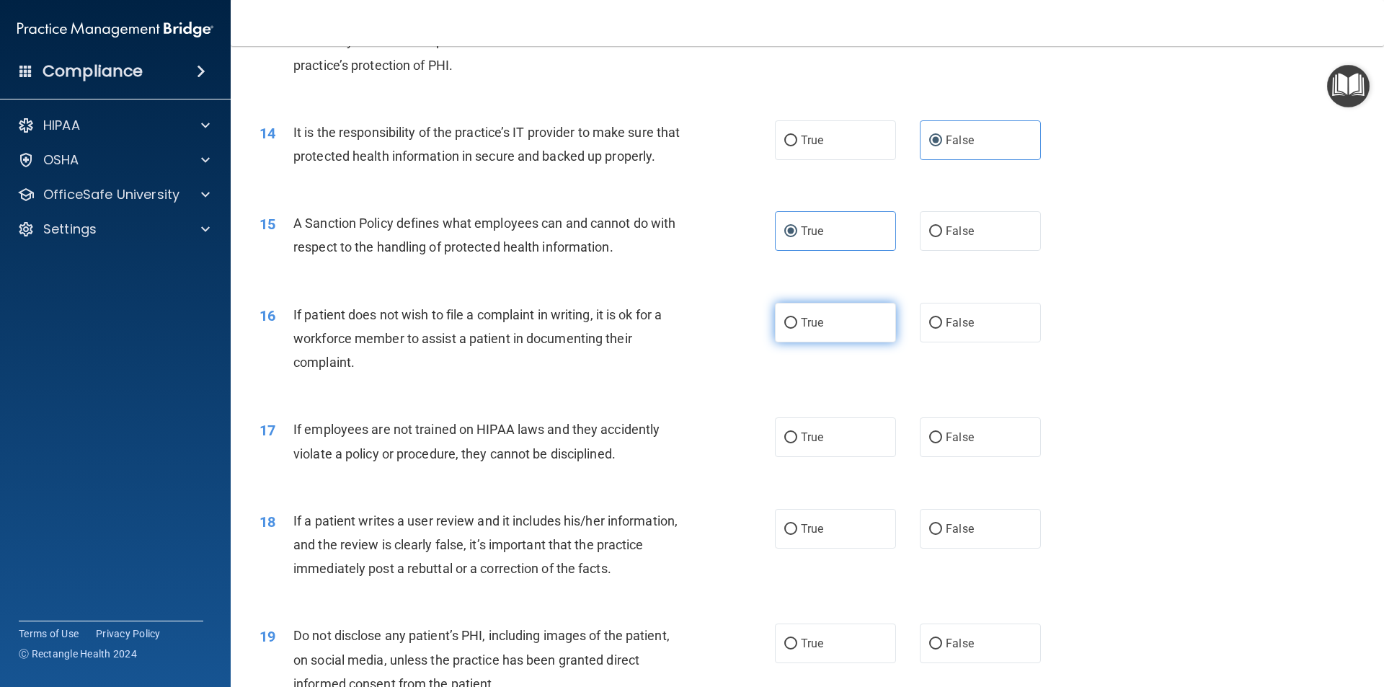
click at [828, 342] on label "True" at bounding box center [835, 323] width 121 height 40
click at [797, 329] on input "True" at bounding box center [790, 323] width 13 height 11
radio input "true"
click at [828, 456] on label "True" at bounding box center [835, 437] width 121 height 40
click at [797, 443] on input "True" at bounding box center [790, 438] width 13 height 11
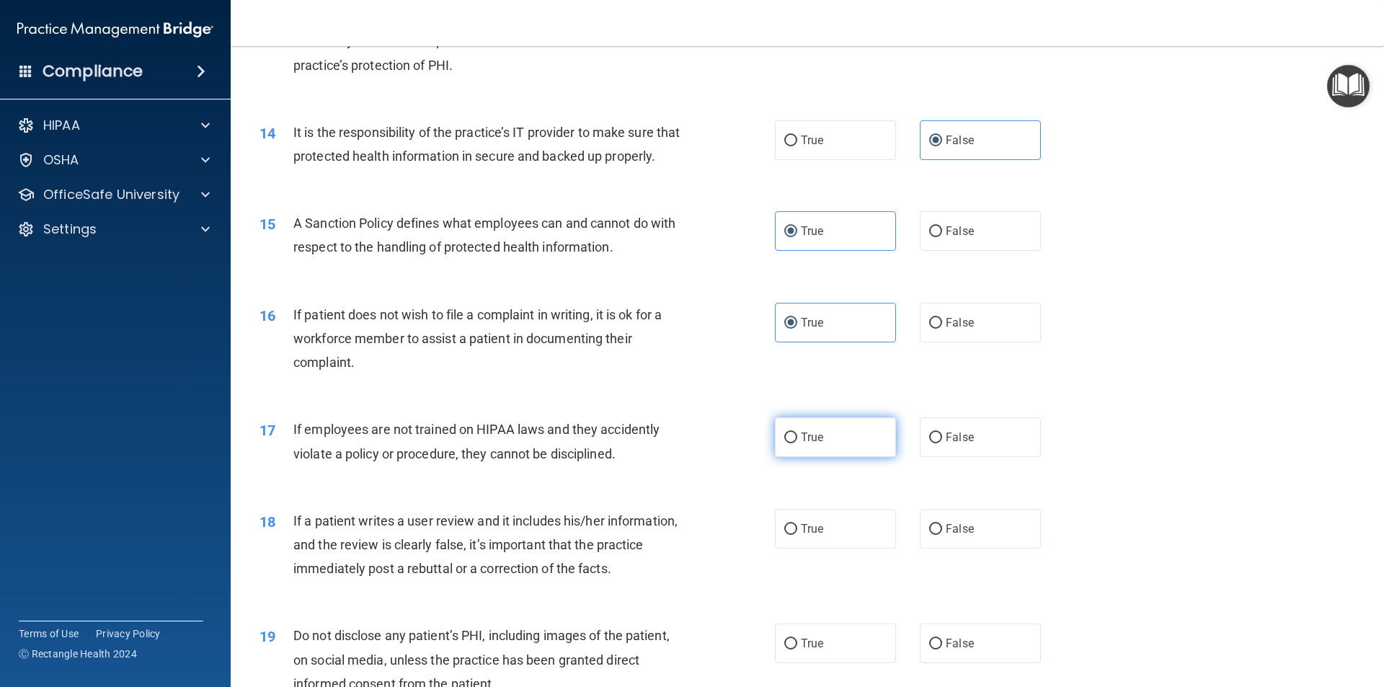
radio input "true"
click at [965, 536] on span "False" at bounding box center [960, 529] width 28 height 14
click at [942, 535] on input "False" at bounding box center [935, 529] width 13 height 11
radio input "true"
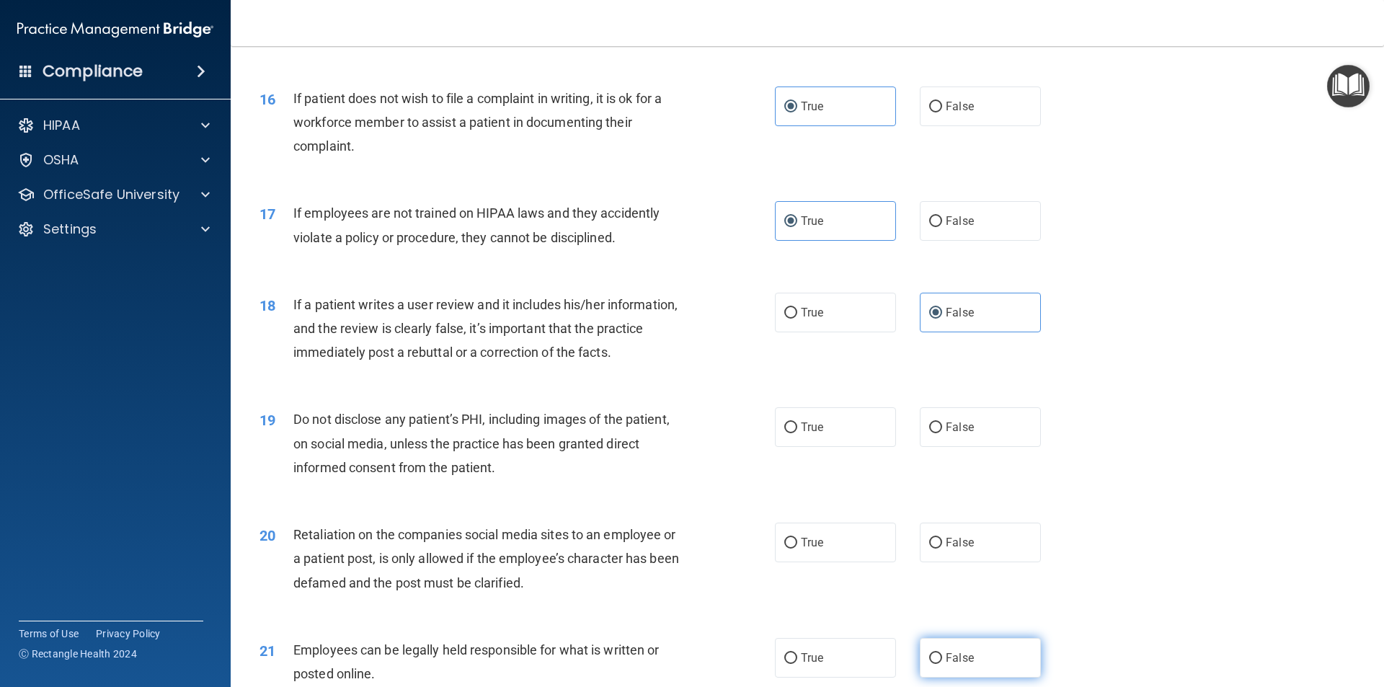
scroll to position [1947, 0]
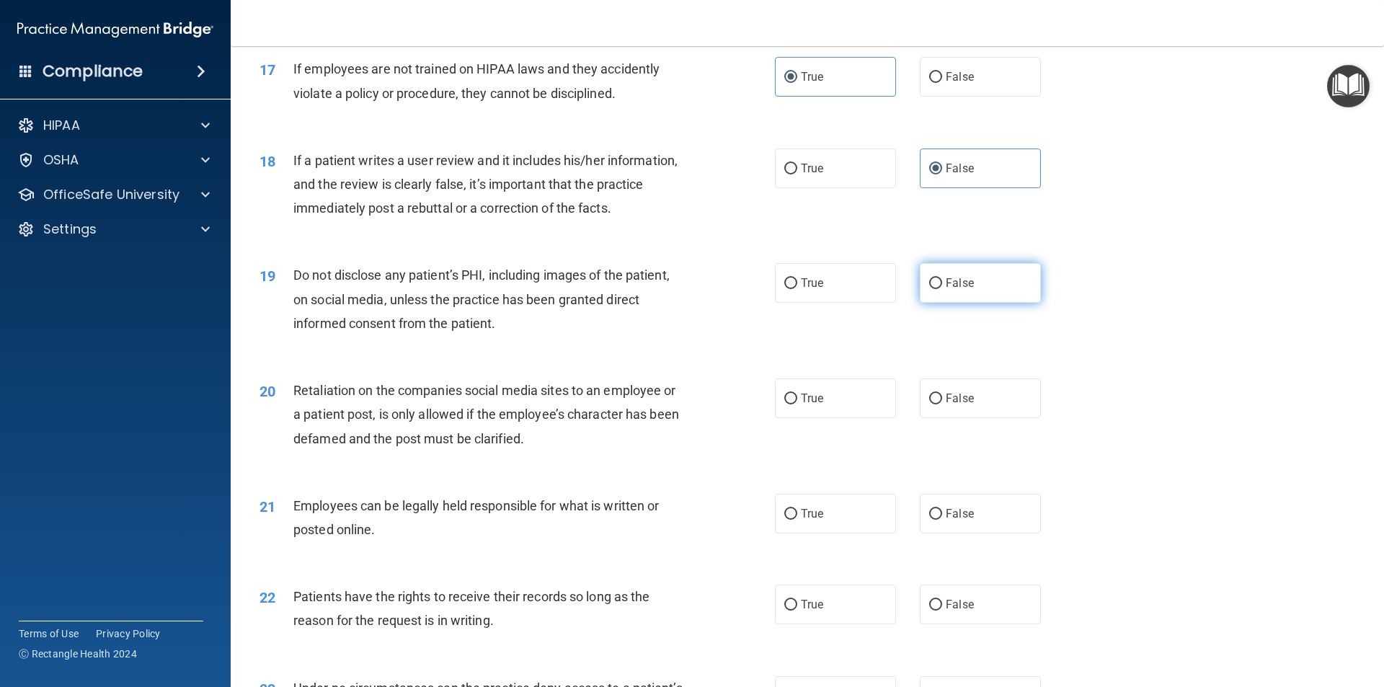
click at [992, 303] on label "False" at bounding box center [980, 283] width 121 height 40
click at [942, 289] on input "False" at bounding box center [935, 283] width 13 height 11
radio input "true"
drag, startPoint x: 987, startPoint y: 415, endPoint x: 979, endPoint y: 458, distance: 43.3
click at [987, 416] on label "False" at bounding box center [980, 399] width 121 height 40
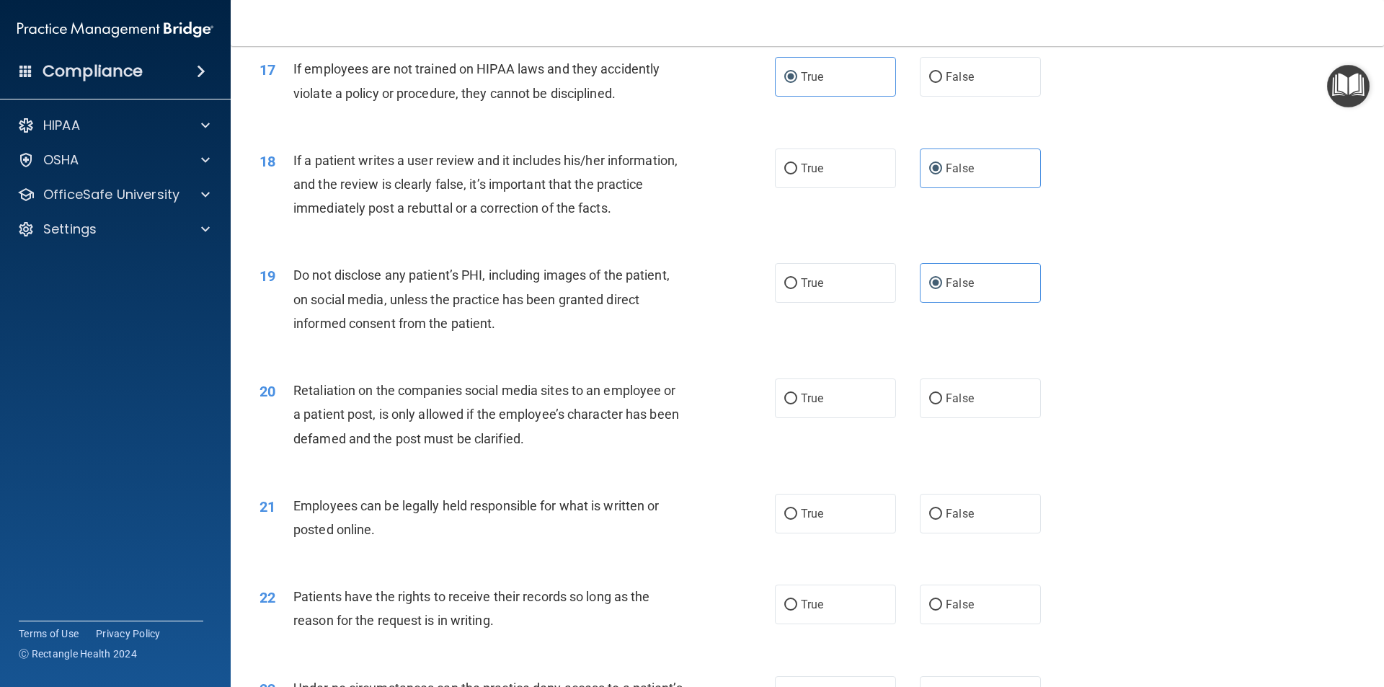
click at [942, 405] on input "False" at bounding box center [935, 399] width 13 height 11
radio input "true"
click at [810, 521] on span "True" at bounding box center [812, 514] width 22 height 14
click at [797, 520] on input "True" at bounding box center [790, 514] width 13 height 11
radio input "true"
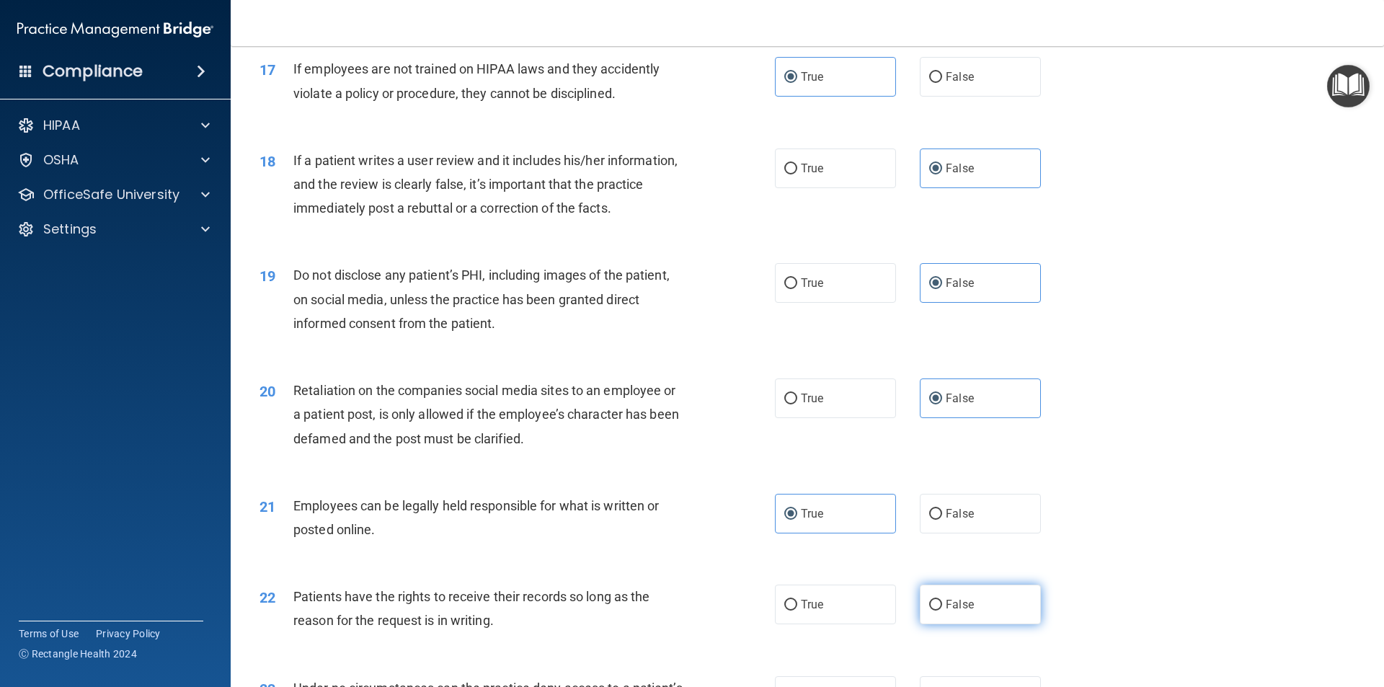
click at [942, 624] on label "False" at bounding box center [980, 605] width 121 height 40
click at [942, 611] on input "False" at bounding box center [935, 605] width 13 height 11
radio input "true"
click at [834, 624] on label "True" at bounding box center [835, 605] width 121 height 40
click at [797, 611] on input "True" at bounding box center [790, 605] width 13 height 11
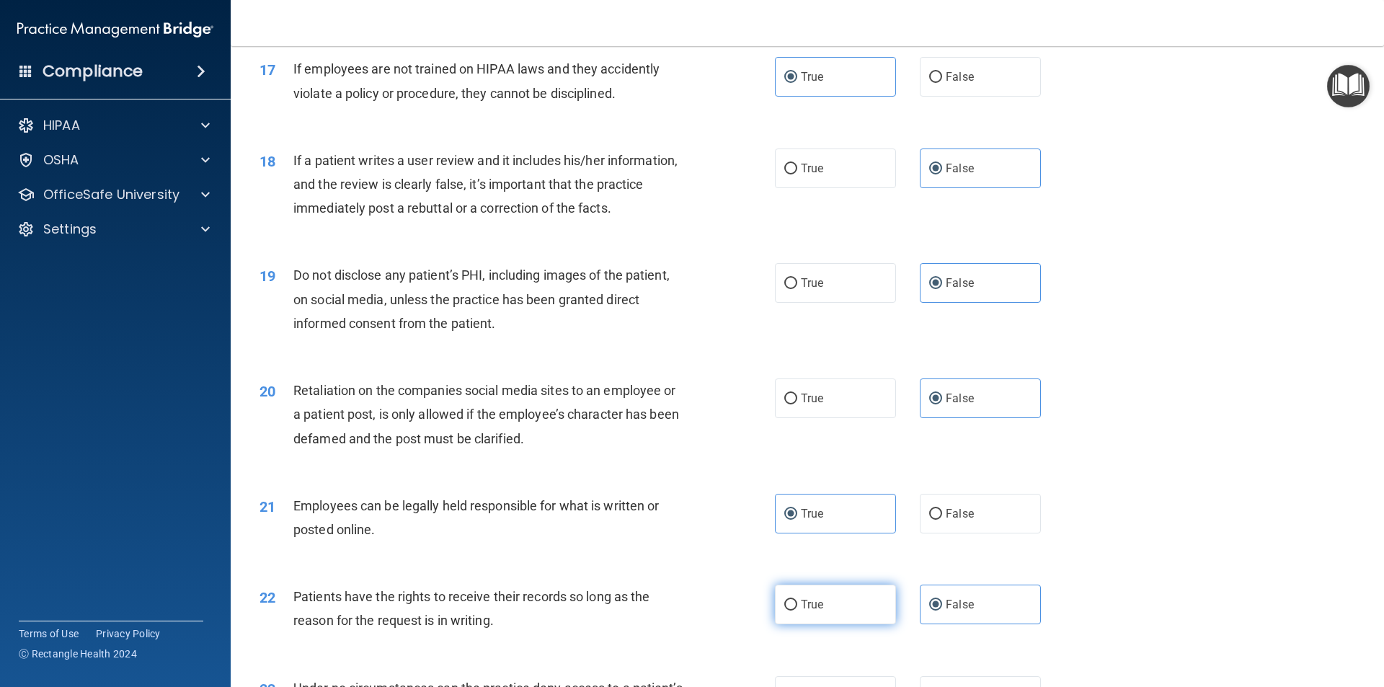
radio input "true"
radio input "false"
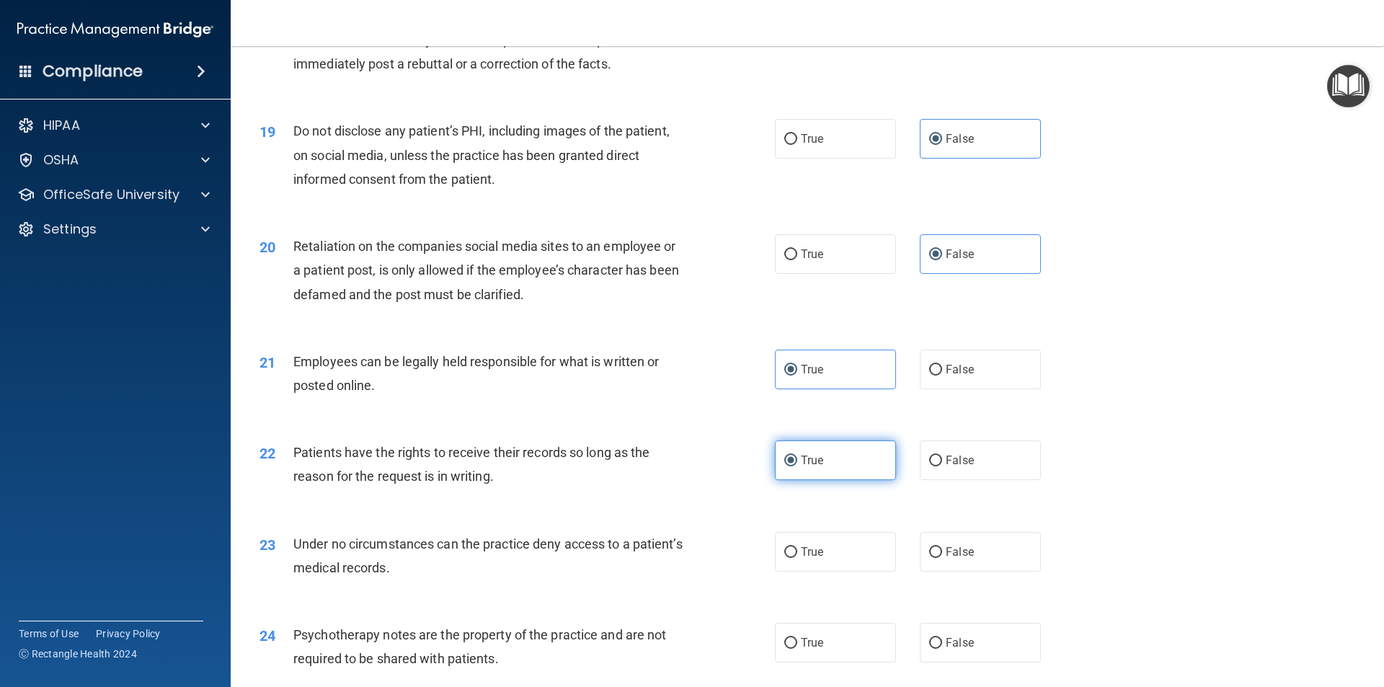
scroll to position [2163, 0]
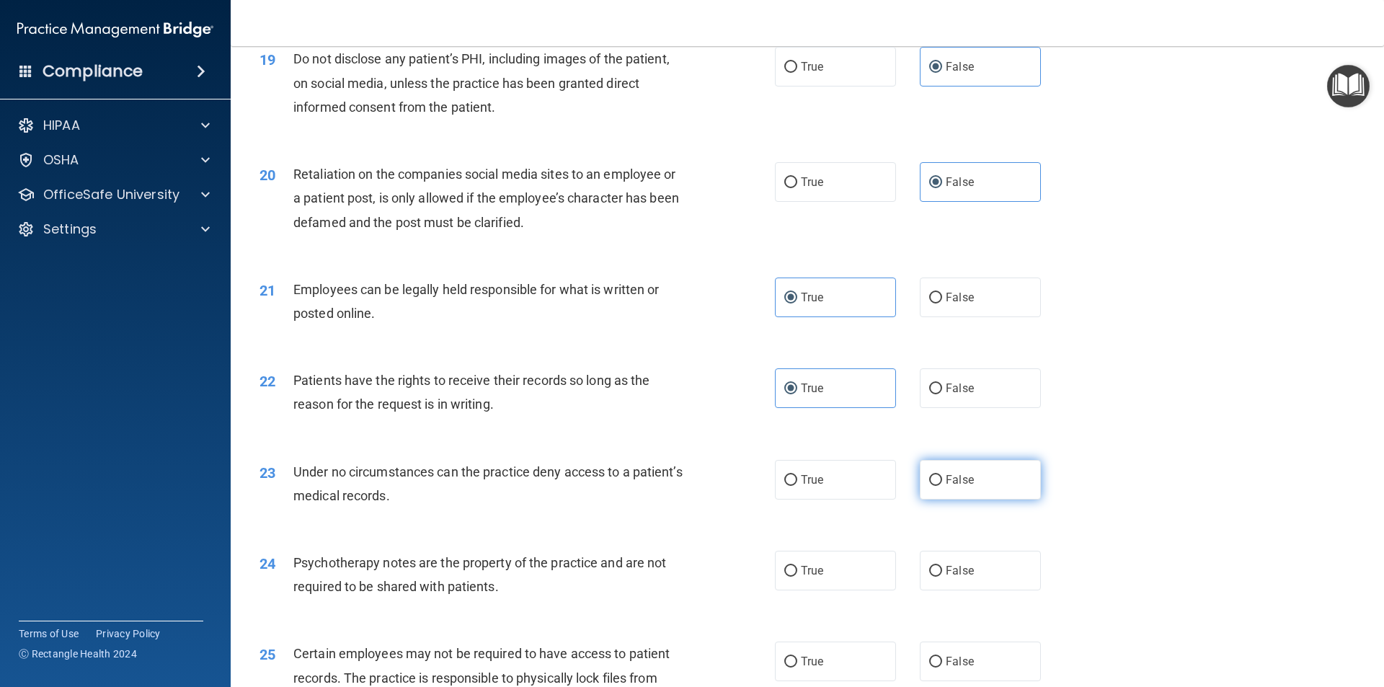
click at [958, 487] on span "False" at bounding box center [960, 480] width 28 height 14
click at [942, 486] on input "False" at bounding box center [935, 480] width 13 height 11
radio input "true"
click at [946, 578] on span "False" at bounding box center [960, 571] width 28 height 14
click at [942, 577] on input "False" at bounding box center [935, 571] width 13 height 11
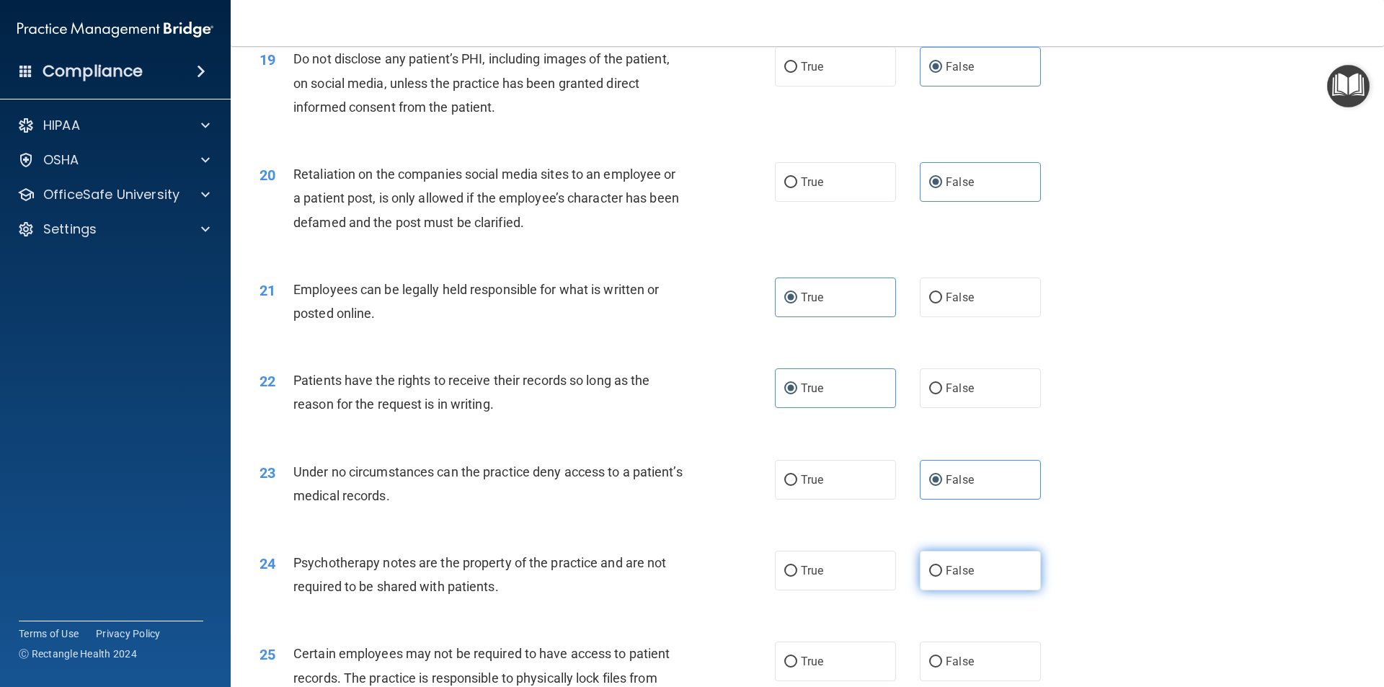
radio input "true"
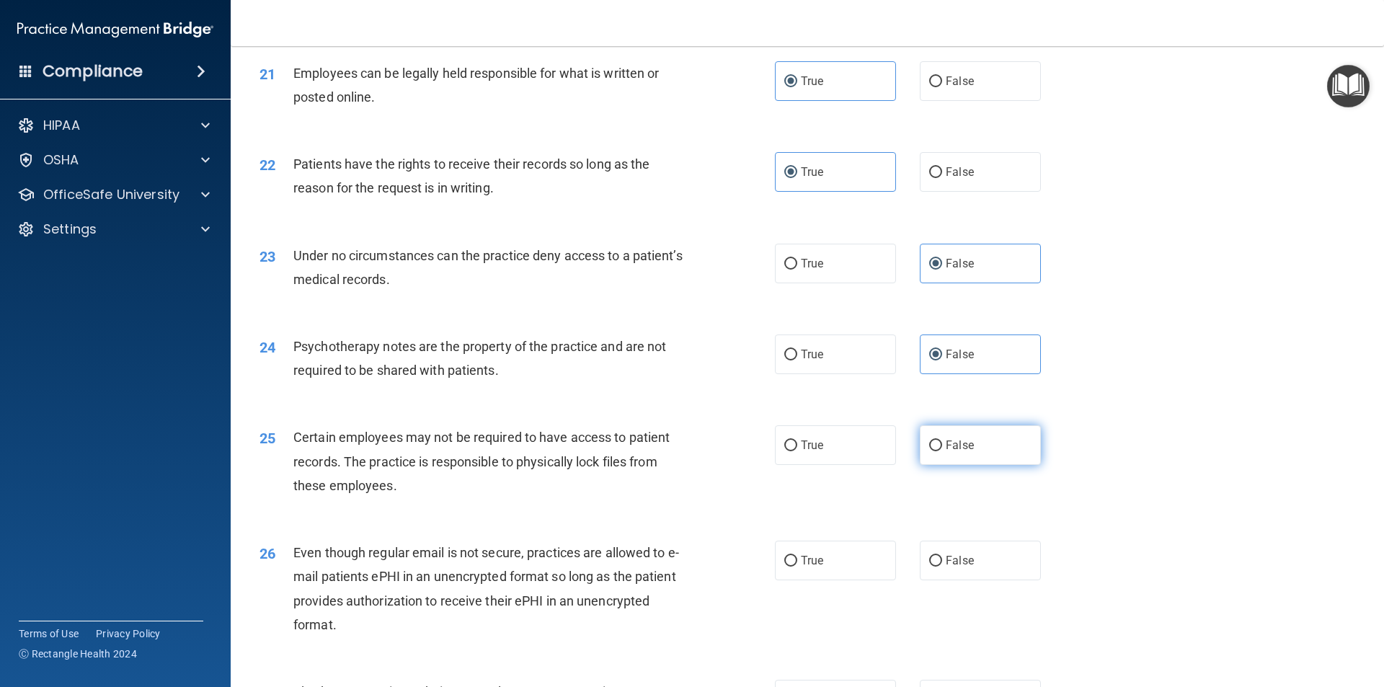
scroll to position [2452, 0]
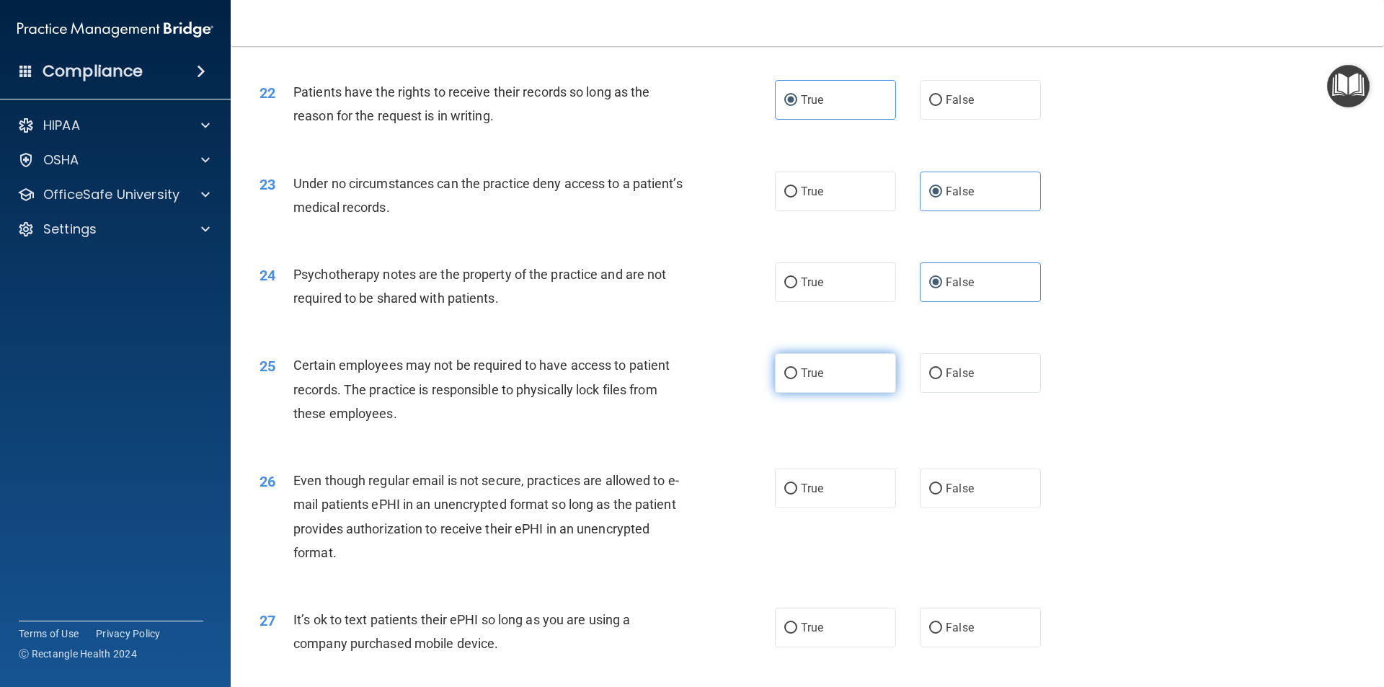
click at [848, 393] on label "True" at bounding box center [835, 373] width 121 height 40
click at [797, 379] on input "True" at bounding box center [790, 373] width 13 height 11
radio input "true"
click at [949, 495] on span "False" at bounding box center [960, 489] width 28 height 14
click at [942, 495] on input "False" at bounding box center [935, 489] width 13 height 11
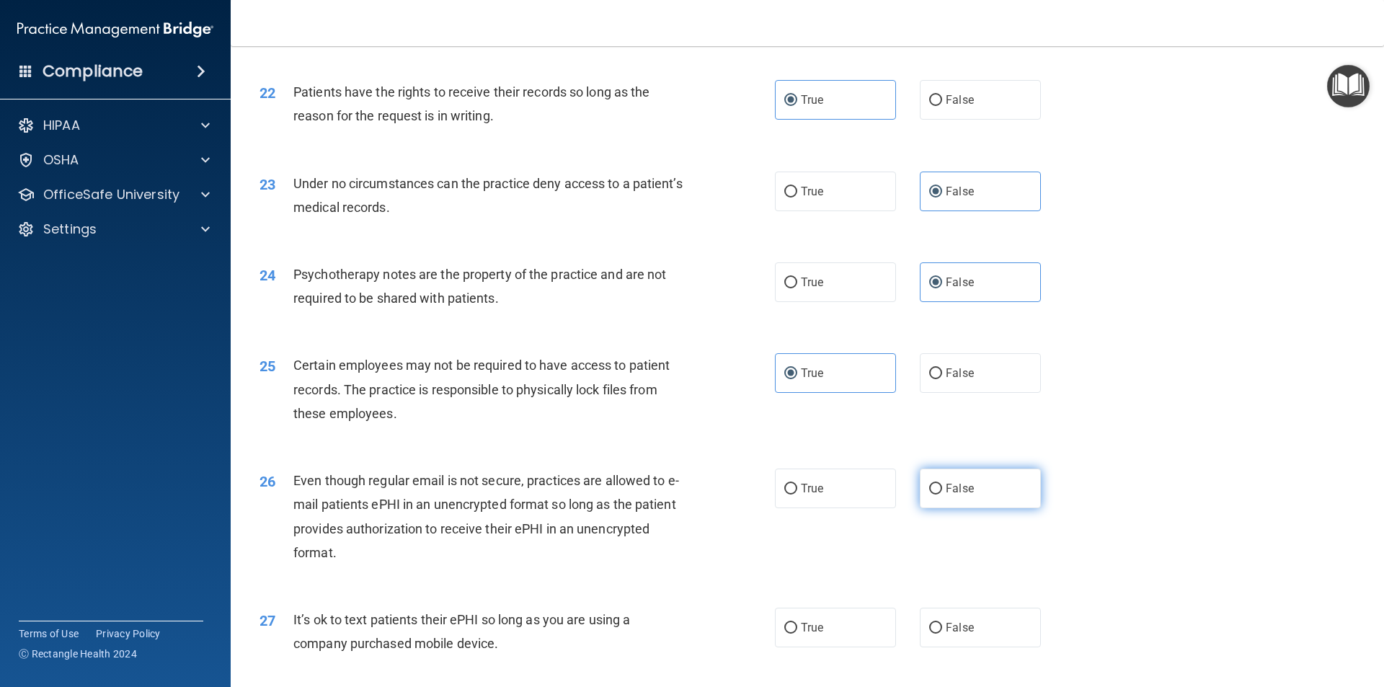
radio input "true"
click at [970, 647] on label "False" at bounding box center [980, 628] width 121 height 40
click at [942, 634] on input "False" at bounding box center [935, 628] width 13 height 11
radio input "true"
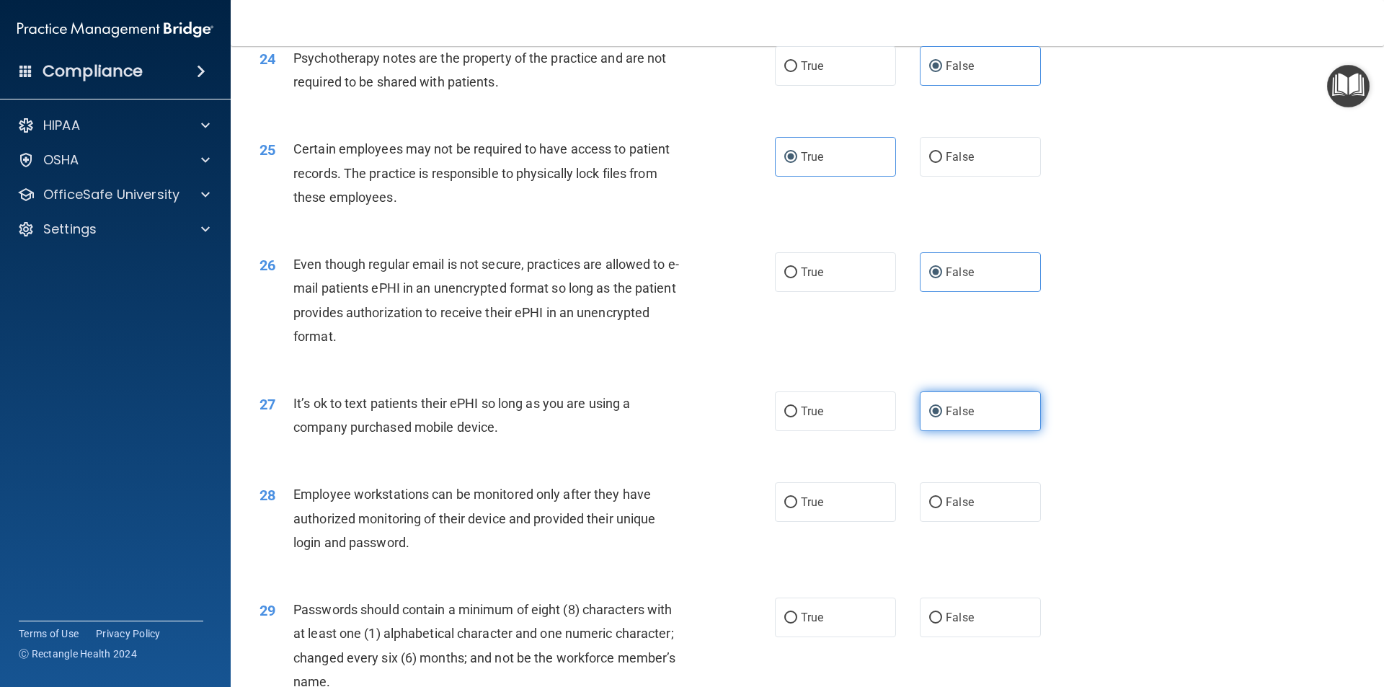
scroll to position [2740, 0]
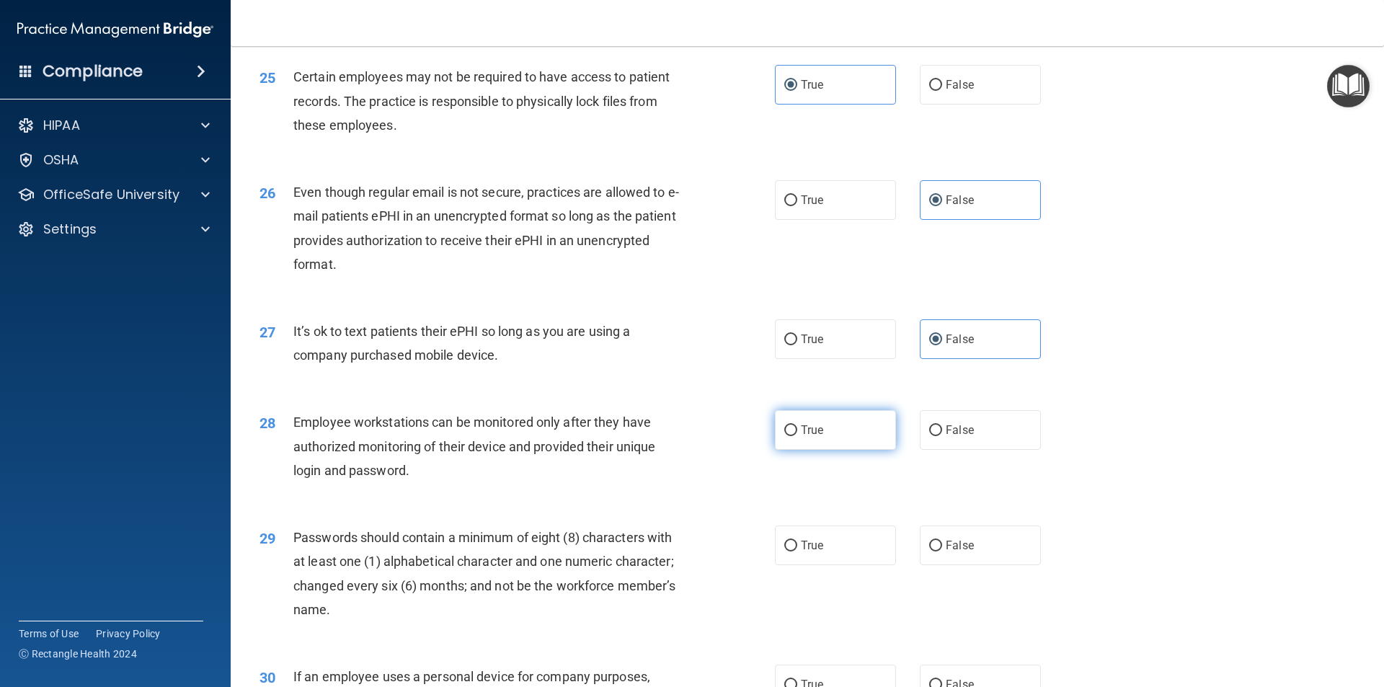
click at [819, 446] on label "True" at bounding box center [835, 430] width 121 height 40
click at [797, 436] on input "True" at bounding box center [790, 430] width 13 height 11
radio input "true"
click at [829, 565] on label "True" at bounding box center [835, 546] width 121 height 40
click at [797, 552] on input "True" at bounding box center [790, 546] width 13 height 11
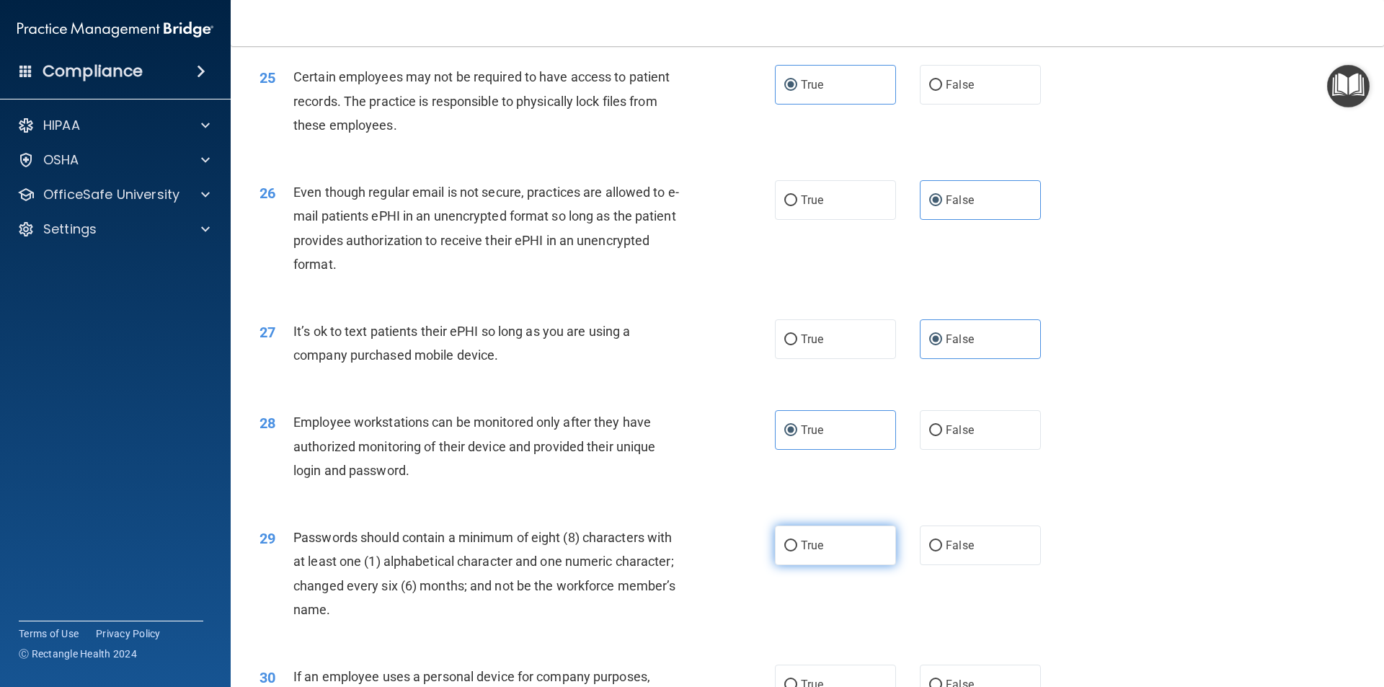
radio input "true"
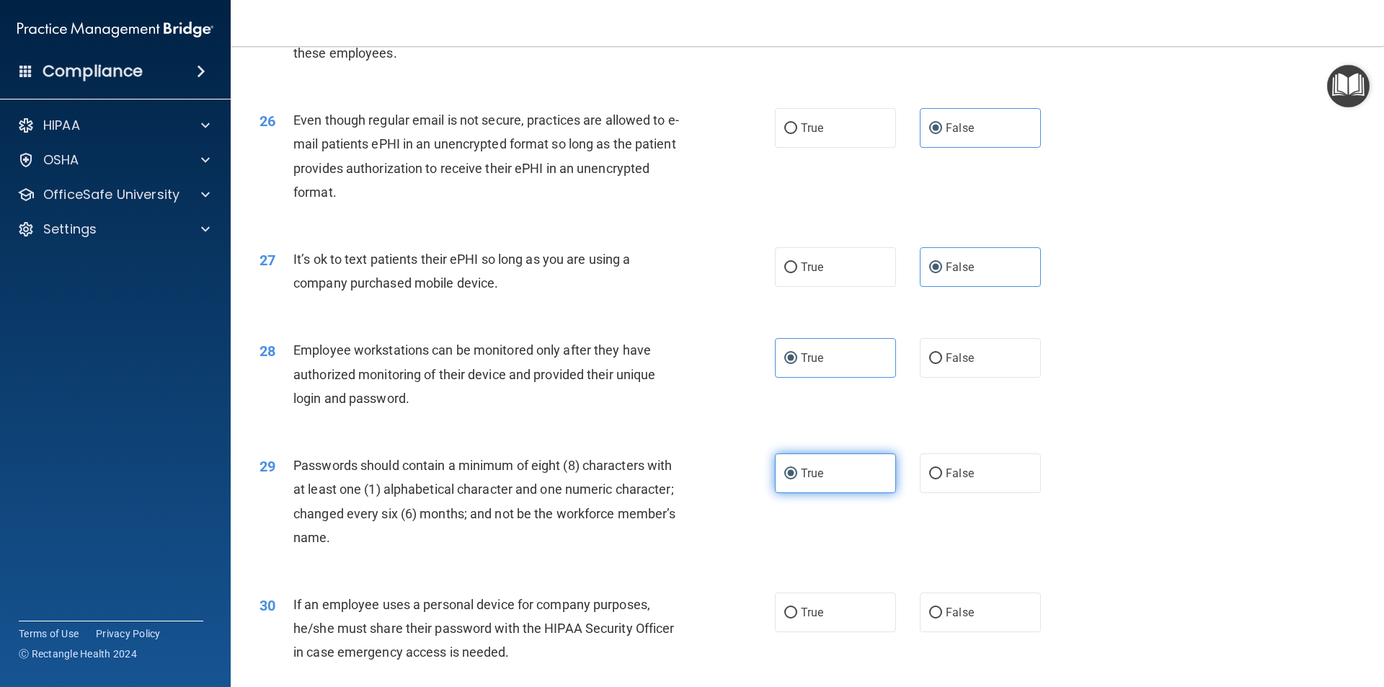
scroll to position [2932, 0]
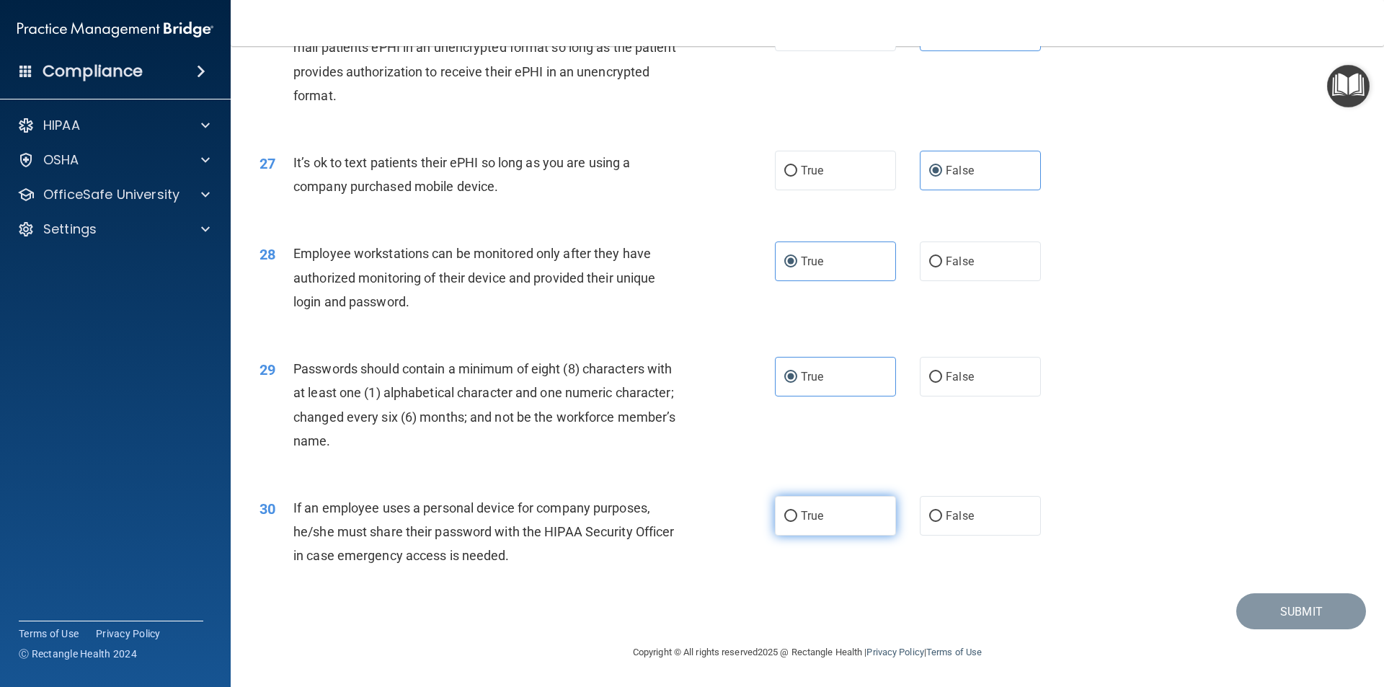
click at [828, 508] on label "True" at bounding box center [835, 516] width 121 height 40
click at [797, 511] on input "True" at bounding box center [790, 516] width 13 height 11
radio input "true"
click at [1246, 606] on button "Submit" at bounding box center [1302, 611] width 130 height 37
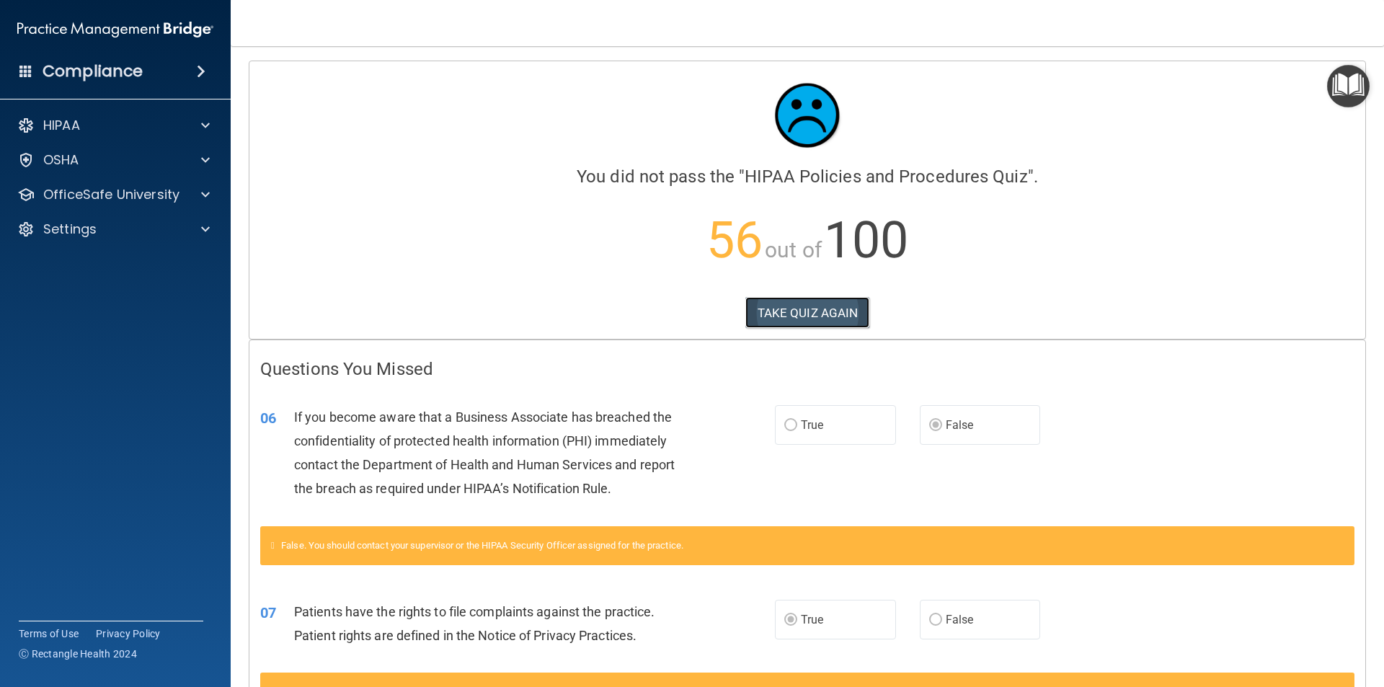
click at [821, 305] on button "TAKE QUIZ AGAIN" at bounding box center [808, 313] width 125 height 32
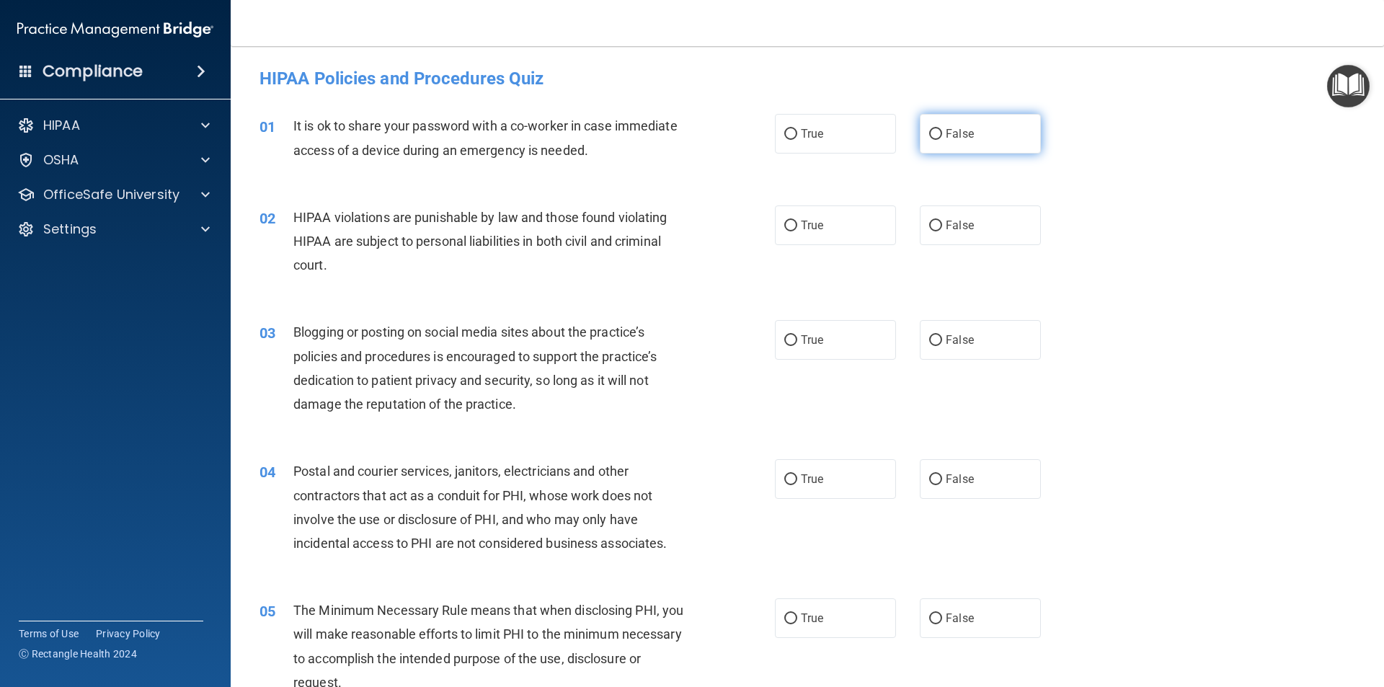
click at [947, 123] on label "False" at bounding box center [980, 134] width 121 height 40
click at [942, 129] on input "False" at bounding box center [935, 134] width 13 height 11
radio input "true"
click at [840, 229] on label "True" at bounding box center [835, 225] width 121 height 40
click at [797, 229] on input "True" at bounding box center [790, 226] width 13 height 11
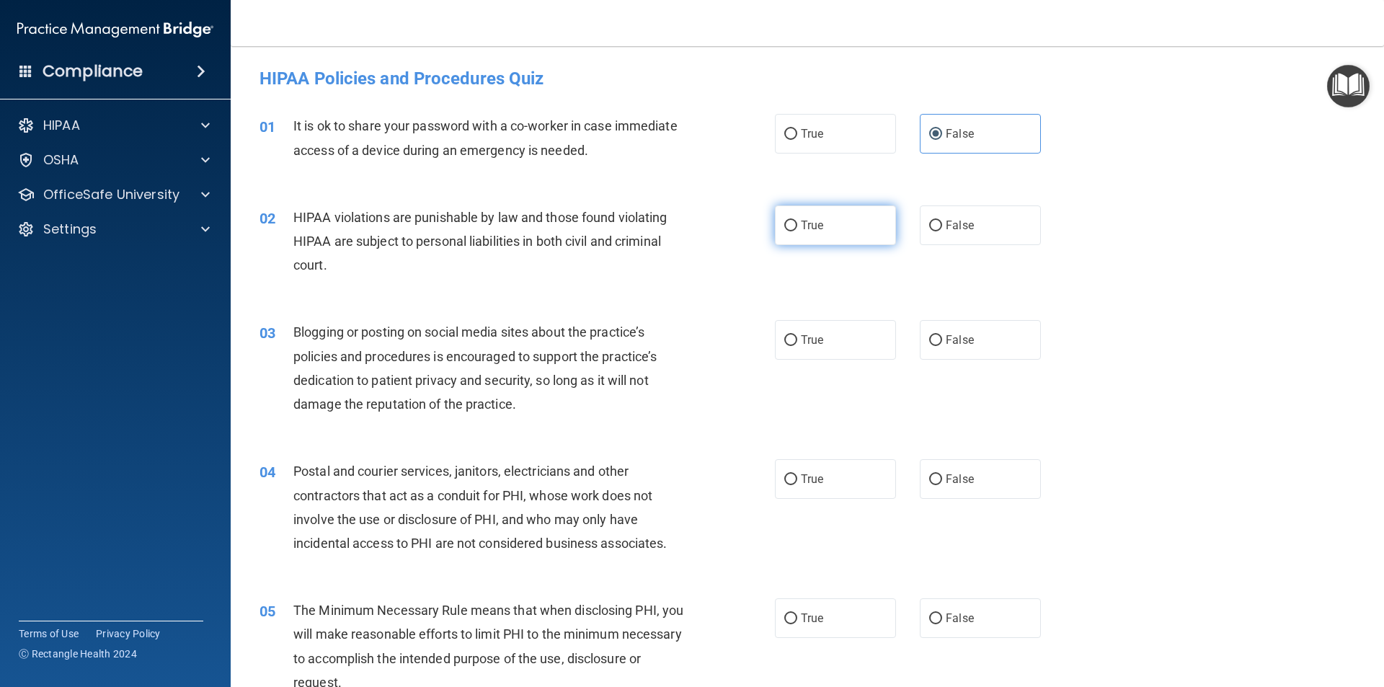
radio input "true"
click at [973, 352] on label "False" at bounding box center [980, 340] width 121 height 40
click at [942, 346] on input "False" at bounding box center [935, 340] width 13 height 11
radio input "true"
click at [827, 492] on label "True" at bounding box center [835, 479] width 121 height 40
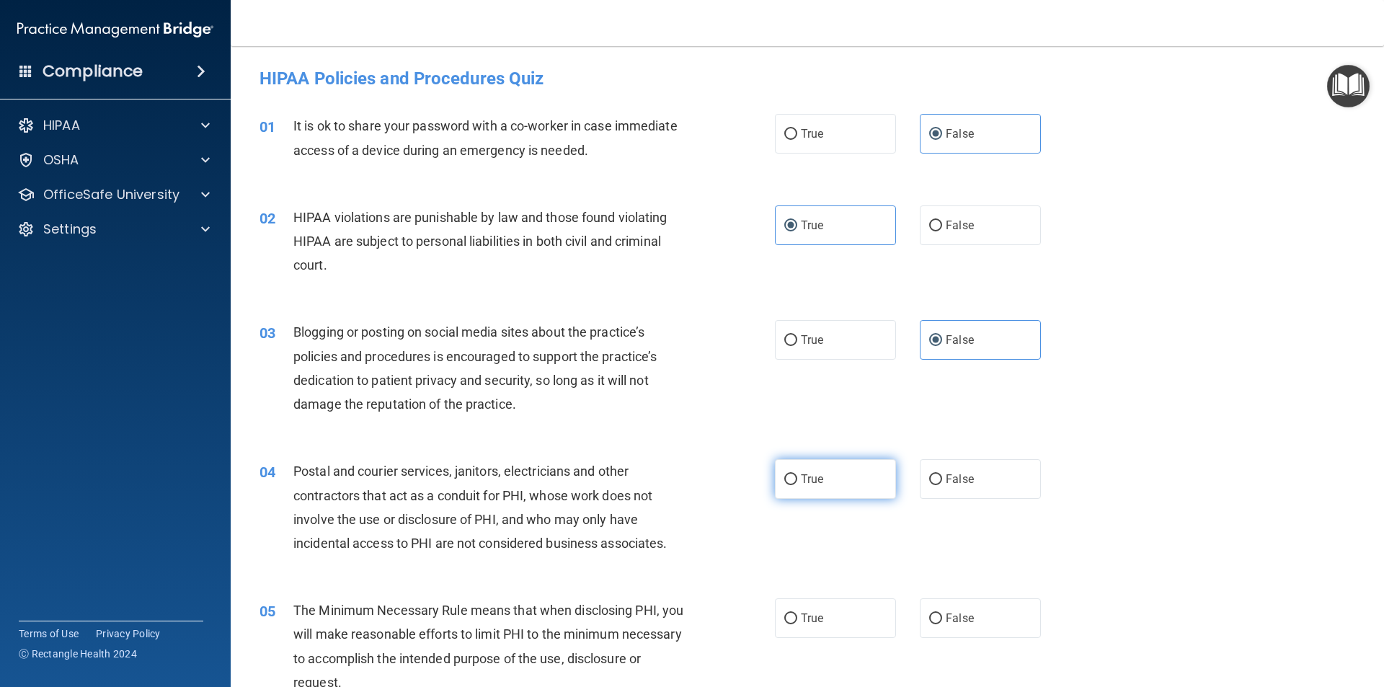
click at [797, 485] on input "True" at bounding box center [790, 479] width 13 height 11
radio input "true"
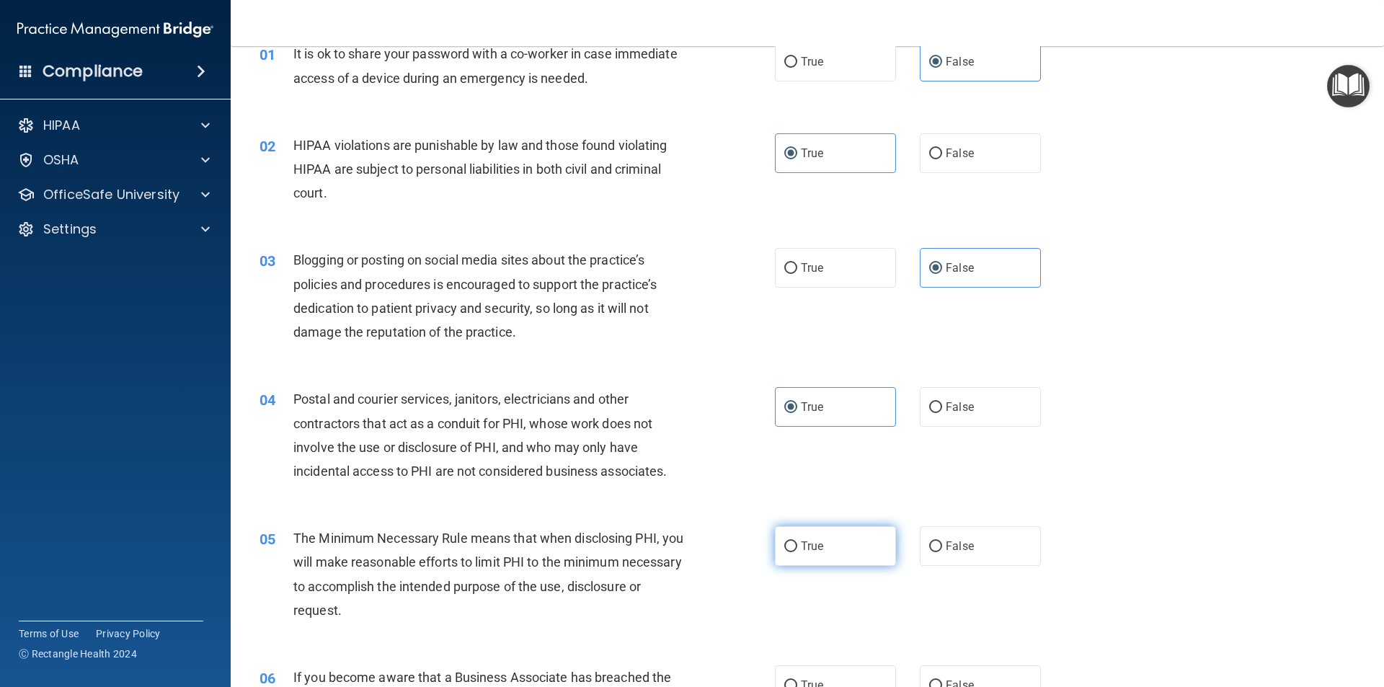
click at [850, 542] on label "True" at bounding box center [835, 546] width 121 height 40
click at [797, 542] on input "True" at bounding box center [790, 547] width 13 height 11
radio input "true"
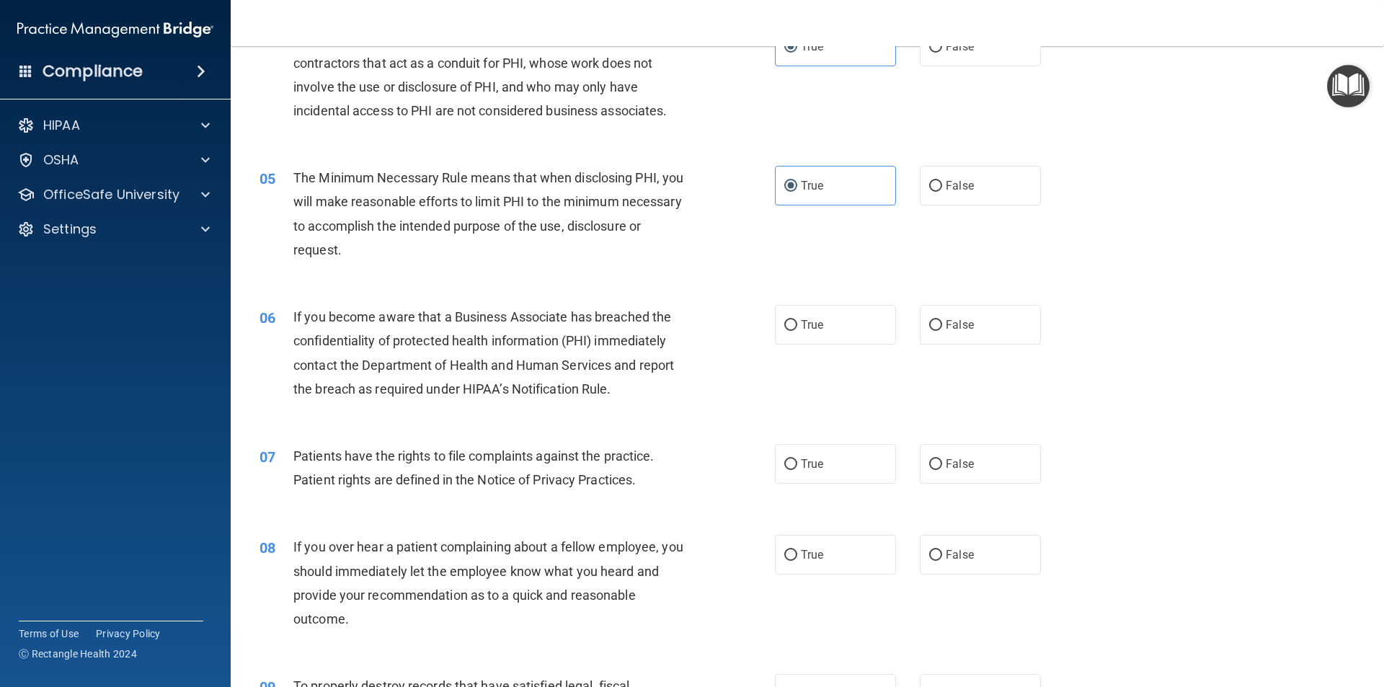
scroll to position [505, 0]
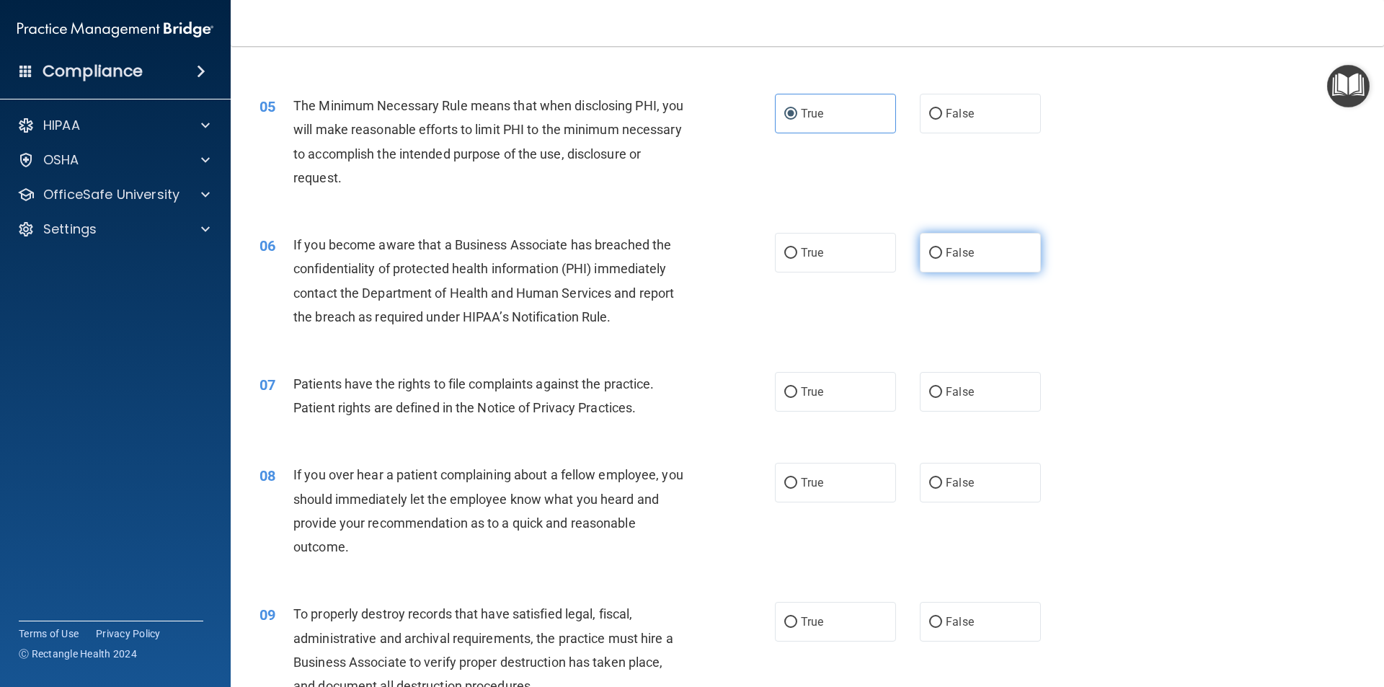
click at [953, 253] on span "False" at bounding box center [960, 253] width 28 height 14
click at [942, 253] on input "False" at bounding box center [935, 253] width 13 height 11
radio input "true"
click at [857, 392] on label "True" at bounding box center [835, 392] width 121 height 40
click at [797, 392] on input "True" at bounding box center [790, 392] width 13 height 11
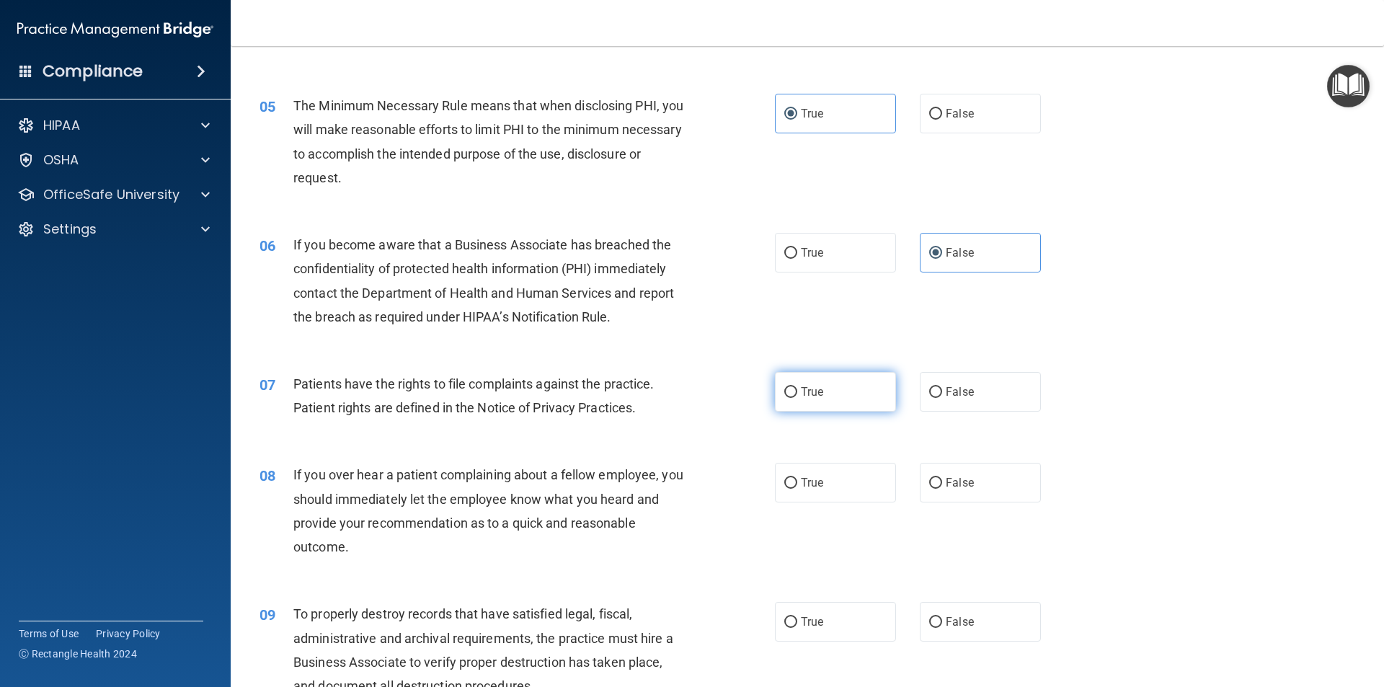
radio input "true"
click at [961, 490] on label "False" at bounding box center [980, 483] width 121 height 40
click at [942, 489] on input "False" at bounding box center [935, 483] width 13 height 11
radio input "true"
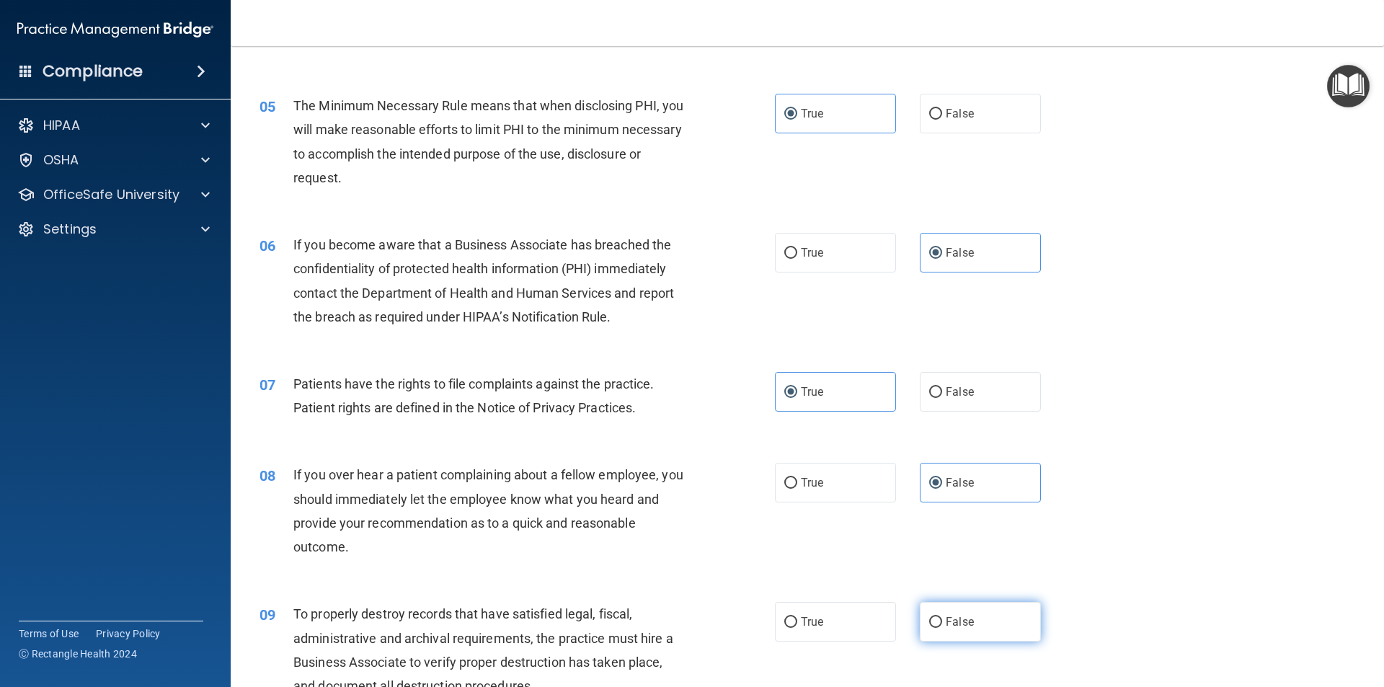
click at [946, 621] on span "False" at bounding box center [960, 622] width 28 height 14
click at [942, 621] on input "False" at bounding box center [935, 622] width 13 height 11
radio input "true"
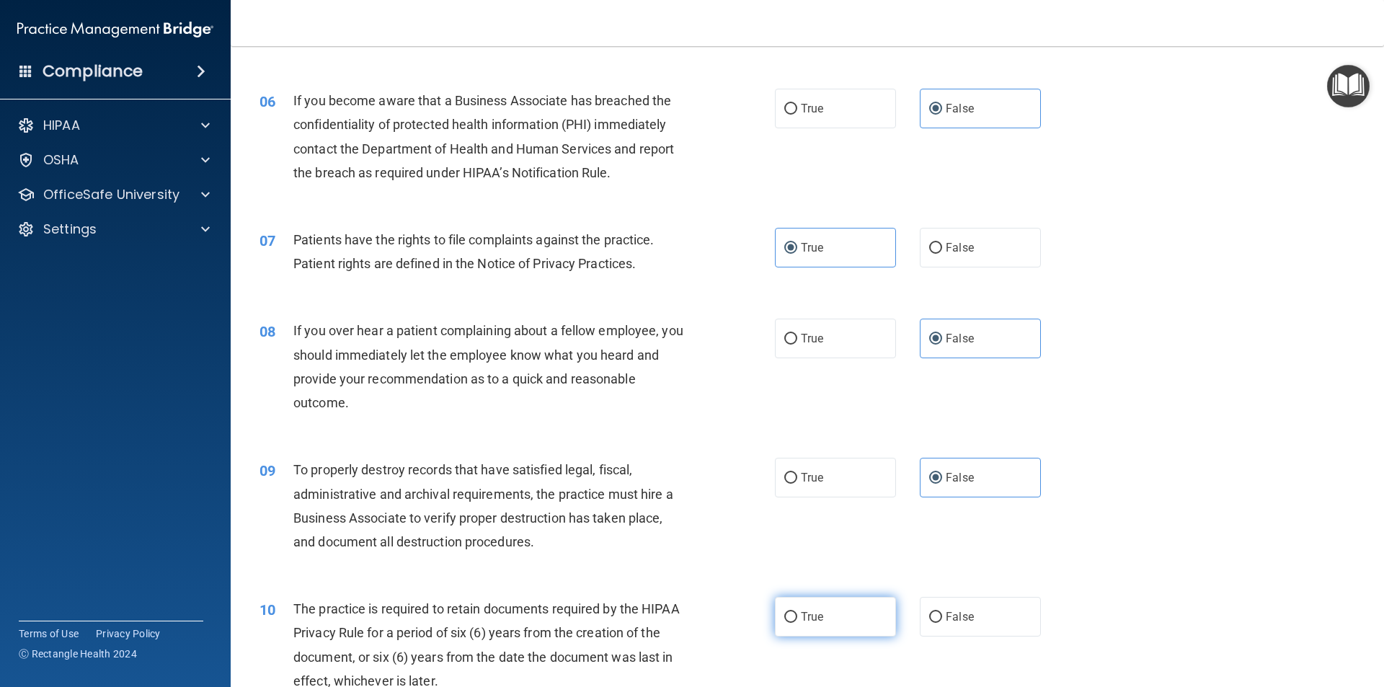
click at [801, 619] on span "True" at bounding box center [812, 617] width 22 height 14
click at [797, 619] on input "True" at bounding box center [790, 617] width 13 height 11
radio input "true"
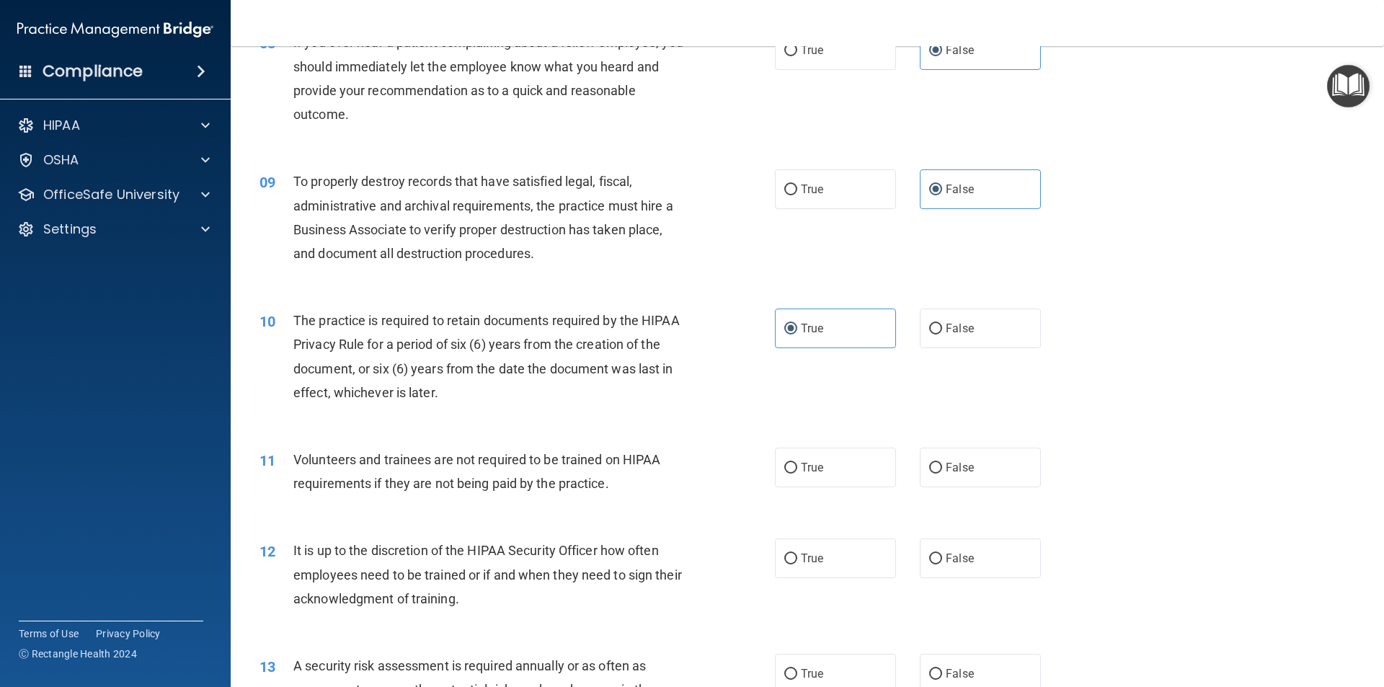
scroll to position [1082, 0]
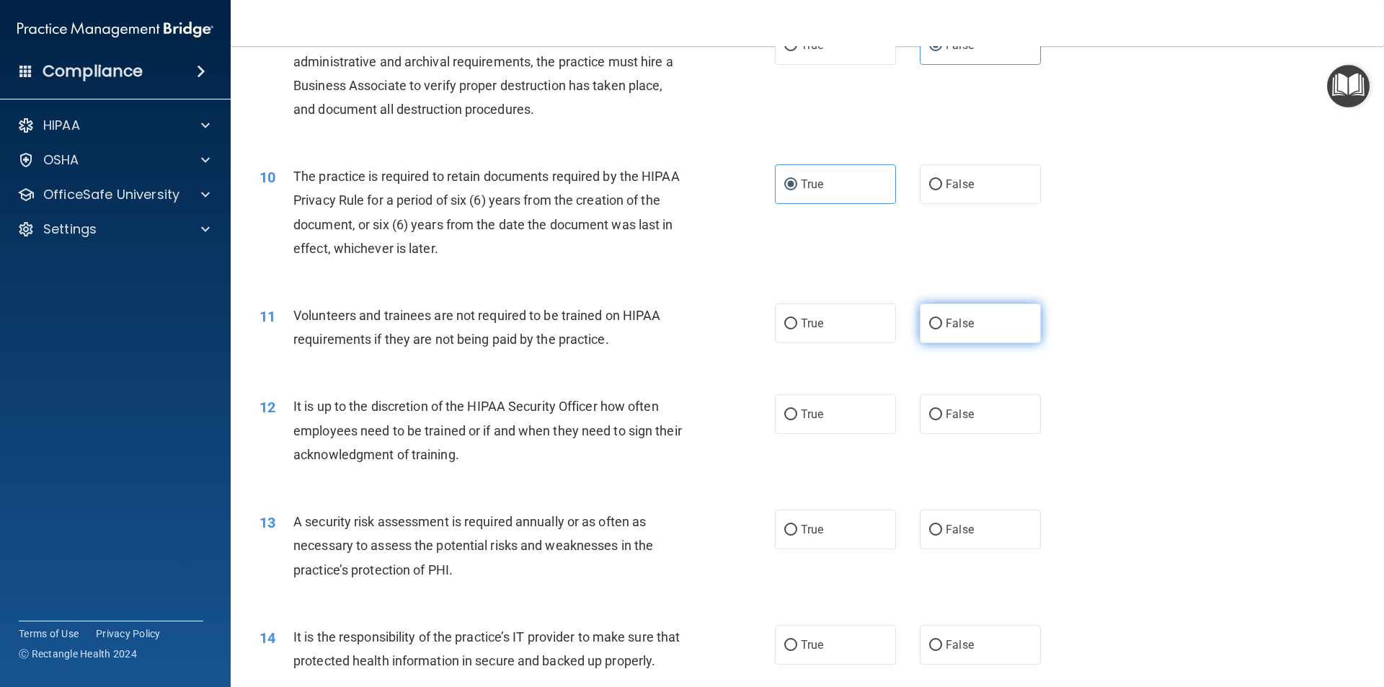
click at [963, 304] on label "False" at bounding box center [980, 324] width 121 height 40
click at [942, 319] on input "False" at bounding box center [935, 324] width 13 height 11
radio input "true"
click at [968, 410] on label "False" at bounding box center [980, 414] width 121 height 40
click at [942, 410] on input "False" at bounding box center [935, 415] width 13 height 11
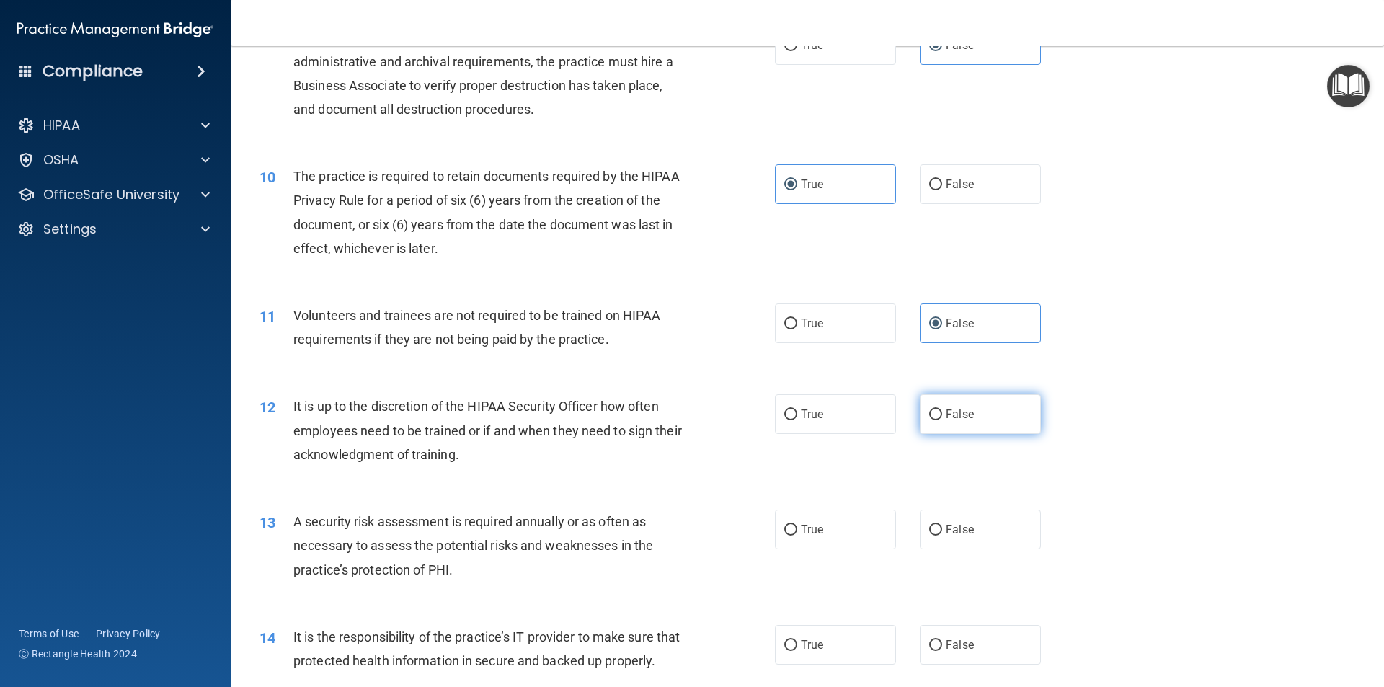
radio input "true"
click at [804, 520] on label "True" at bounding box center [835, 530] width 121 height 40
click at [797, 525] on input "True" at bounding box center [790, 530] width 13 height 11
radio input "true"
click at [954, 645] on span "False" at bounding box center [960, 645] width 28 height 14
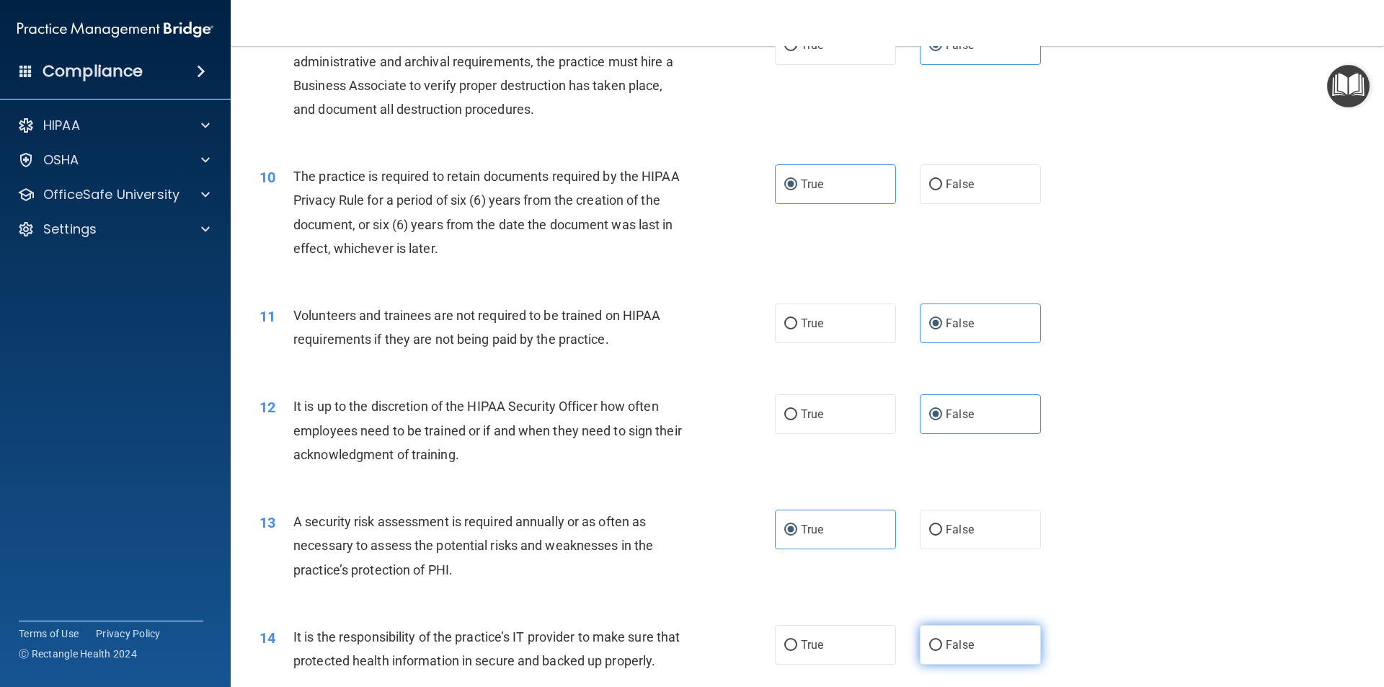
click at [942, 645] on input "False" at bounding box center [935, 645] width 13 height 11
radio input "true"
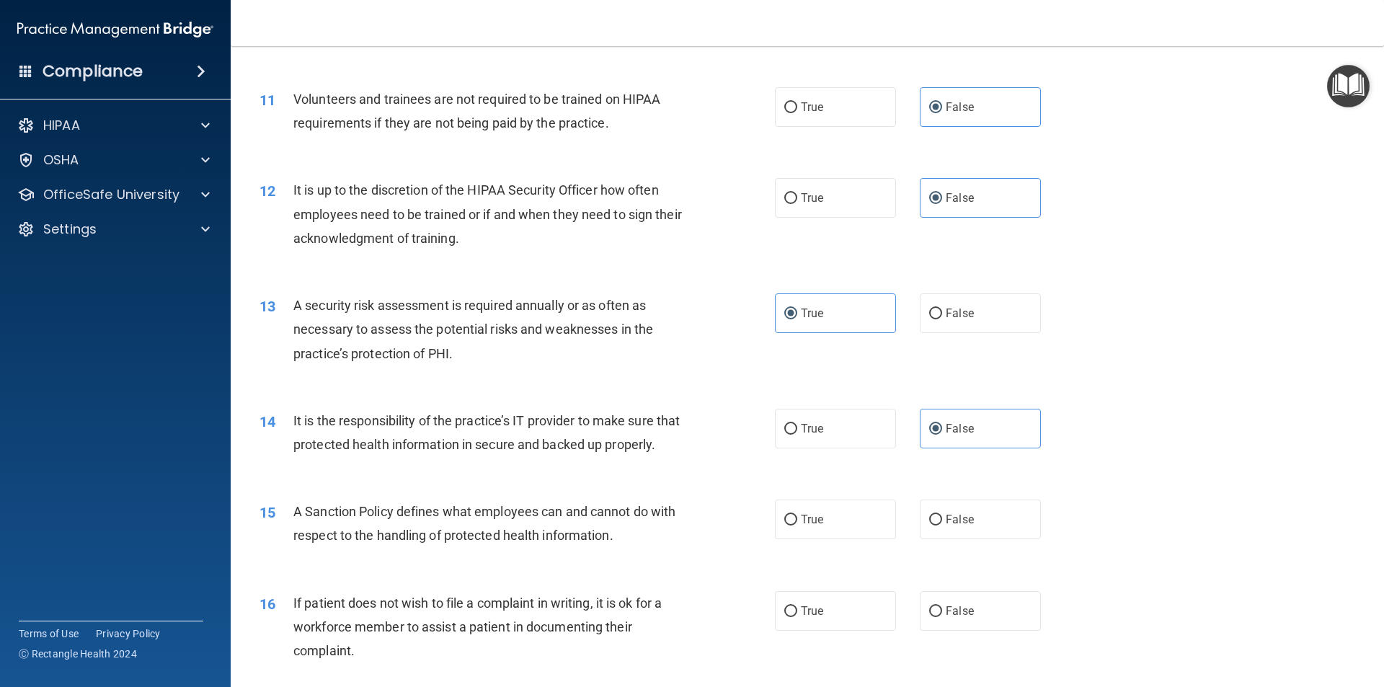
scroll to position [1370, 0]
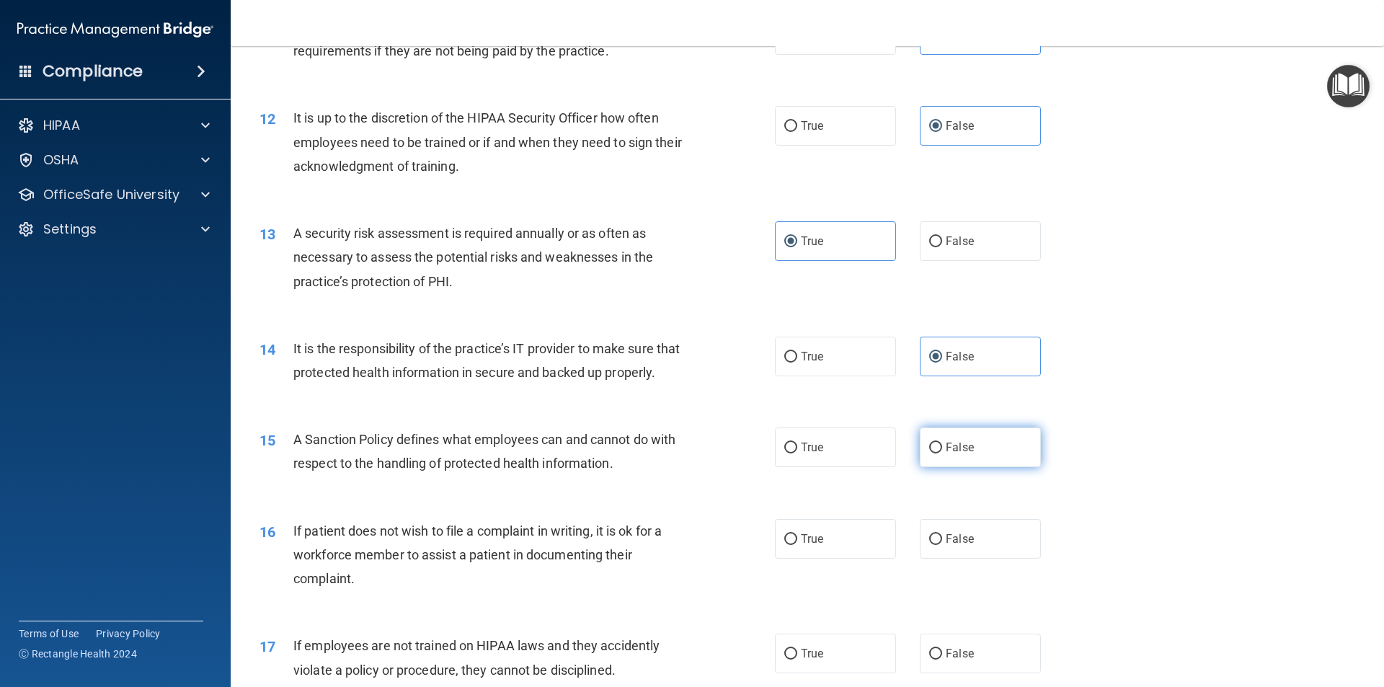
click at [950, 454] on span "False" at bounding box center [960, 448] width 28 height 14
click at [942, 454] on input "False" at bounding box center [935, 448] width 13 height 11
radio input "true"
click at [828, 559] on label "True" at bounding box center [835, 539] width 121 height 40
click at [797, 545] on input "True" at bounding box center [790, 539] width 13 height 11
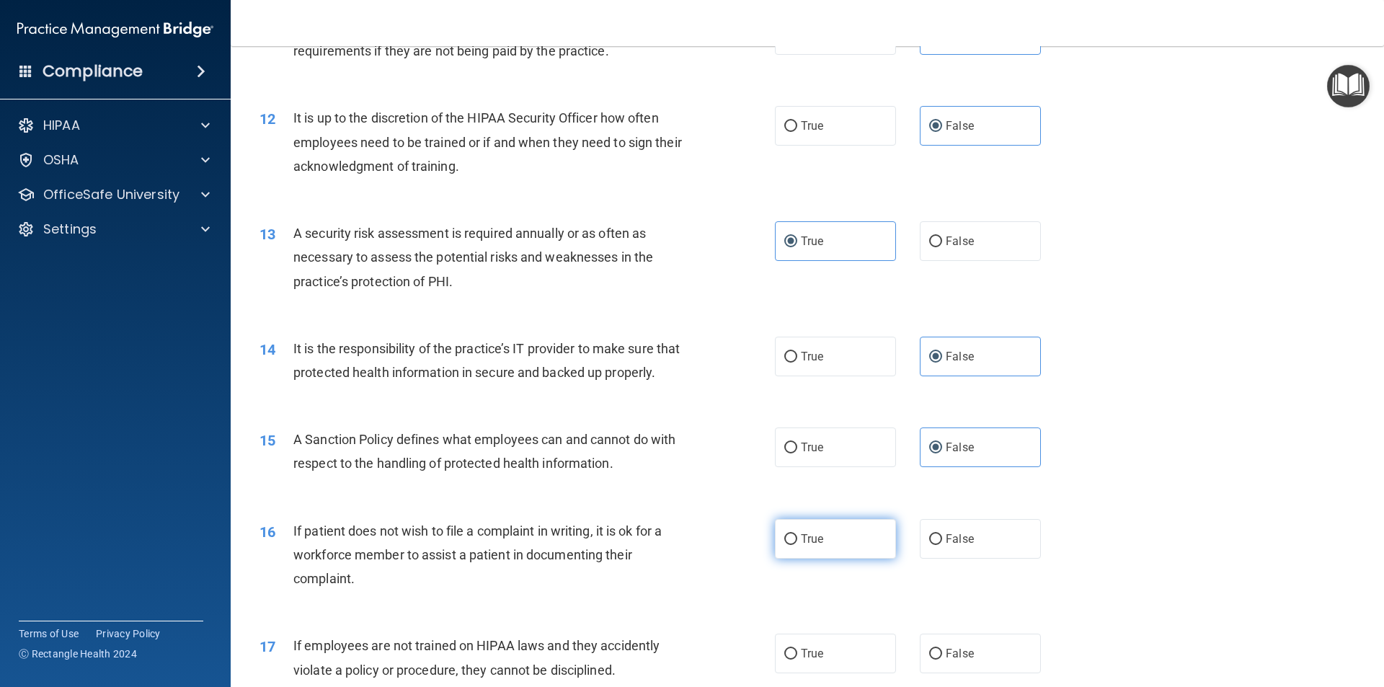
radio input "true"
click at [951, 667] on label "False" at bounding box center [980, 654] width 121 height 40
click at [942, 660] on input "False" at bounding box center [935, 654] width 13 height 11
radio input "true"
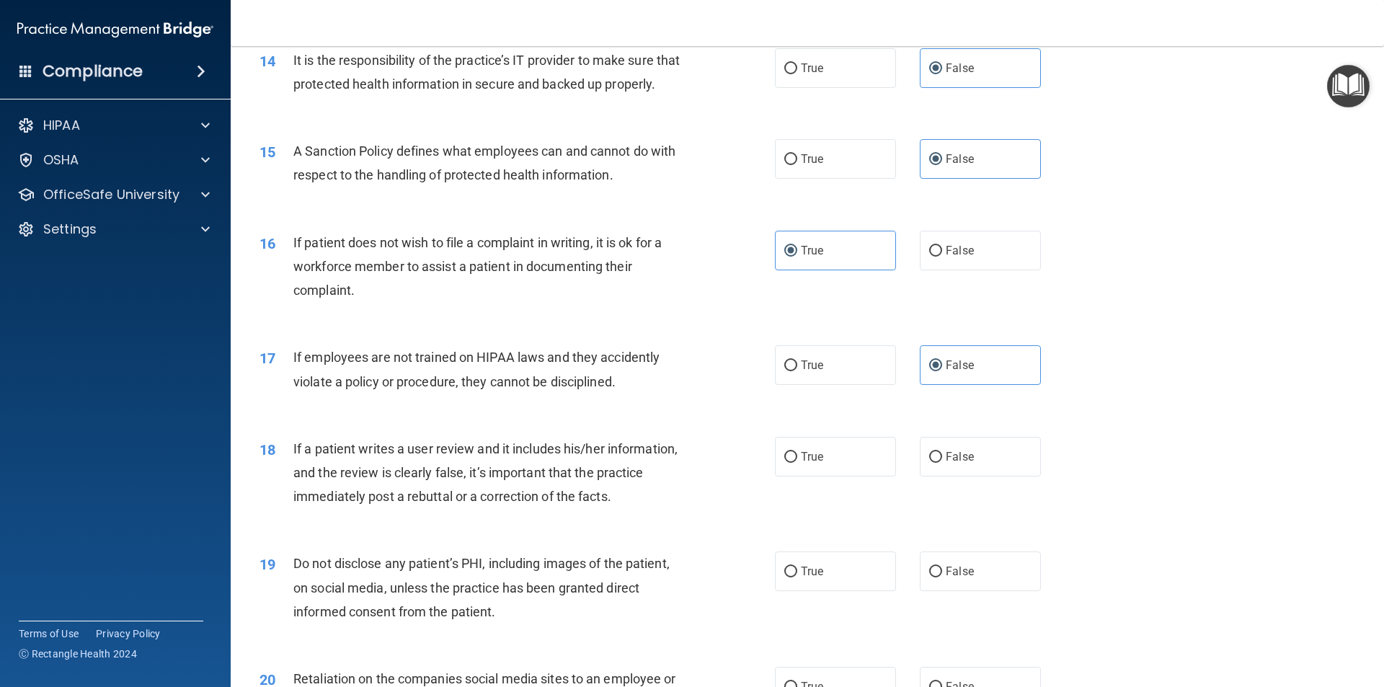
scroll to position [1803, 0]
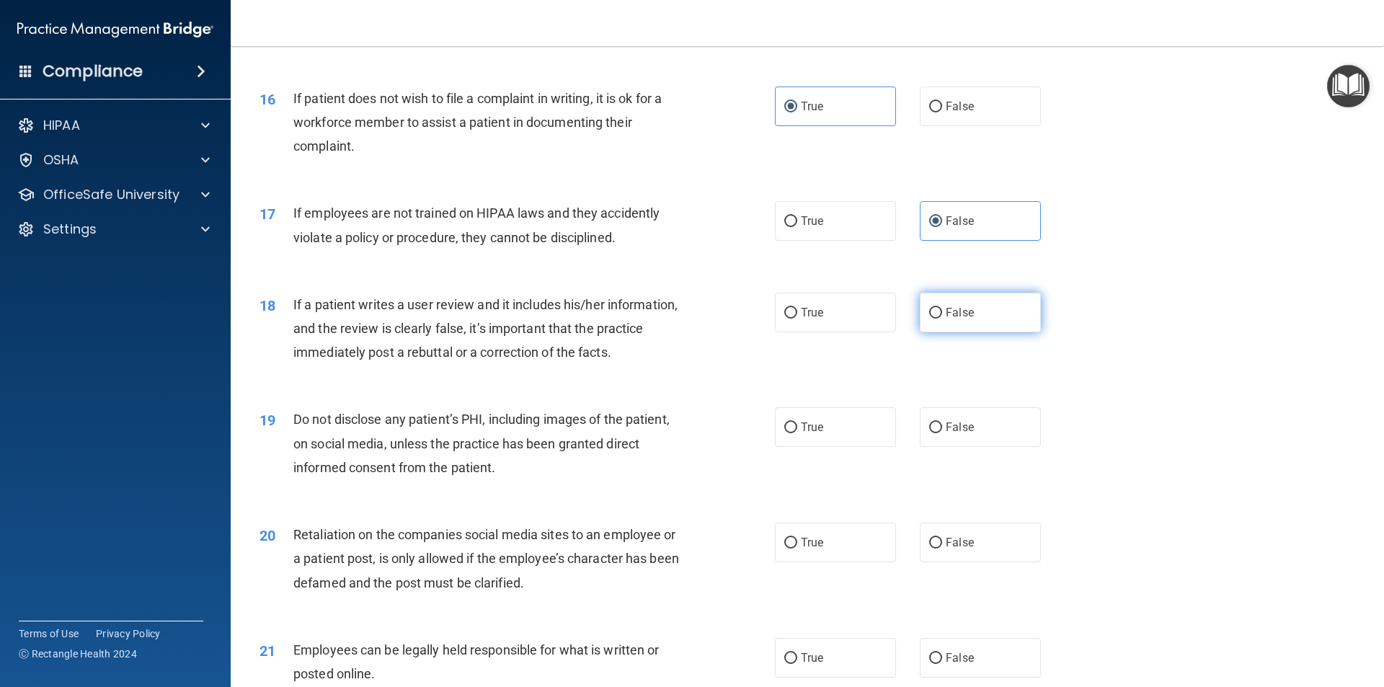
click at [953, 319] on span "False" at bounding box center [960, 313] width 28 height 14
click at [942, 319] on input "False" at bounding box center [935, 313] width 13 height 11
radio input "true"
drag, startPoint x: 849, startPoint y: 449, endPoint x: 905, endPoint y: 513, distance: 84.9
click at [849, 447] on label "True" at bounding box center [835, 427] width 121 height 40
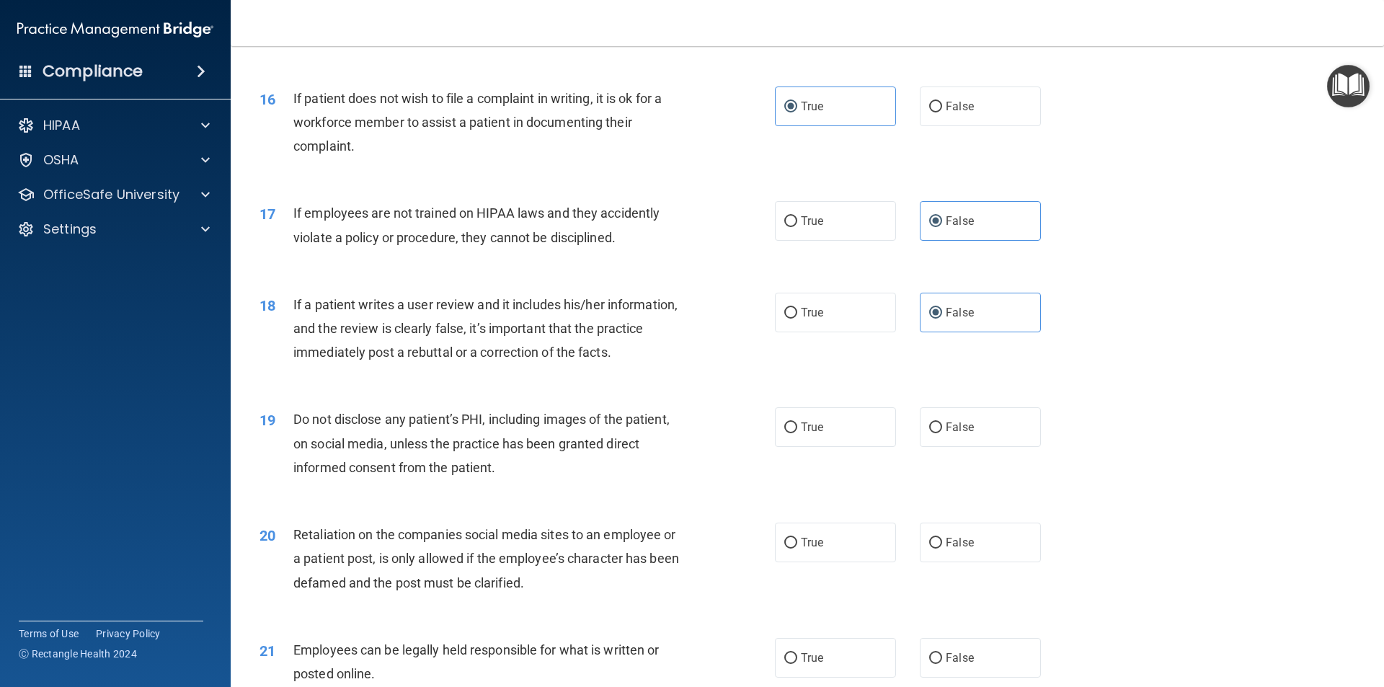
click at [797, 433] on input "True" at bounding box center [790, 428] width 13 height 11
radio input "true"
click at [947, 562] on label "False" at bounding box center [980, 543] width 121 height 40
click at [942, 549] on input "False" at bounding box center [935, 543] width 13 height 11
radio input "true"
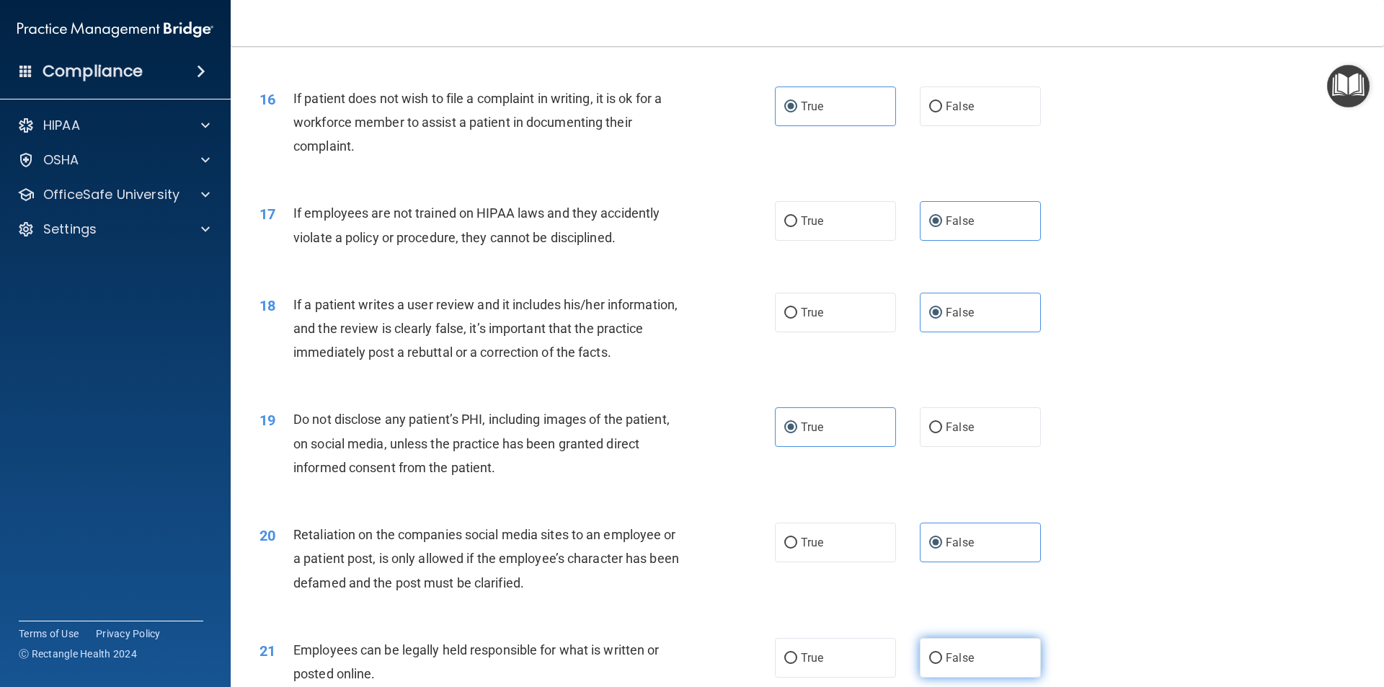
click at [939, 678] on label "False" at bounding box center [980, 658] width 121 height 40
click at [939, 664] on input "False" at bounding box center [935, 658] width 13 height 11
radio input "true"
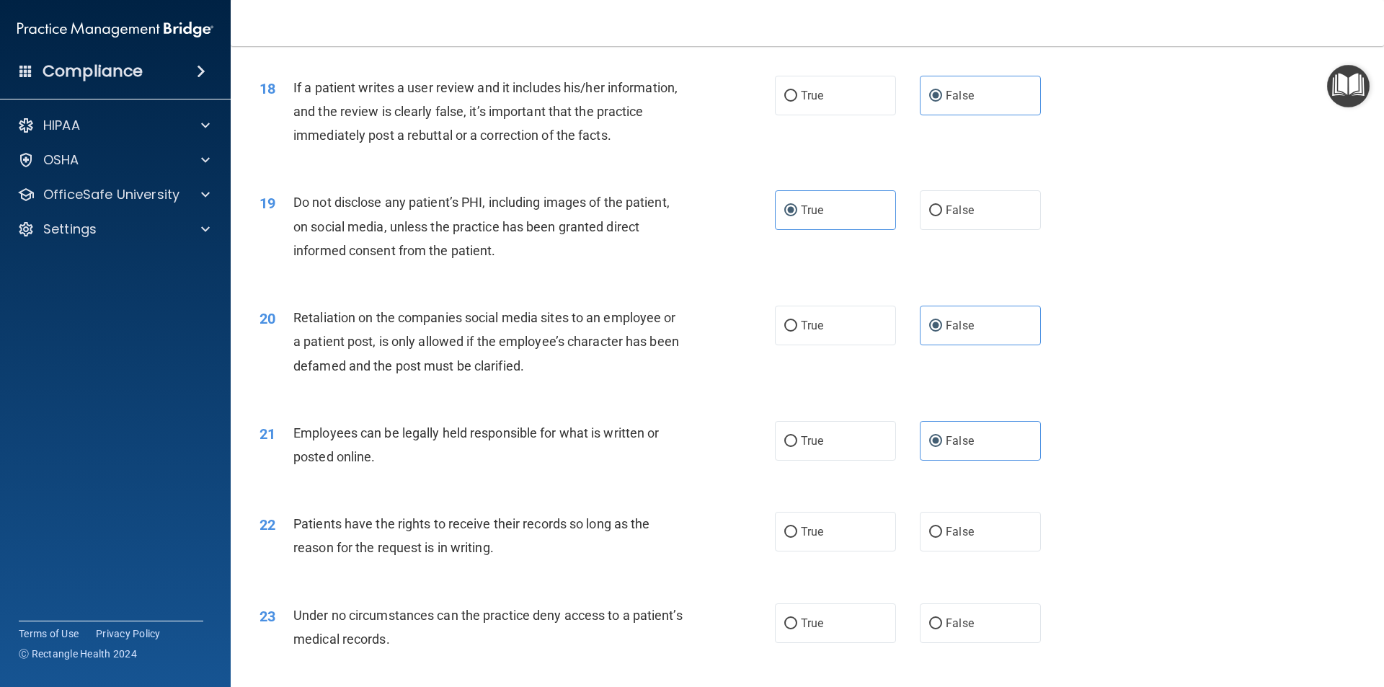
scroll to position [2164, 0]
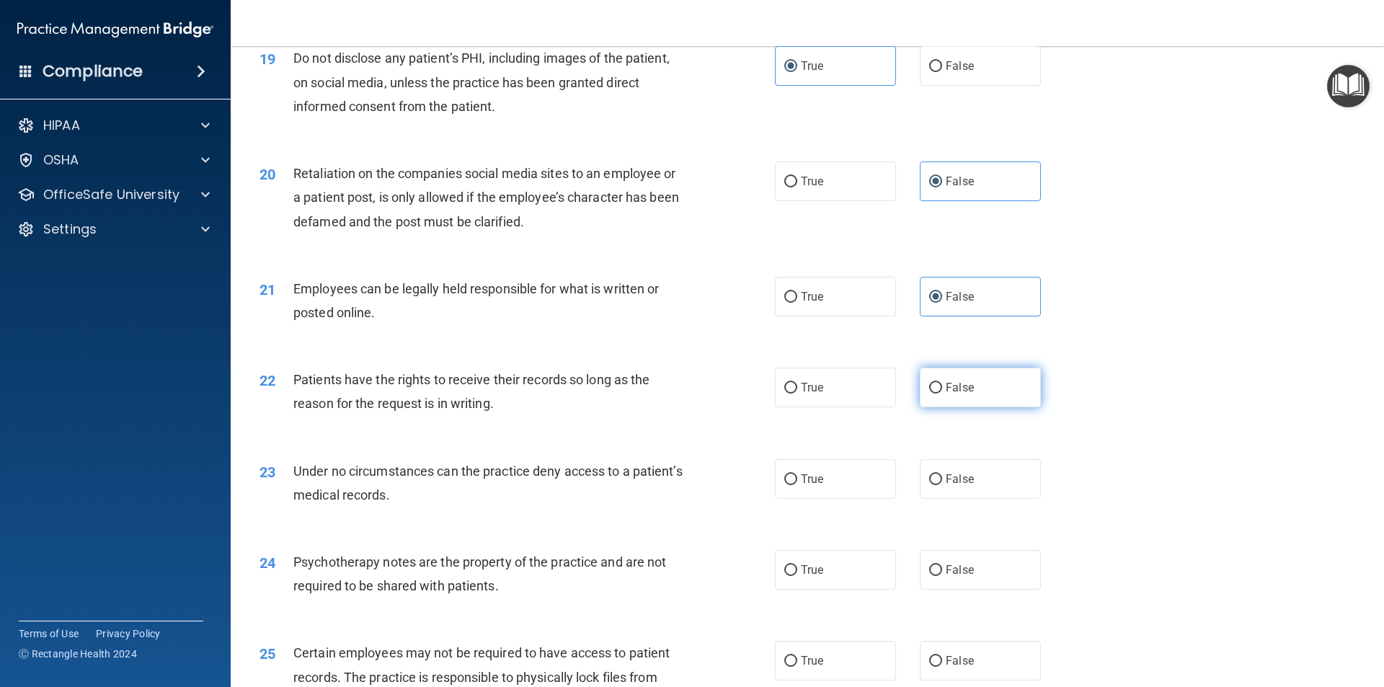
click at [981, 399] on label "False" at bounding box center [980, 388] width 121 height 40
click at [942, 394] on input "False" at bounding box center [935, 388] width 13 height 11
radio input "true"
click at [790, 303] on input "True" at bounding box center [790, 297] width 13 height 11
radio input "true"
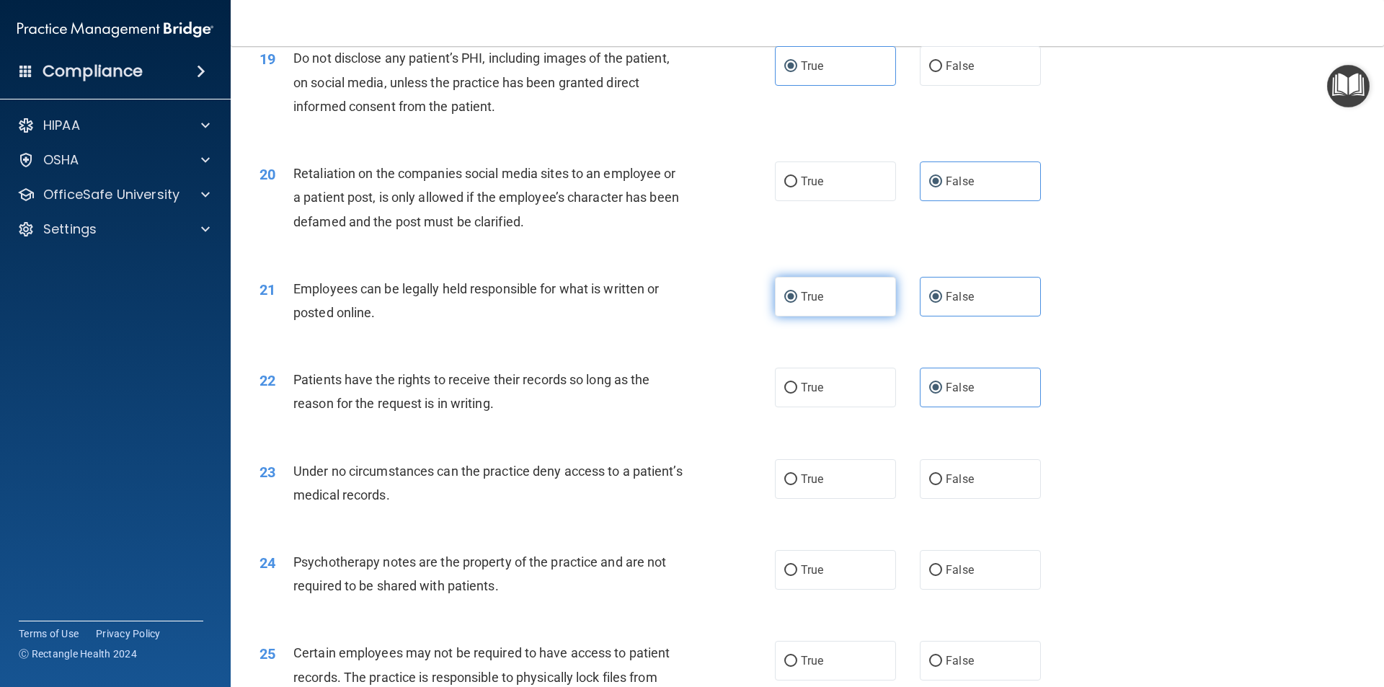
radio input "false"
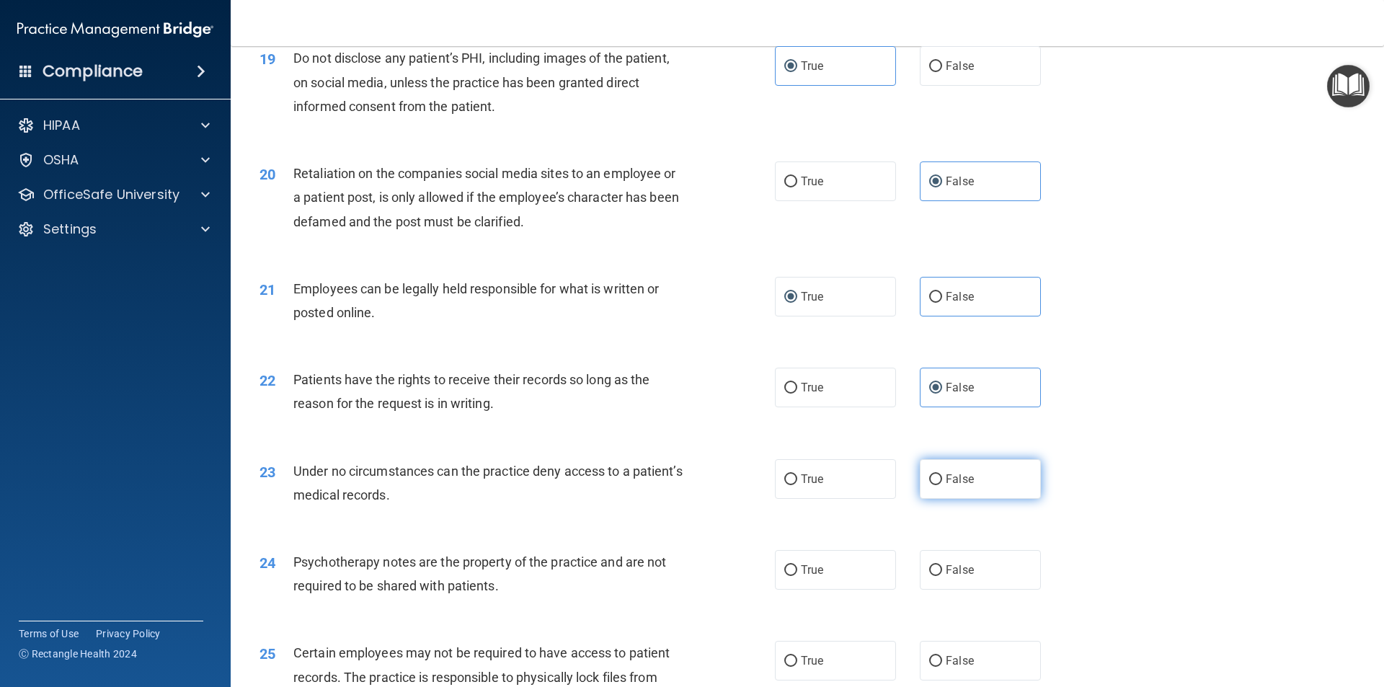
click at [968, 499] on label "False" at bounding box center [980, 479] width 121 height 40
click at [942, 485] on input "False" at bounding box center [935, 479] width 13 height 11
radio input "true"
click at [872, 590] on label "True" at bounding box center [835, 570] width 121 height 40
click at [797, 576] on input "True" at bounding box center [790, 570] width 13 height 11
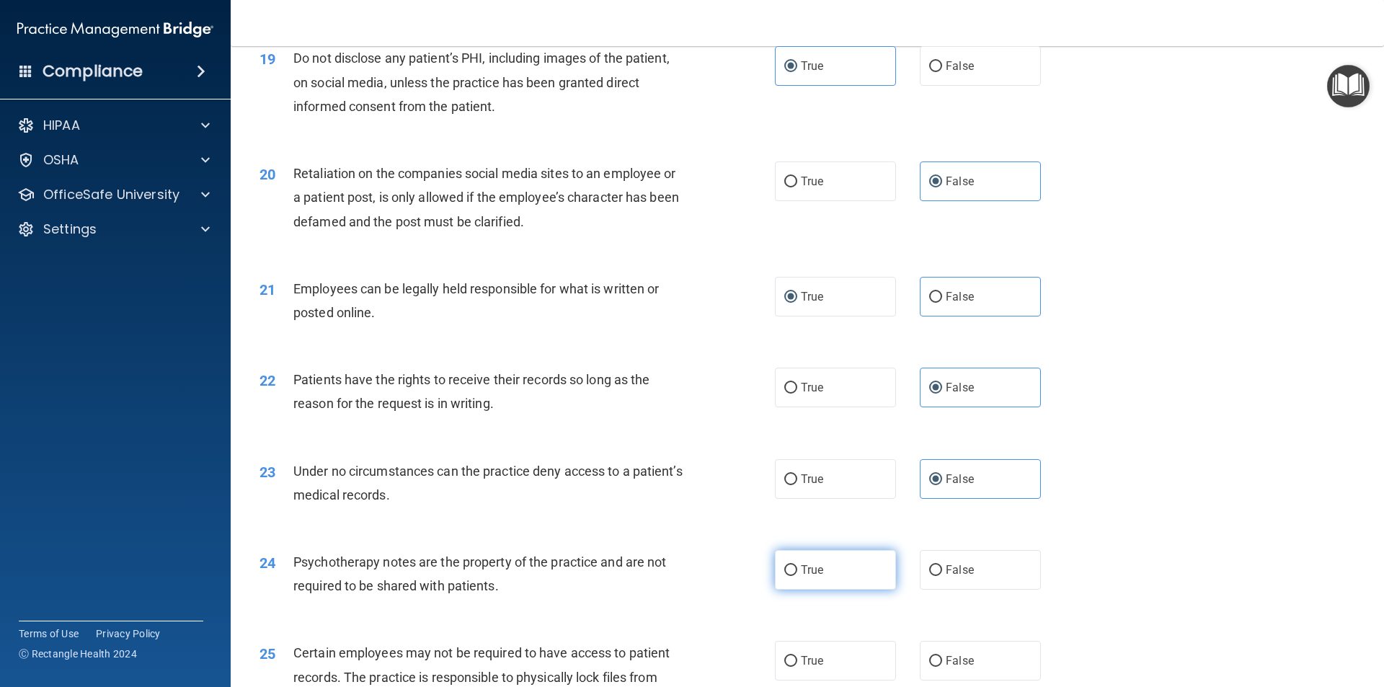
radio input "true"
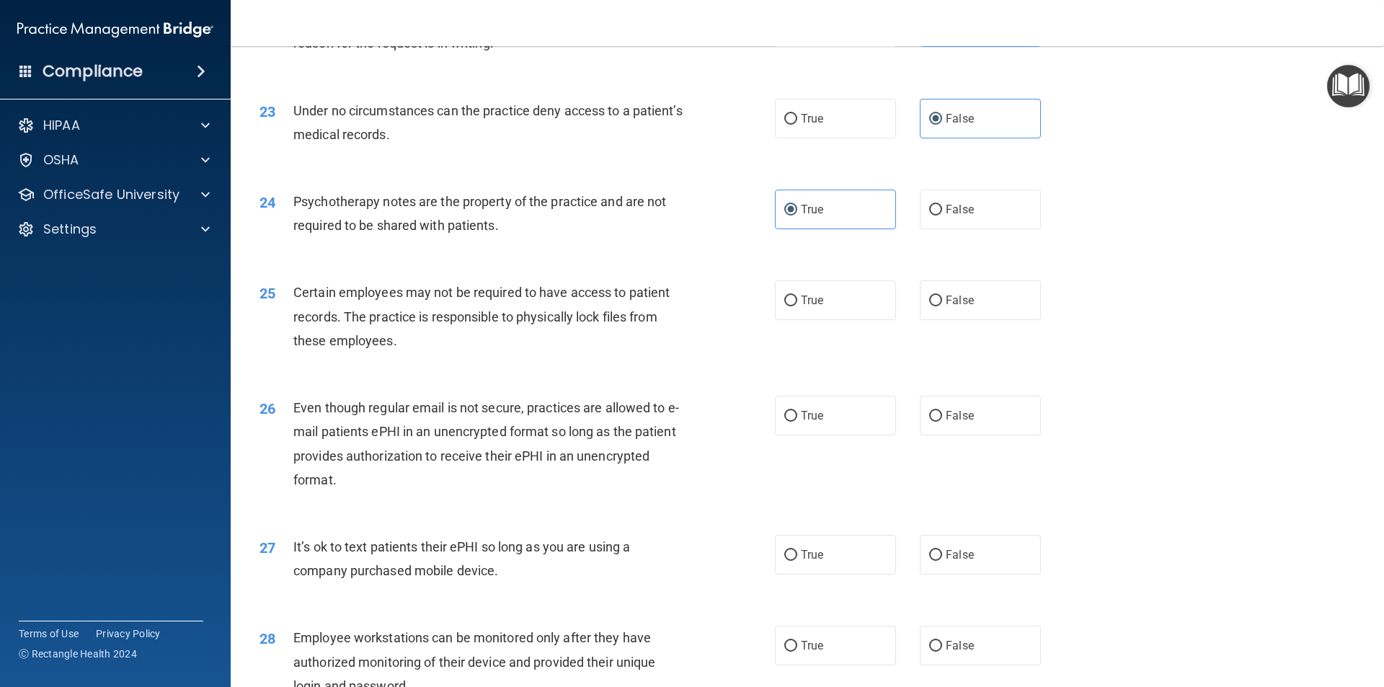
scroll to position [2669, 0]
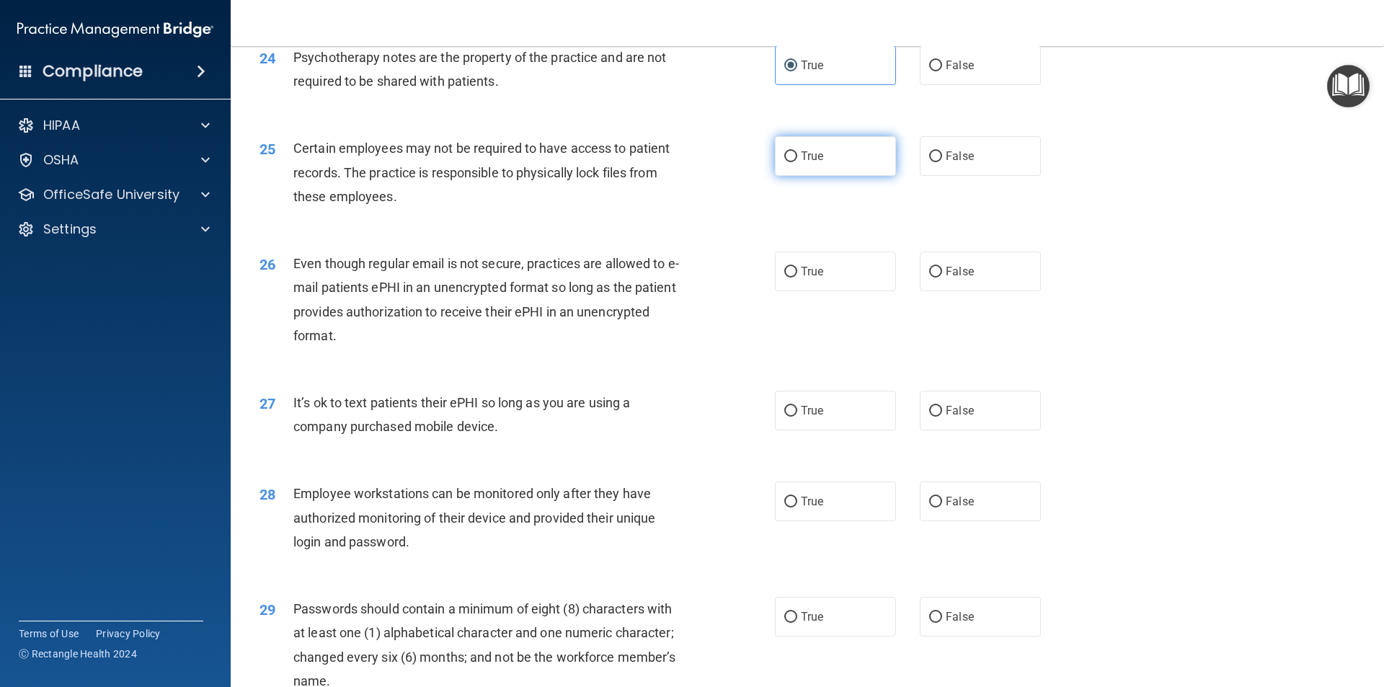
click at [834, 176] on label "True" at bounding box center [835, 156] width 121 height 40
click at [797, 162] on input "True" at bounding box center [790, 156] width 13 height 11
radio input "true"
click at [823, 286] on label "True" at bounding box center [835, 272] width 121 height 40
click at [797, 278] on input "True" at bounding box center [790, 272] width 13 height 11
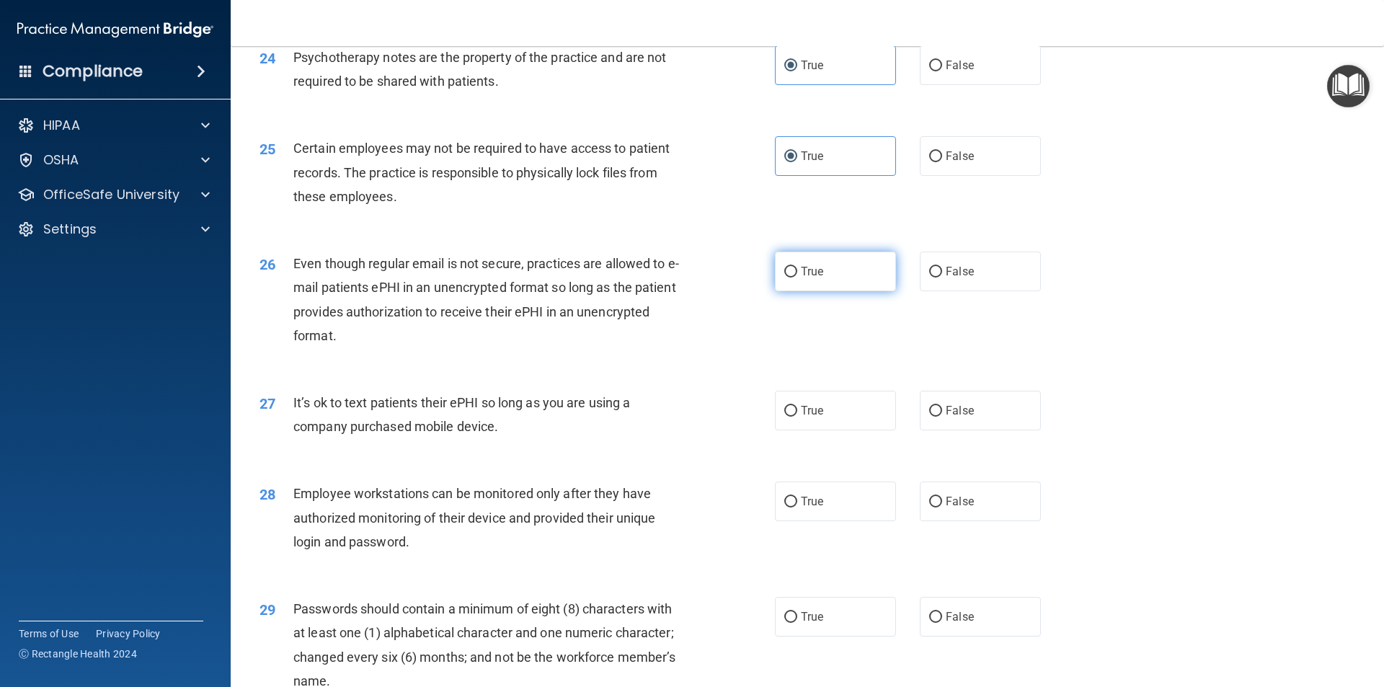
radio input "true"
click at [955, 417] on span "False" at bounding box center [960, 411] width 28 height 14
click at [942, 417] on input "False" at bounding box center [935, 411] width 13 height 11
radio input "true"
click at [982, 518] on label "False" at bounding box center [980, 502] width 121 height 40
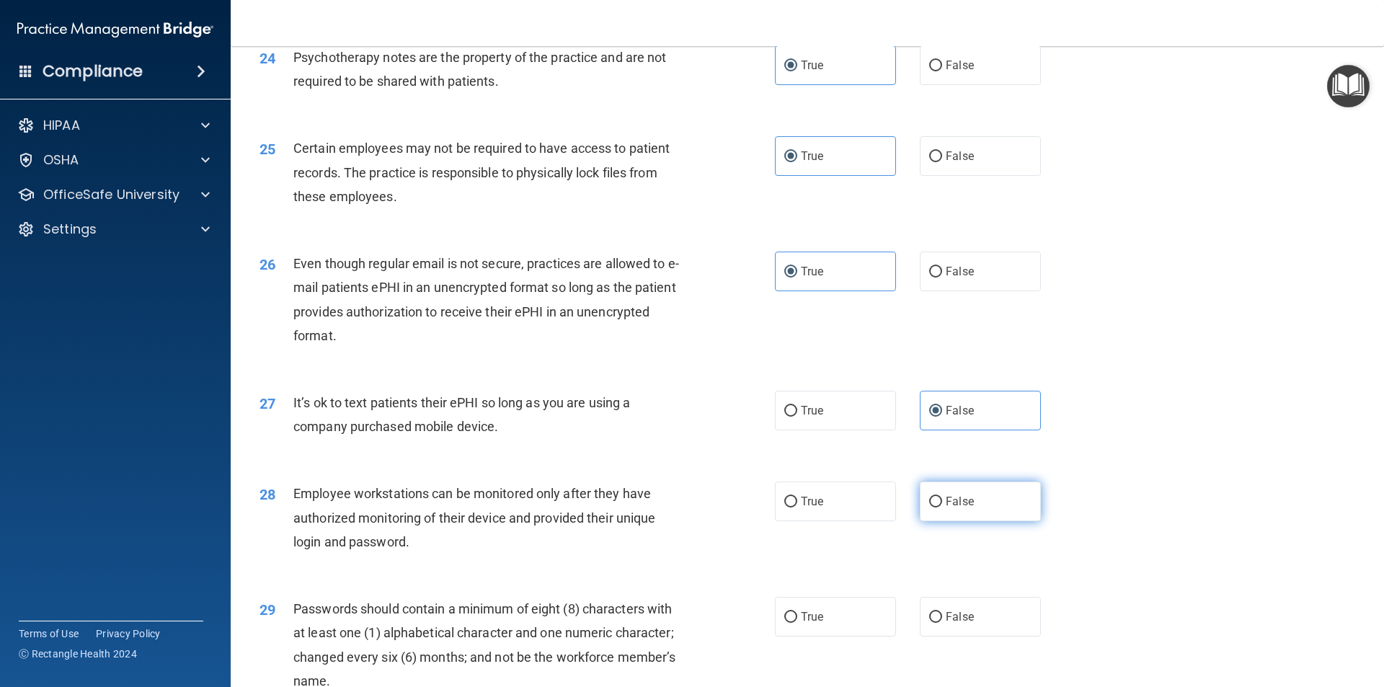
click at [942, 508] on input "False" at bounding box center [935, 502] width 13 height 11
radio input "true"
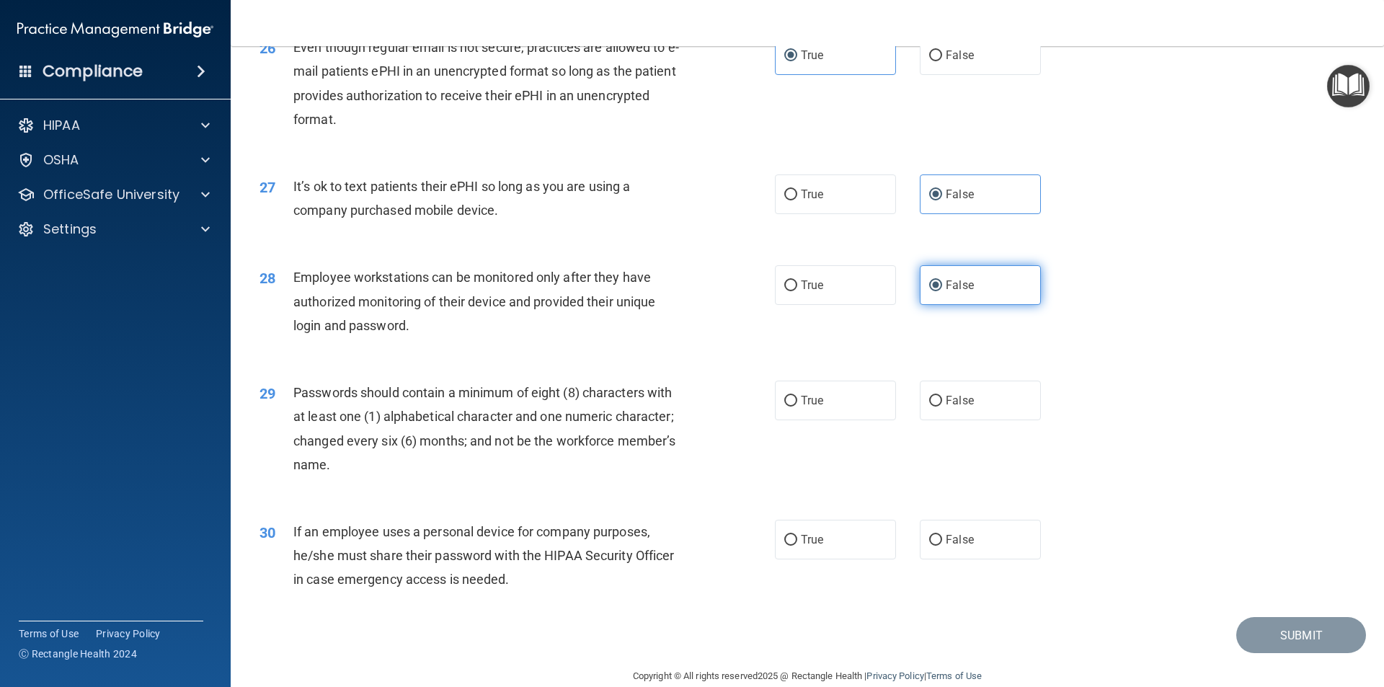
scroll to position [2932, 0]
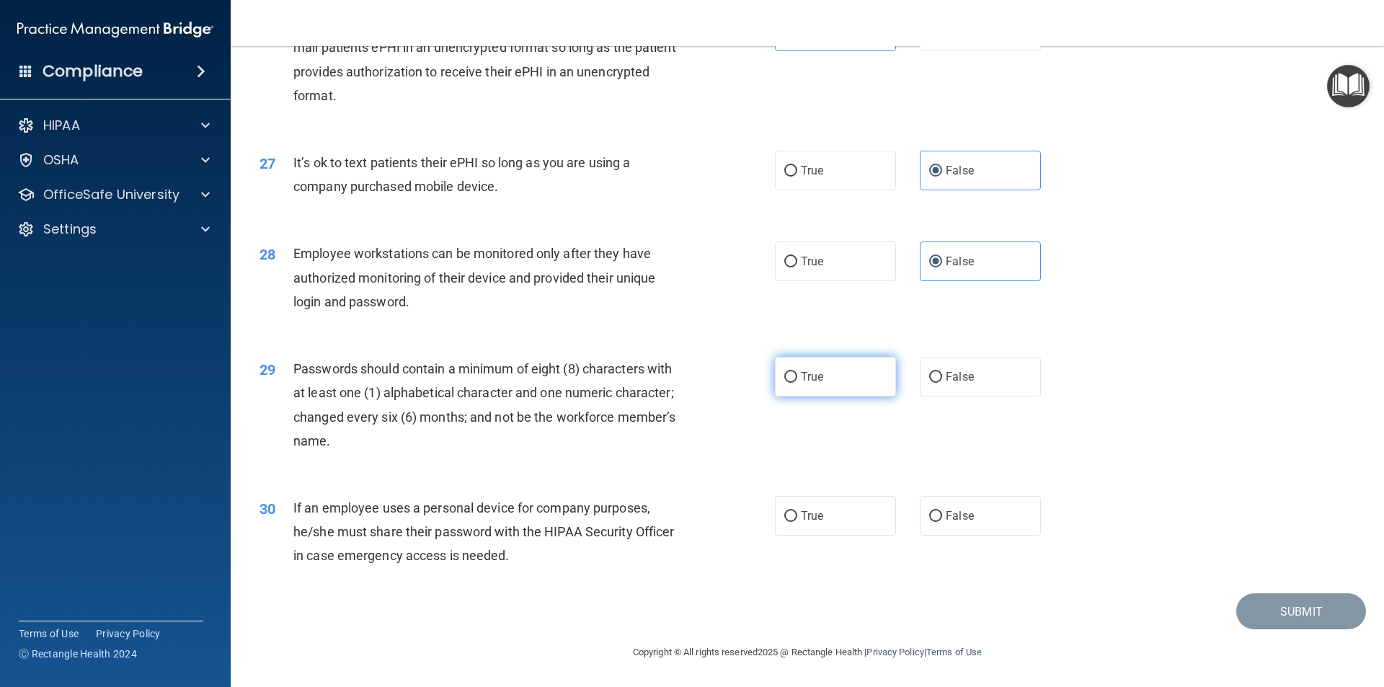
click at [827, 373] on label "True" at bounding box center [835, 377] width 121 height 40
click at [797, 373] on input "True" at bounding box center [790, 377] width 13 height 11
radio input "true"
click at [966, 520] on span "False" at bounding box center [960, 516] width 28 height 14
click at [942, 520] on input "False" at bounding box center [935, 516] width 13 height 11
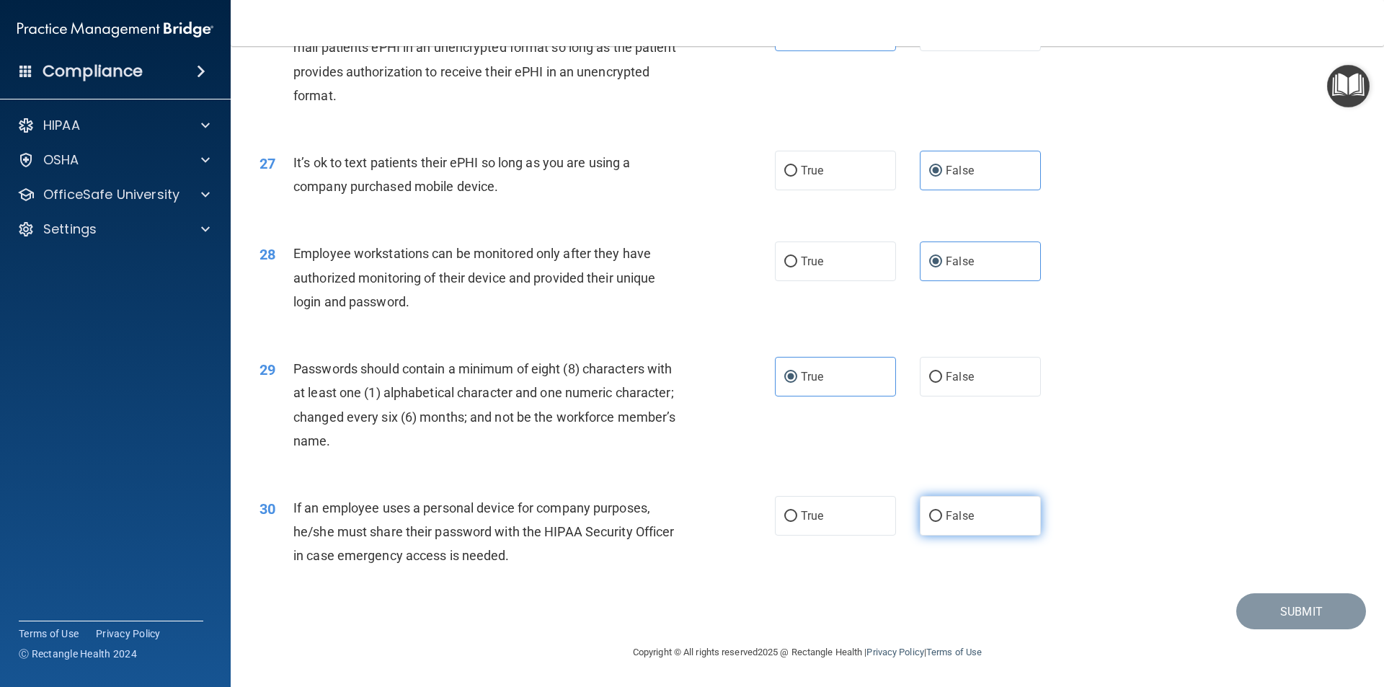
radio input "true"
click at [1239, 602] on button "Submit" at bounding box center [1302, 611] width 130 height 37
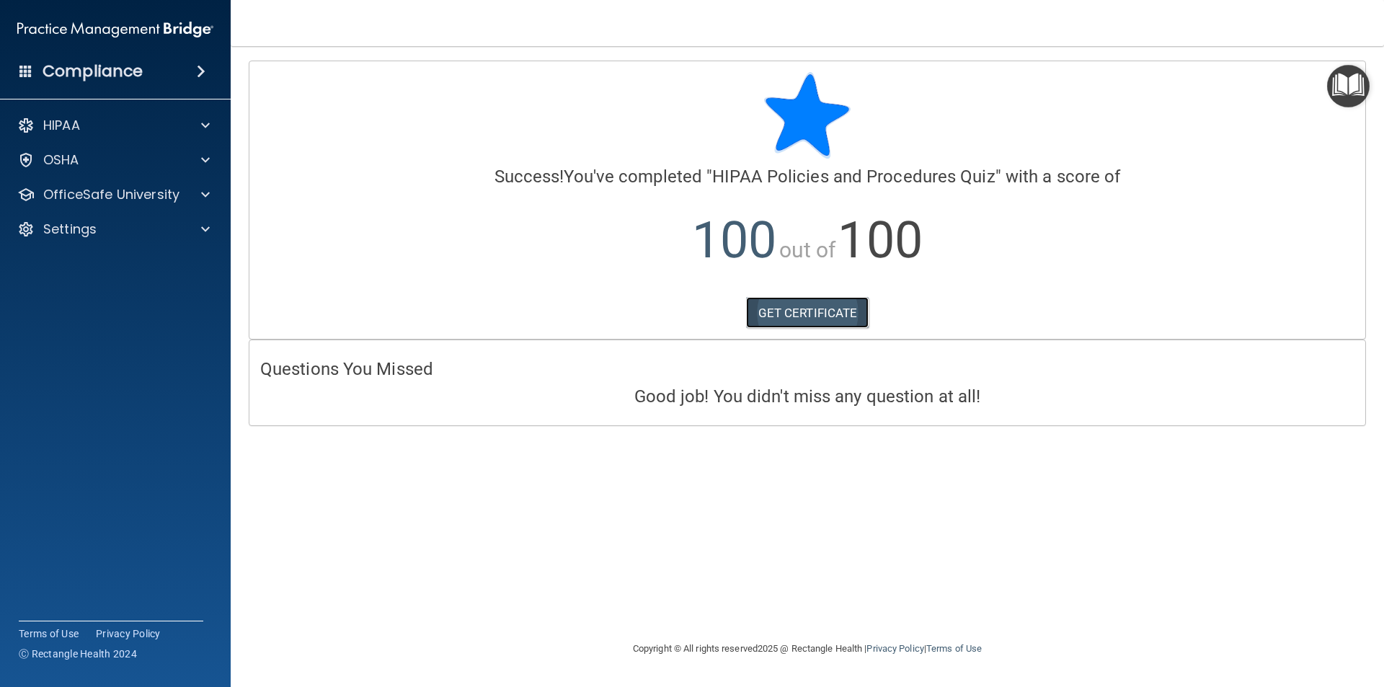
click at [767, 311] on link "GET CERTIFICATE" at bounding box center [807, 313] width 123 height 32
click at [137, 197] on p "OfficeSafe University" at bounding box center [111, 194] width 136 height 17
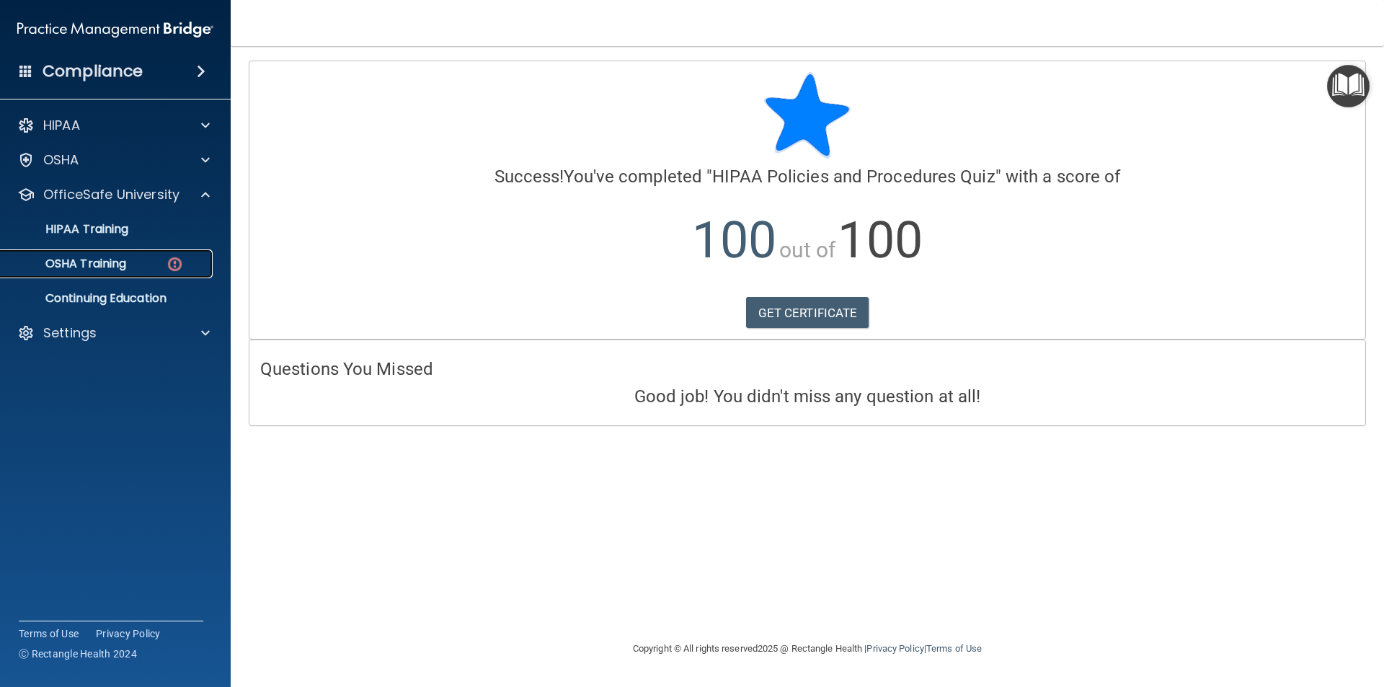
click at [132, 262] on div "OSHA Training" at bounding box center [107, 264] width 197 height 14
